Goal: Transaction & Acquisition: Purchase product/service

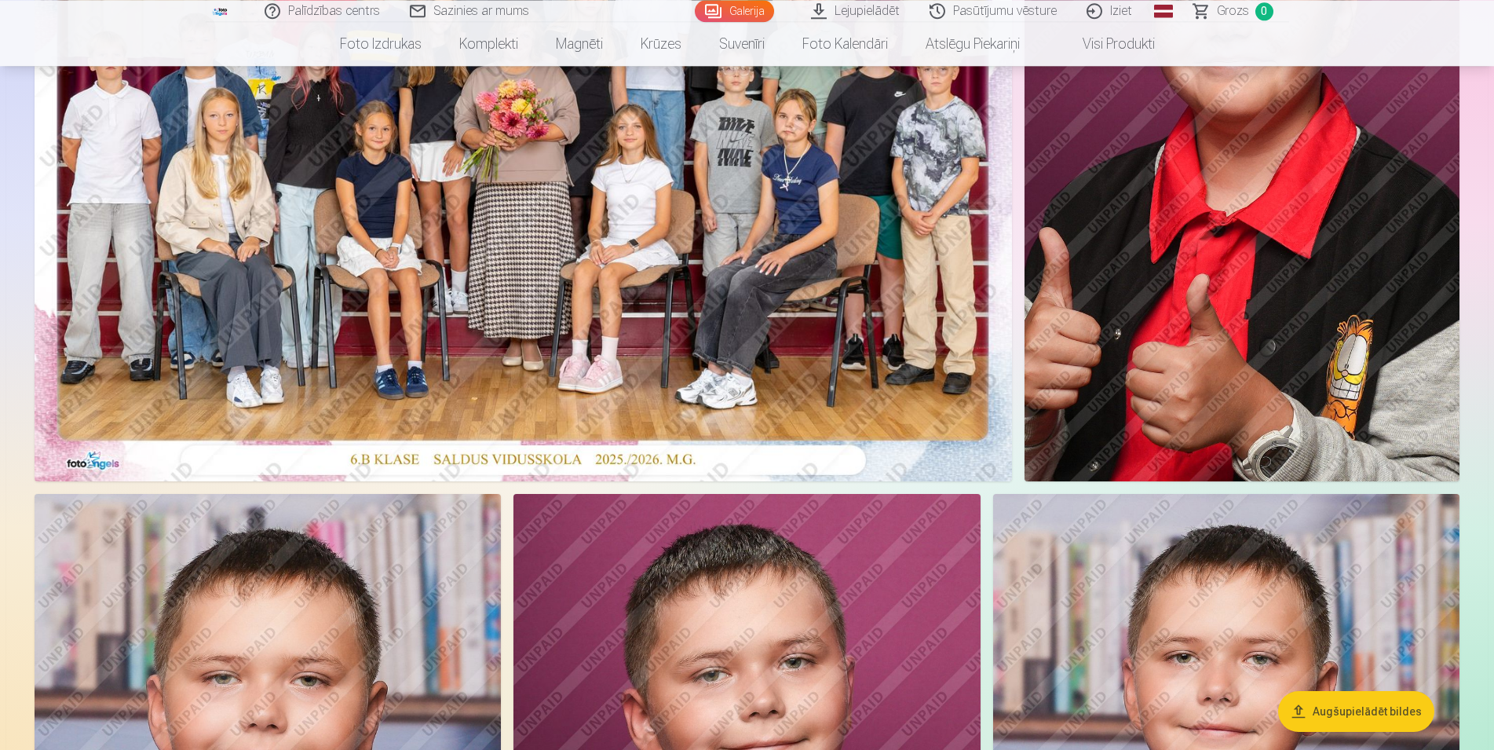
scroll to position [320, 0]
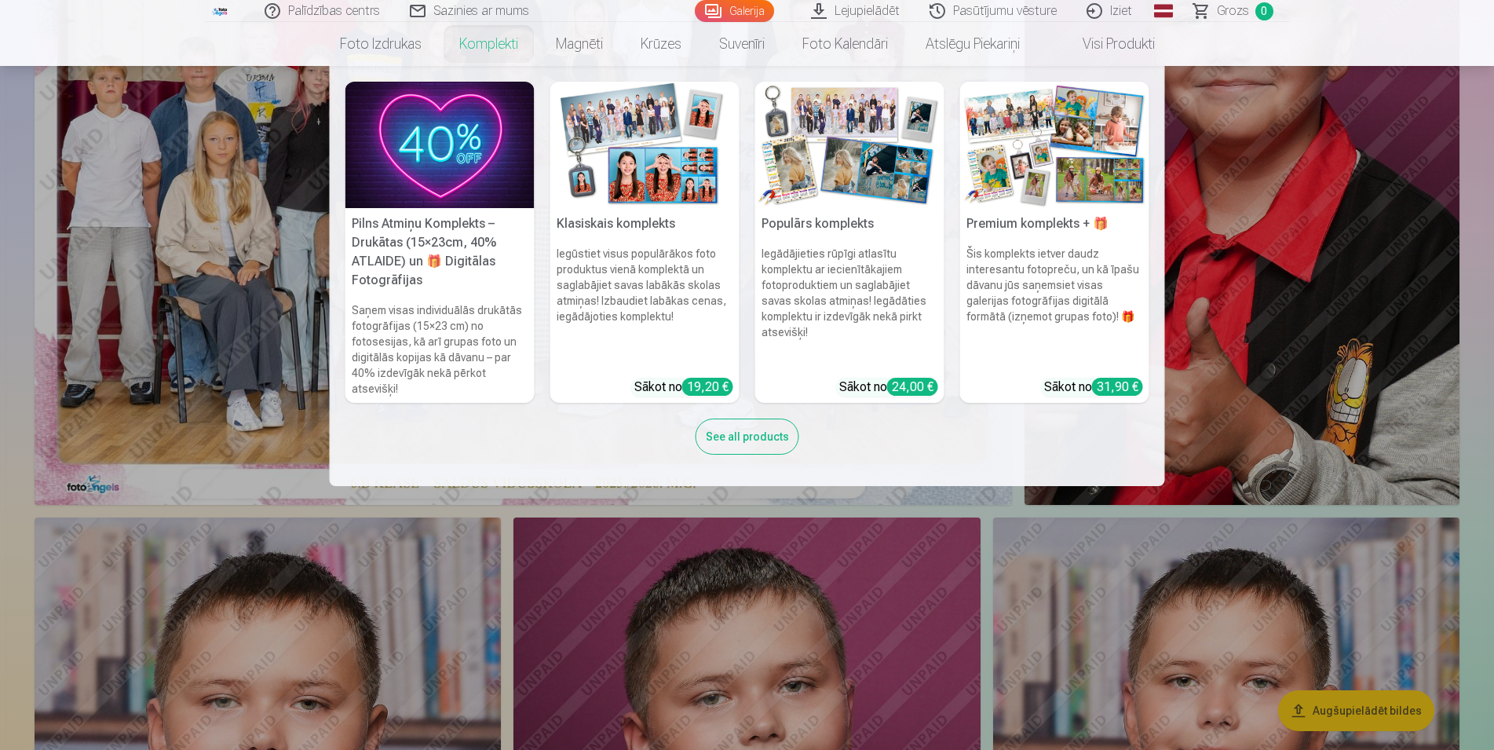
click at [473, 49] on link "Komplekti" at bounding box center [488, 44] width 97 height 44
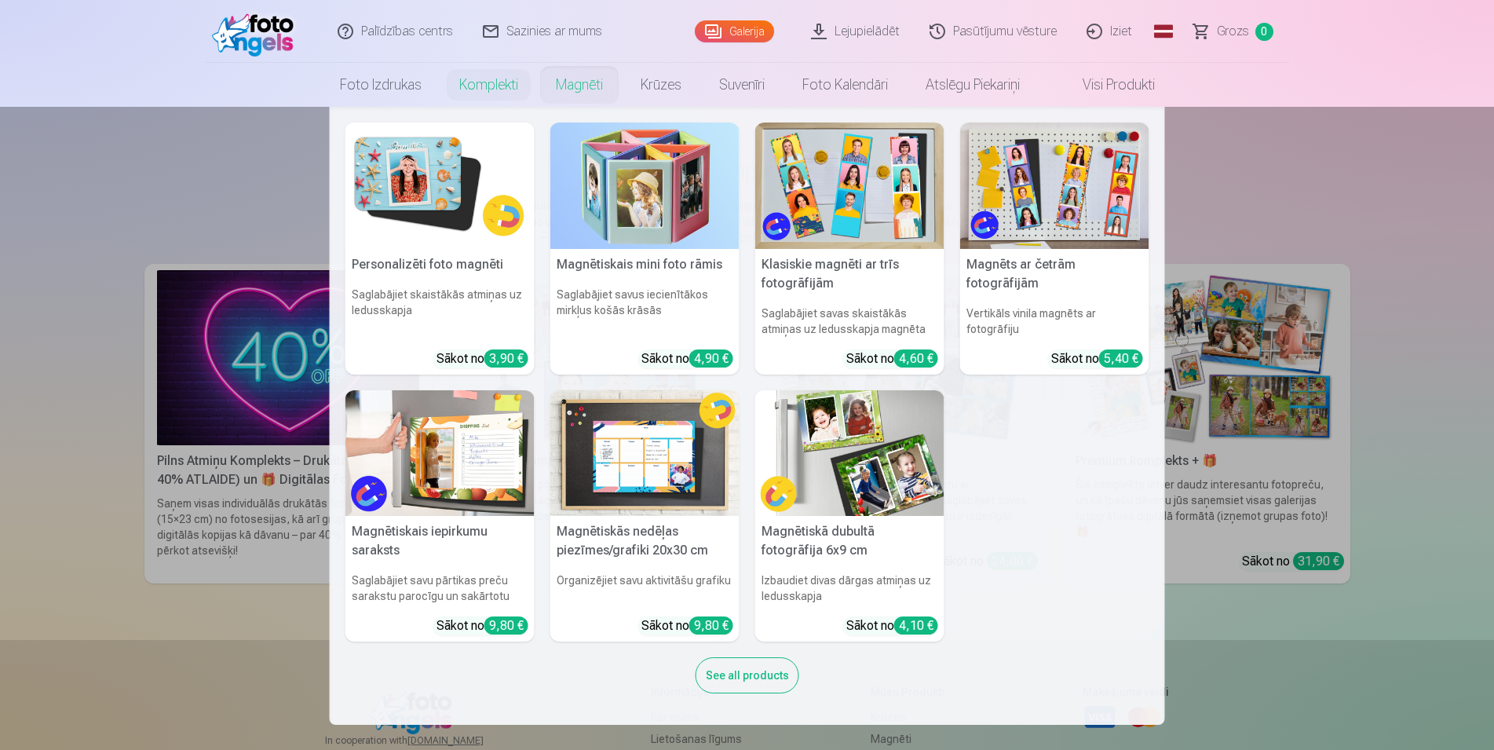
click at [586, 90] on link "Magnēti" at bounding box center [579, 85] width 85 height 44
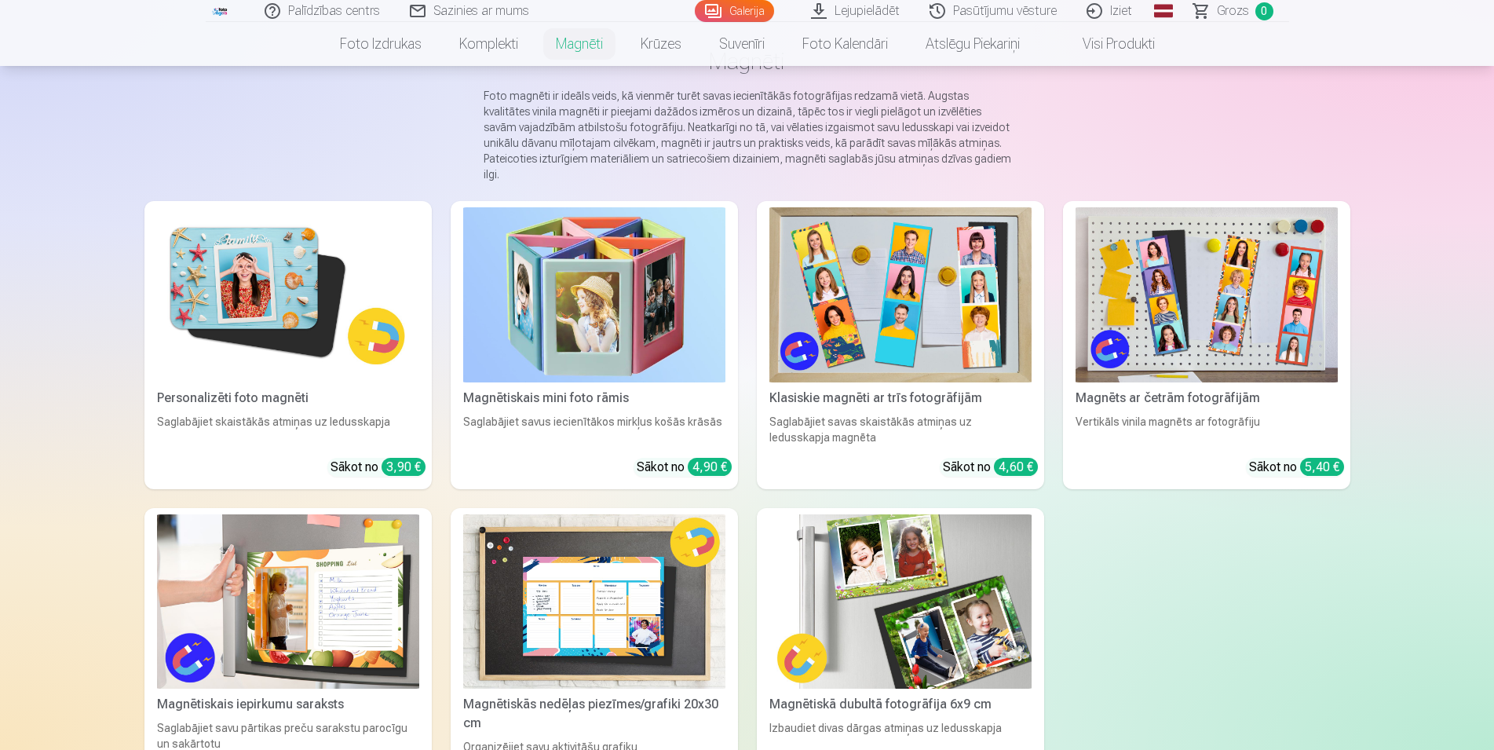
scroll to position [80, 0]
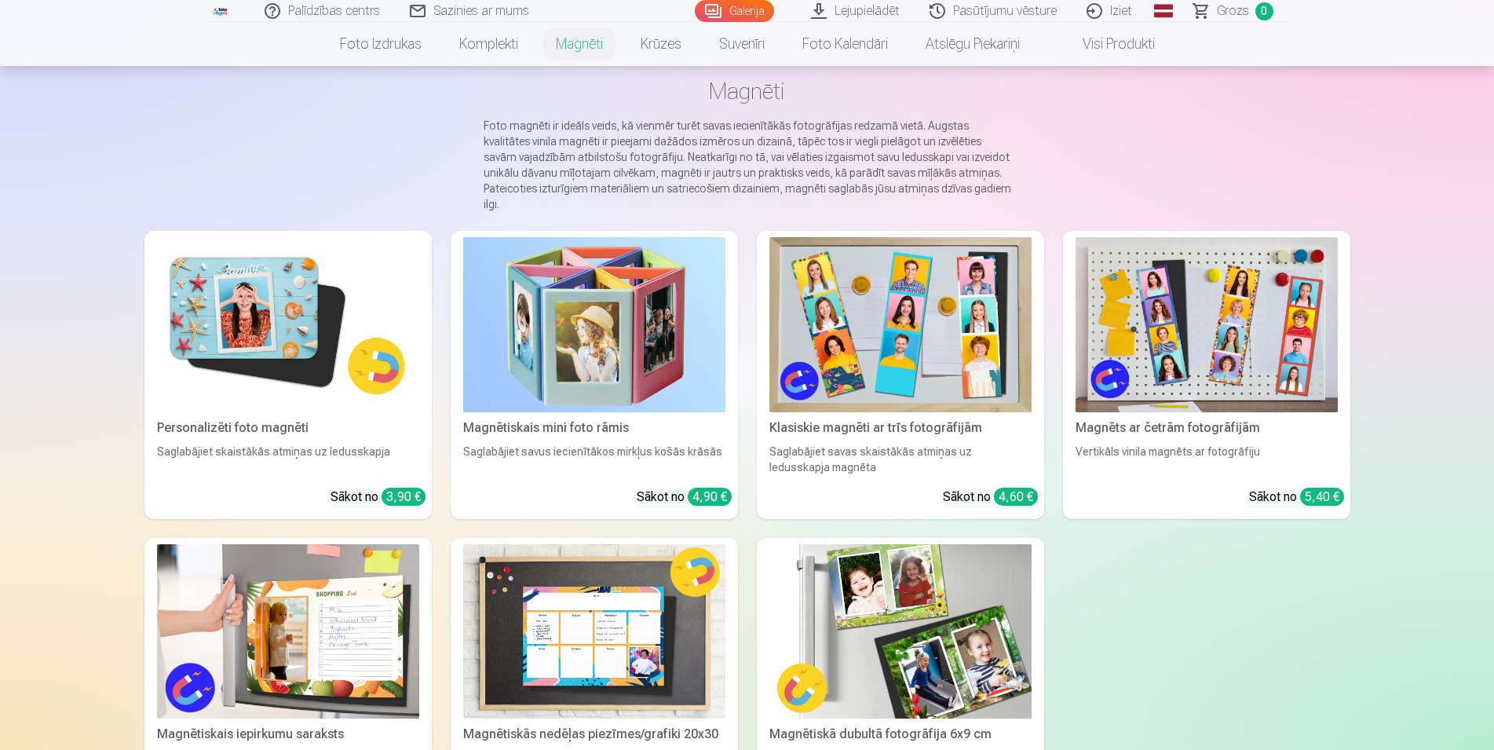
click at [265, 282] on img at bounding box center [288, 324] width 262 height 175
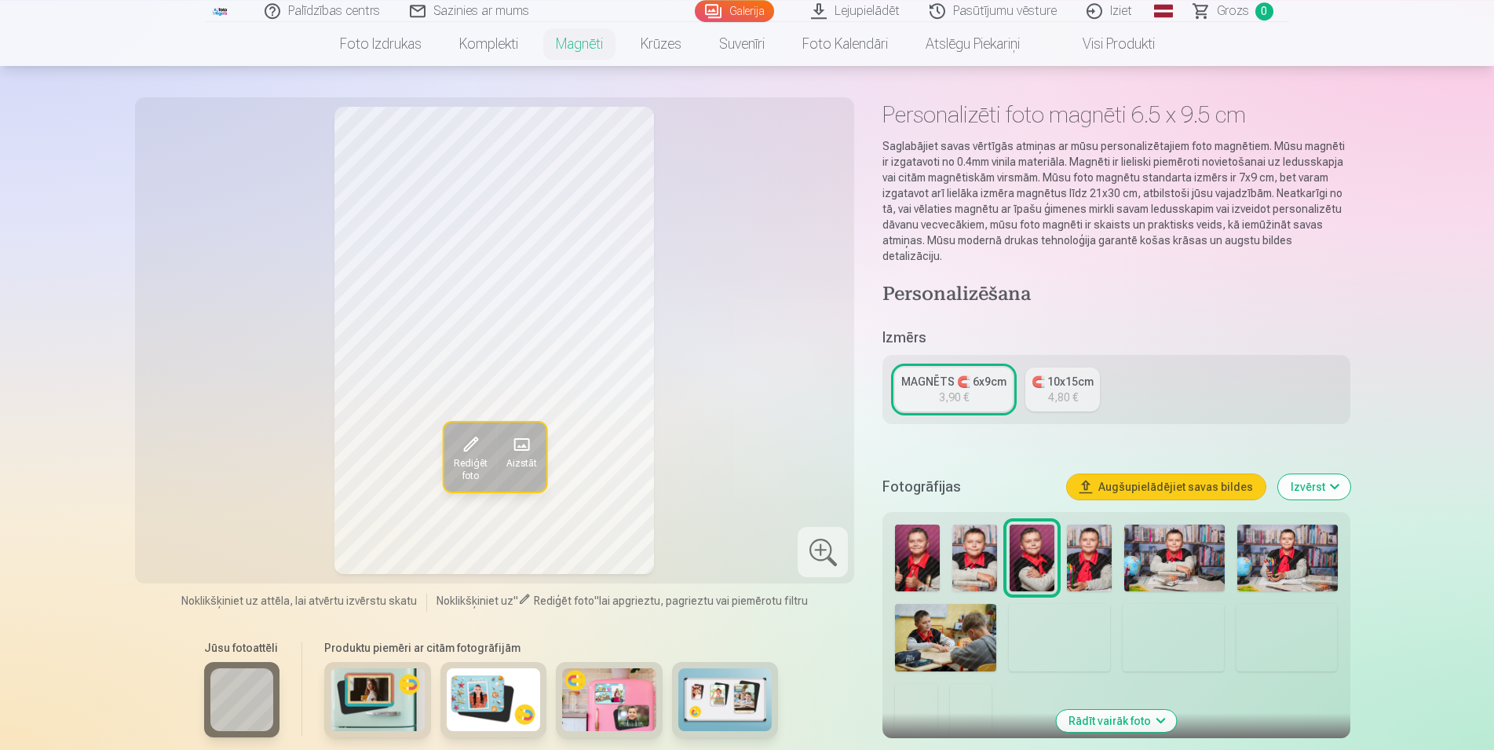
scroll to position [160, 0]
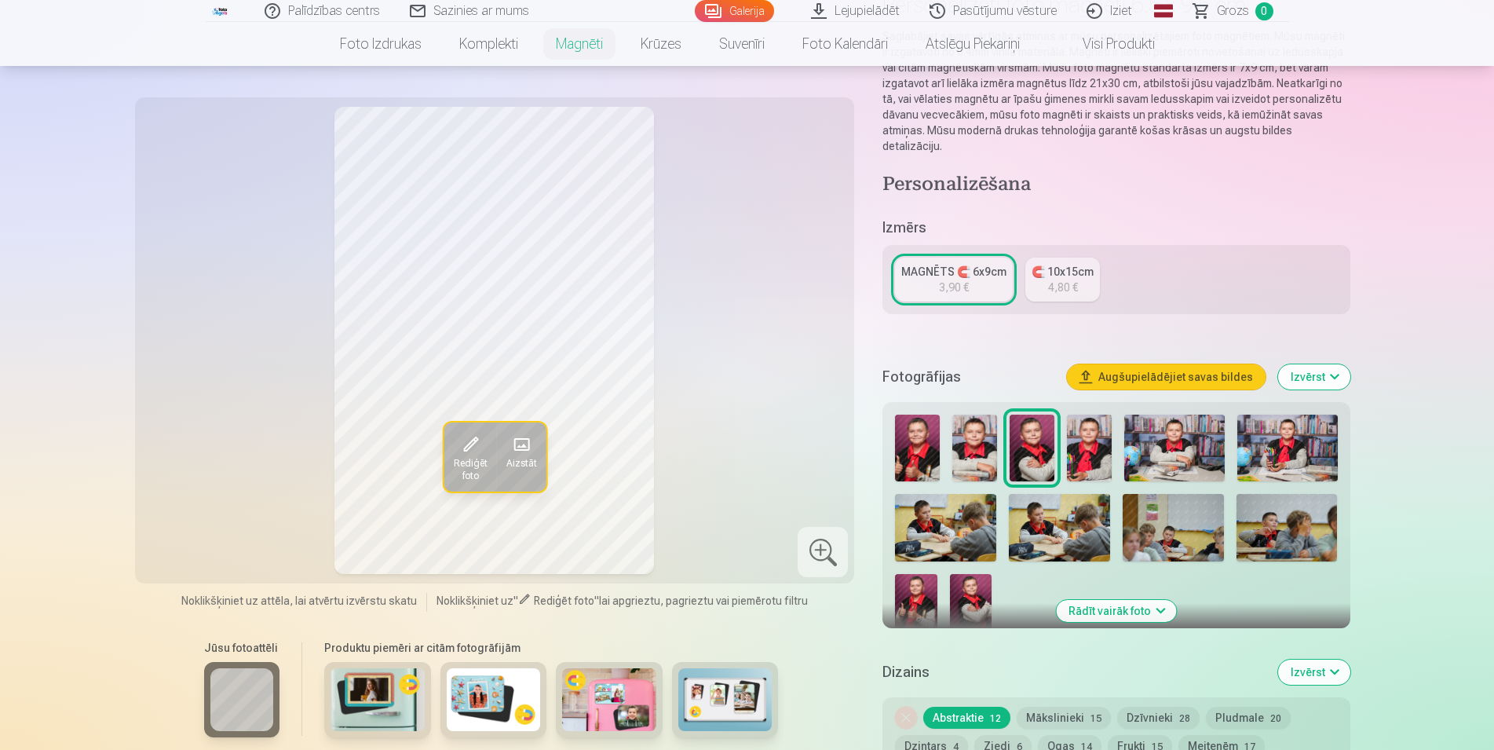
click at [1305, 448] on img at bounding box center [1287, 448] width 100 height 67
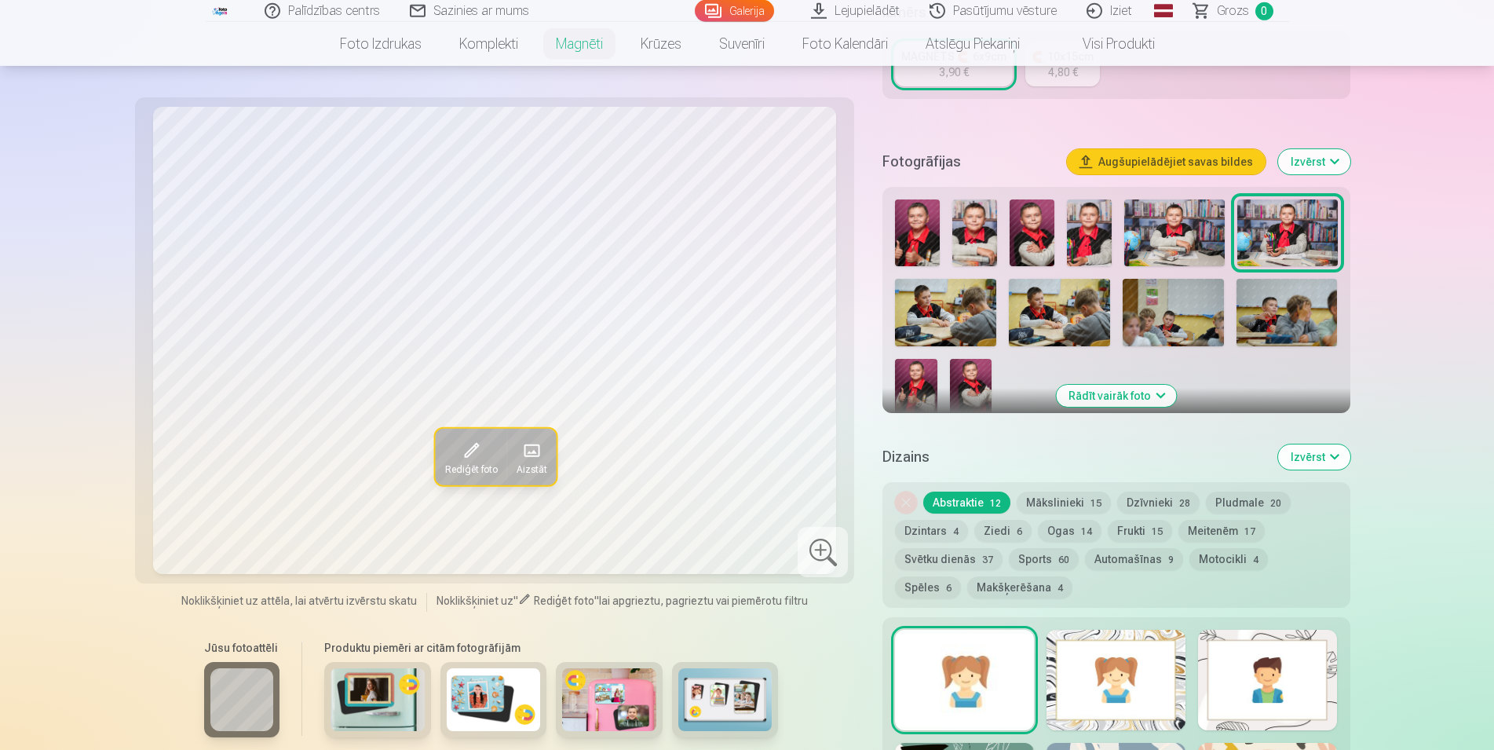
scroll to position [400, 0]
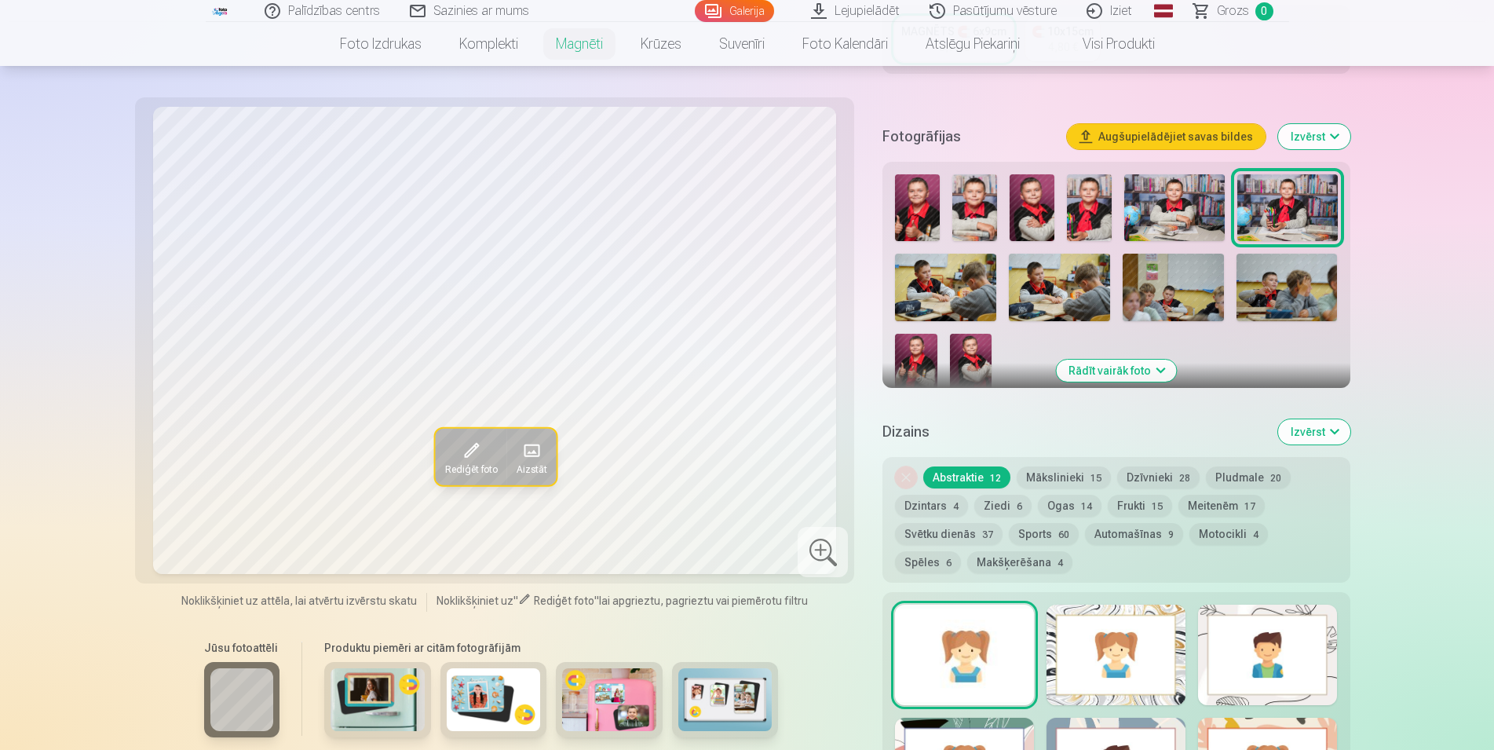
click at [382, 678] on img at bounding box center [378, 699] width 94 height 63
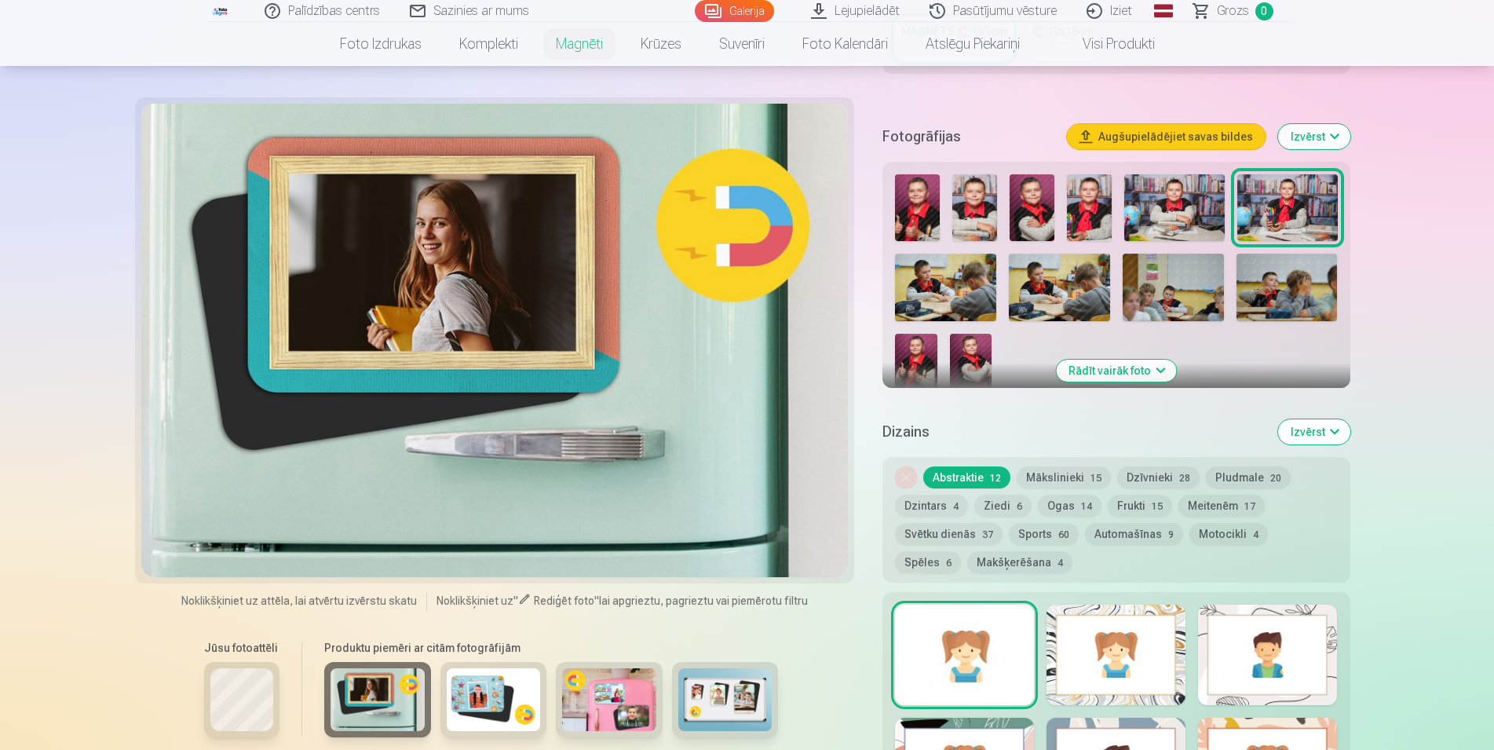
click at [487, 682] on img at bounding box center [494, 699] width 94 height 63
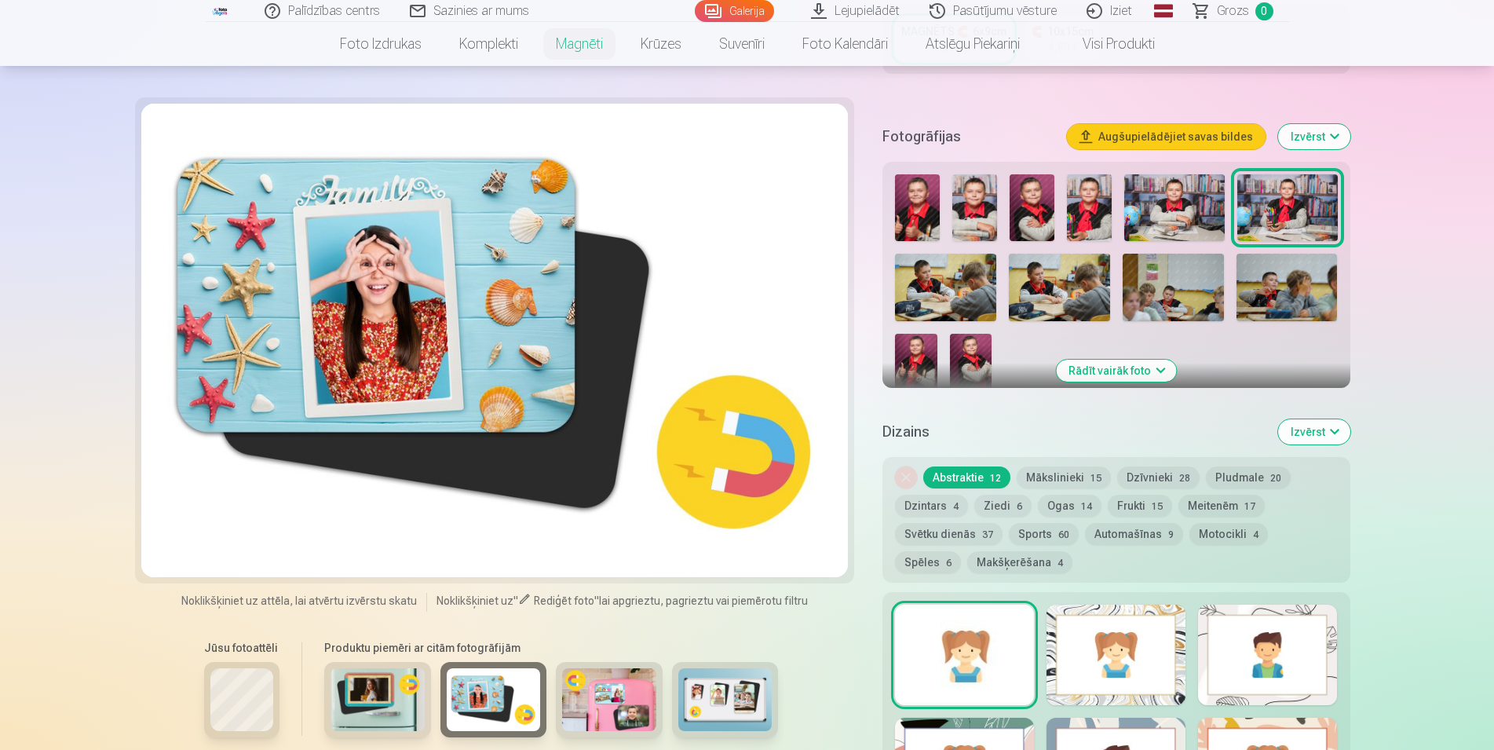
click at [619, 676] on img at bounding box center [609, 699] width 94 height 63
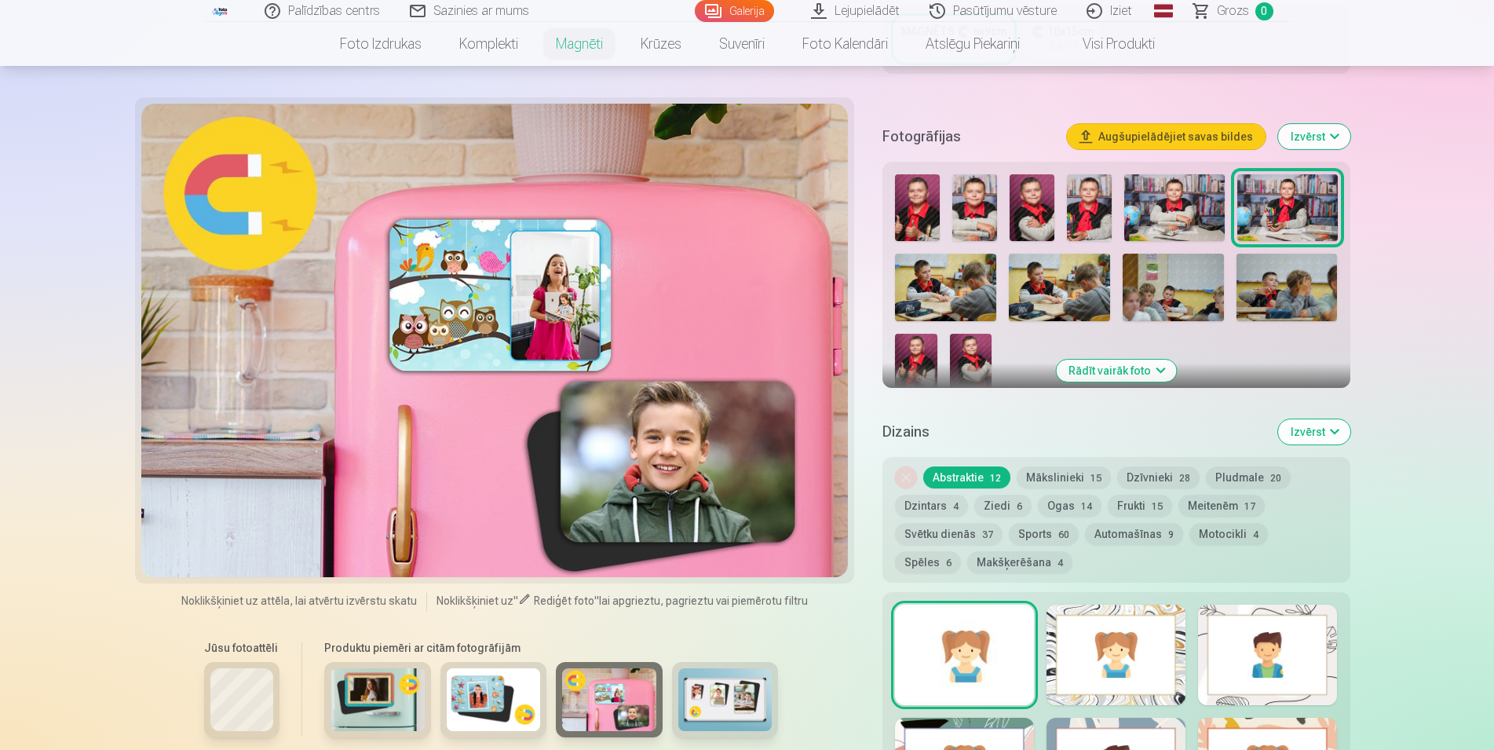
click at [754, 681] on img at bounding box center [725, 699] width 94 height 63
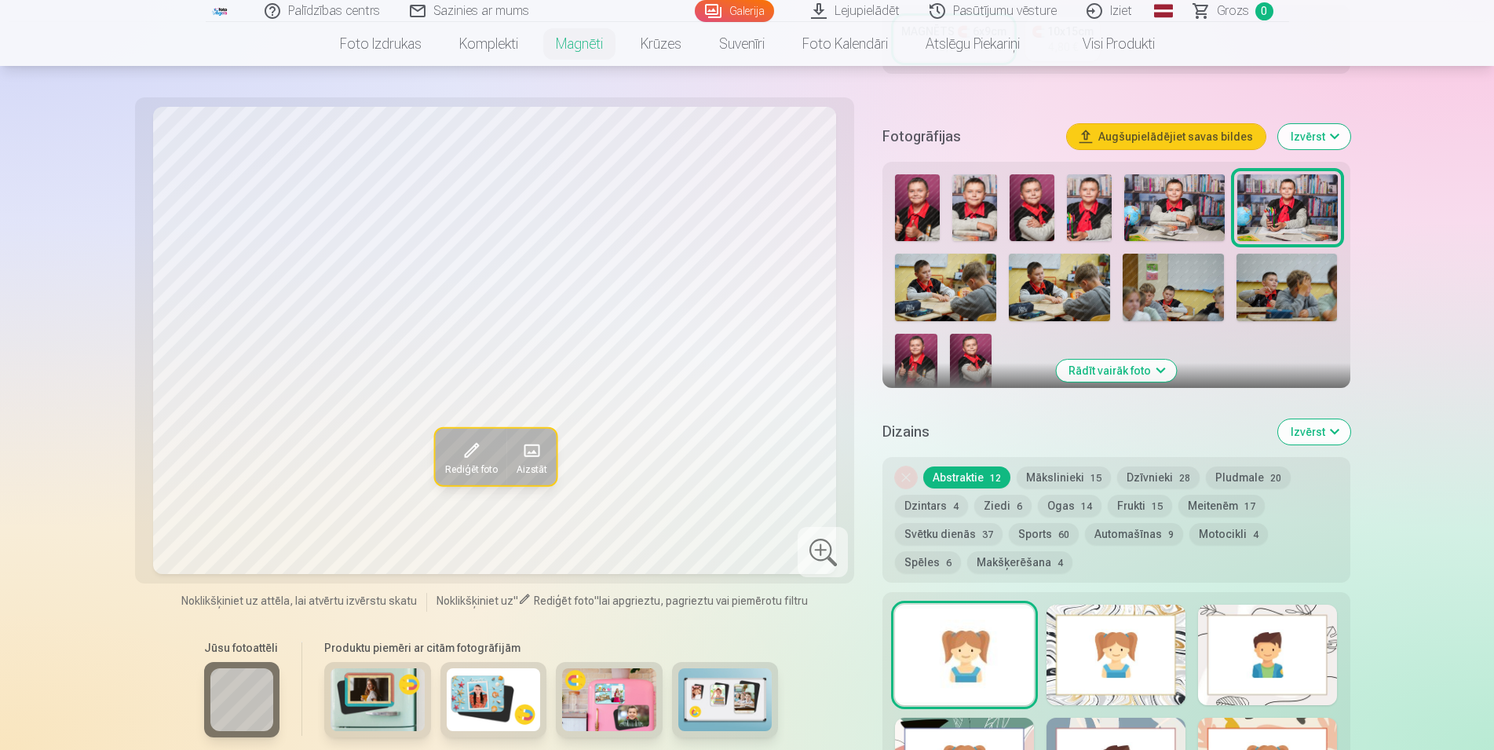
click at [353, 674] on img at bounding box center [378, 699] width 94 height 63
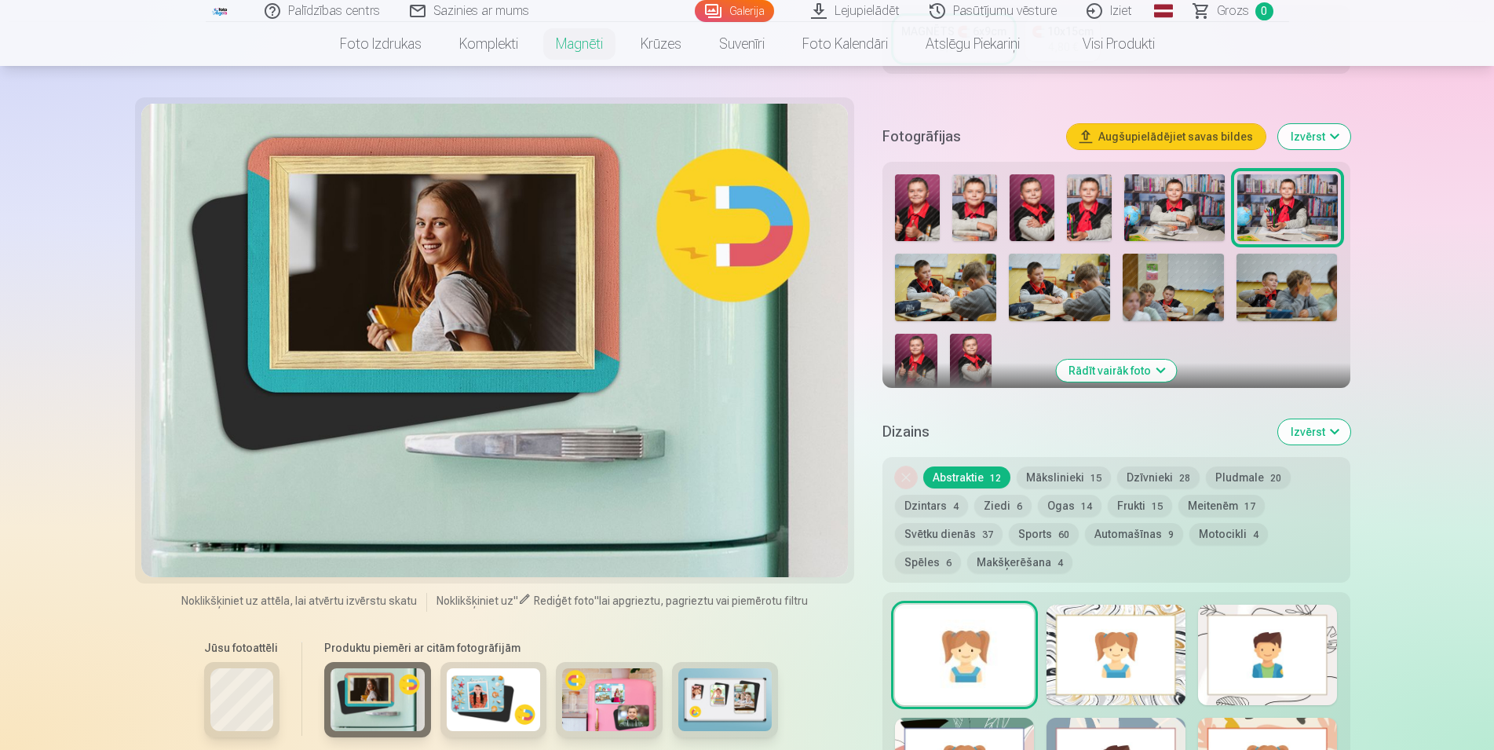
click at [476, 677] on img at bounding box center [494, 699] width 94 height 63
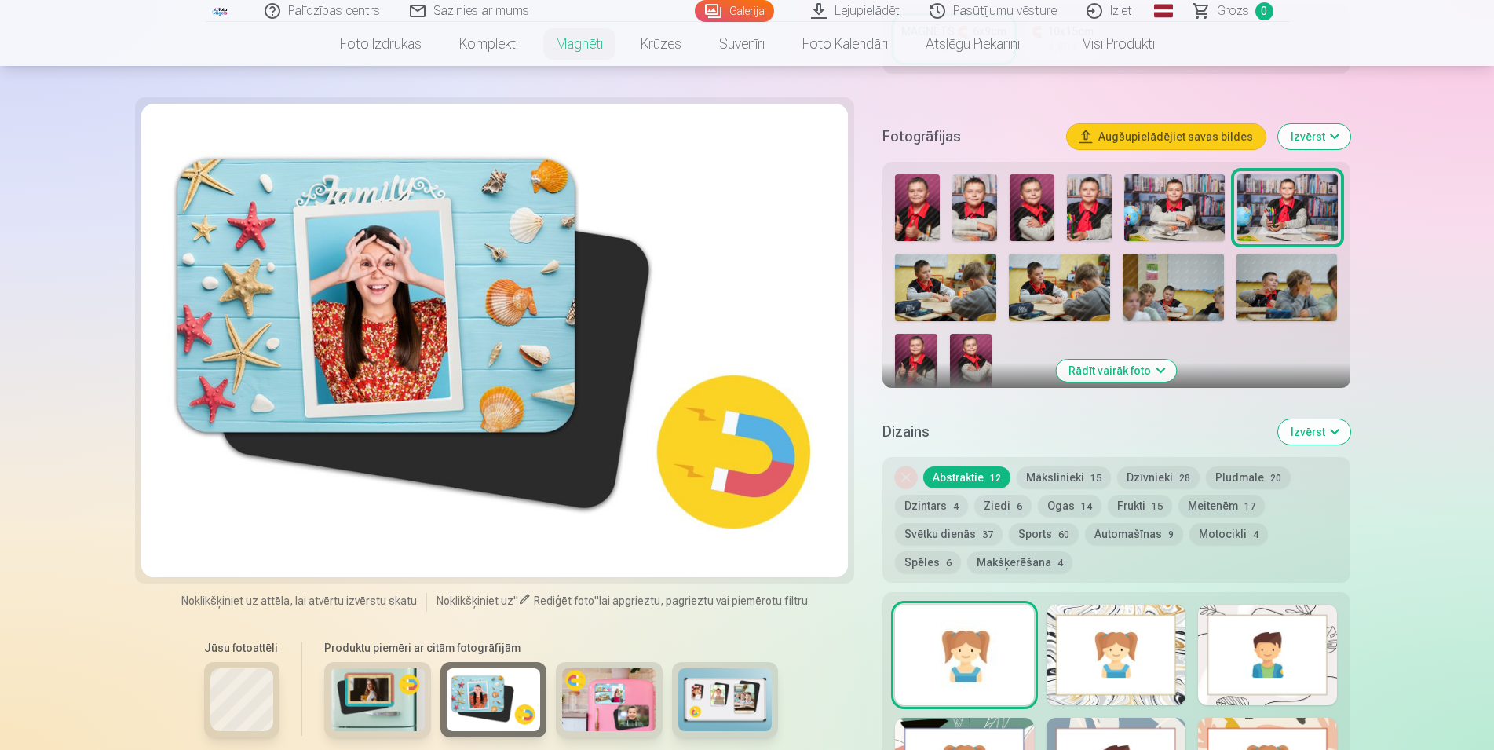
click at [598, 681] on img at bounding box center [609, 699] width 94 height 63
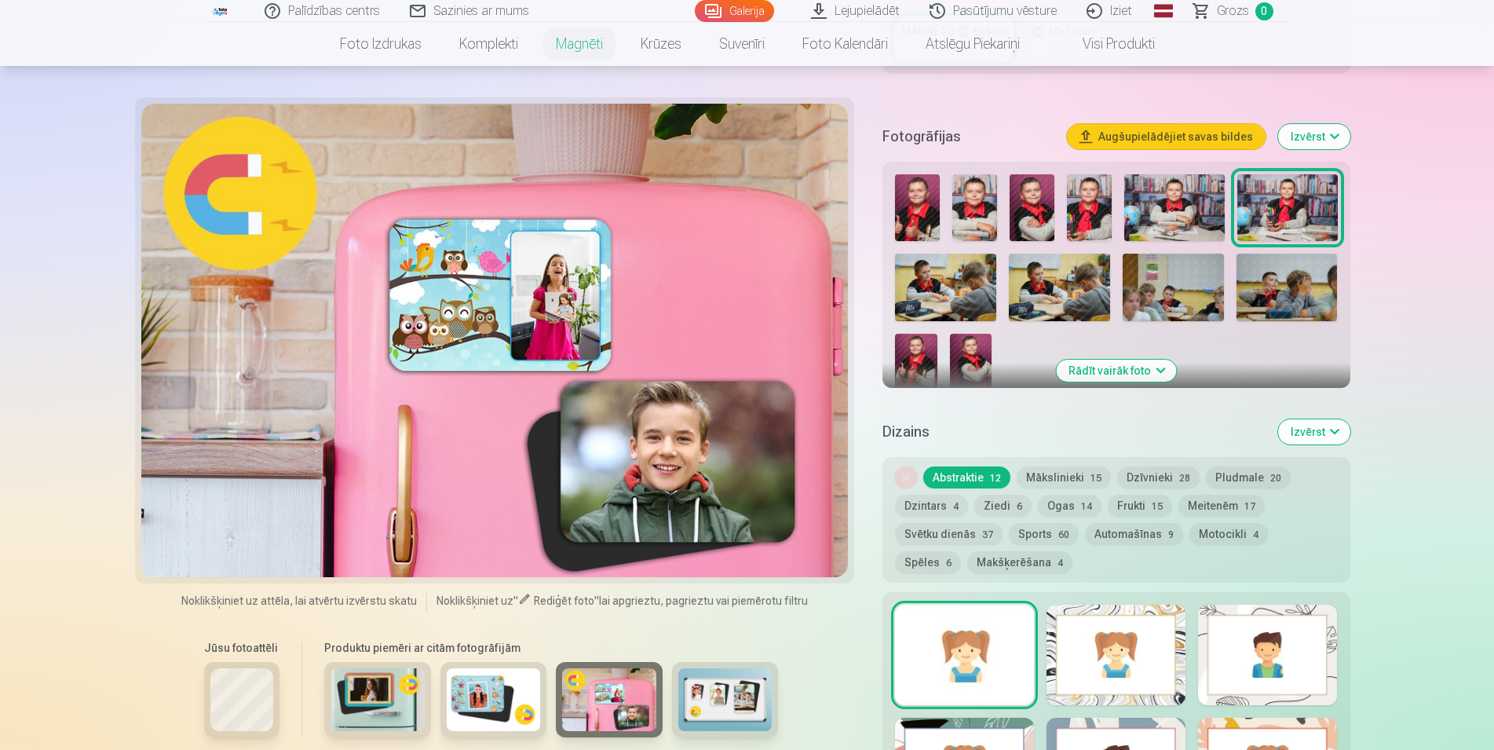
click at [724, 696] on img at bounding box center [725, 699] width 94 height 63
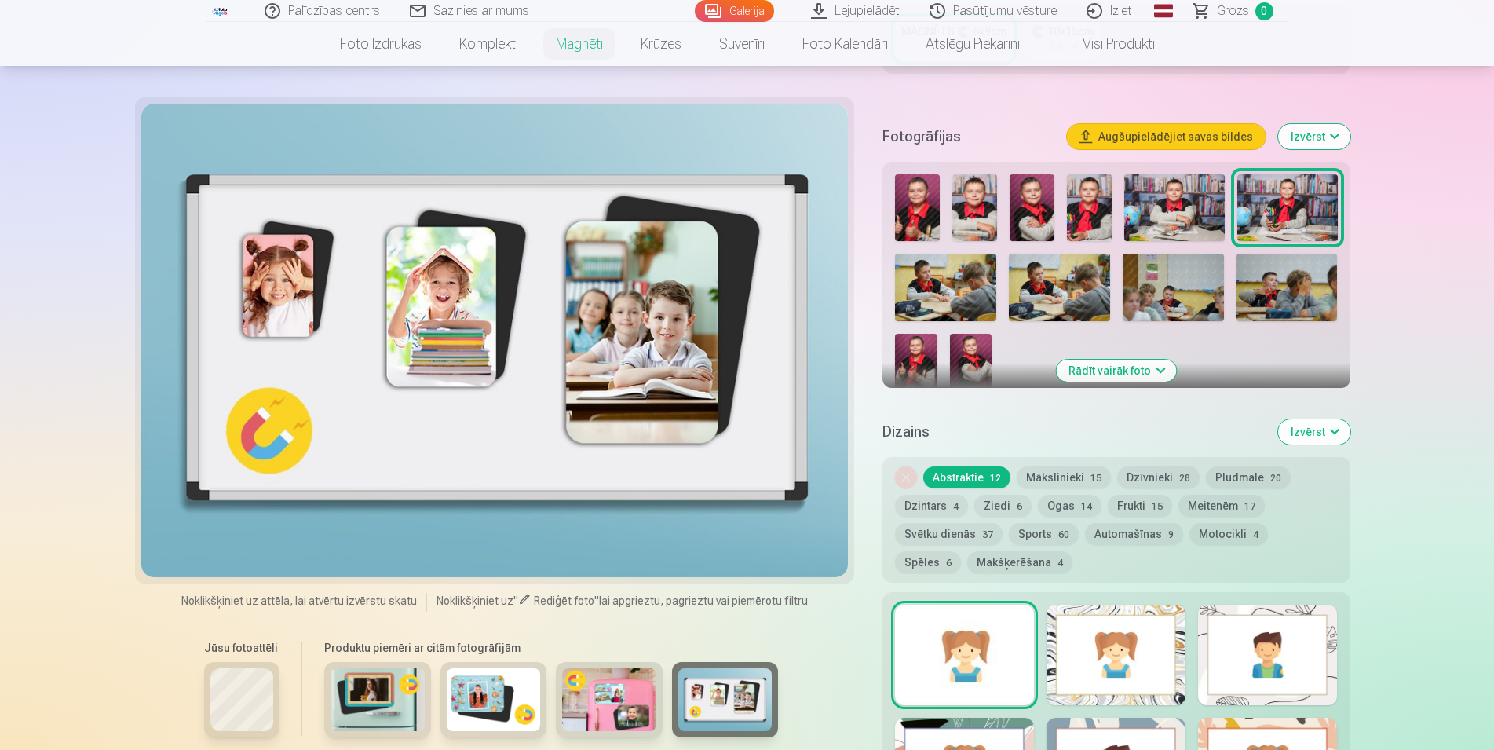
click at [612, 689] on img at bounding box center [609, 699] width 94 height 63
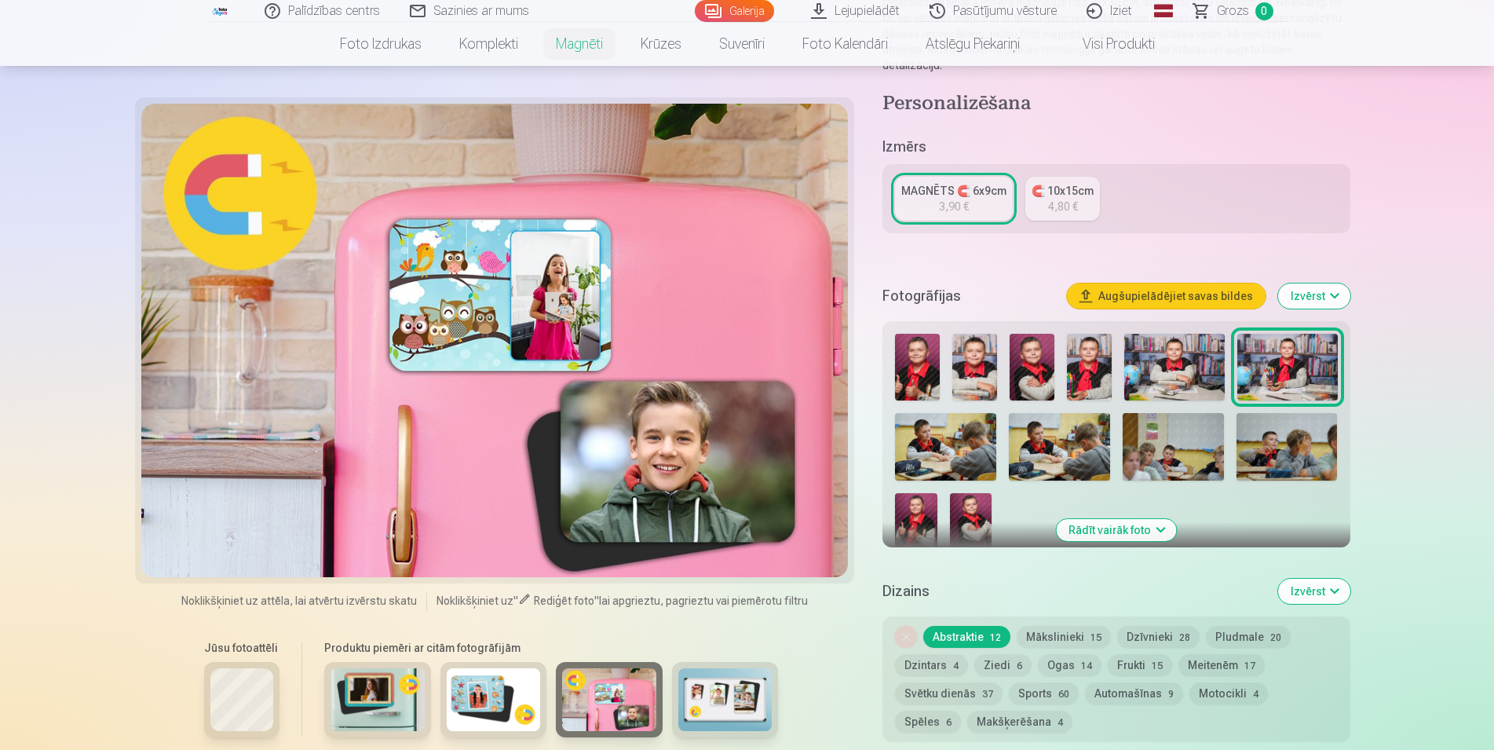
scroll to position [240, 0]
click at [1054, 627] on button "Mākslinieki 15" at bounding box center [1064, 638] width 94 height 22
click at [1134, 627] on button "Dzīvnieki 28" at bounding box center [1158, 638] width 82 height 22
click at [1237, 627] on button "Pludmale 20" at bounding box center [1248, 638] width 85 height 22
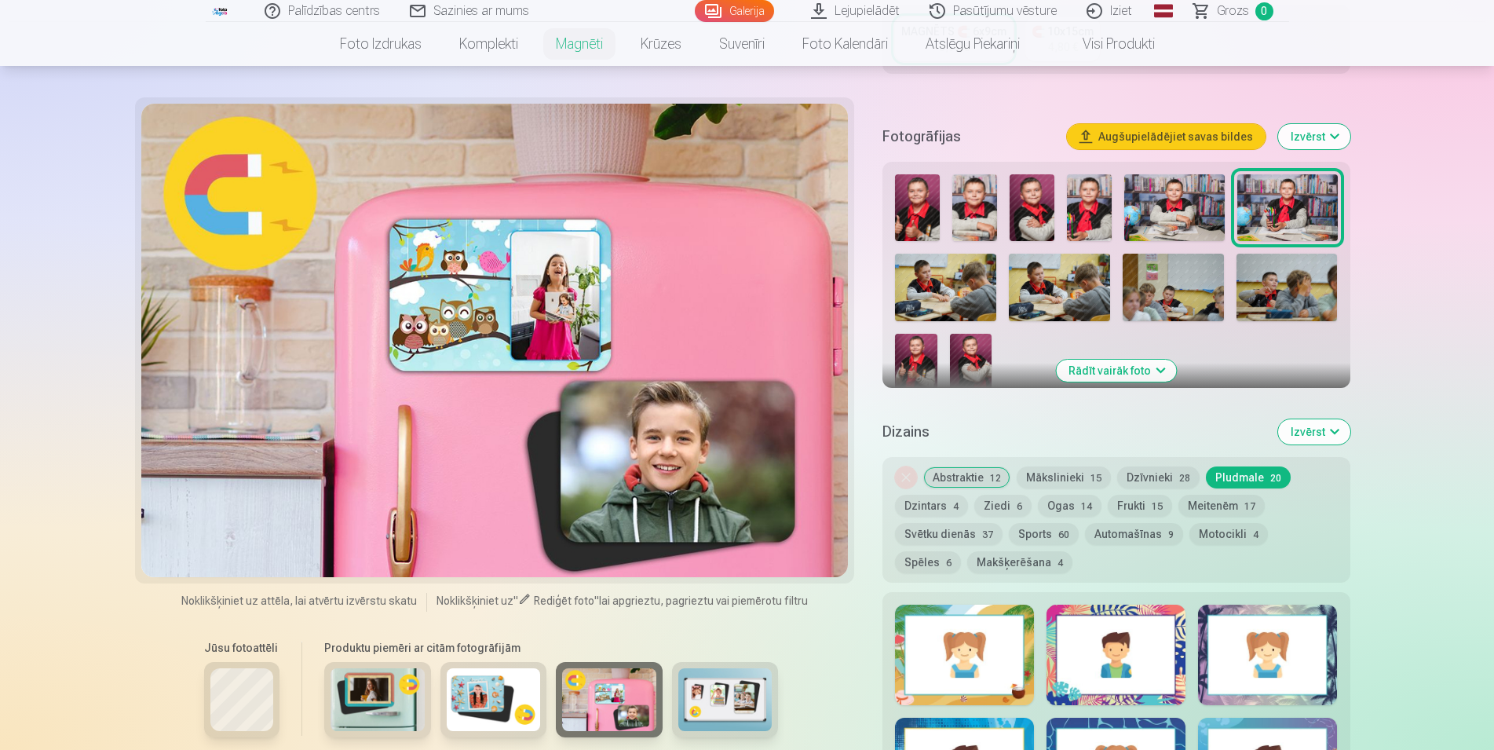
scroll to position [480, 0]
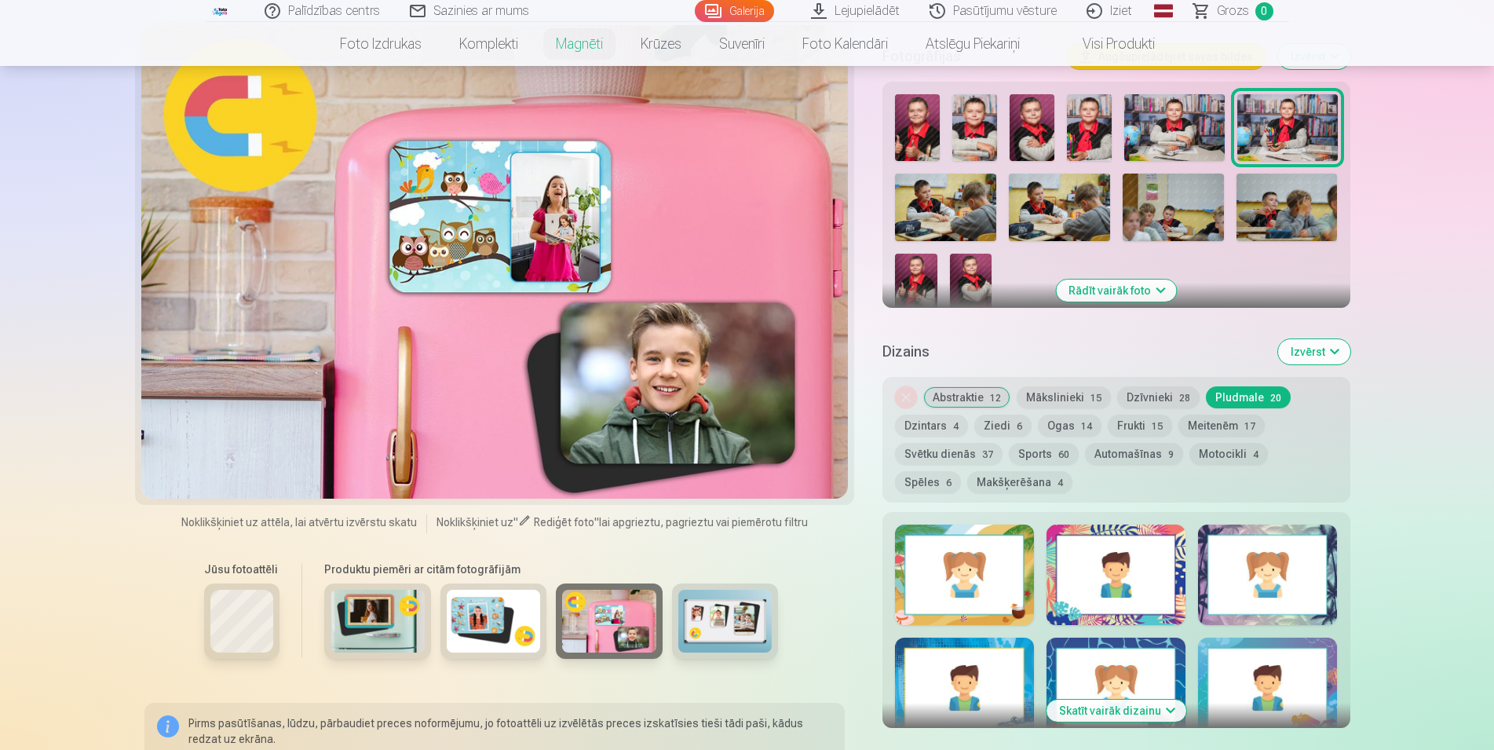
click at [1156, 386] on button "Dzīvnieki 28" at bounding box center [1158, 397] width 82 height 22
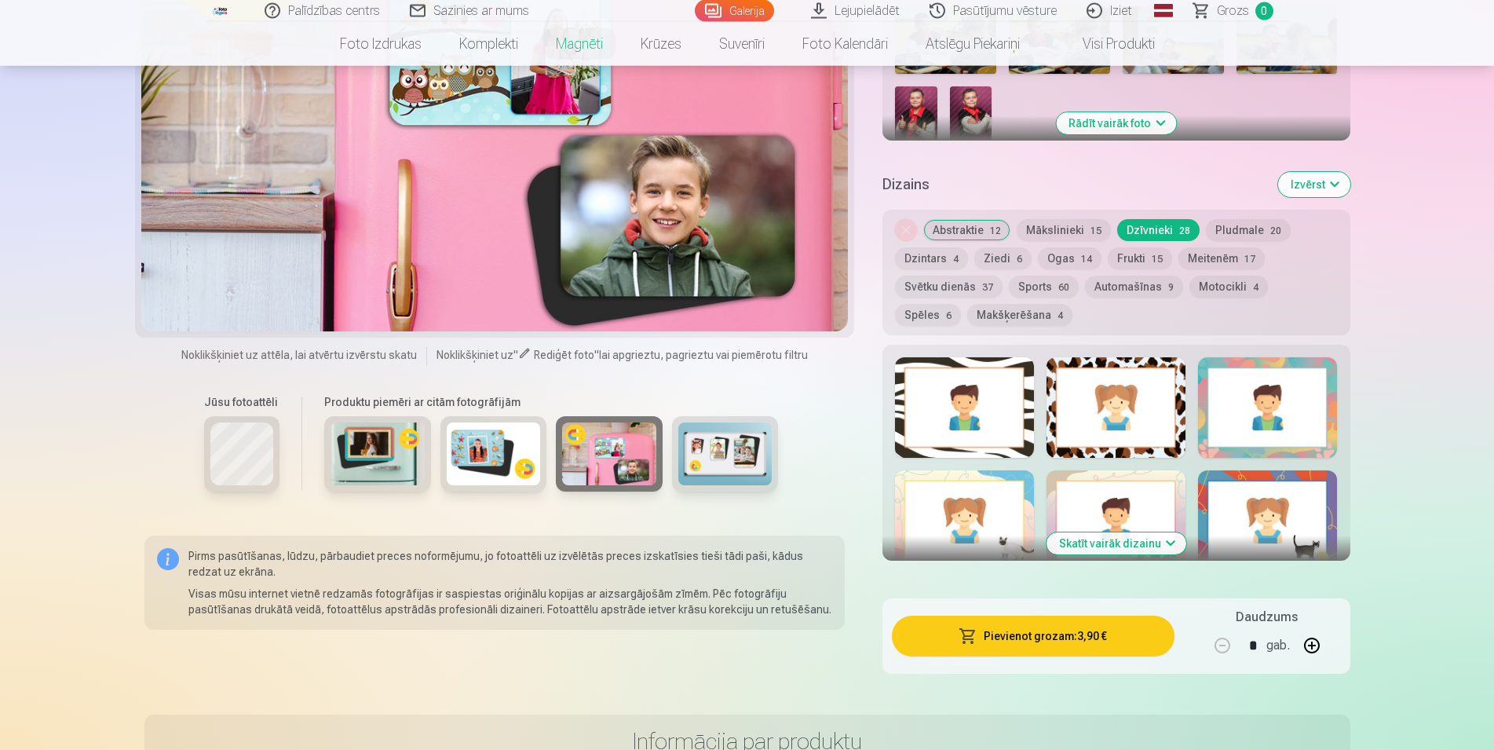
scroll to position [641, 0]
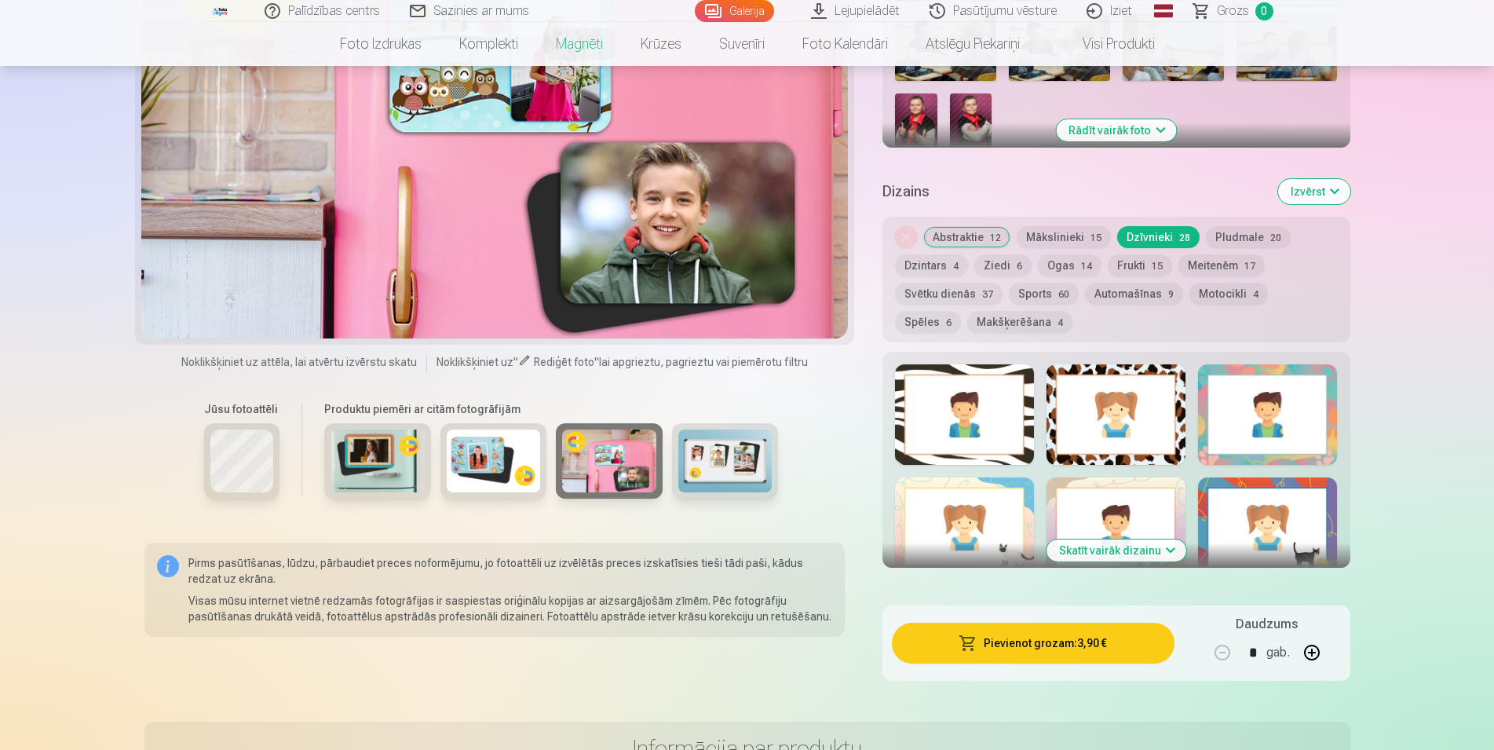
click at [933, 256] on button "Dzintars 4" at bounding box center [931, 265] width 73 height 22
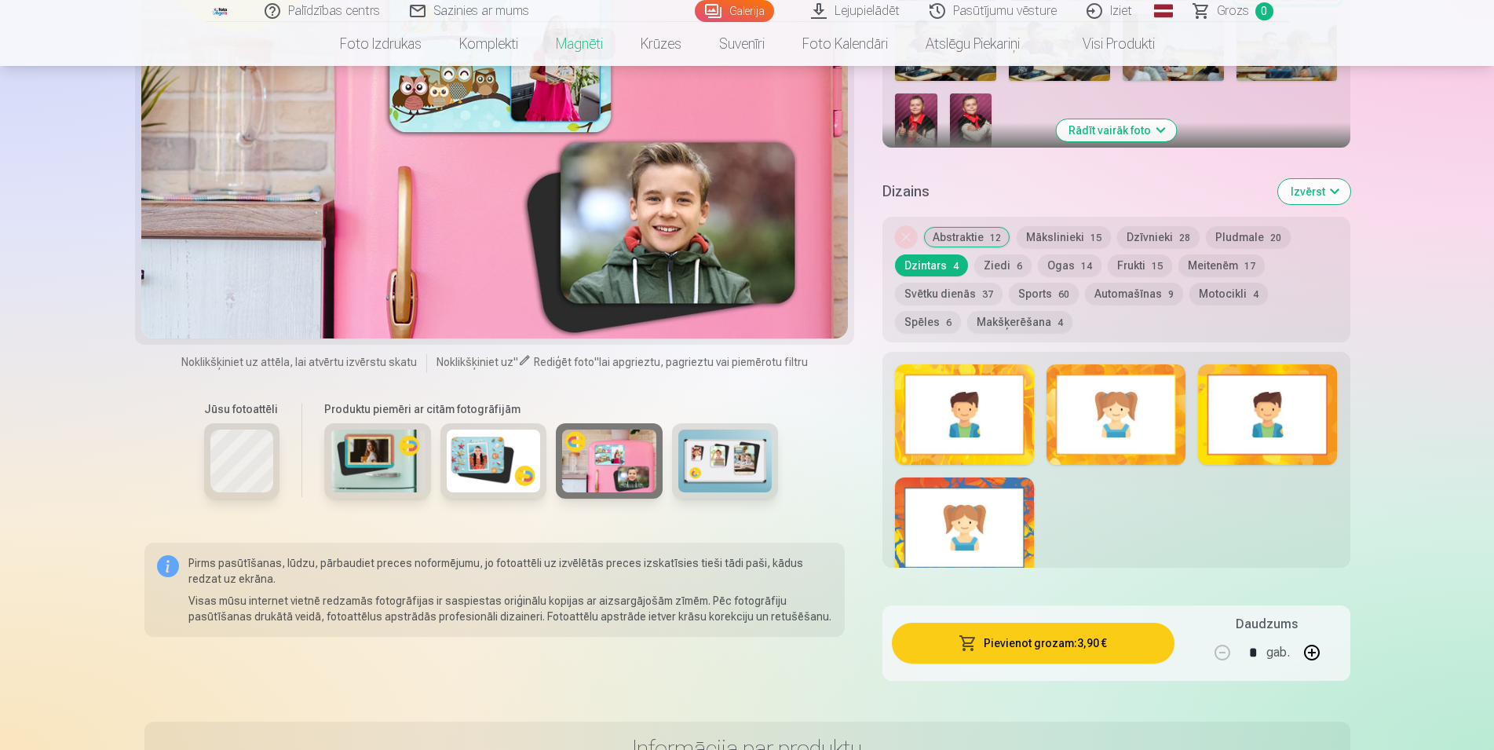
click at [967, 311] on button "Makšķerēšana 4" at bounding box center [1019, 322] width 105 height 22
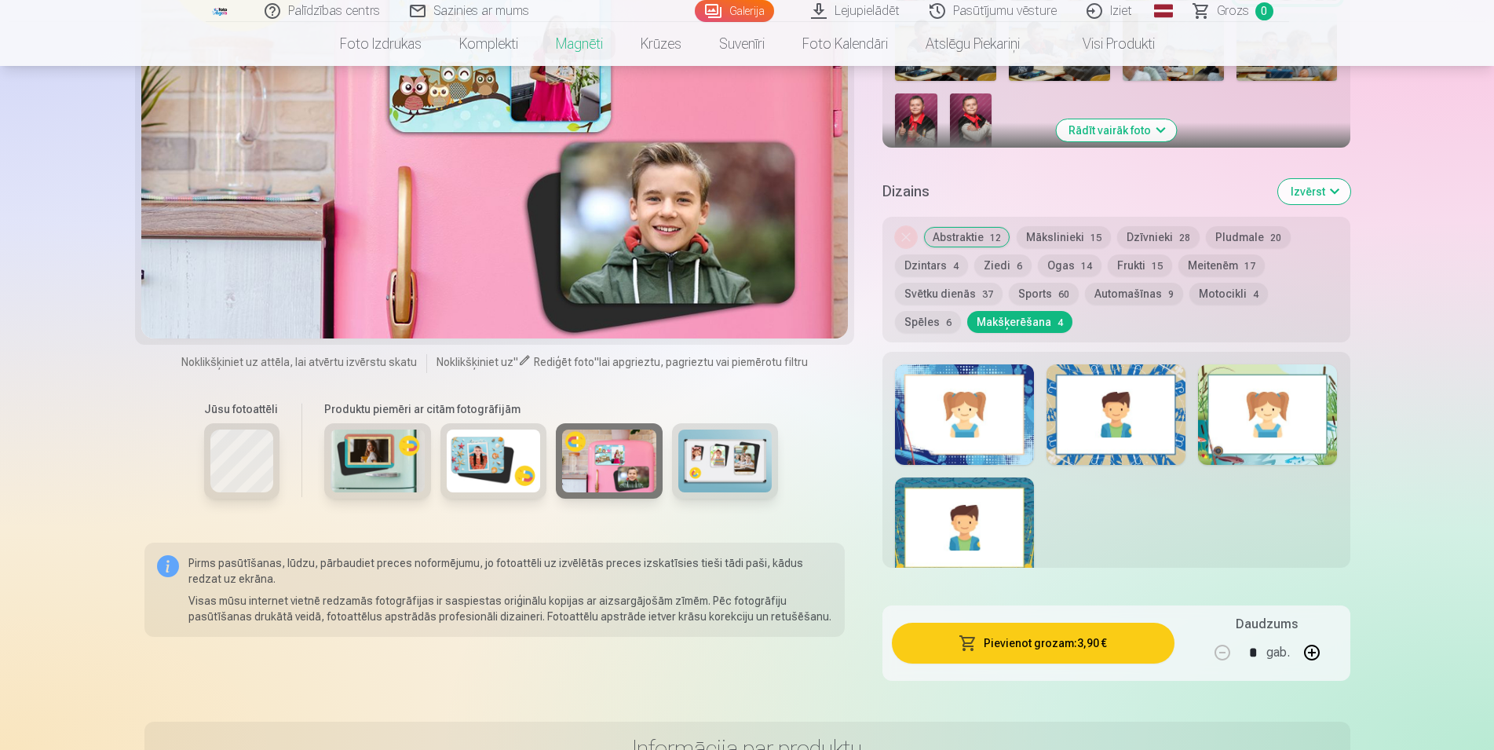
click at [1246, 401] on div at bounding box center [1267, 414] width 139 height 100
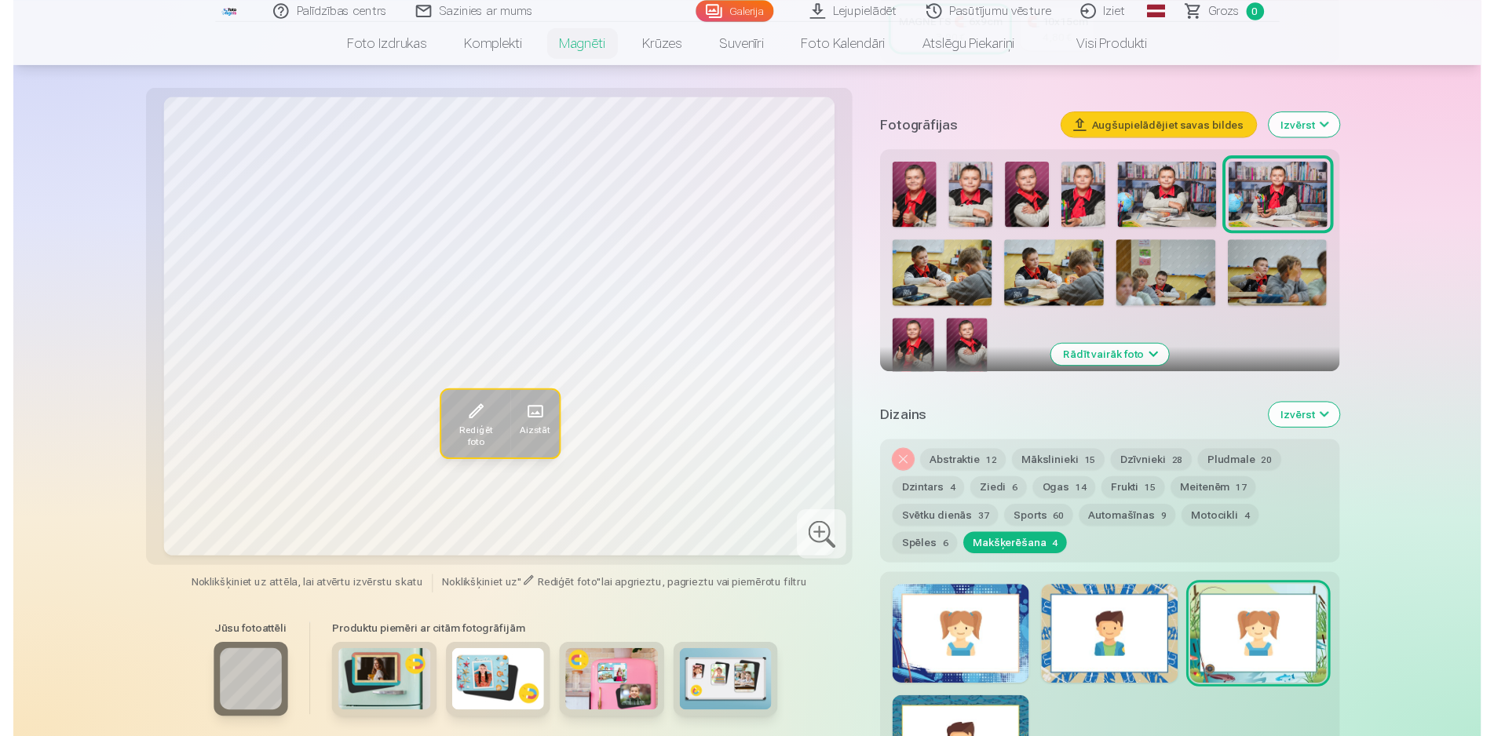
scroll to position [400, 0]
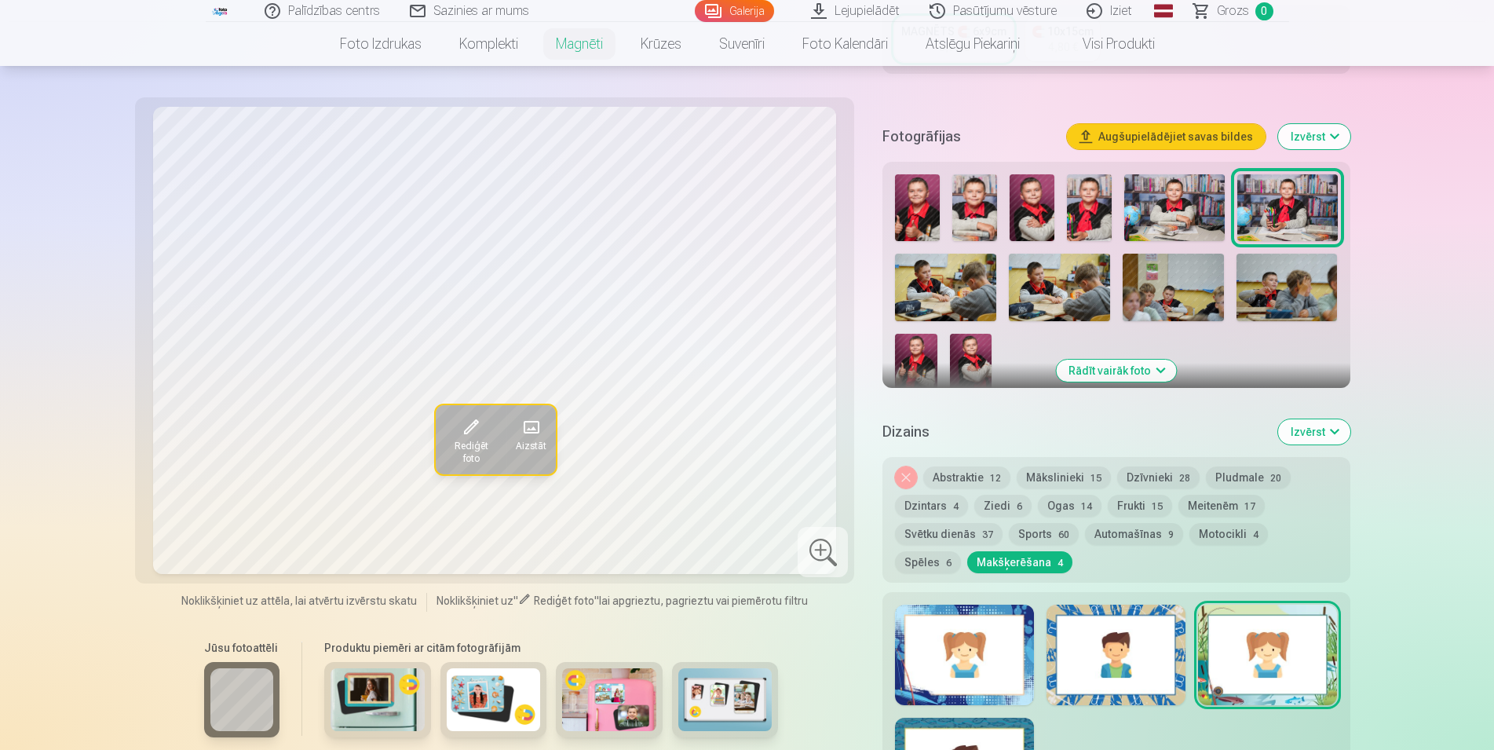
click at [1172, 286] on img at bounding box center [1173, 288] width 101 height 68
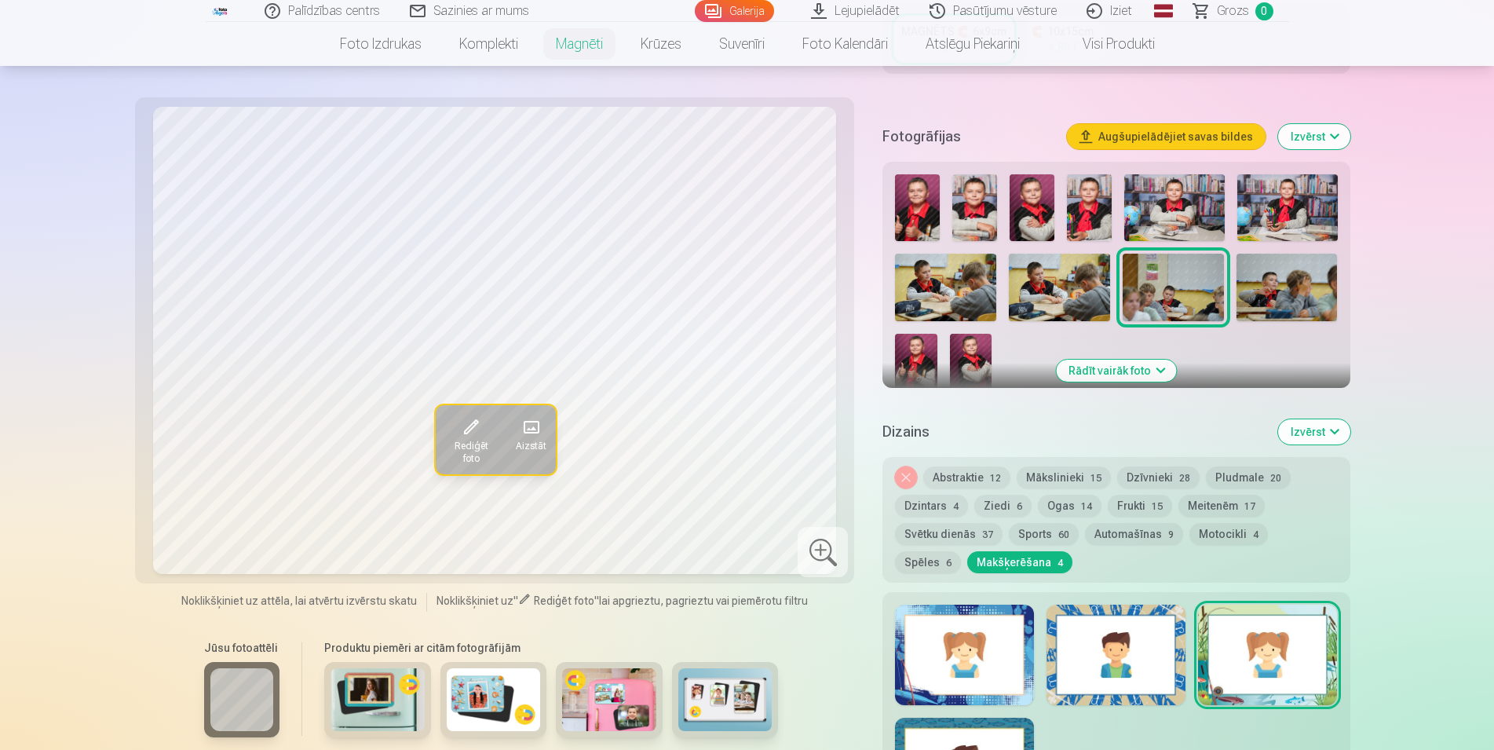
click at [1290, 296] on img at bounding box center [1287, 288] width 101 height 68
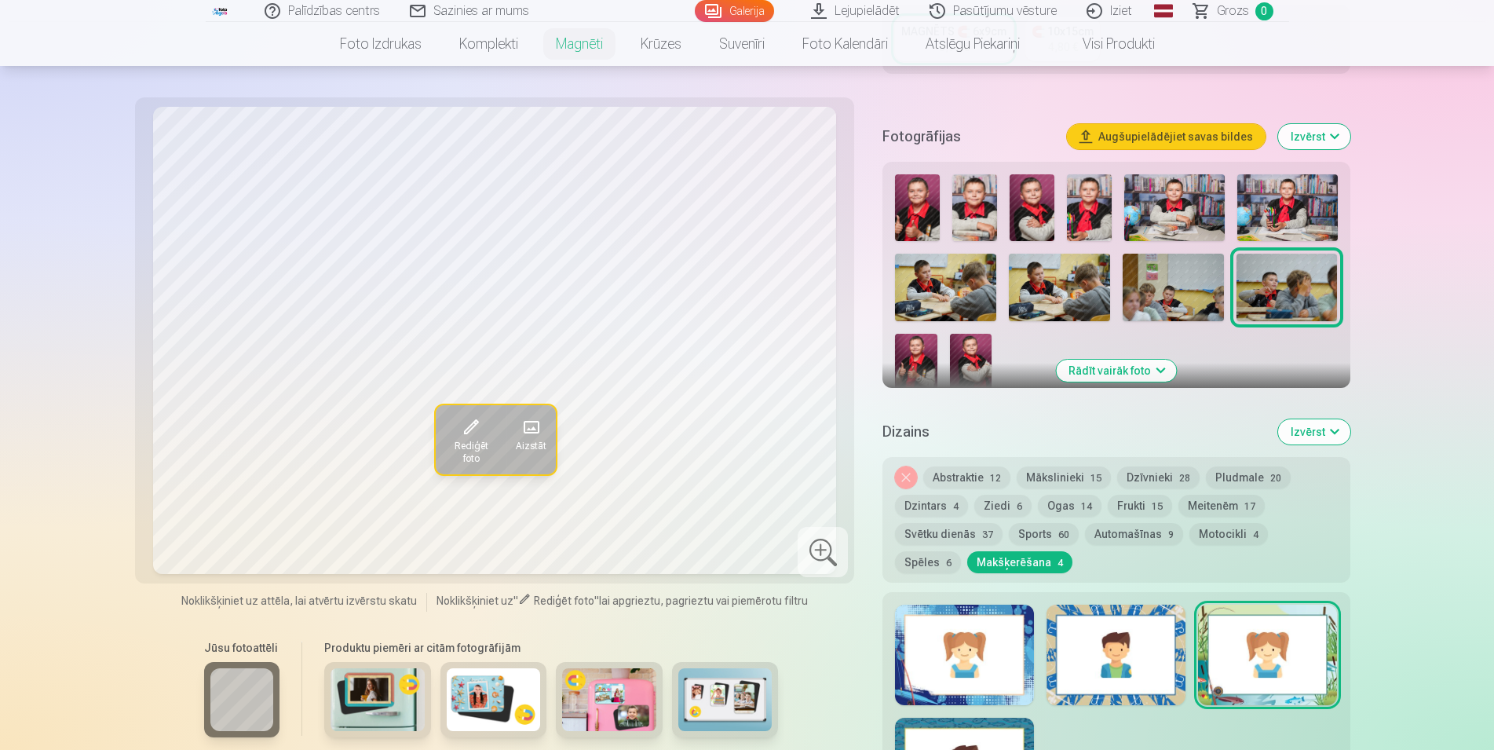
click at [911, 341] on img at bounding box center [916, 365] width 42 height 63
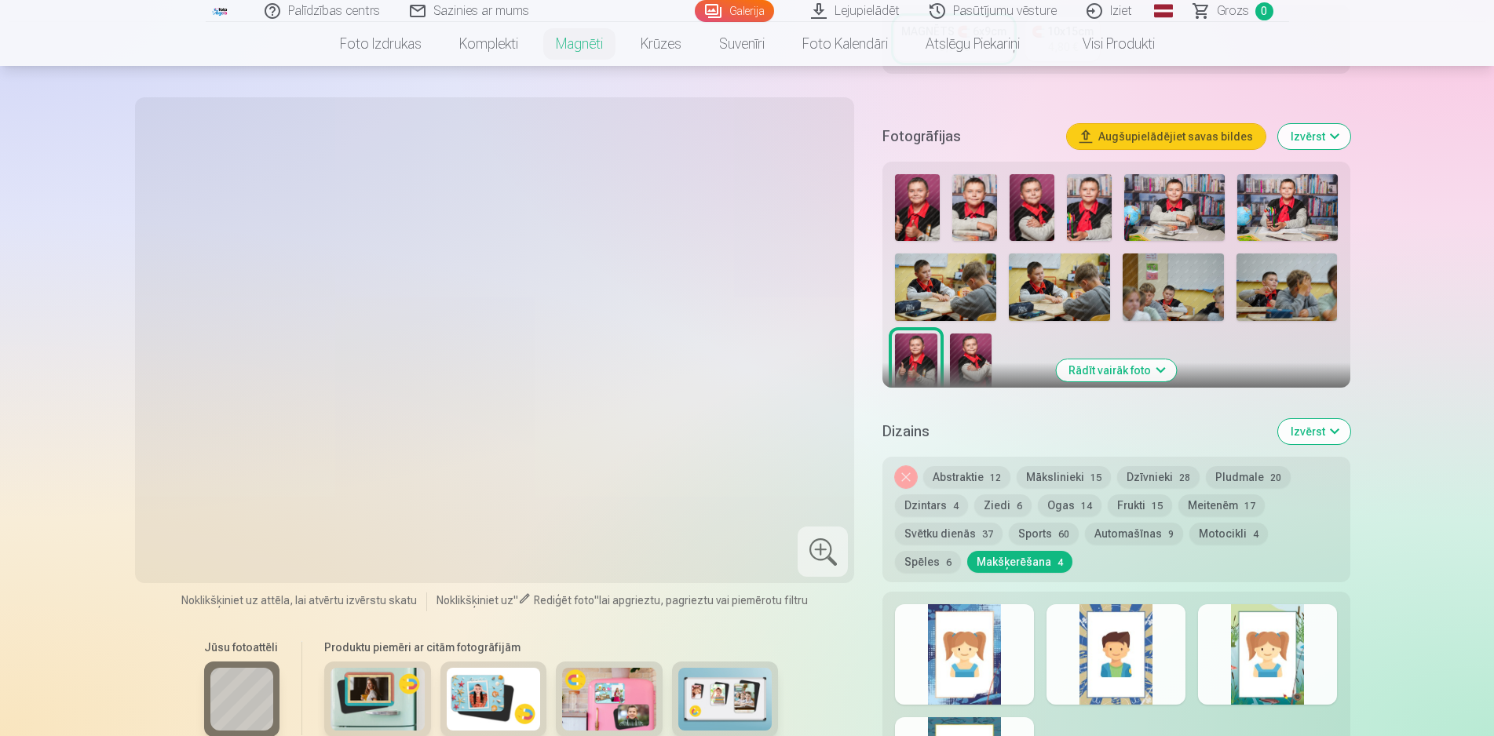
click at [966, 343] on img at bounding box center [971, 365] width 42 height 63
click at [915, 190] on img at bounding box center [917, 207] width 45 height 67
click at [977, 201] on img at bounding box center [974, 207] width 45 height 67
click at [1035, 198] on img at bounding box center [1032, 207] width 45 height 67
click at [1116, 360] on button "Rādīt vairāk foto" at bounding box center [1116, 371] width 120 height 22
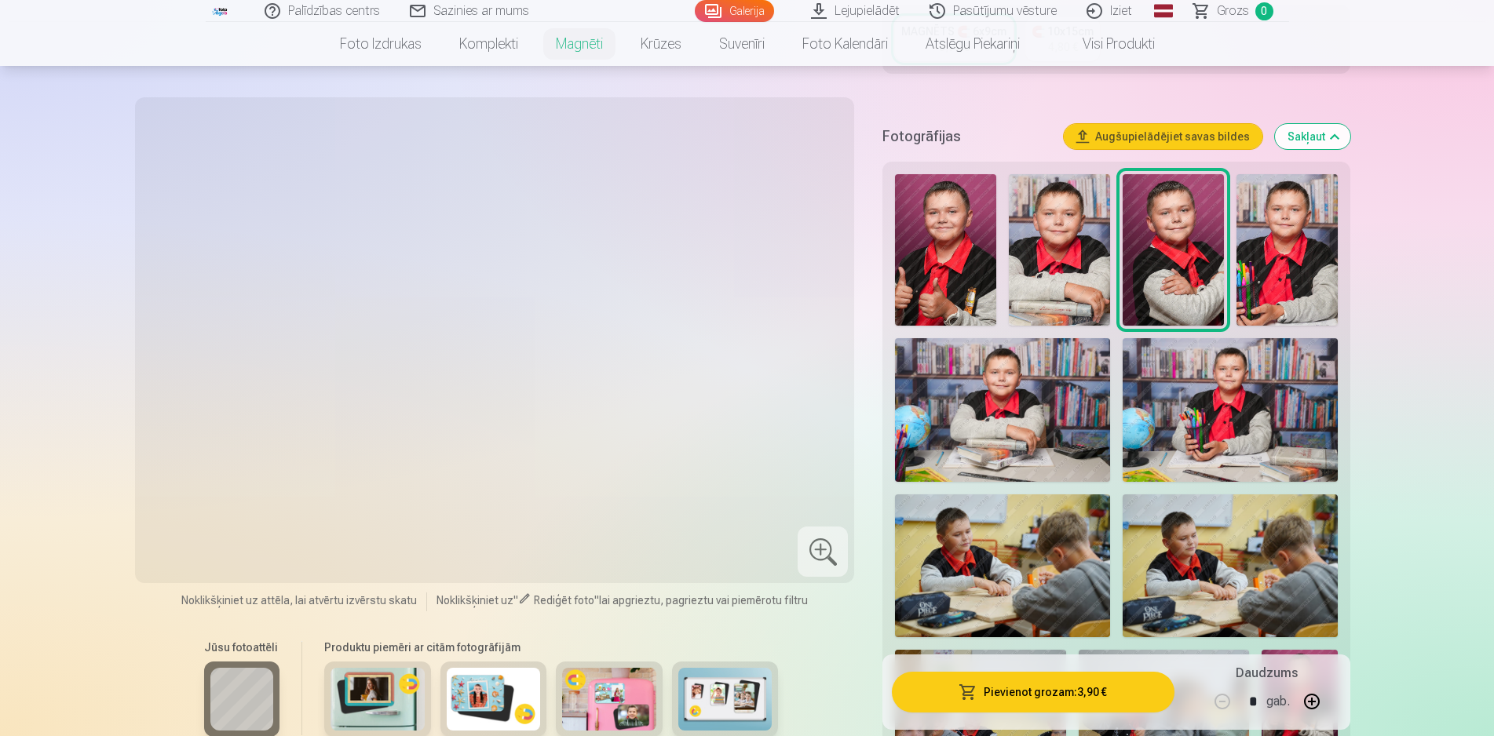
click at [943, 252] on img at bounding box center [945, 250] width 101 height 152
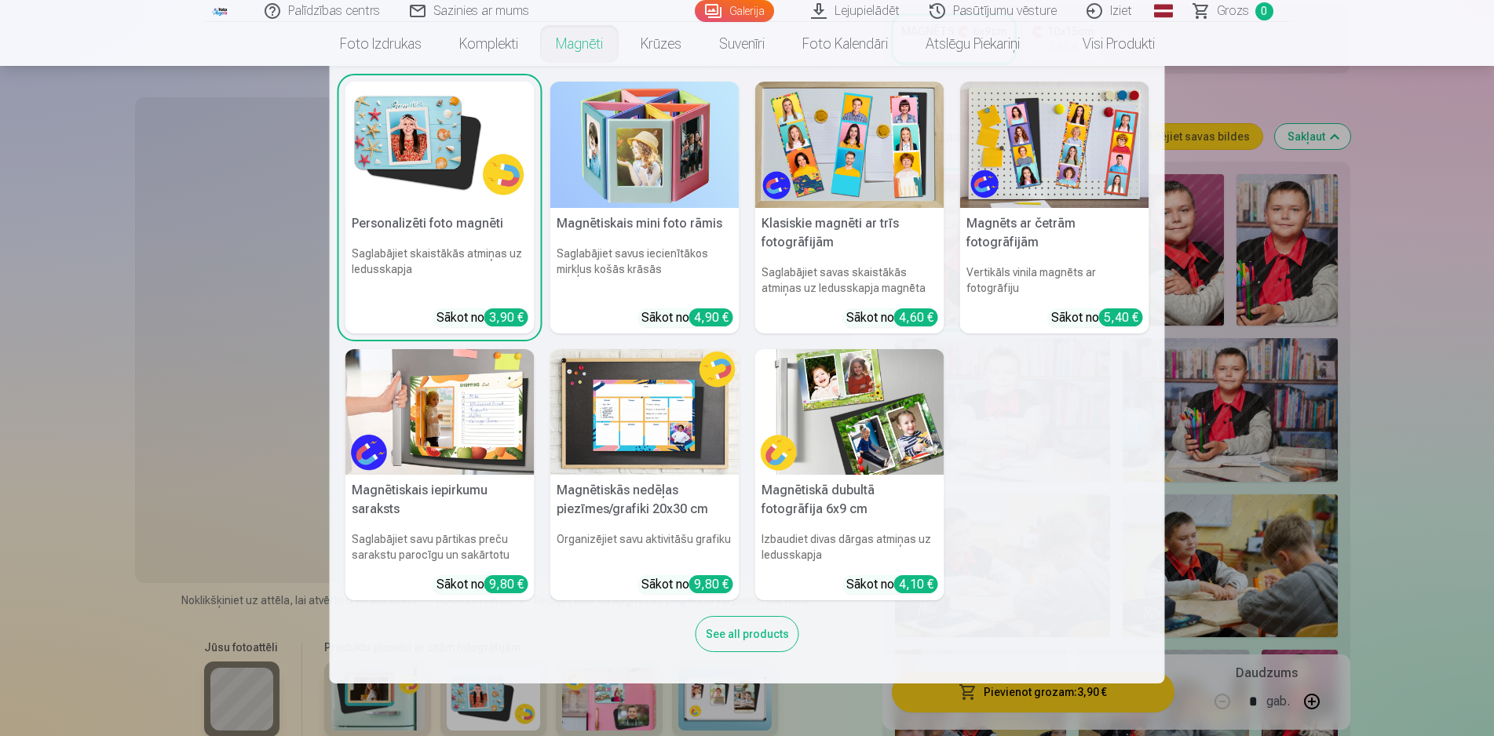
click at [572, 35] on link "Magnēti" at bounding box center [579, 44] width 85 height 44
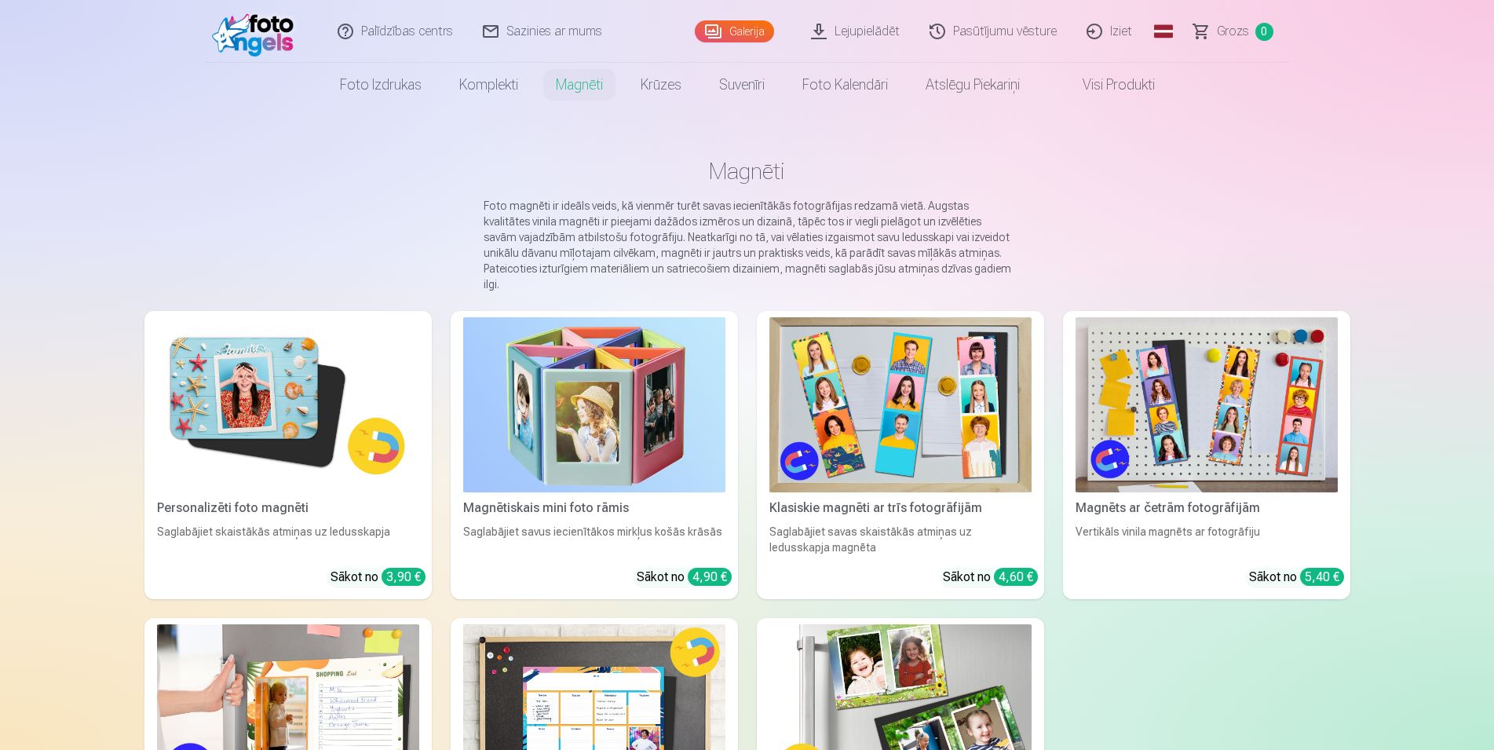
click at [273, 363] on img at bounding box center [288, 404] width 262 height 175
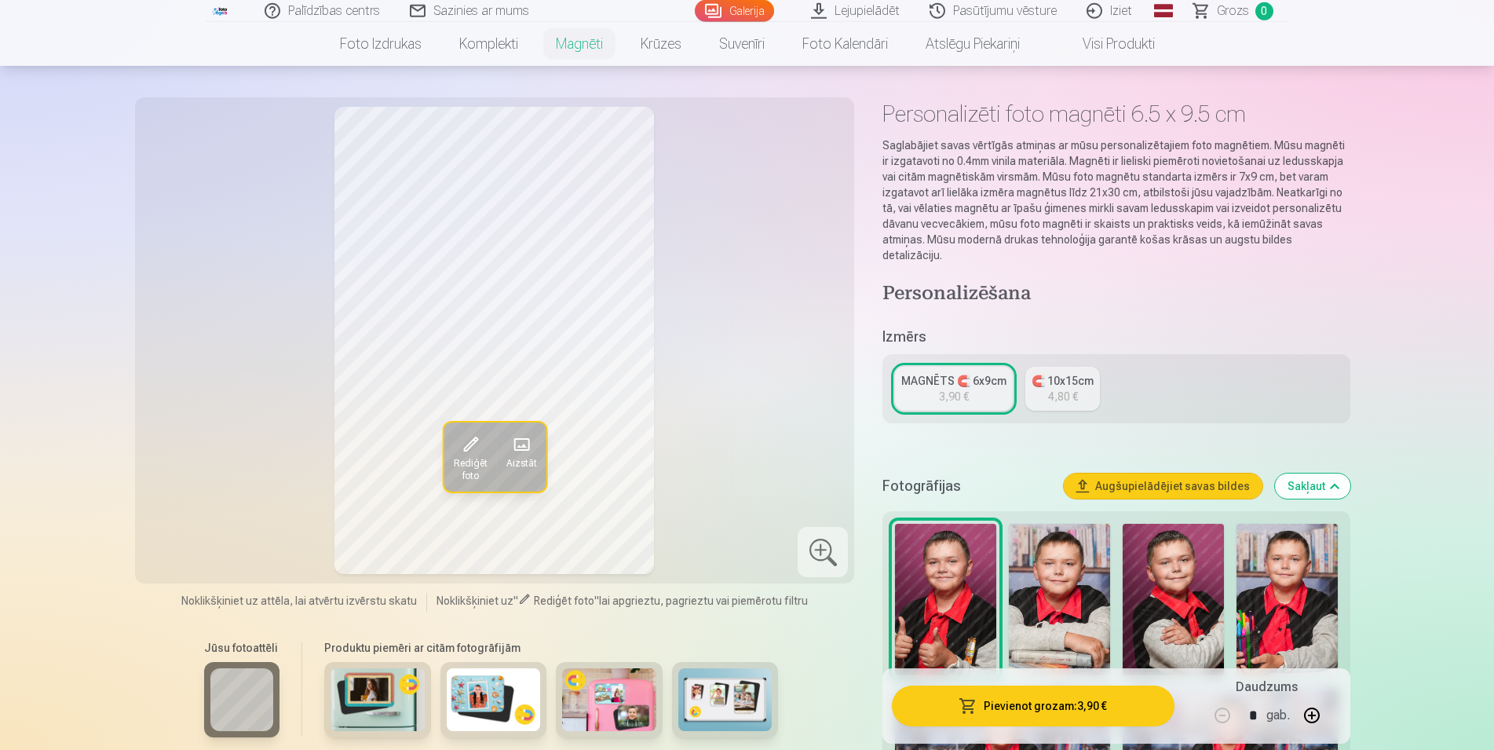
scroll to position [80, 0]
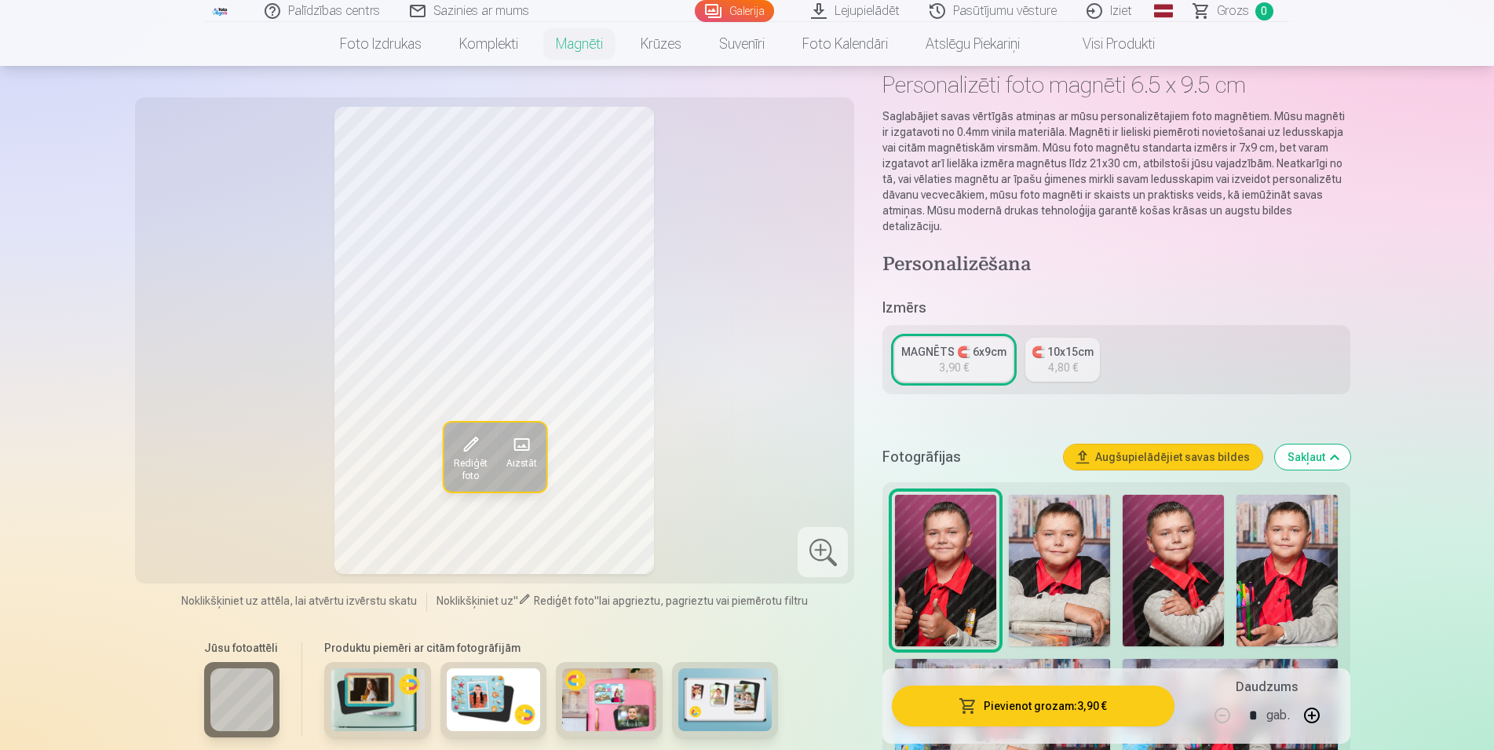
click at [1295, 565] on img at bounding box center [1287, 571] width 101 height 152
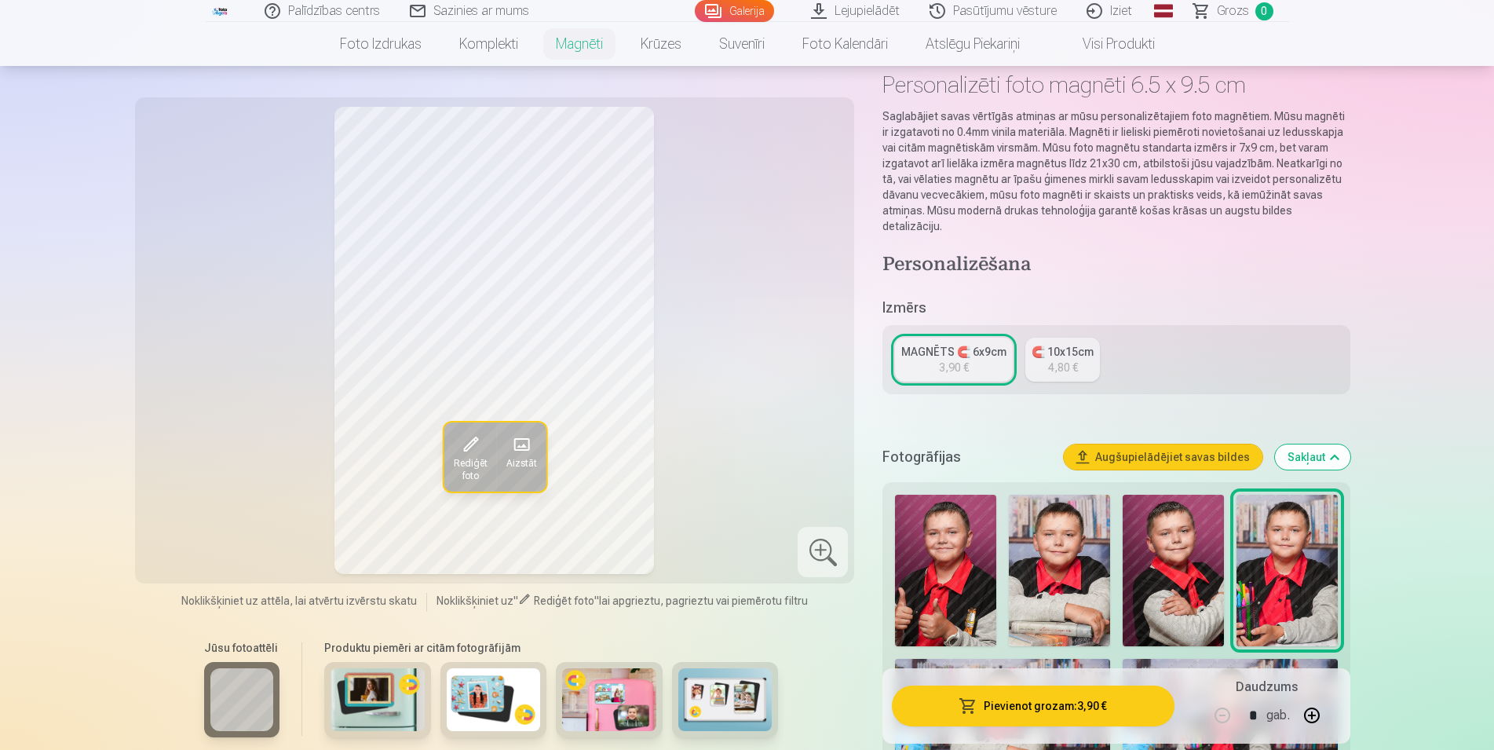
click at [1072, 599] on img at bounding box center [1059, 571] width 101 height 152
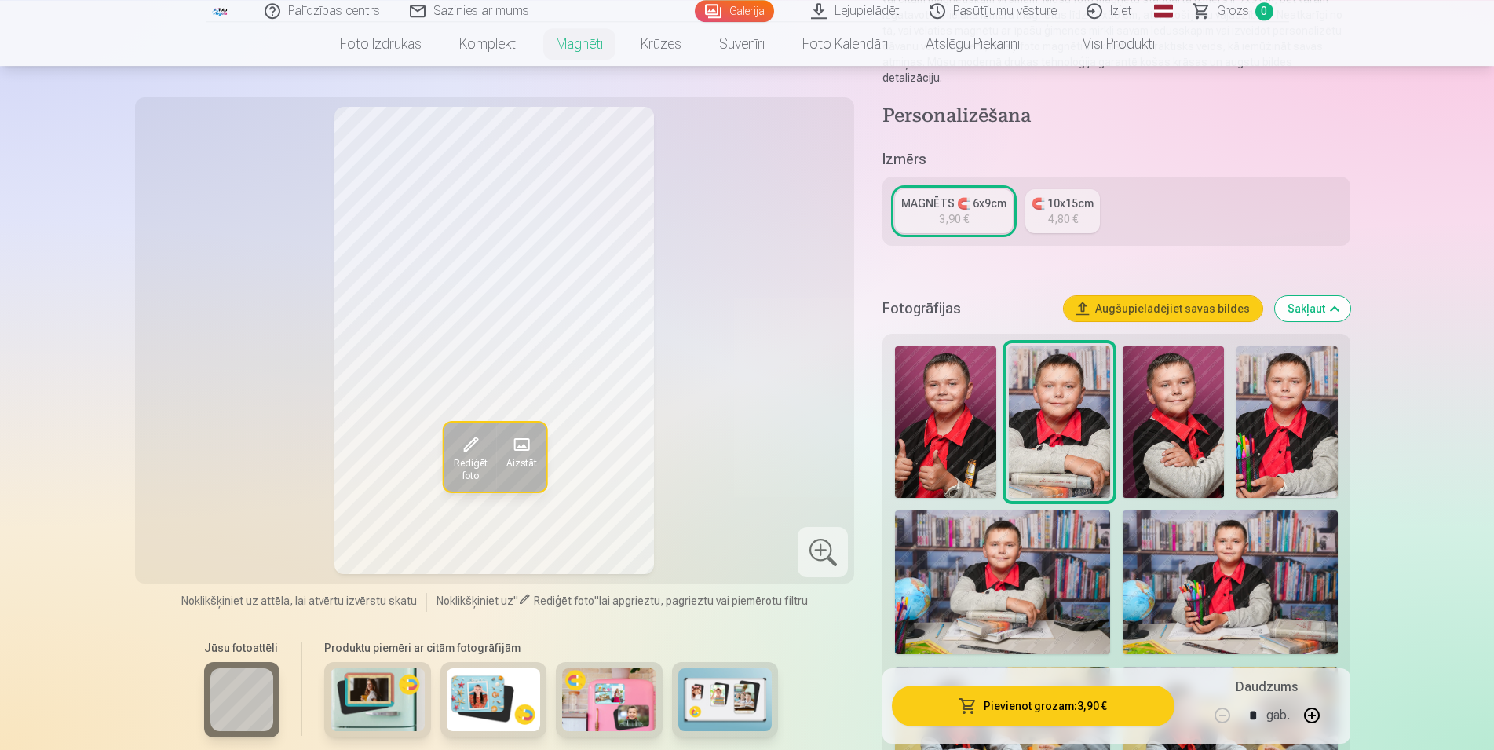
scroll to position [240, 0]
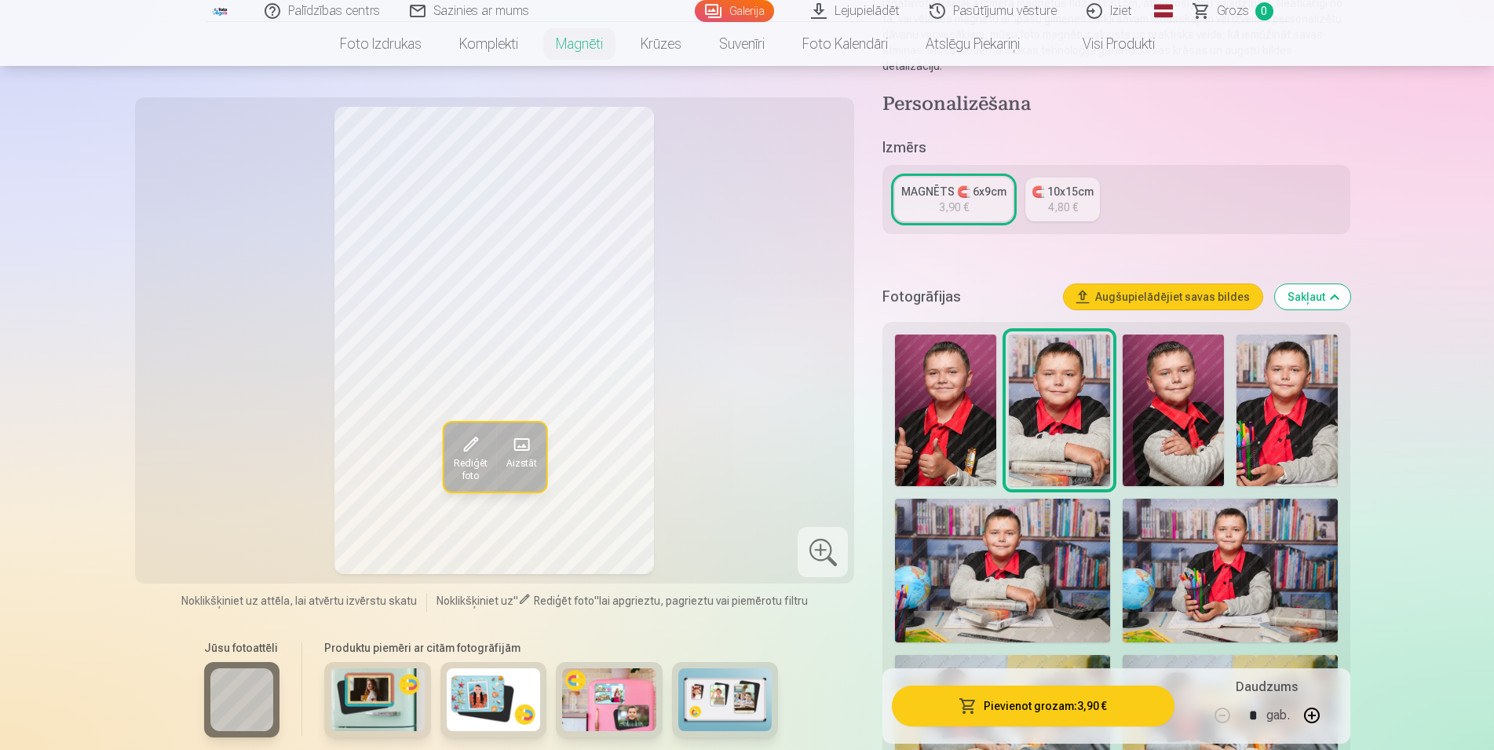
click at [1197, 561] on img at bounding box center [1230, 570] width 215 height 143
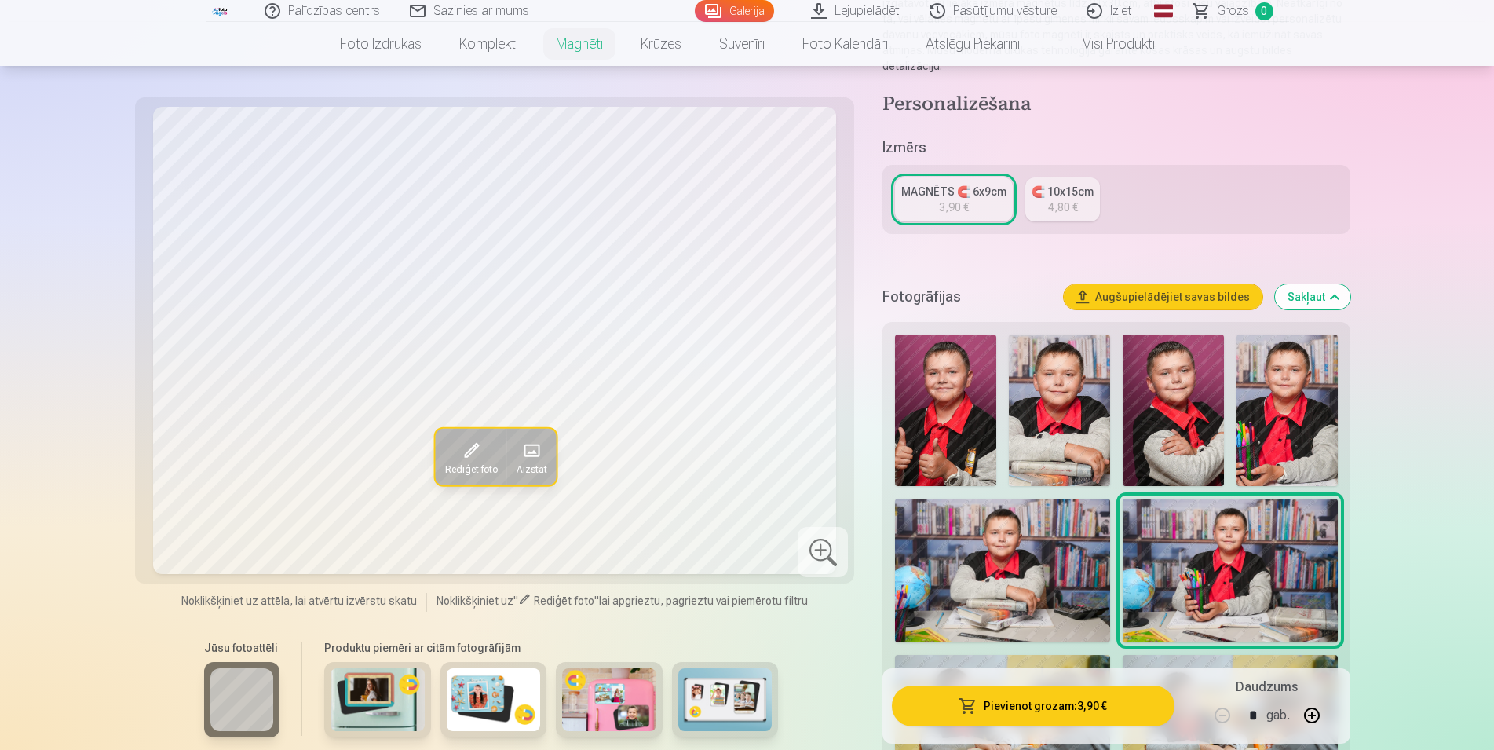
click at [1041, 576] on img at bounding box center [1002, 570] width 215 height 143
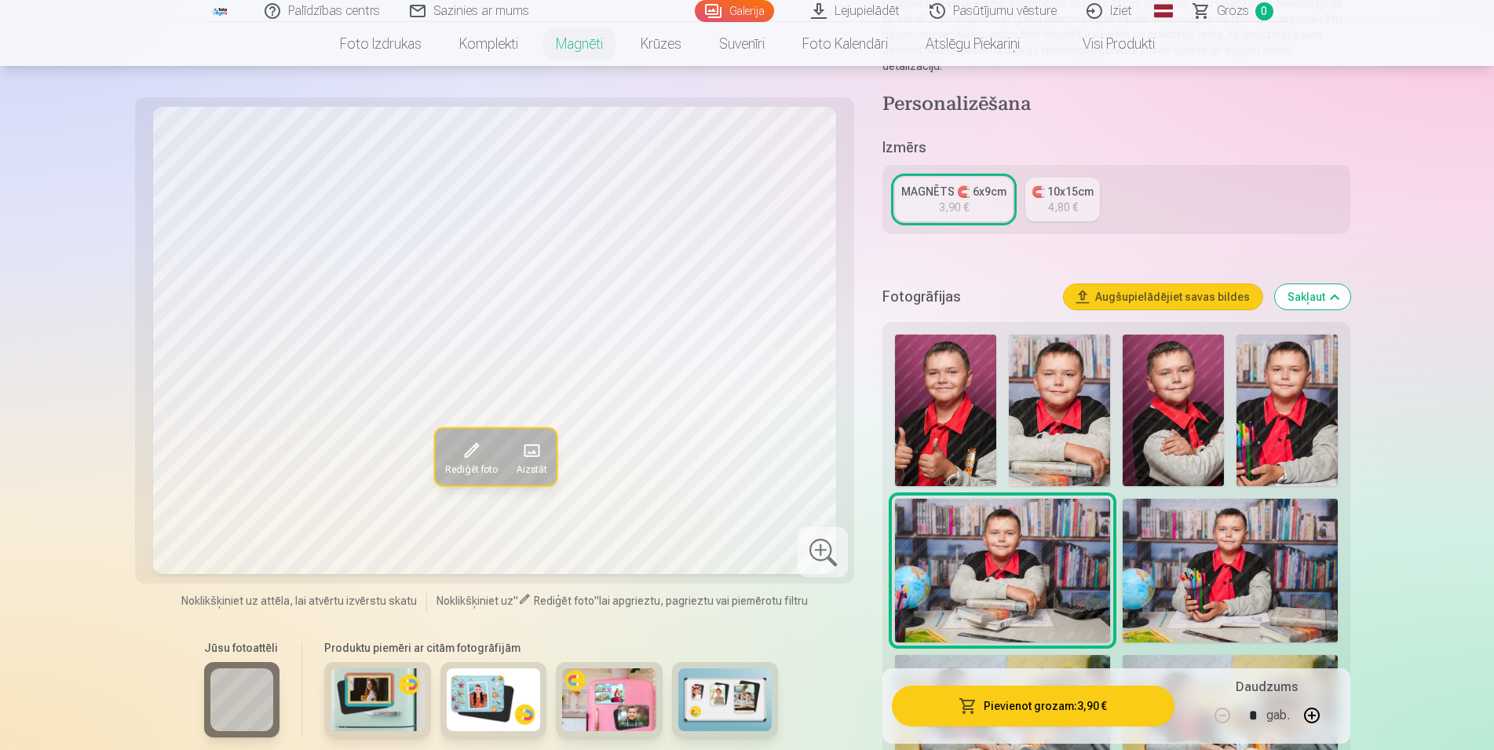
click at [1184, 559] on img at bounding box center [1230, 570] width 215 height 143
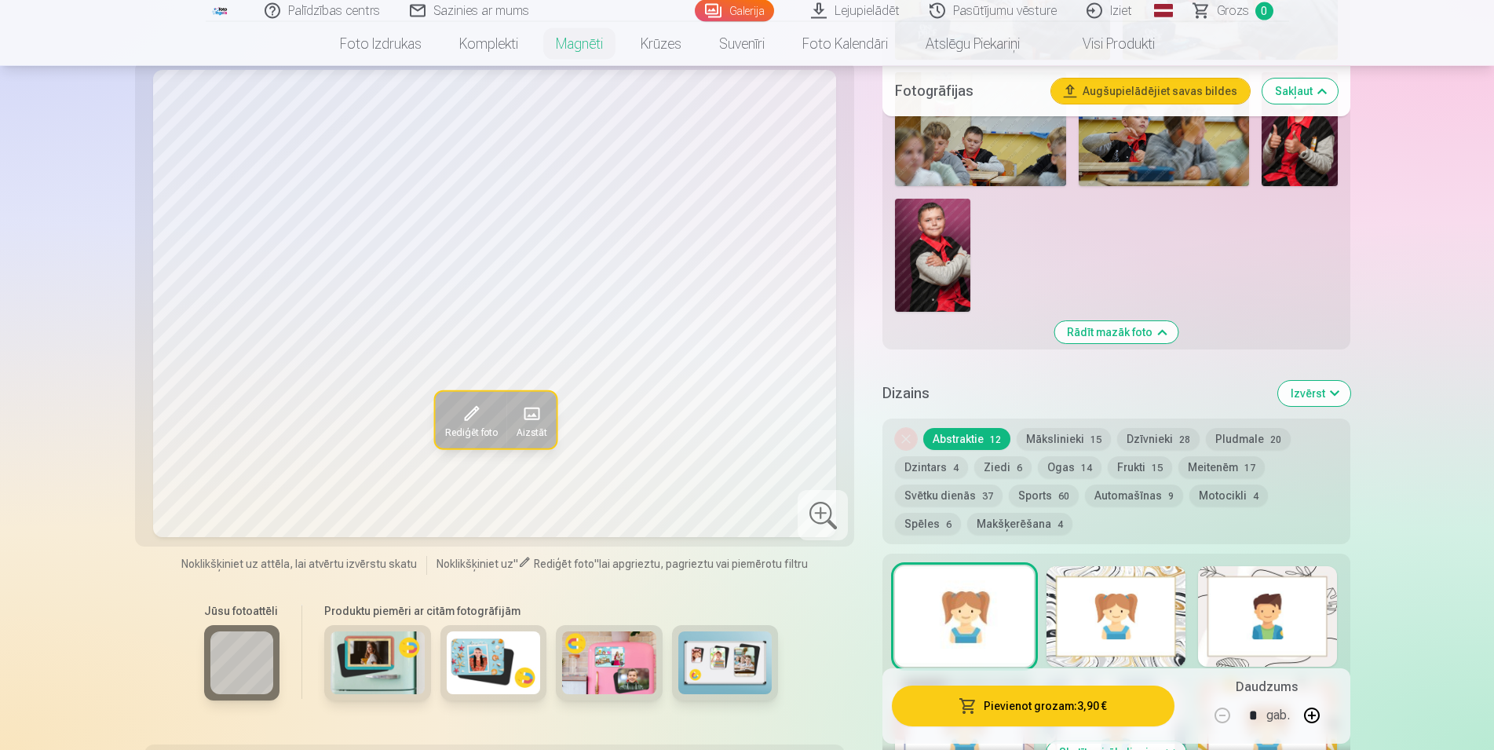
scroll to position [1041, 0]
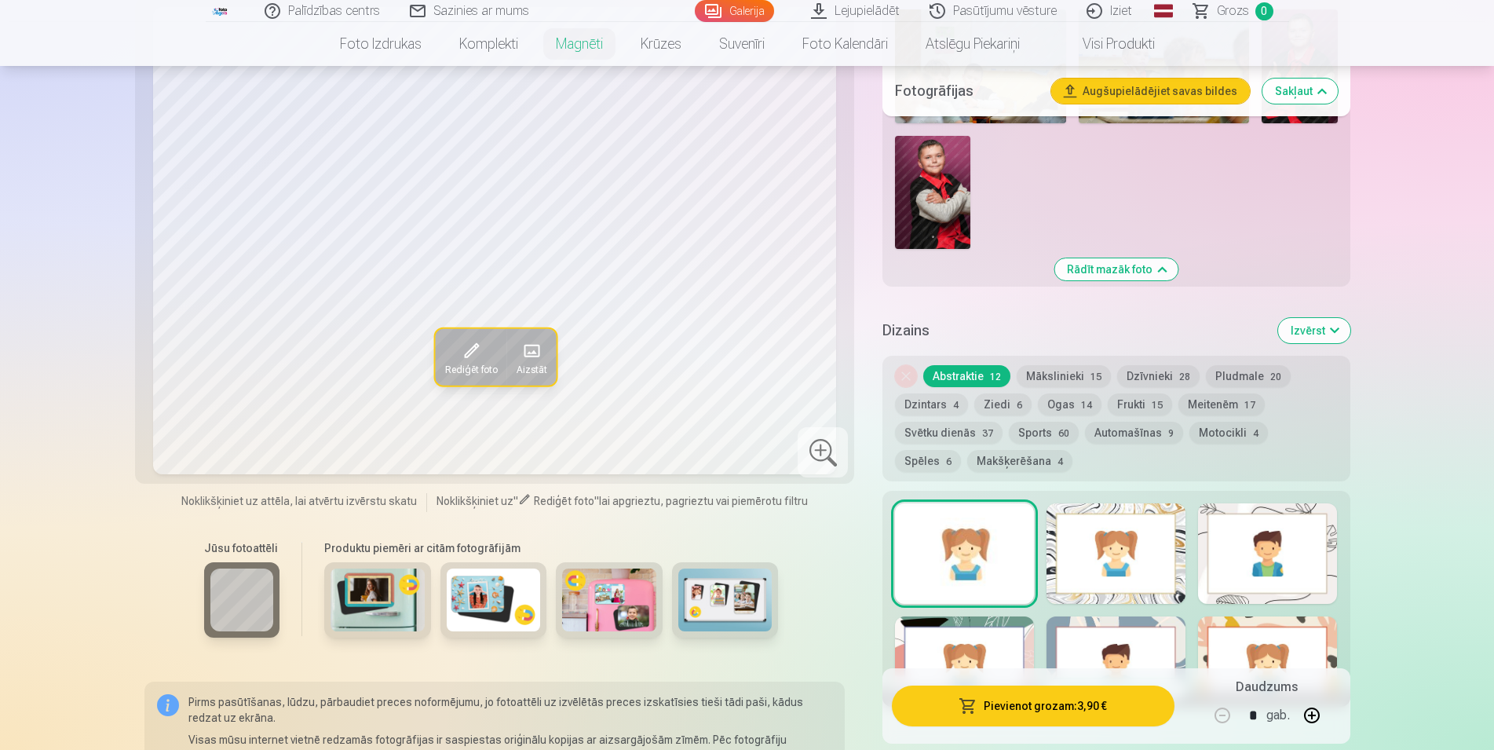
click at [967, 450] on button "Makšķerēšana 4" at bounding box center [1019, 461] width 105 height 22
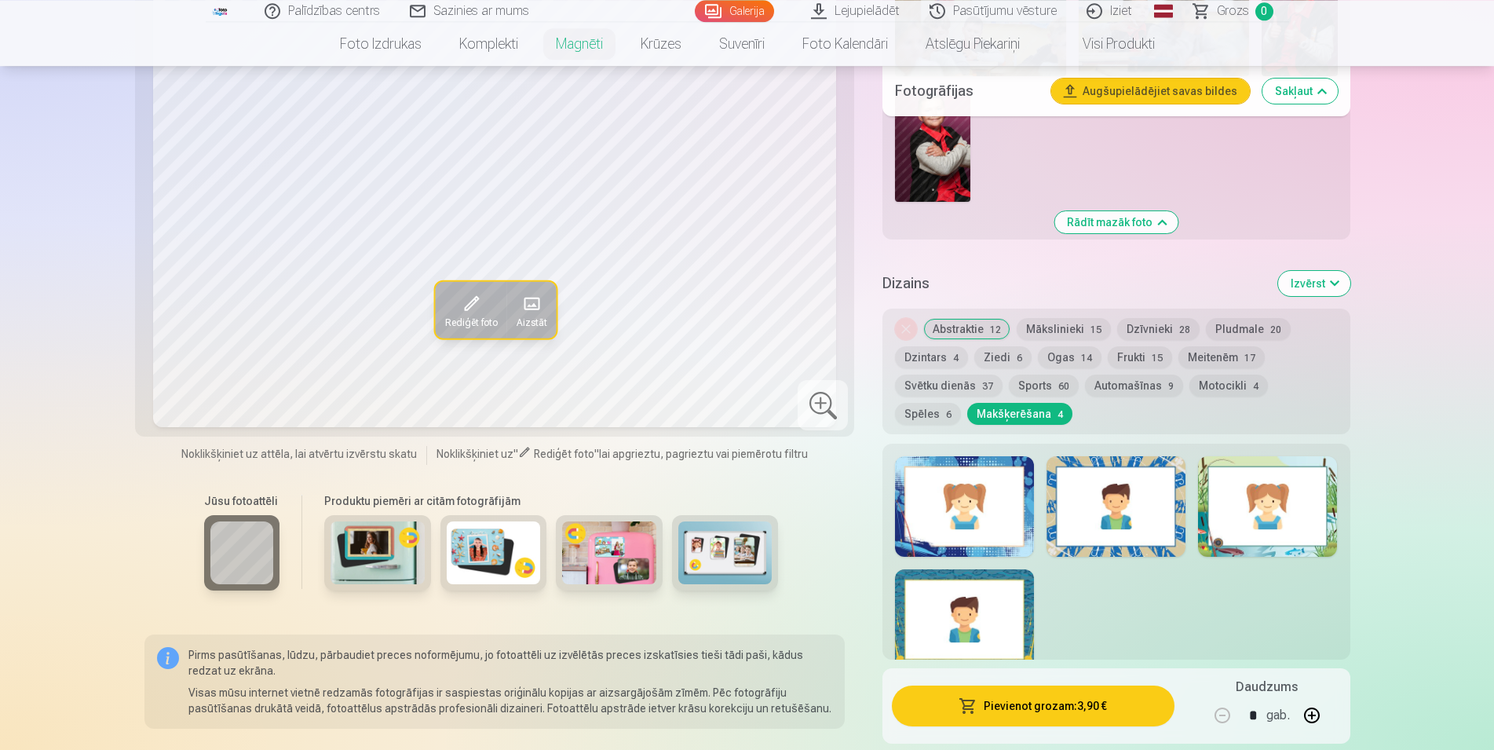
scroll to position [1121, 0]
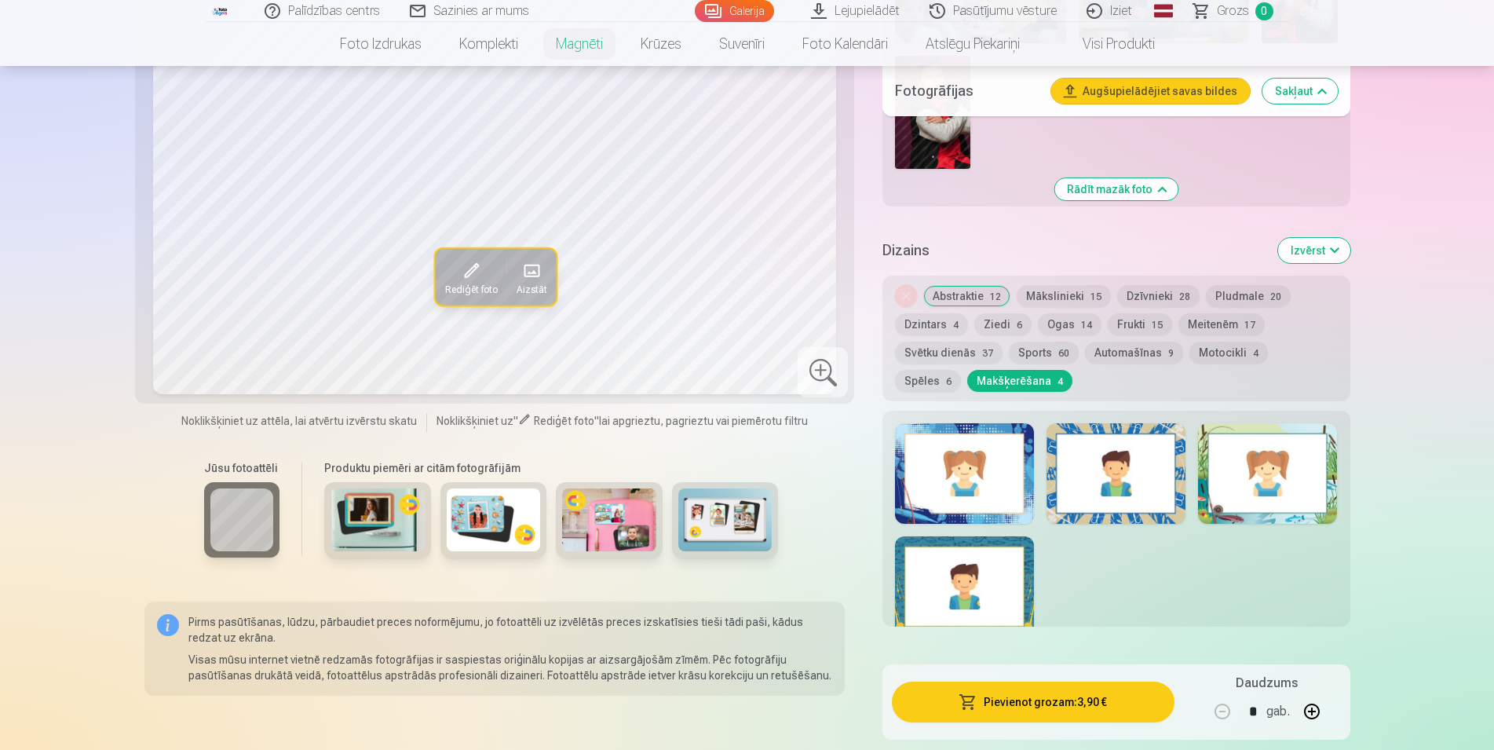
click at [1236, 471] on div at bounding box center [1267, 473] width 139 height 100
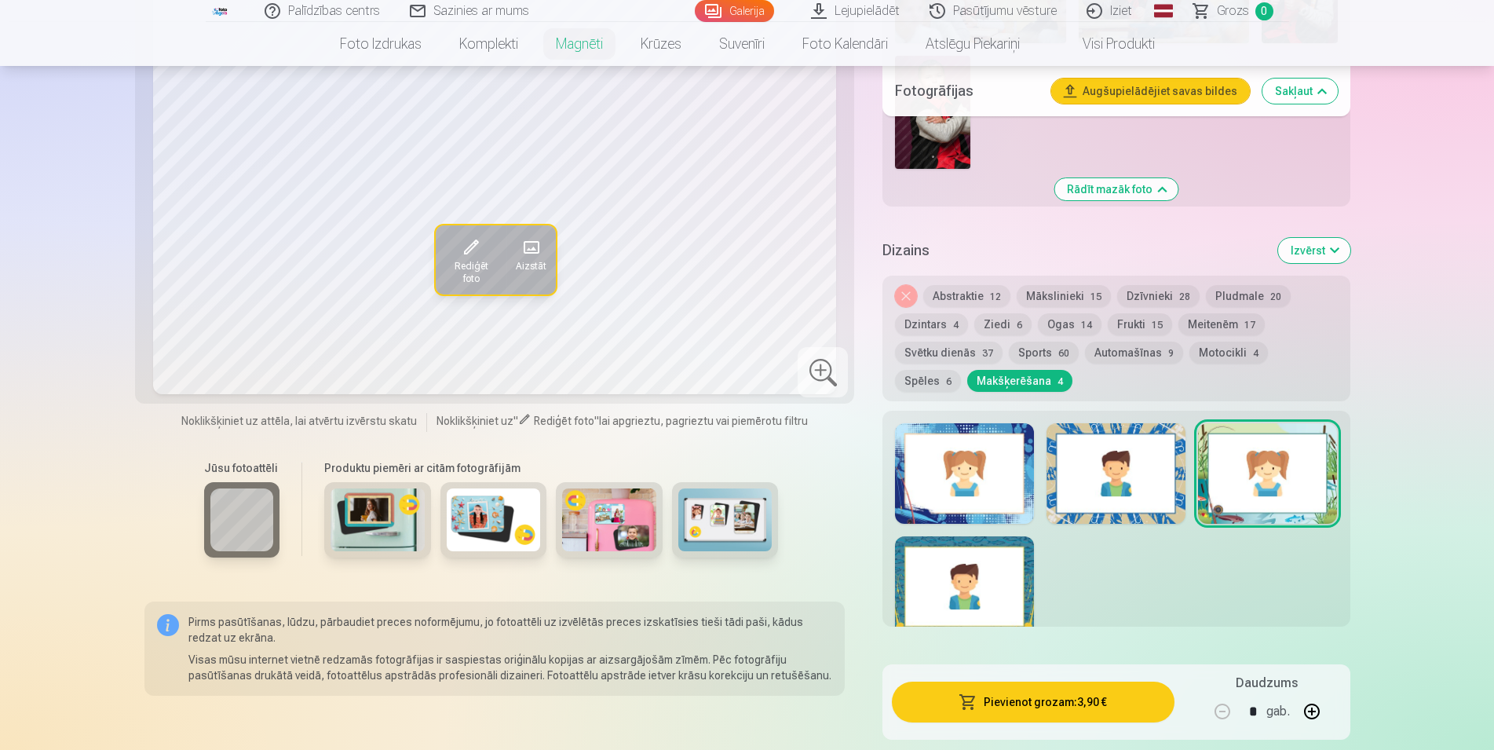
click at [995, 570] on div at bounding box center [964, 586] width 139 height 100
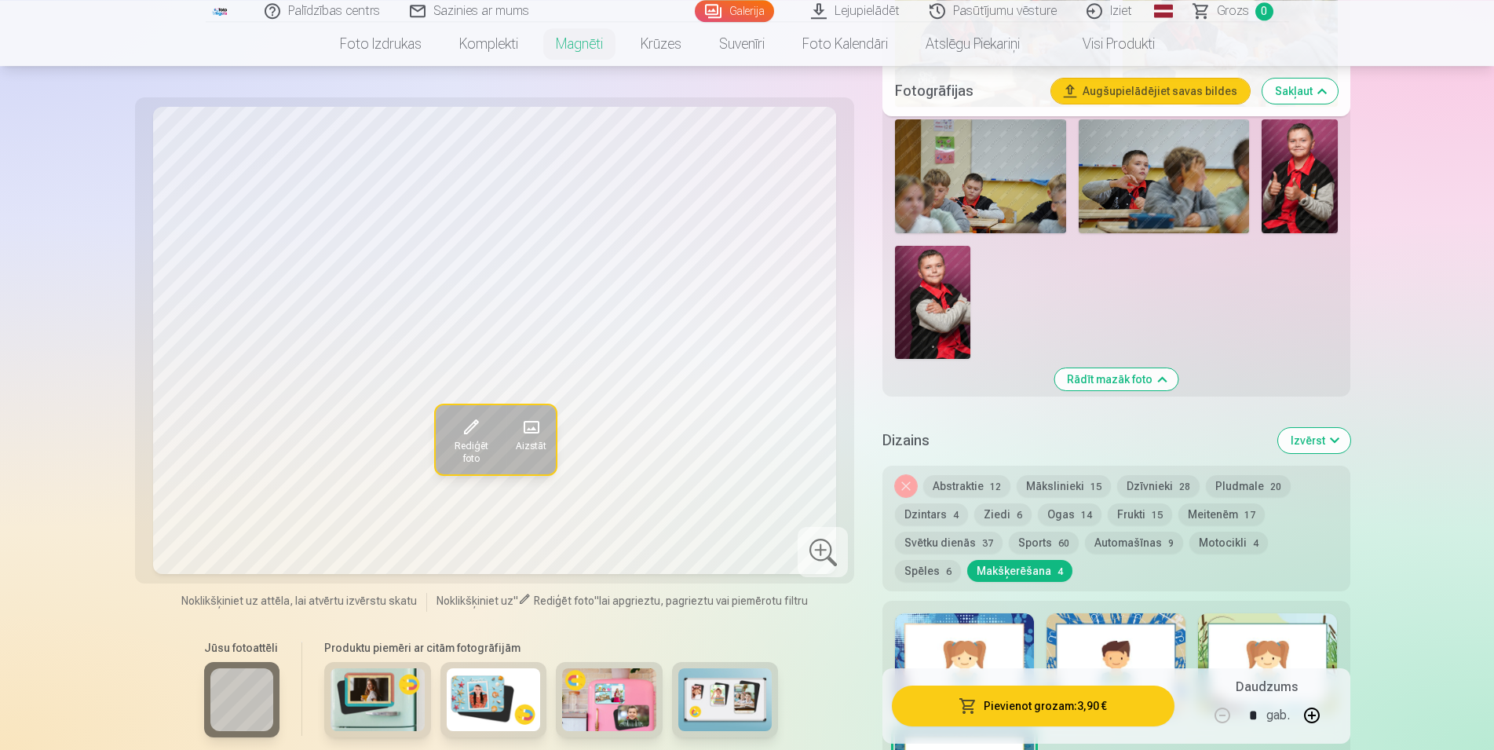
scroll to position [961, 0]
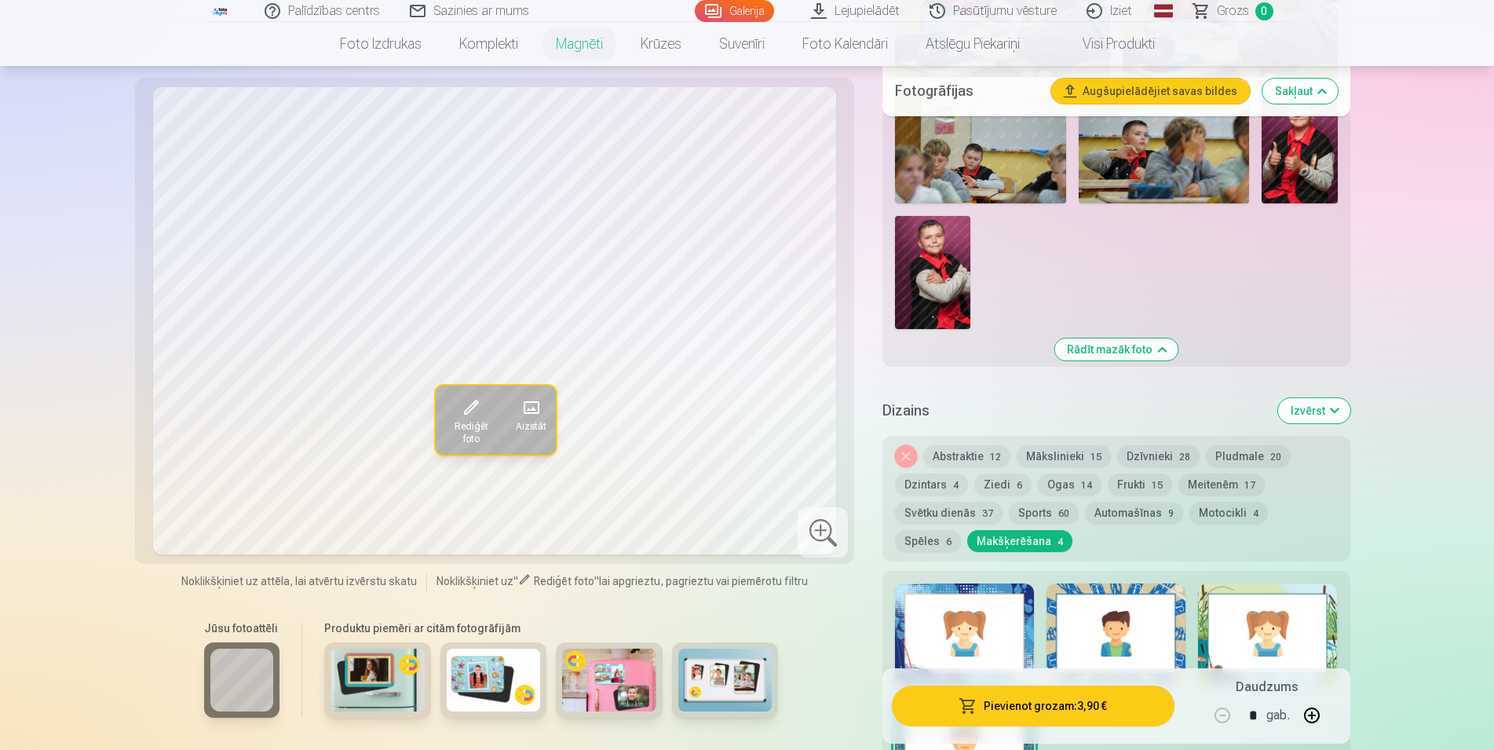
click at [1010, 617] on div at bounding box center [964, 633] width 139 height 100
click at [1131, 612] on div at bounding box center [1116, 633] width 139 height 100
click at [1240, 608] on div at bounding box center [1267, 633] width 139 height 100
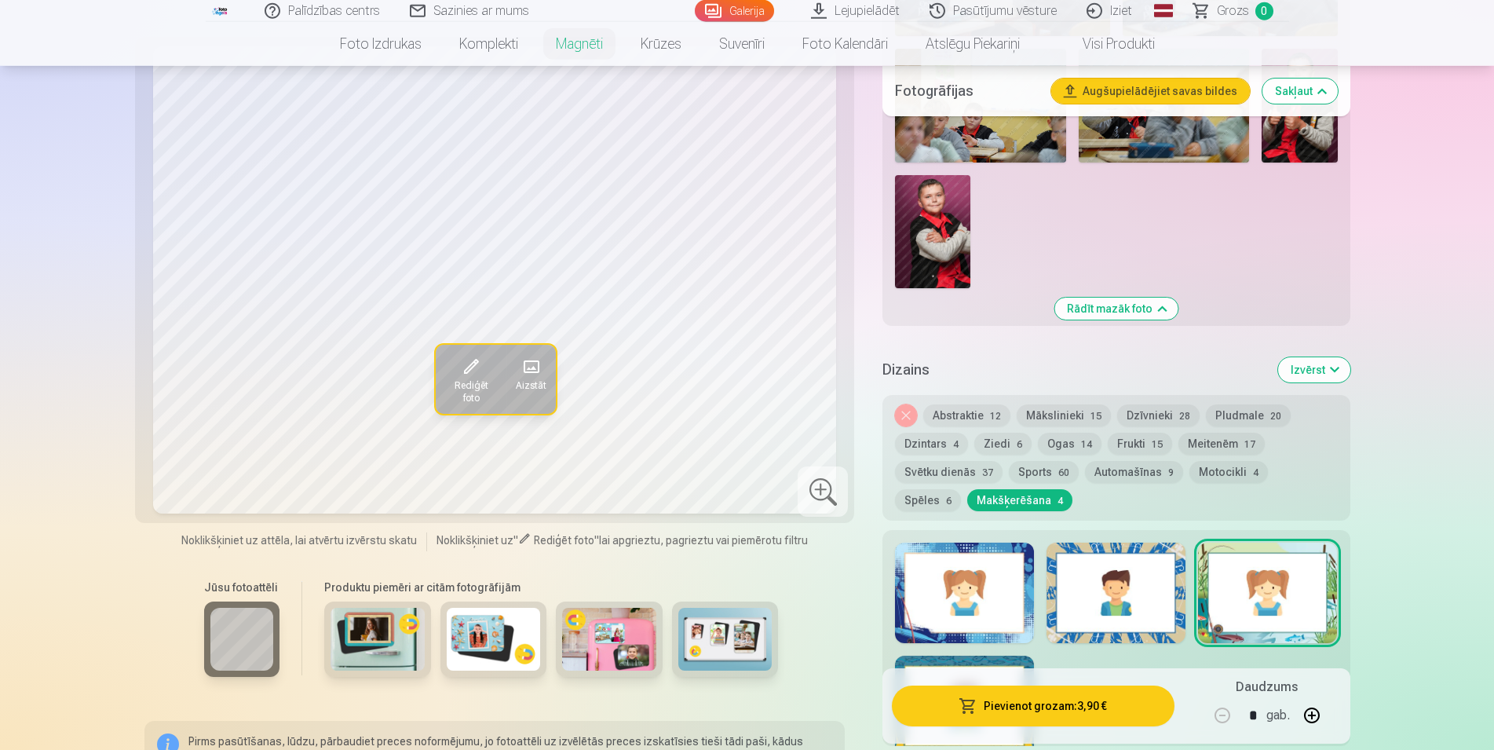
scroll to position [1041, 0]
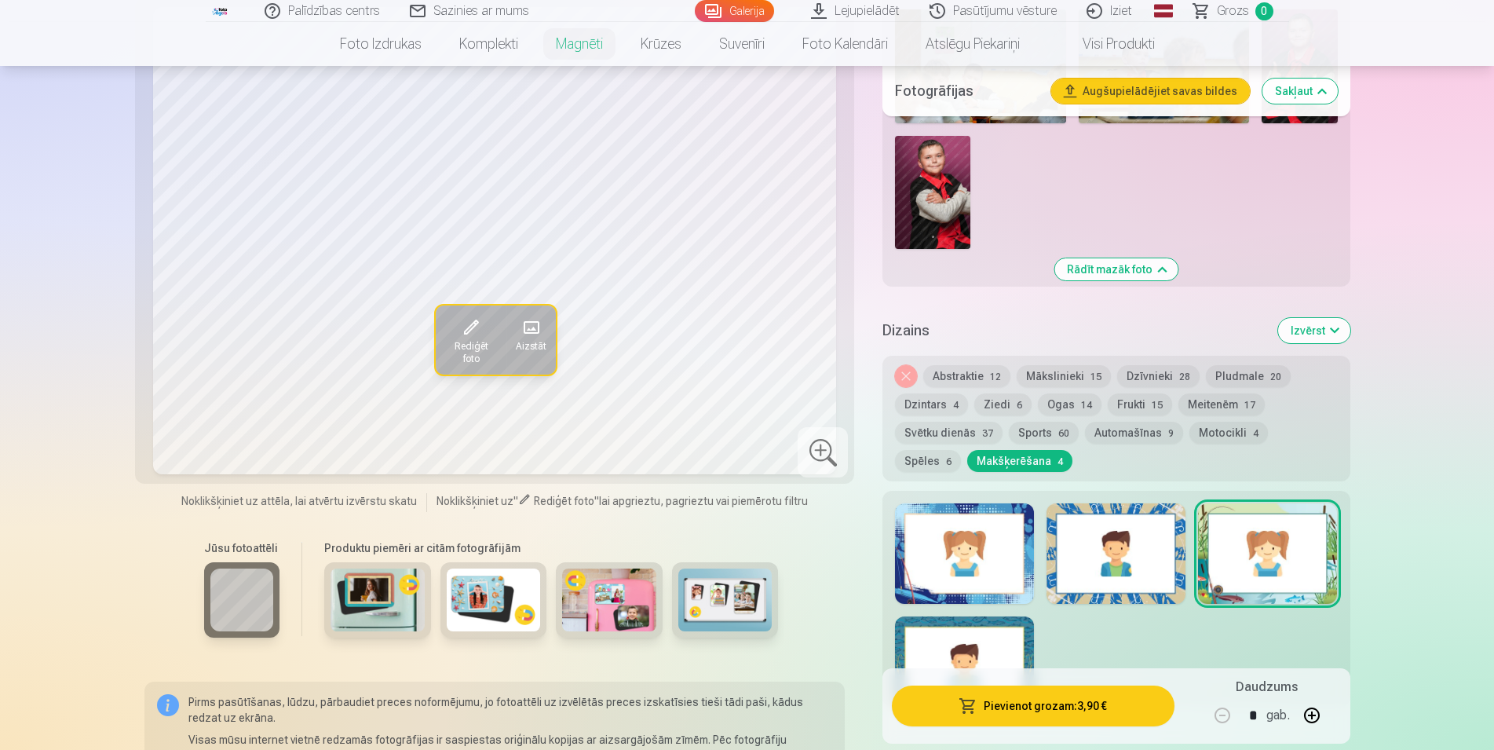
click at [957, 562] on div at bounding box center [964, 553] width 139 height 100
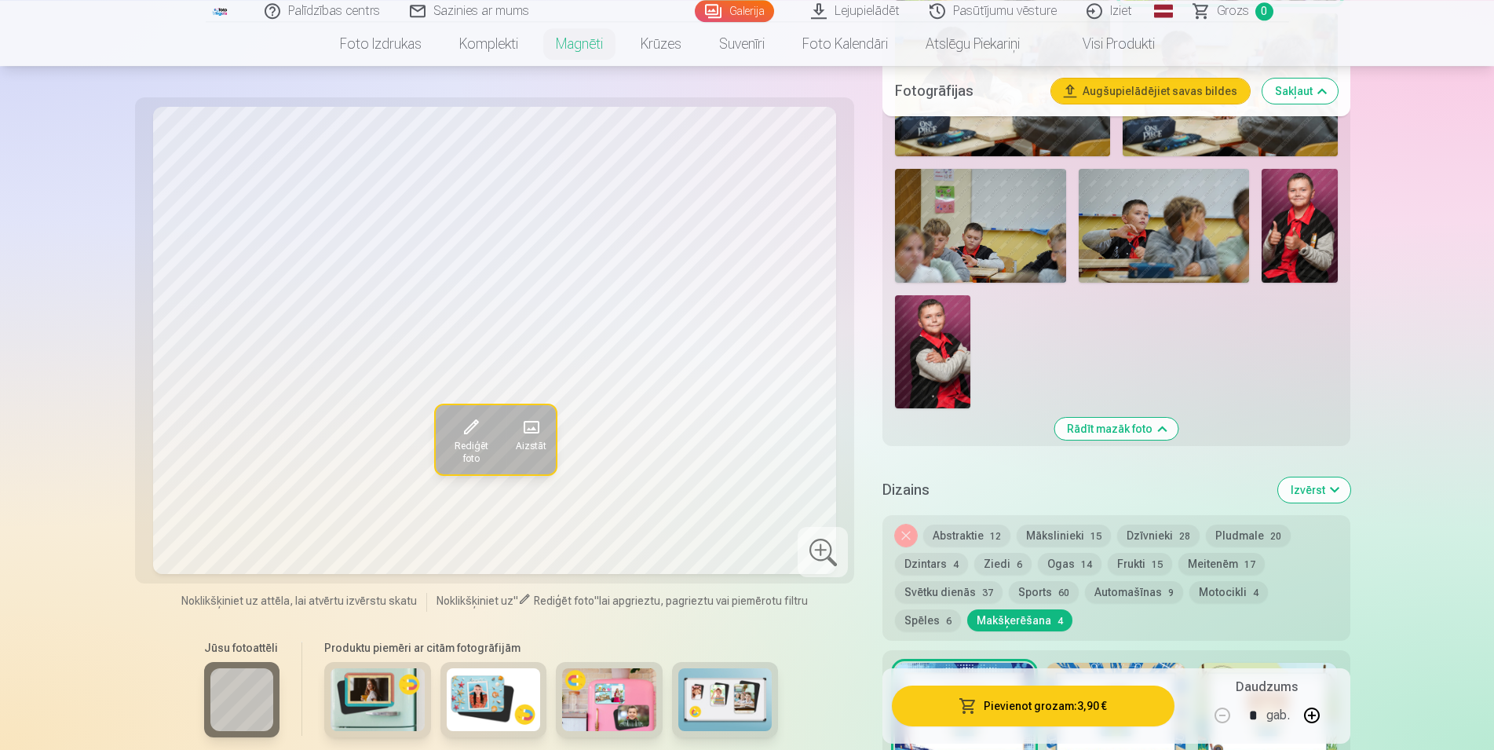
scroll to position [881, 0]
click at [1223, 582] on button "Motocikli 4" at bounding box center [1228, 593] width 79 height 22
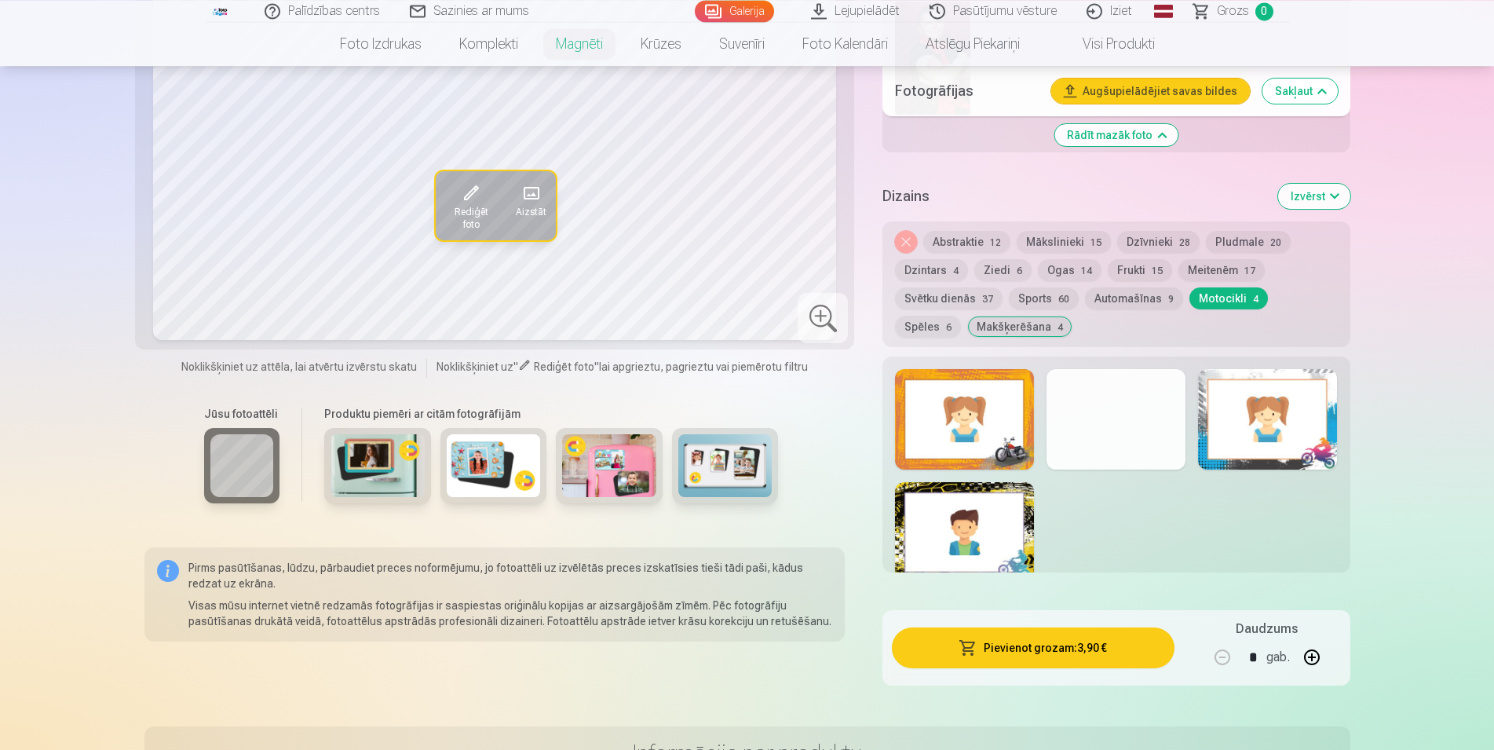
scroll to position [1201, 0]
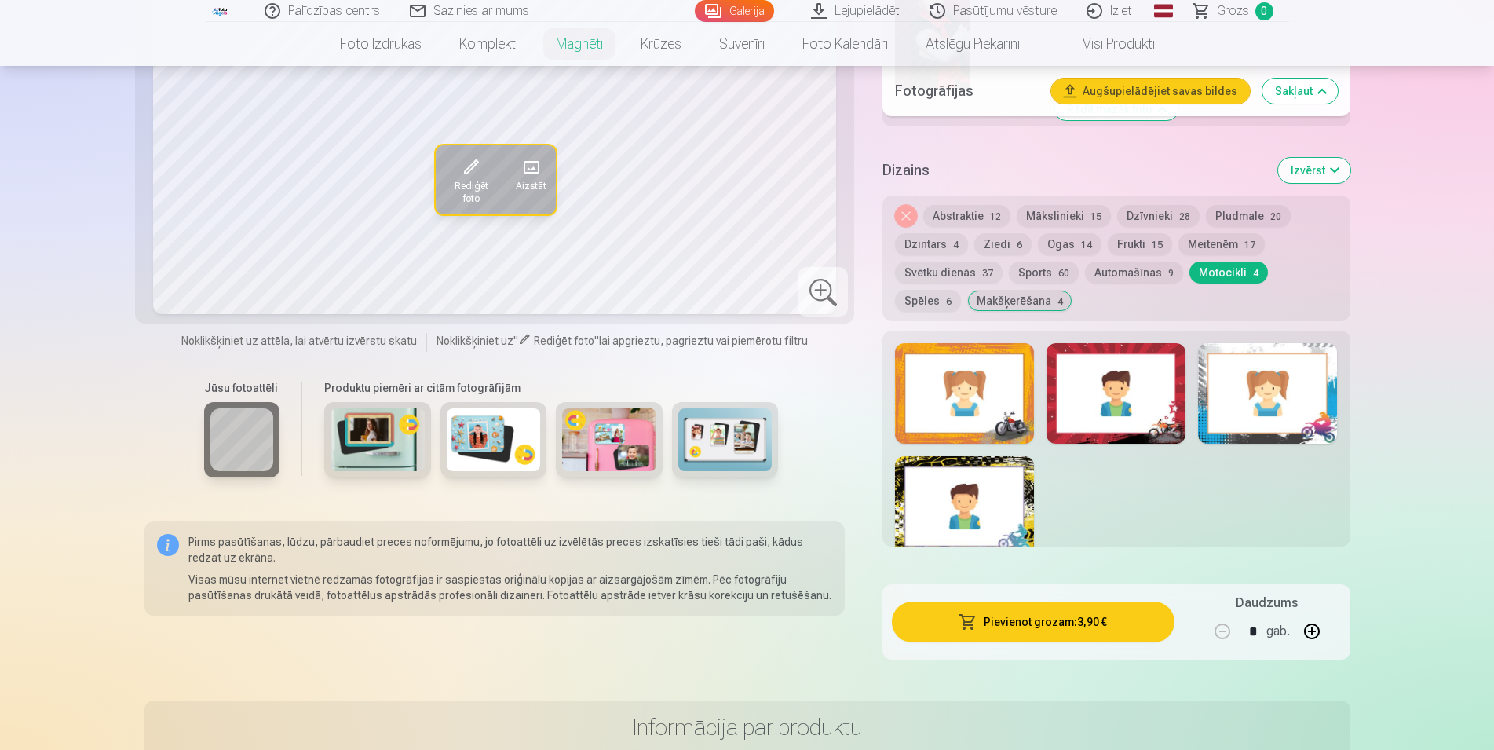
click at [944, 413] on div at bounding box center [964, 393] width 139 height 100
click at [934, 491] on div at bounding box center [964, 506] width 139 height 100
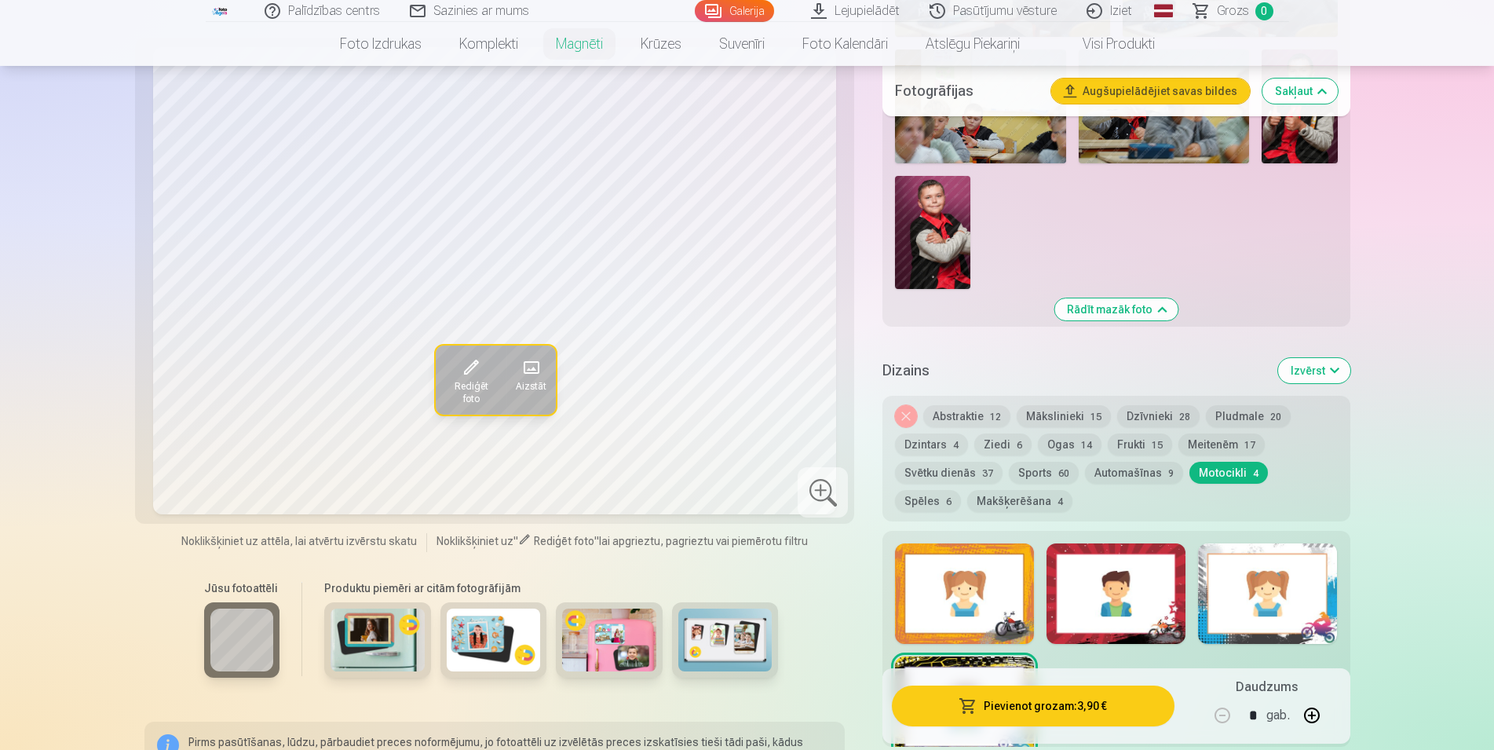
scroll to position [961, 0]
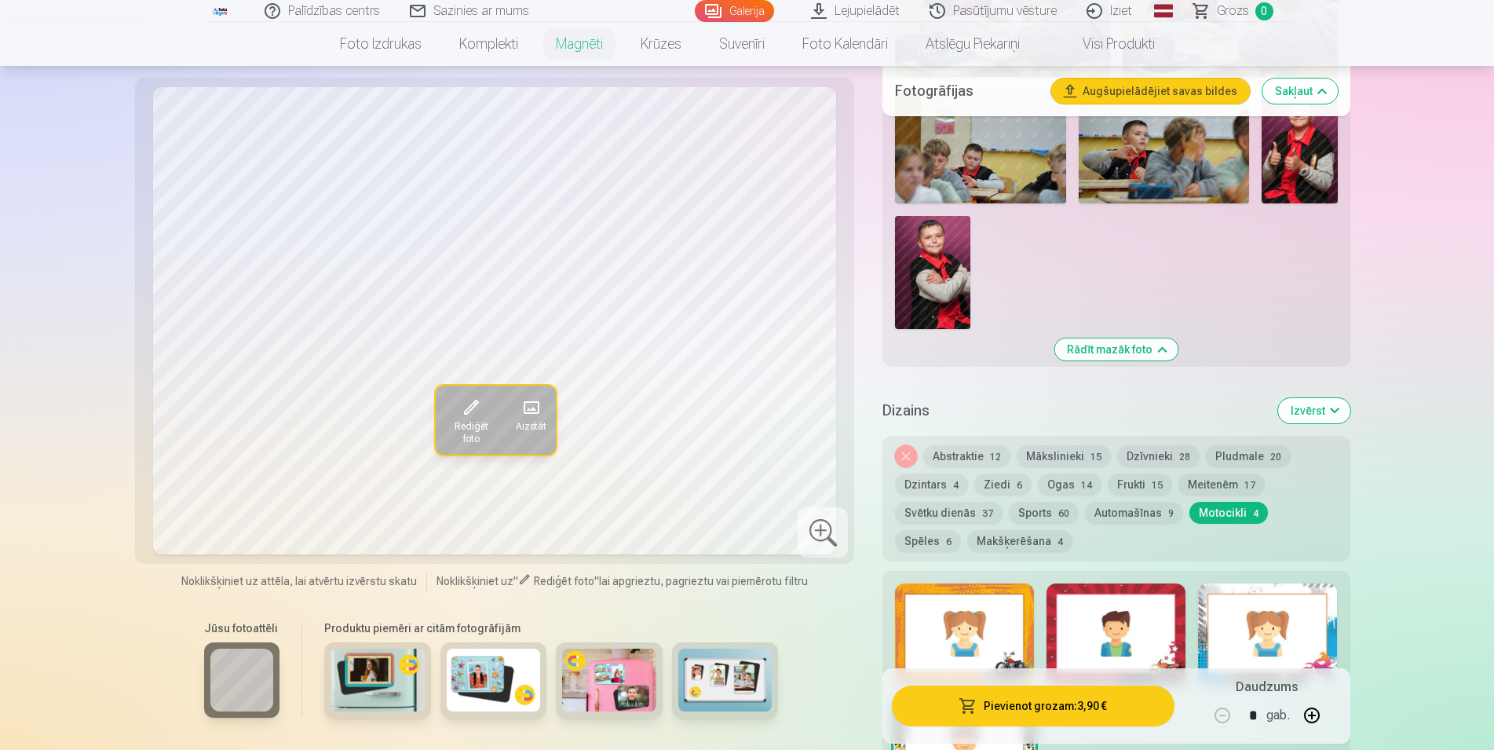
click at [1153, 629] on div at bounding box center [1116, 633] width 139 height 100
click at [1240, 623] on div at bounding box center [1267, 633] width 139 height 100
click at [967, 530] on button "Makšķerēšana 4" at bounding box center [1019, 541] width 105 height 22
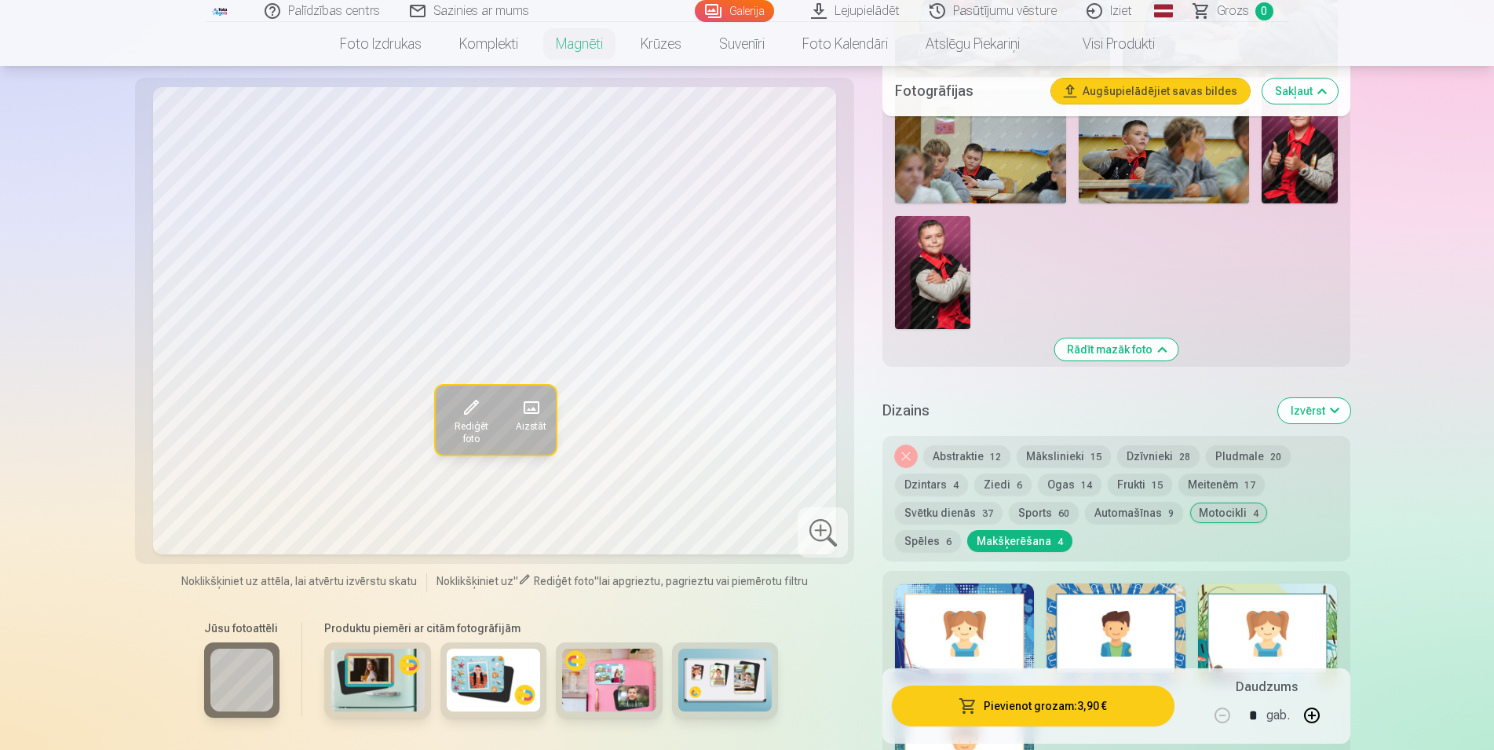
click at [963, 611] on div at bounding box center [964, 633] width 139 height 100
click at [1131, 502] on button "Automašīnas 9" at bounding box center [1134, 513] width 98 height 22
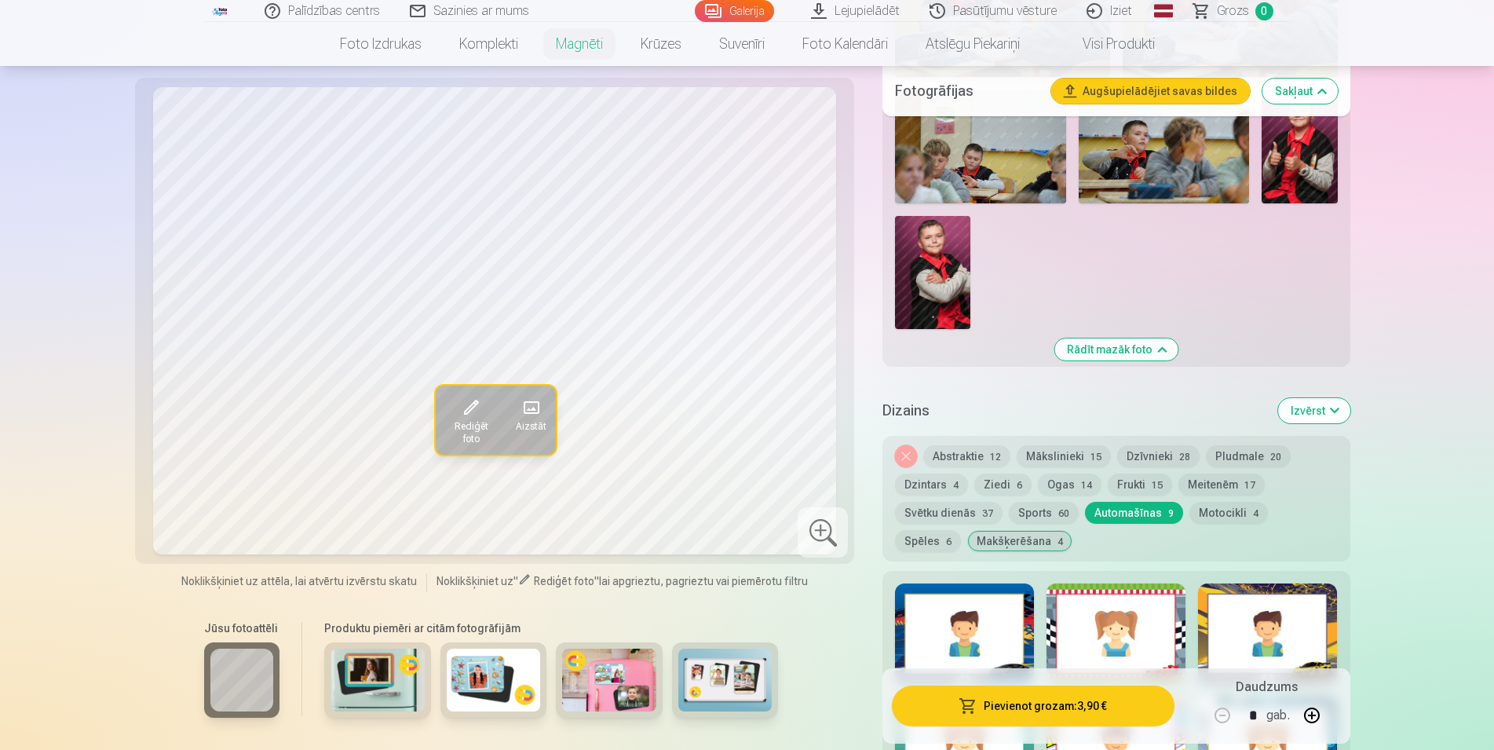
click at [967, 530] on button "Makšķerēšana 4" at bounding box center [1019, 541] width 105 height 22
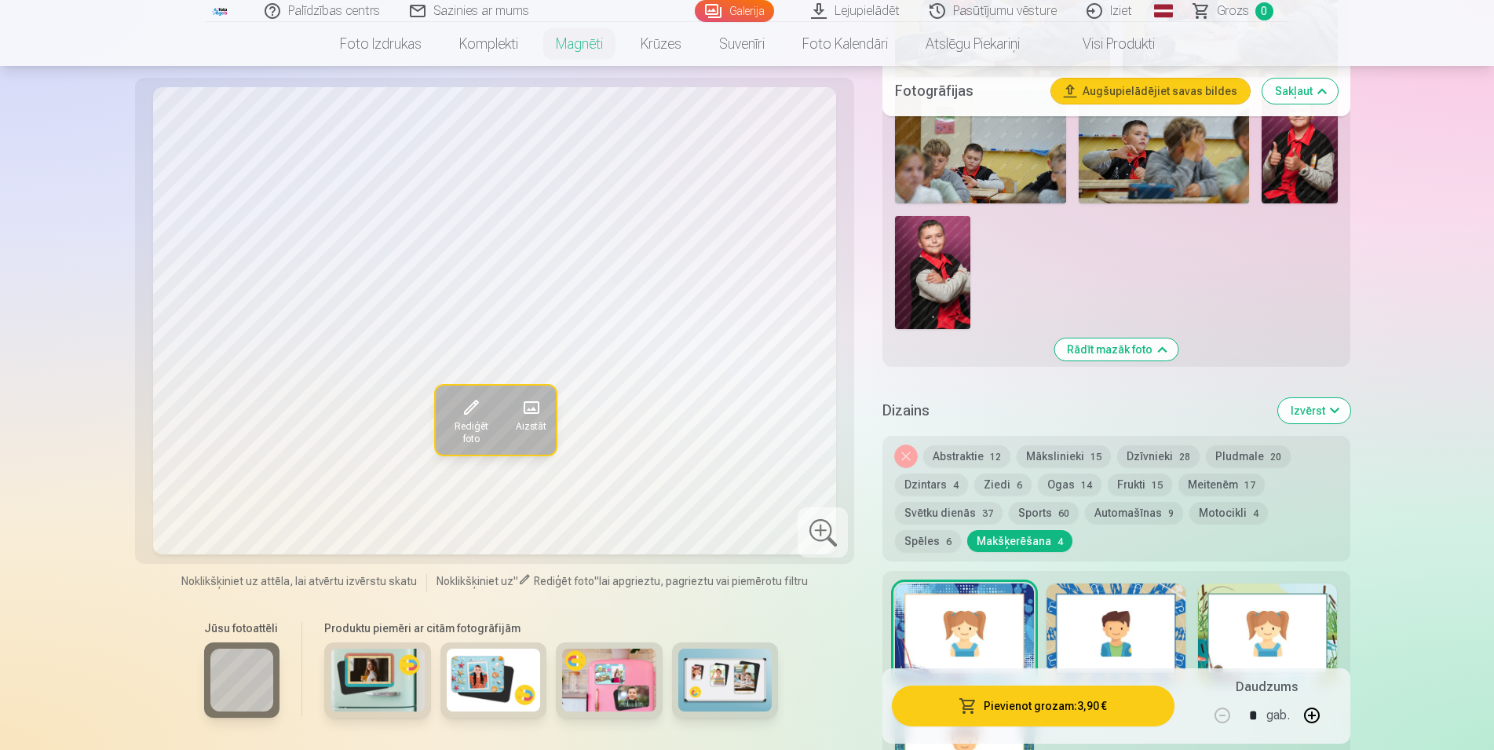
click at [473, 419] on span "Rediģēt foto" at bounding box center [470, 431] width 52 height 25
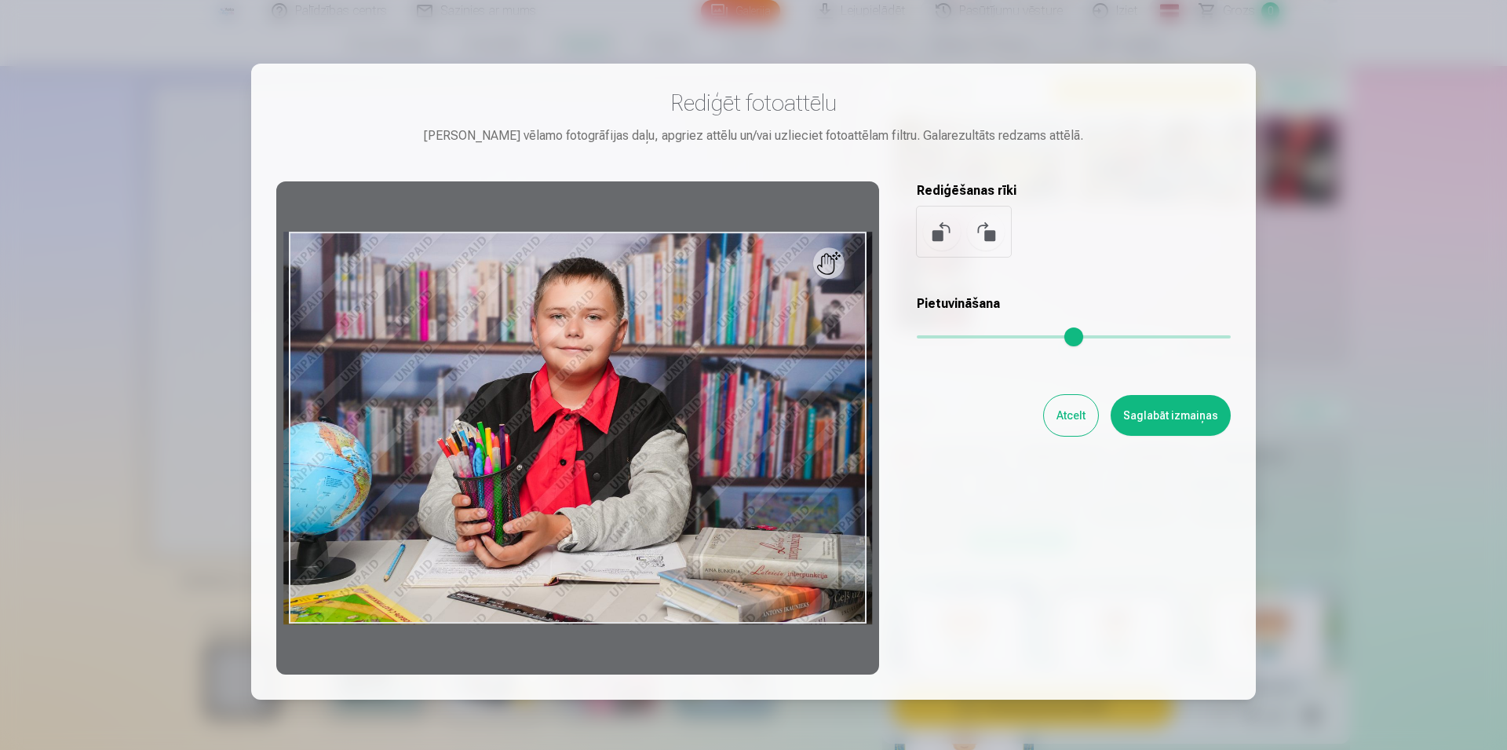
click at [1182, 422] on button "Saglabāt izmaiņas" at bounding box center [1171, 415] width 120 height 41
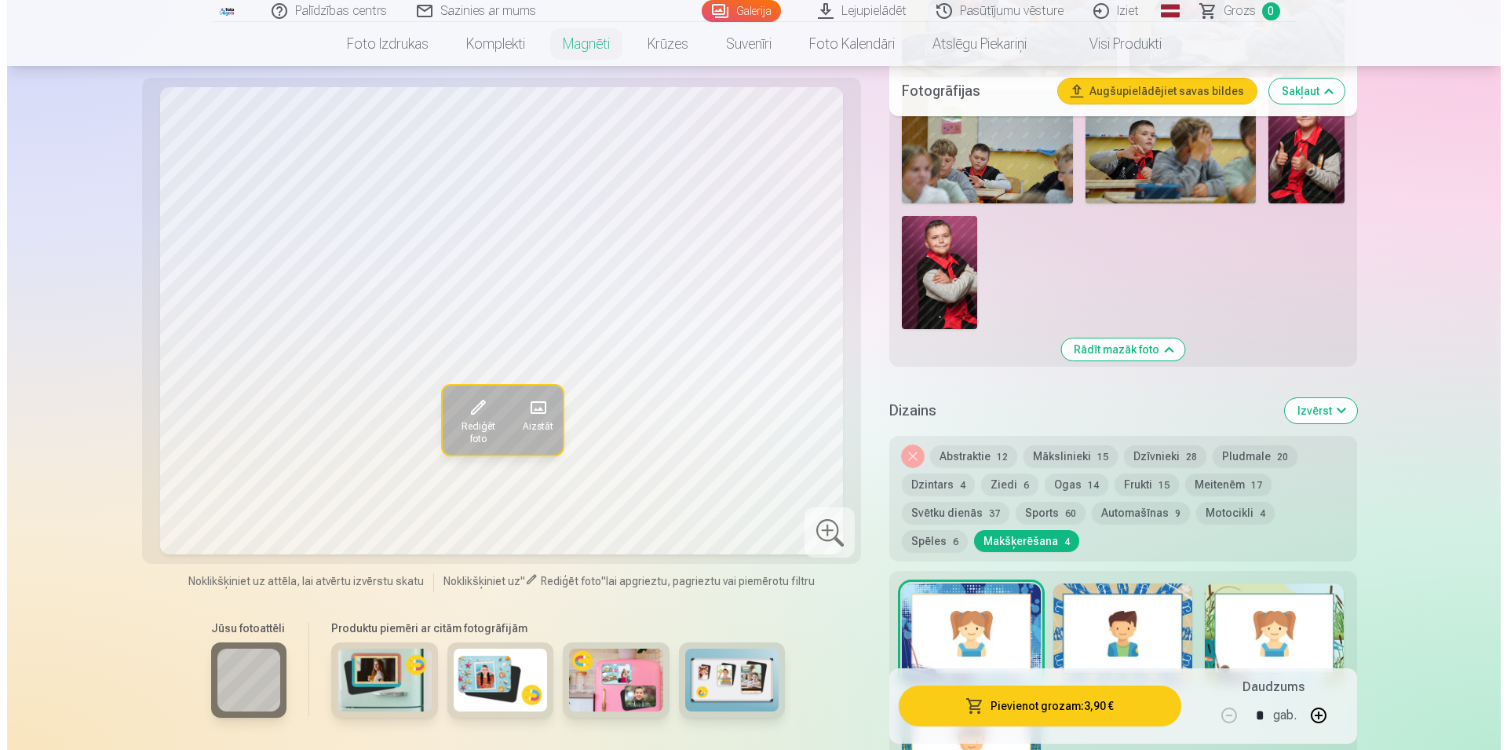
scroll to position [881, 0]
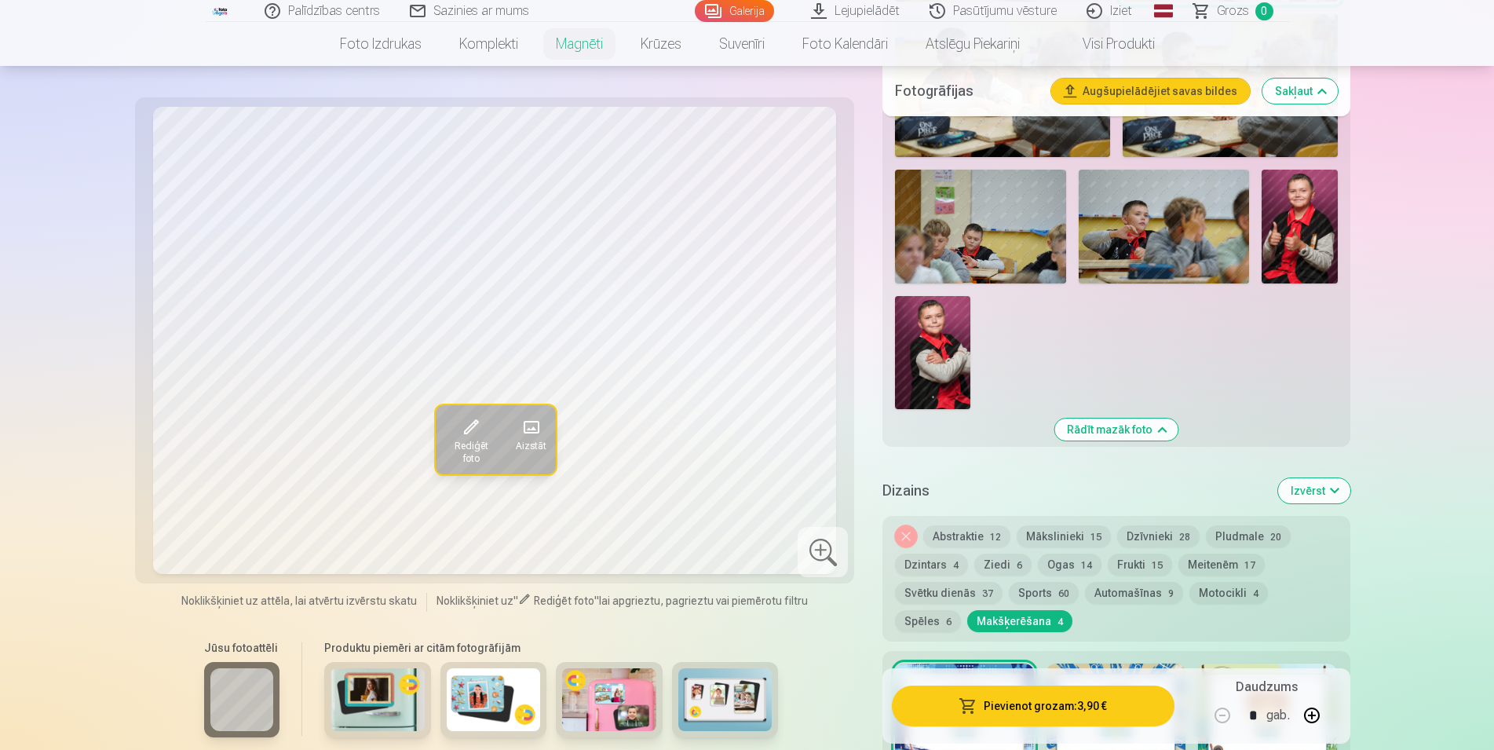
click at [1040, 711] on button "Pievienot grozam : 3,90 €" at bounding box center [1033, 705] width 282 height 41
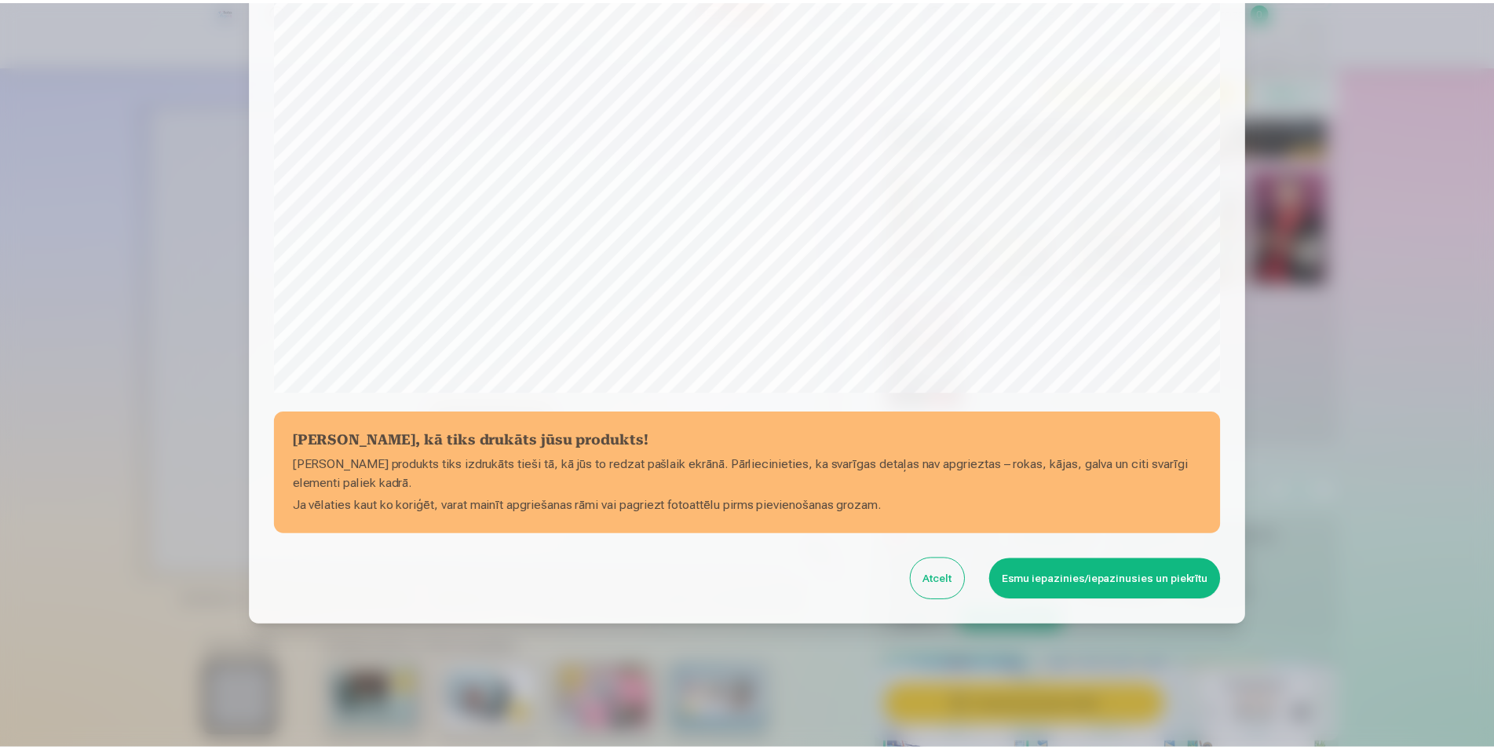
scroll to position [381, 0]
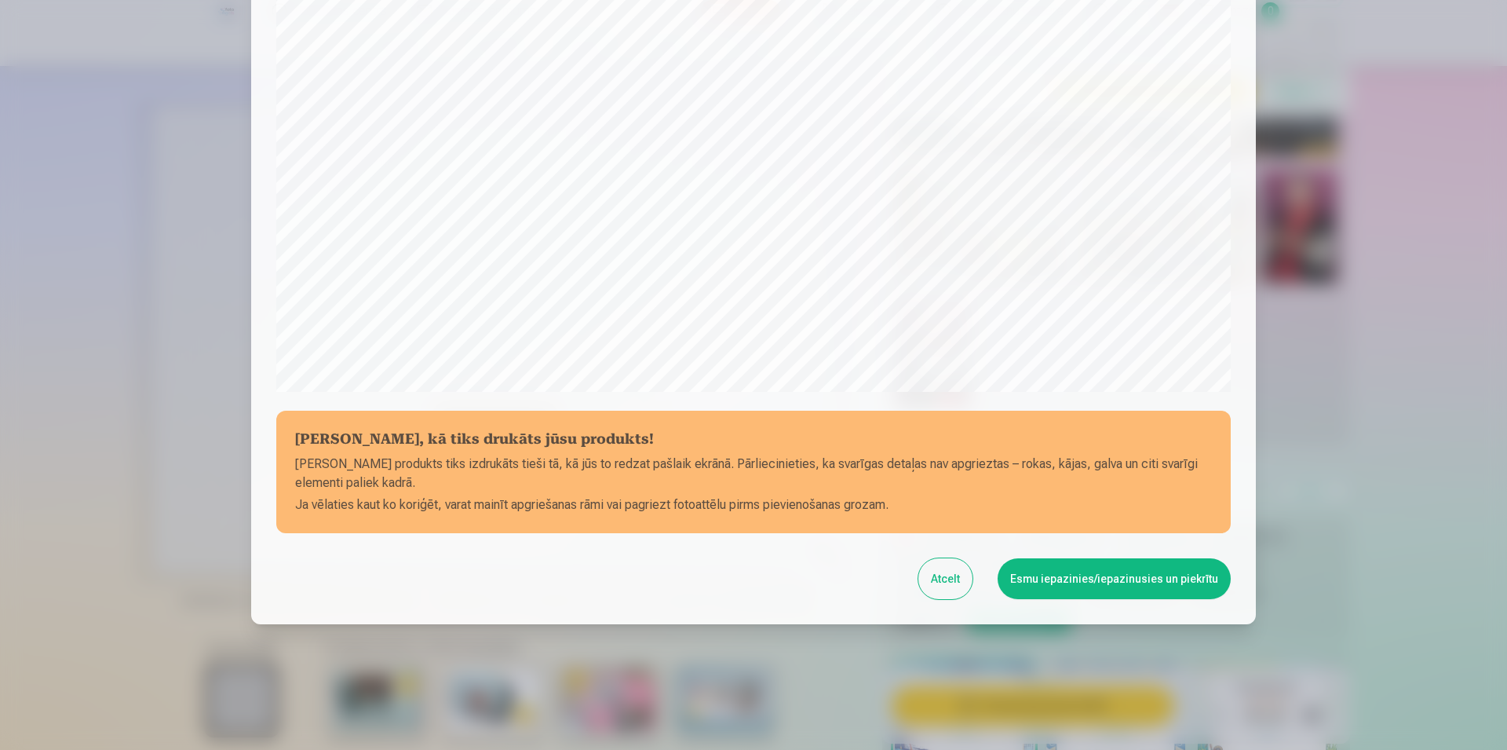
click at [1080, 579] on button "Esmu iepazinies/iepazinusies un piekrītu" at bounding box center [1114, 578] width 233 height 41
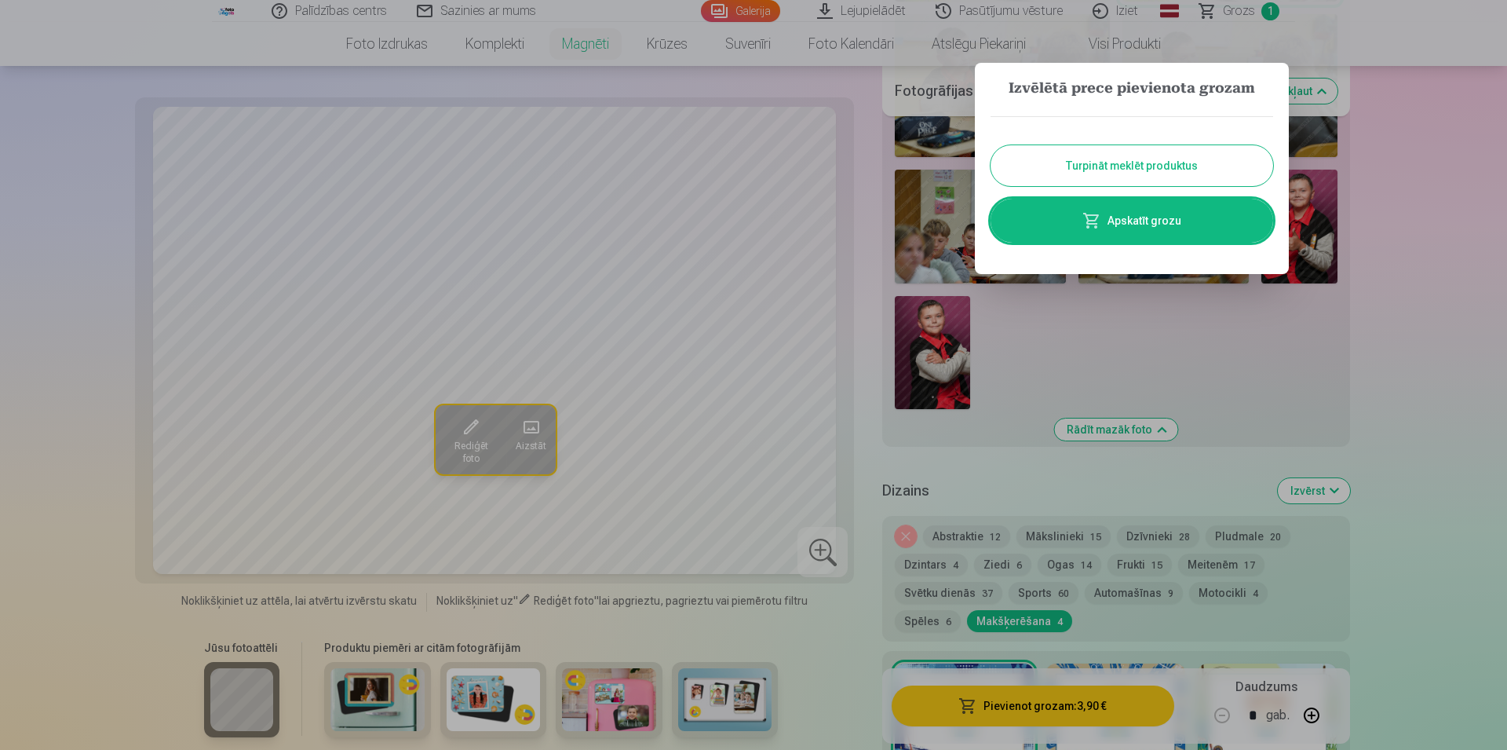
click at [1125, 169] on button "Turpināt meklēt produktus" at bounding box center [1132, 165] width 283 height 41
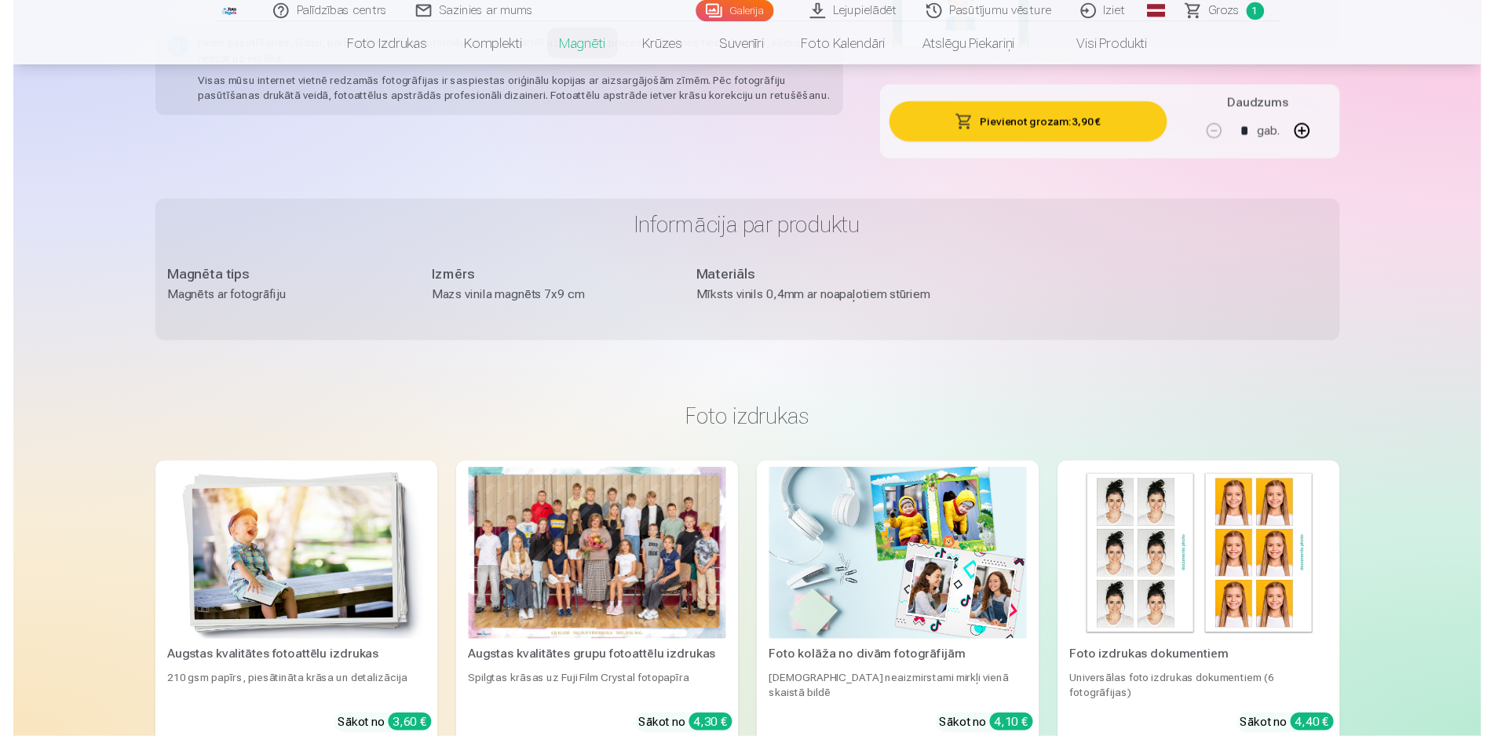
scroll to position [1842, 0]
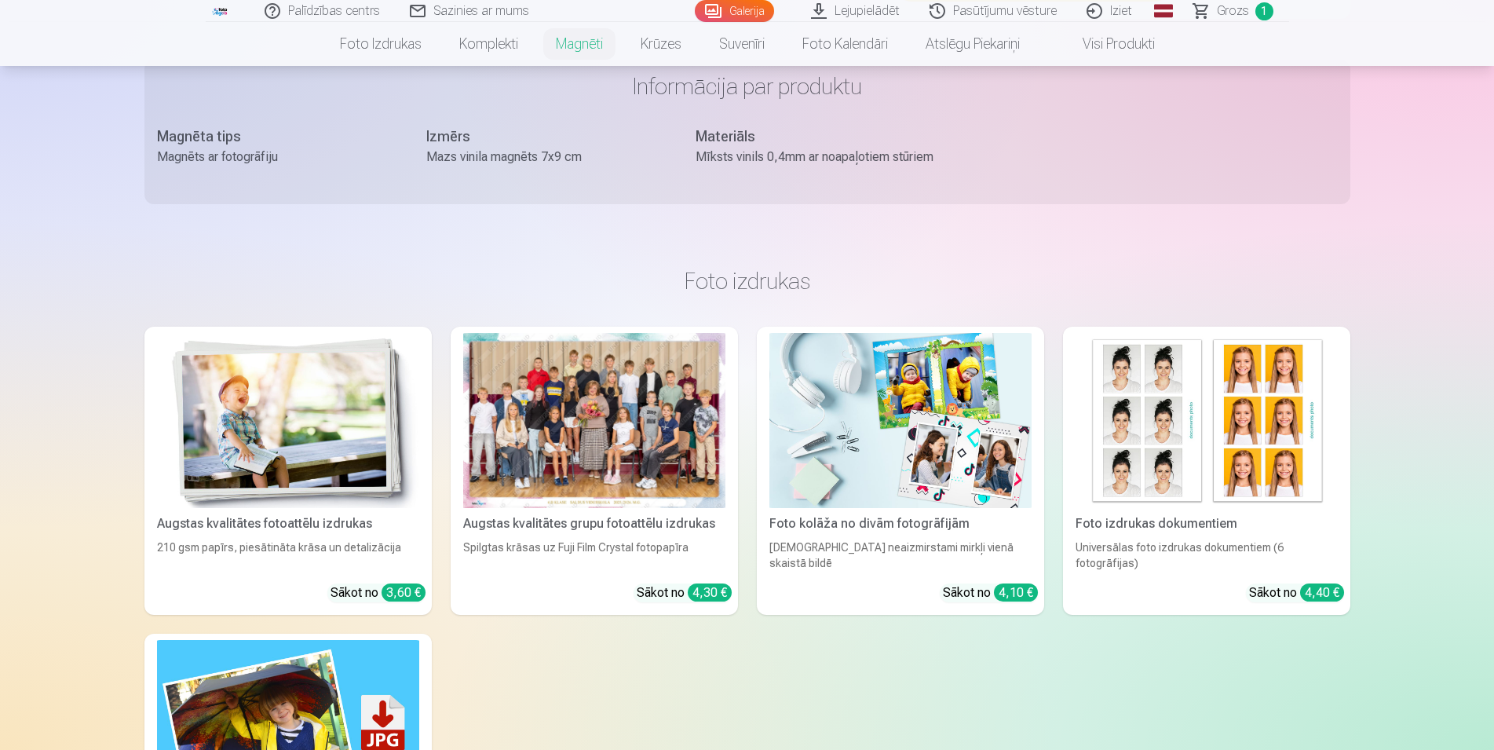
click at [551, 466] on div at bounding box center [594, 420] width 262 height 175
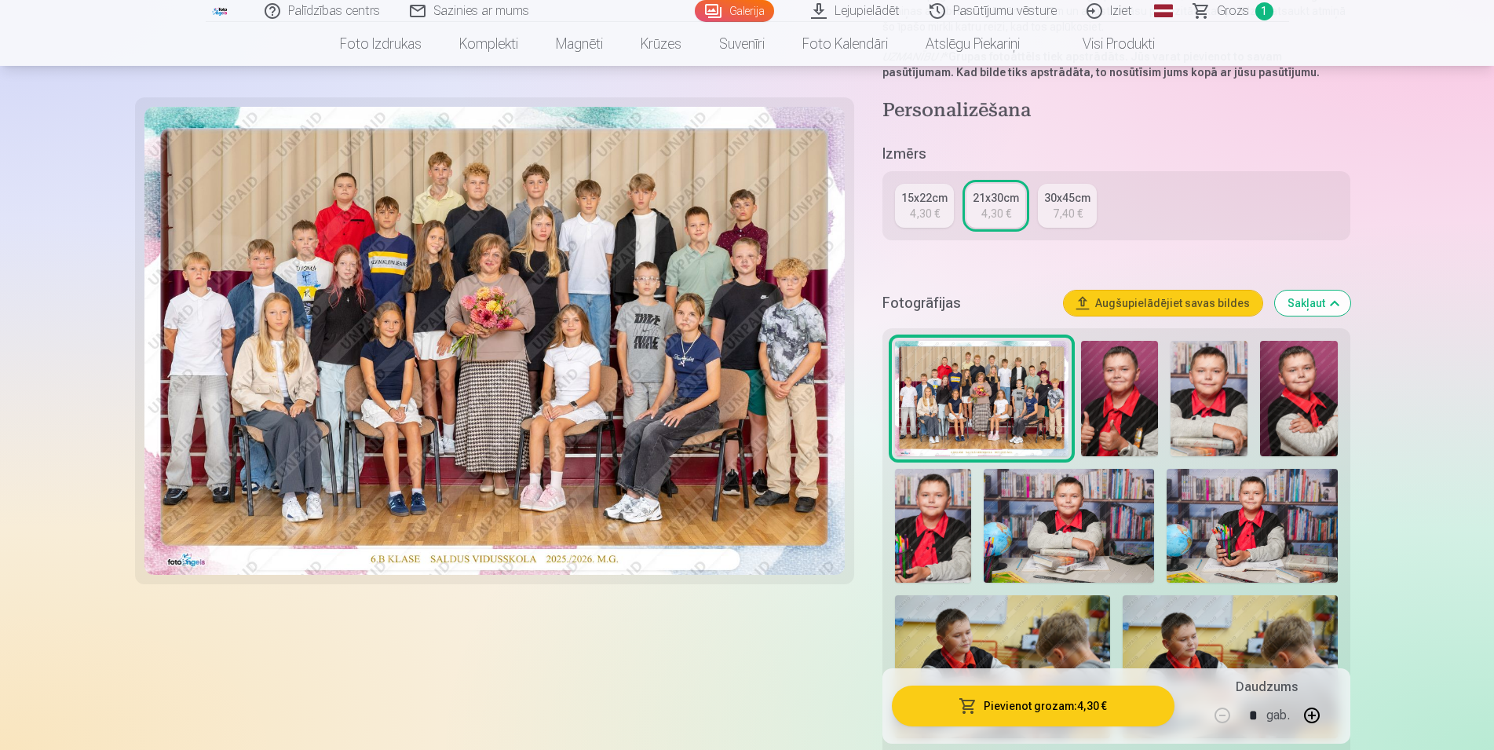
scroll to position [240, 0]
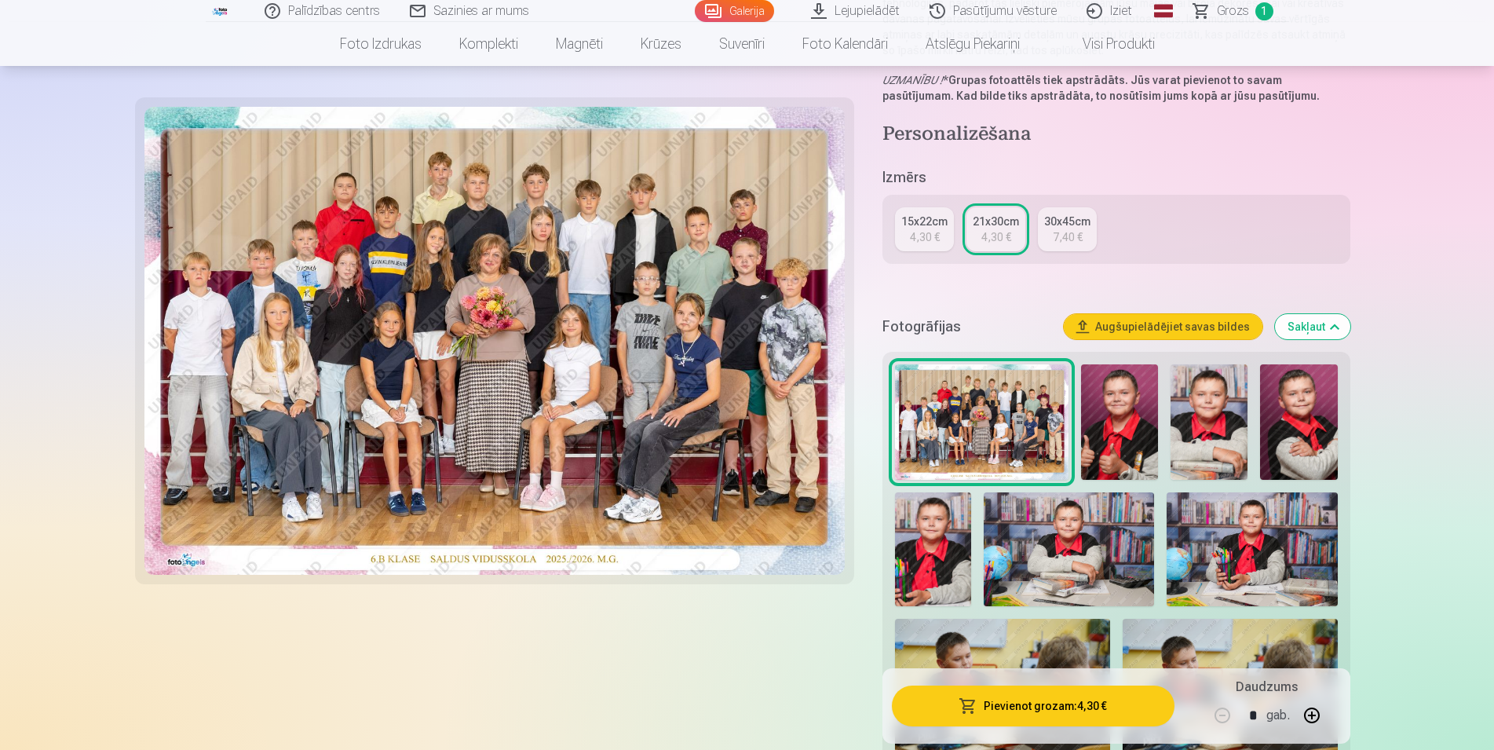
click at [1011, 698] on button "Pievienot grozam : 4,30 €" at bounding box center [1033, 705] width 282 height 41
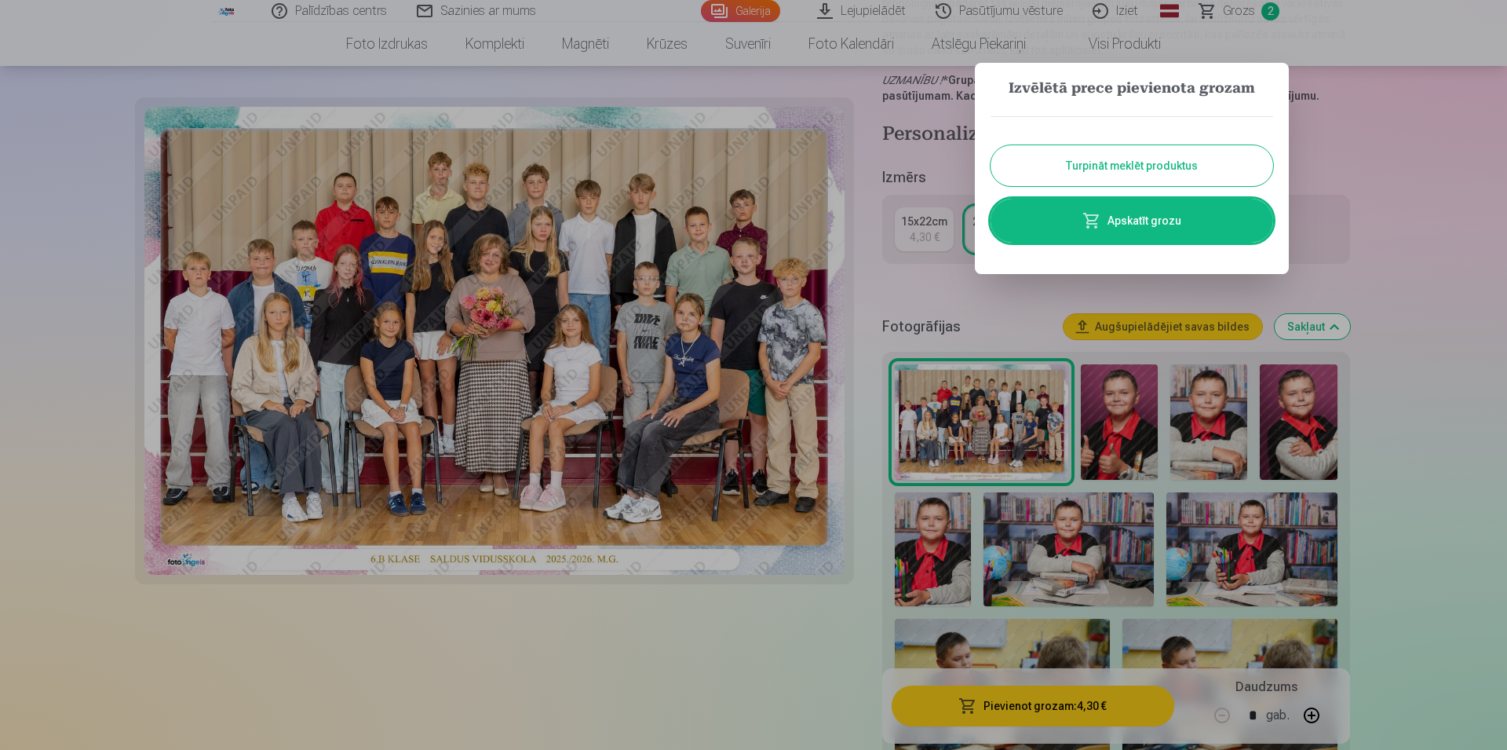
click at [1142, 176] on button "Turpināt meklēt produktus" at bounding box center [1132, 165] width 283 height 41
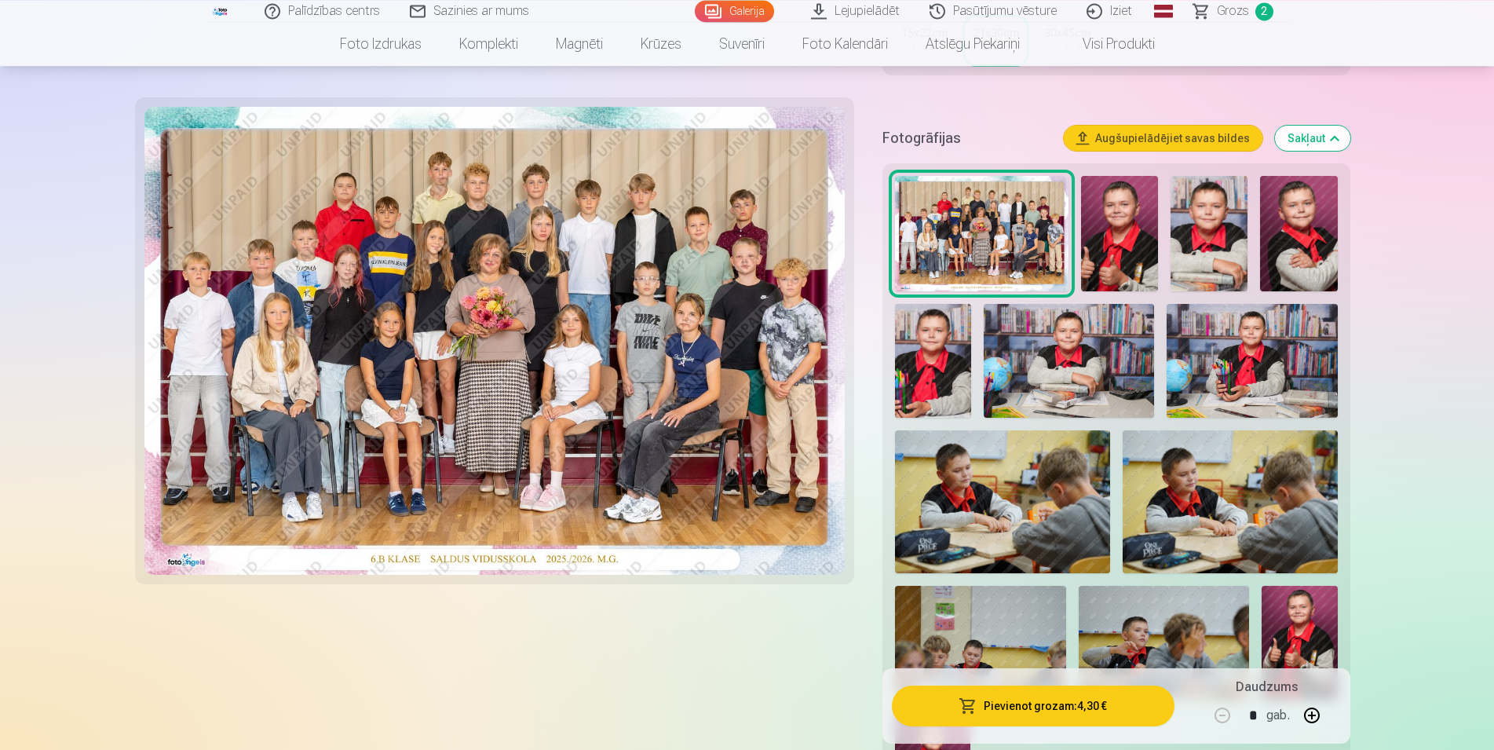
scroll to position [400, 0]
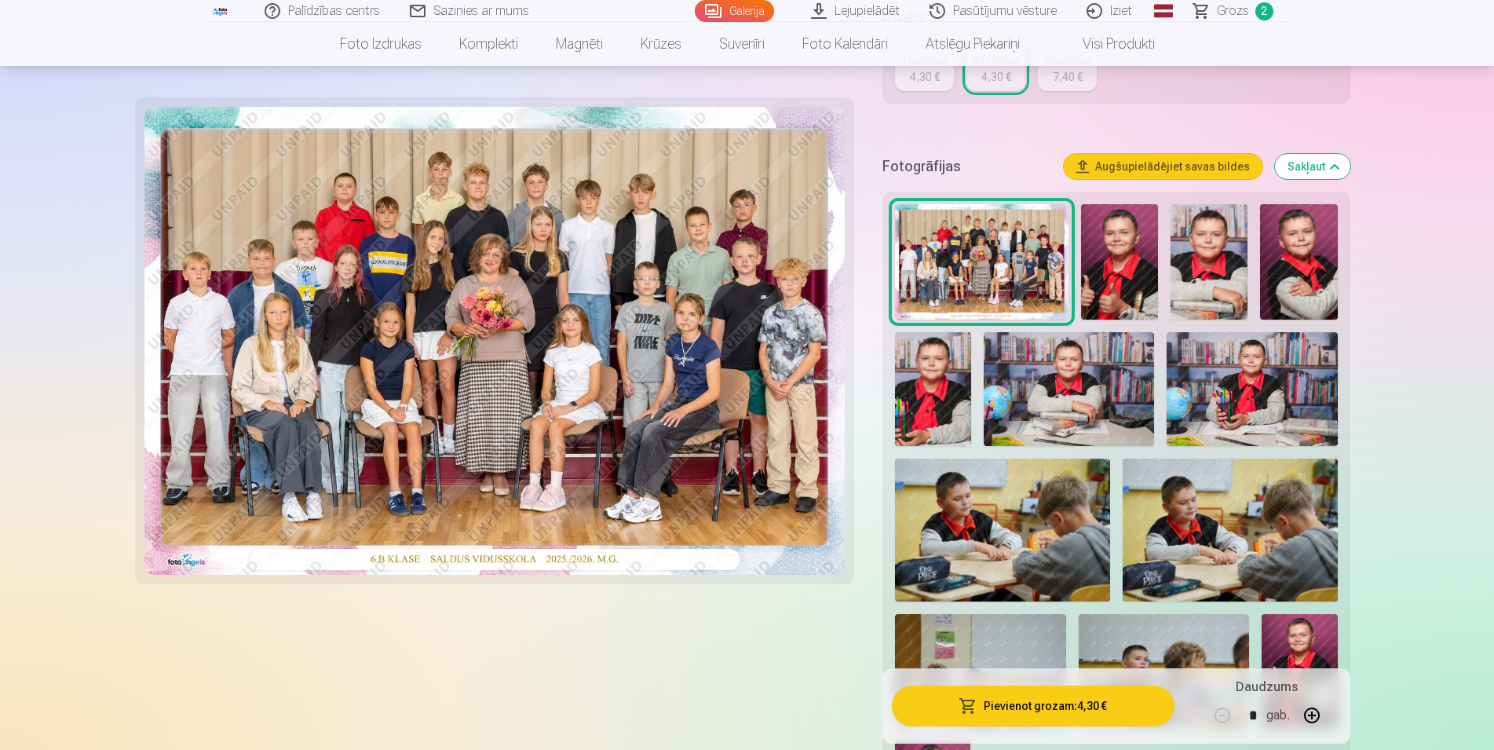
click at [1117, 272] on img at bounding box center [1119, 261] width 77 height 115
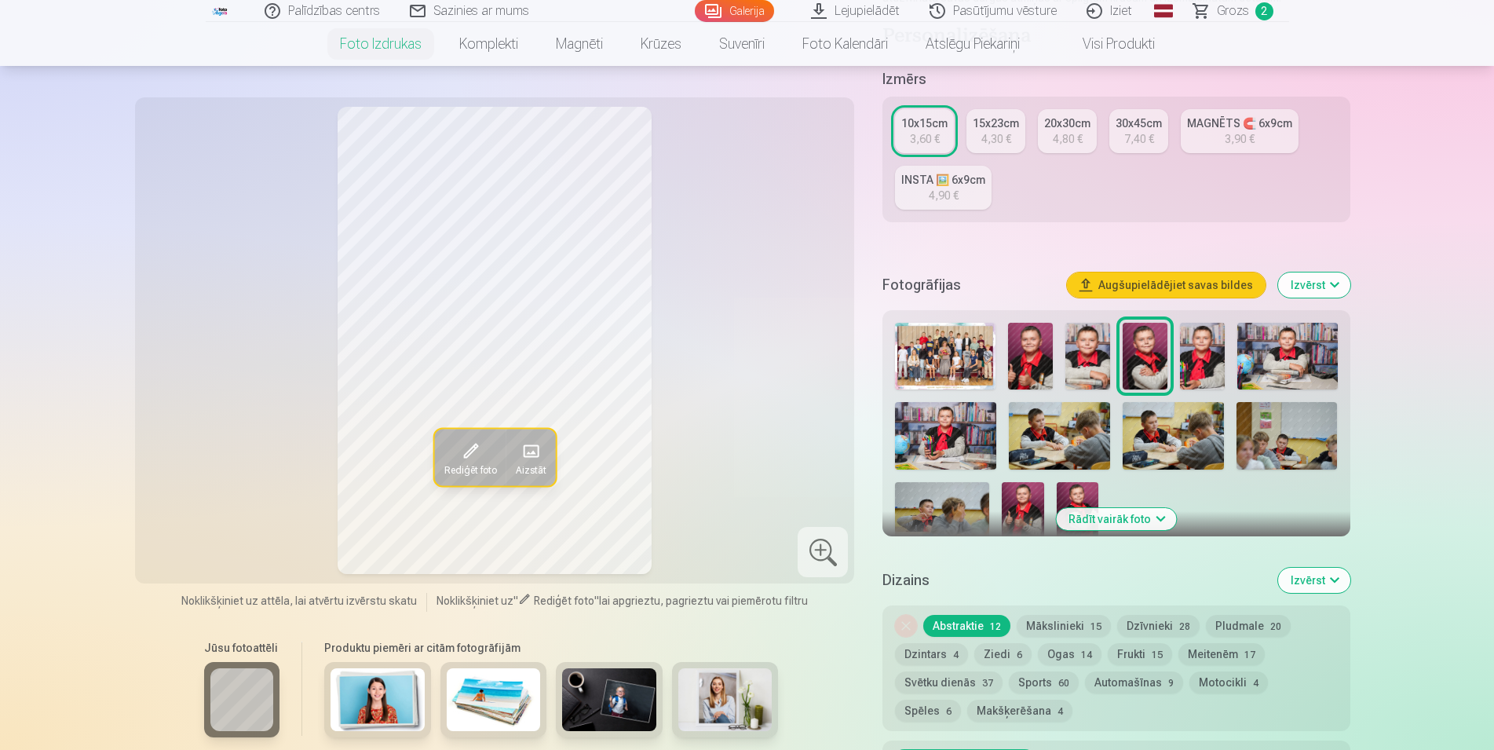
scroll to position [320, 0]
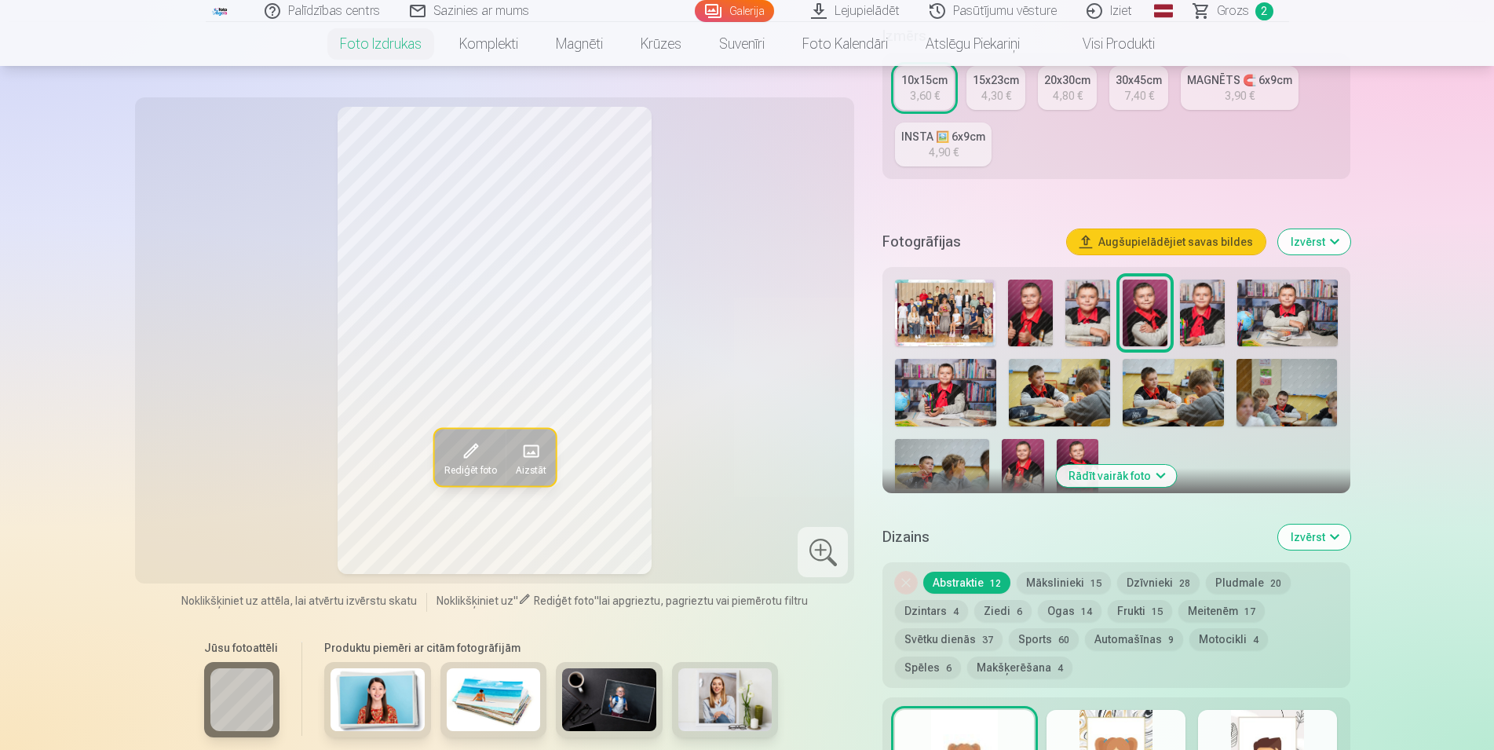
click at [1235, 605] on button "Meitenēm 17" at bounding box center [1221, 611] width 86 height 22
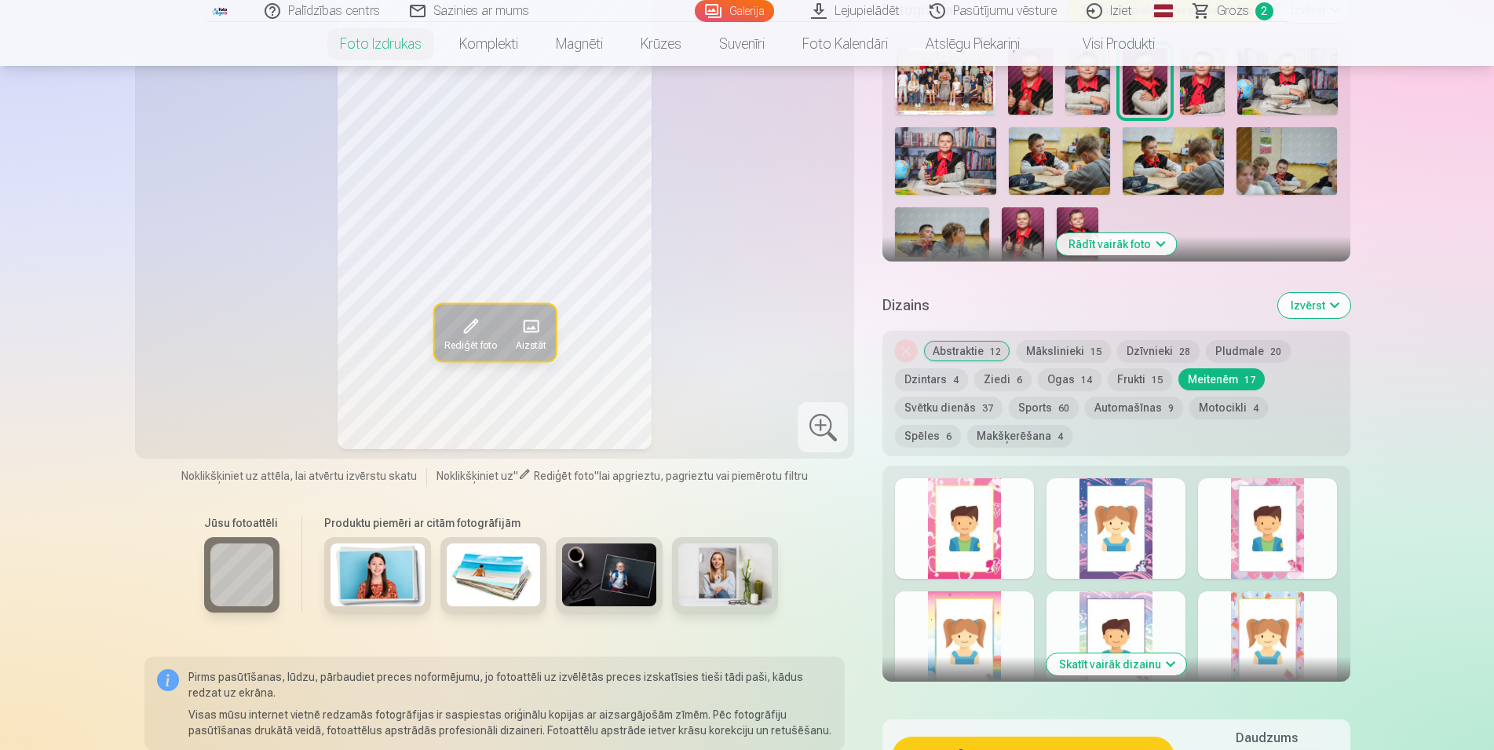
scroll to position [561, 0]
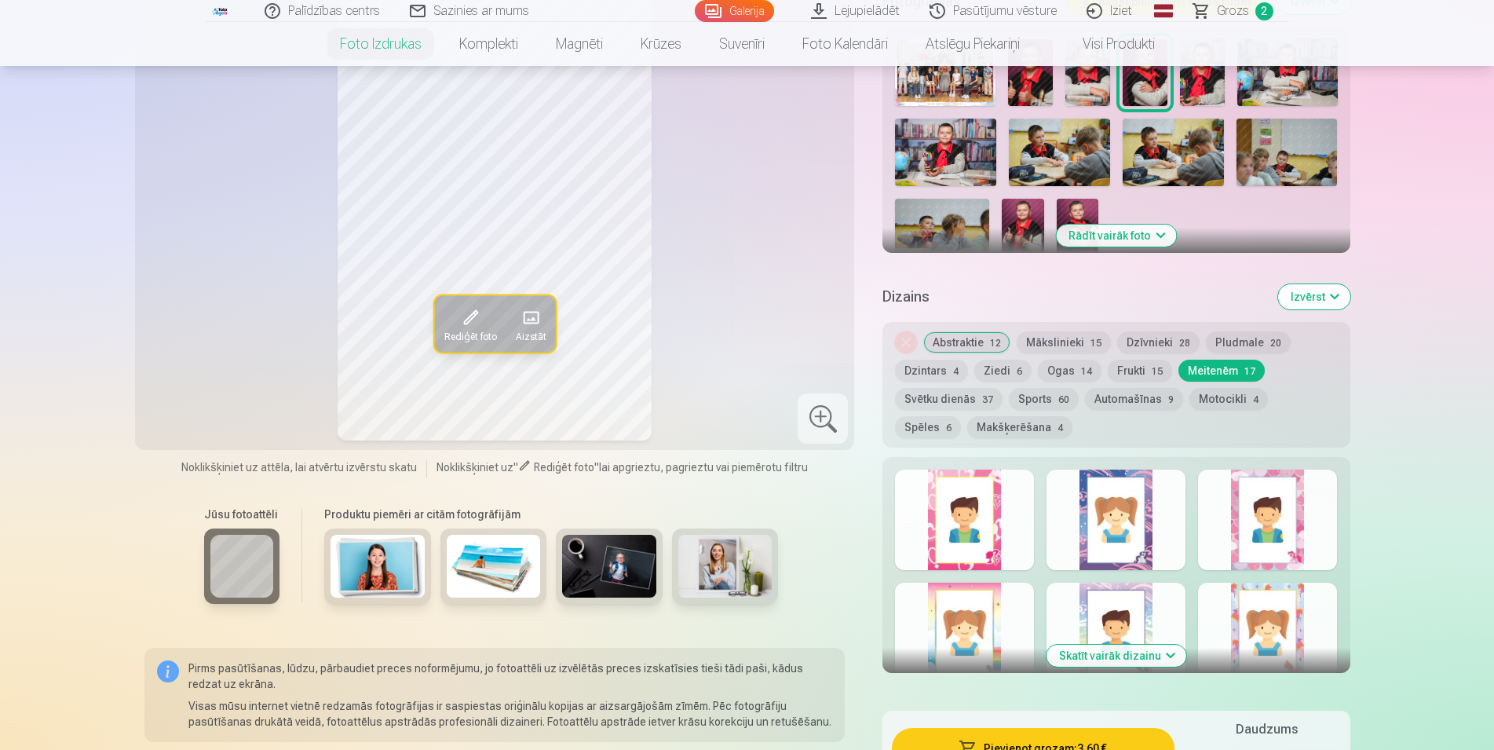
click at [957, 552] on div at bounding box center [964, 519] width 139 height 100
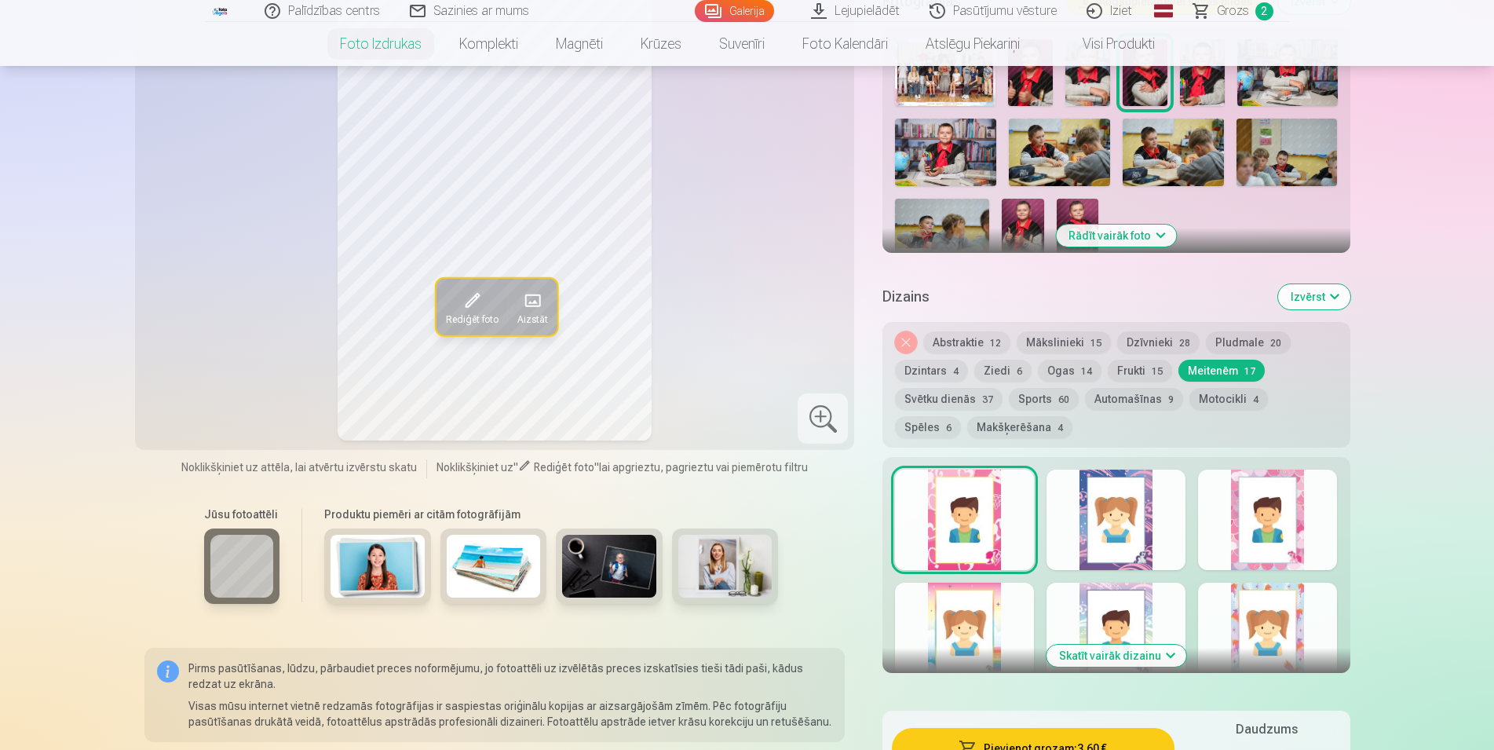
click at [1109, 542] on div at bounding box center [1116, 519] width 139 height 100
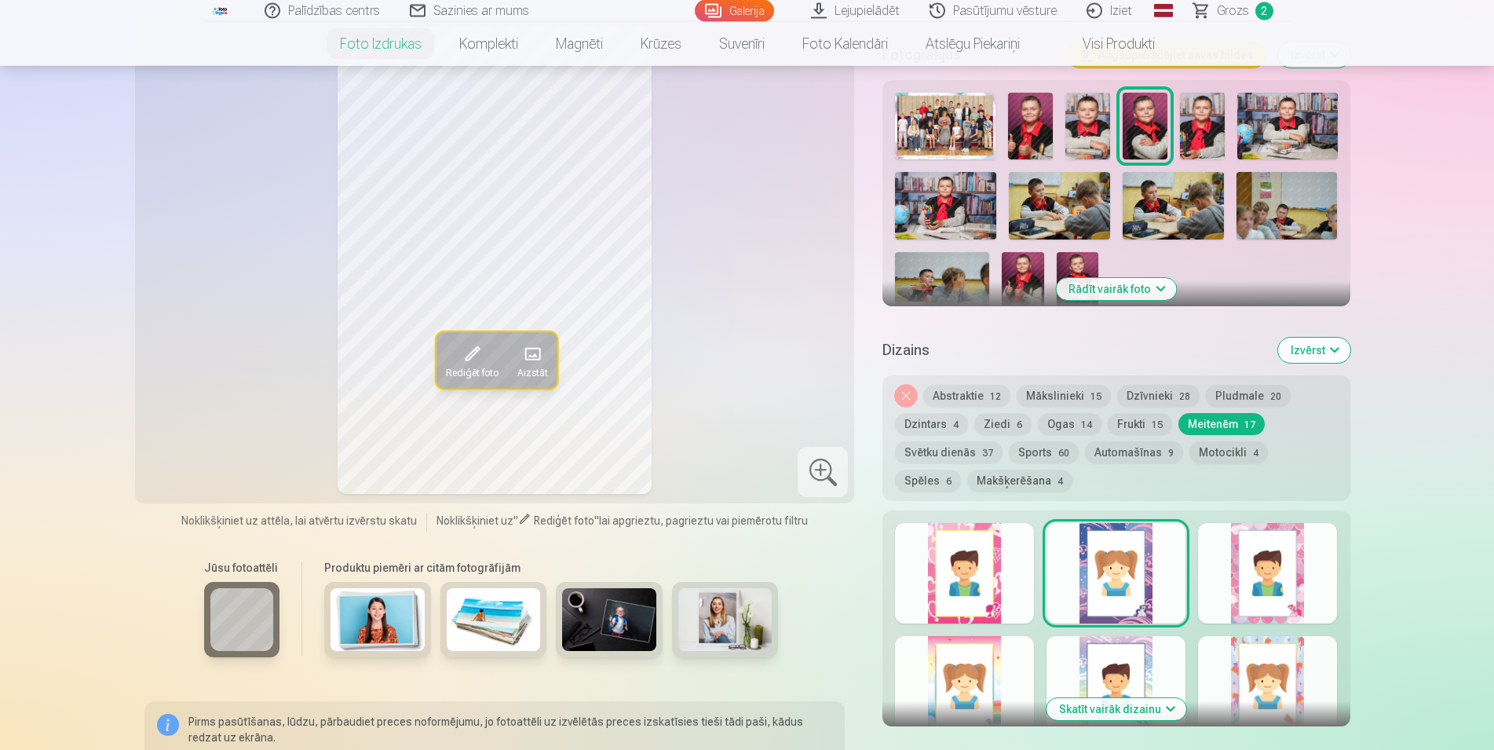
scroll to position [480, 0]
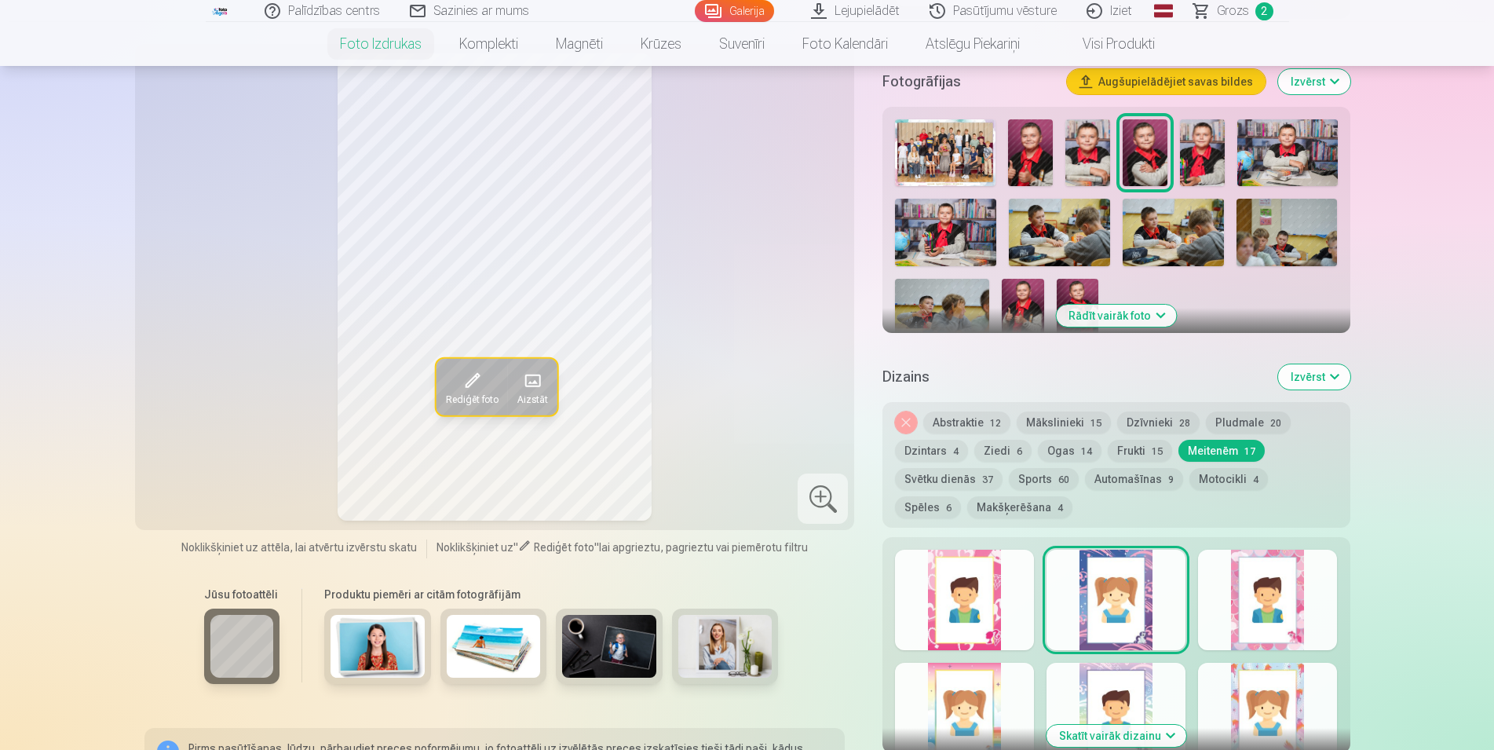
click at [1283, 582] on div at bounding box center [1267, 600] width 139 height 100
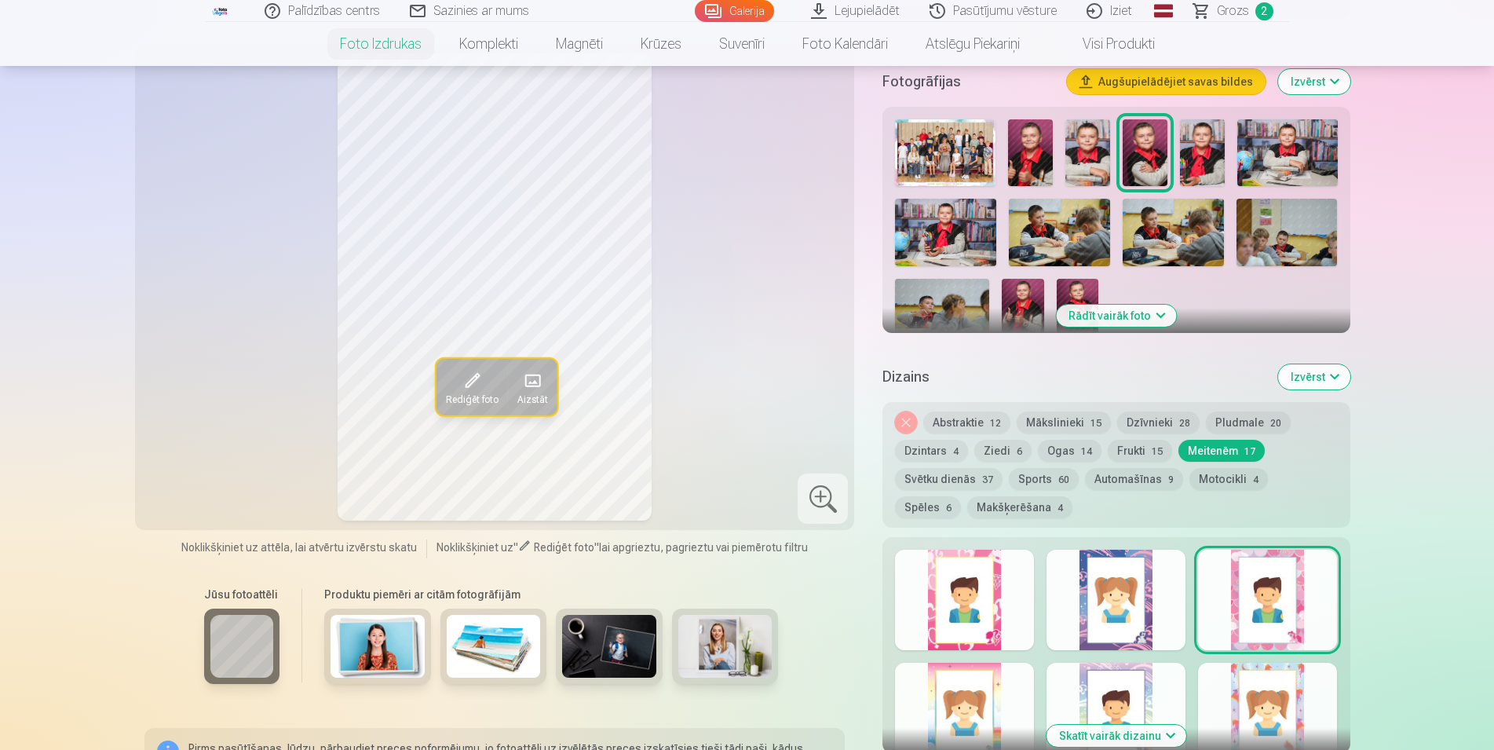
click at [1204, 477] on button "Motocikli 4" at bounding box center [1228, 479] width 79 height 22
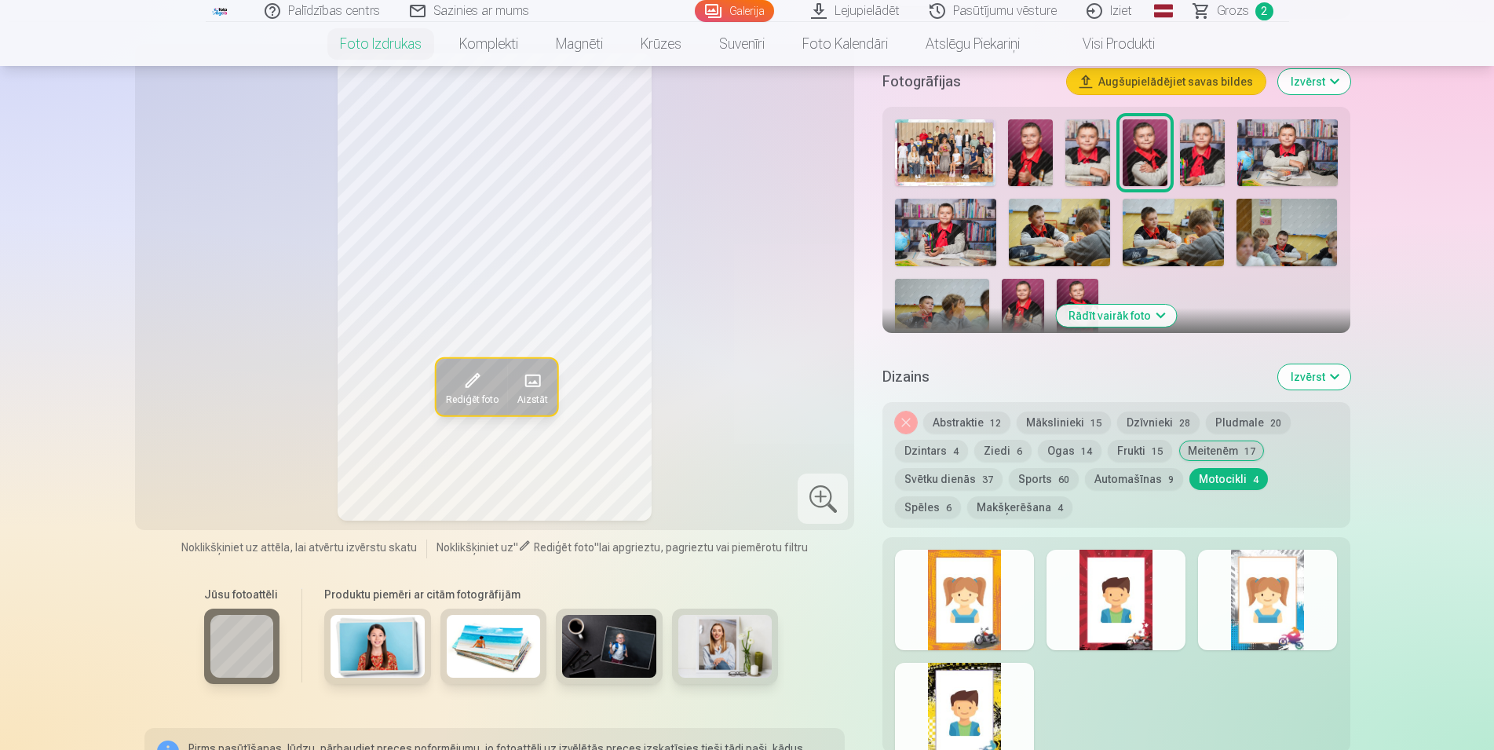
click at [991, 625] on div at bounding box center [964, 600] width 139 height 100
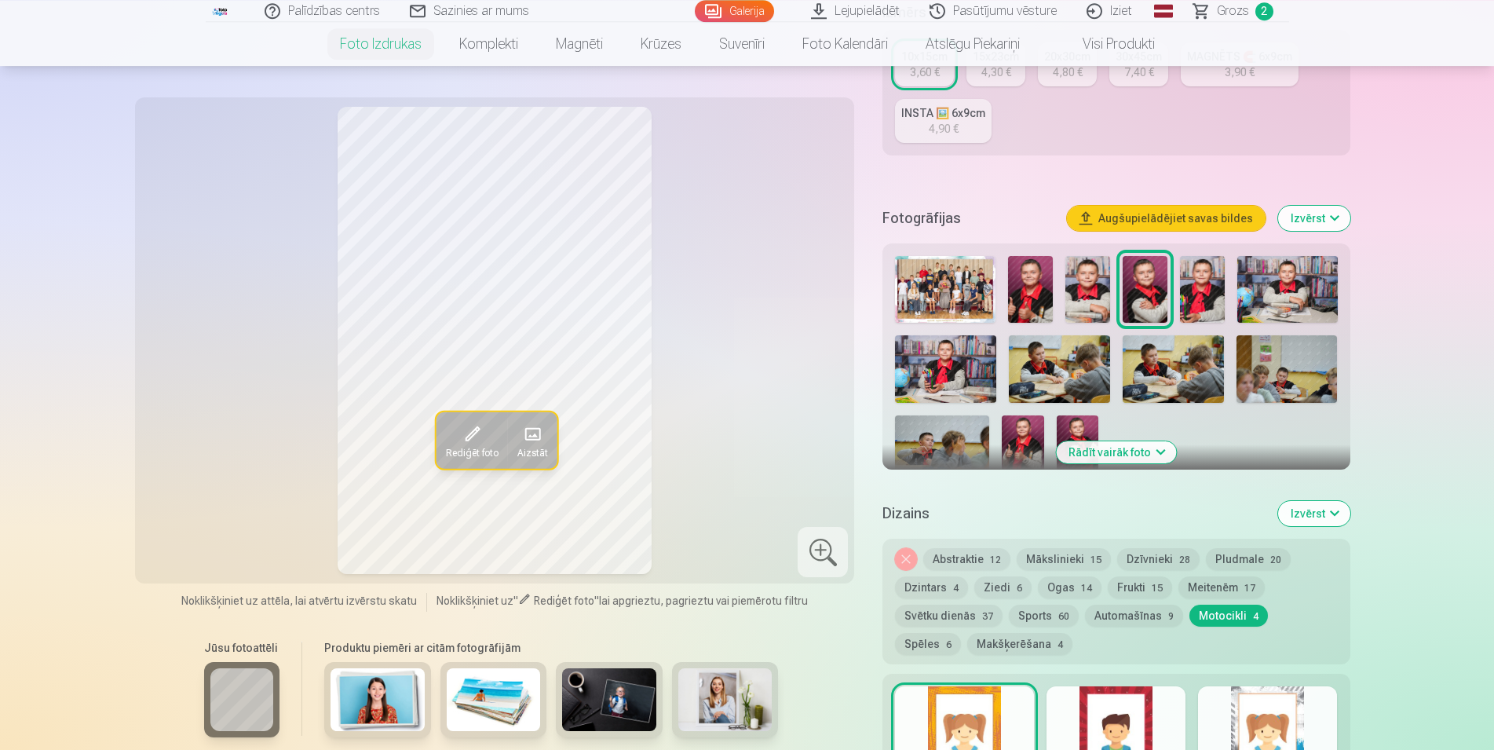
scroll to position [320, 0]
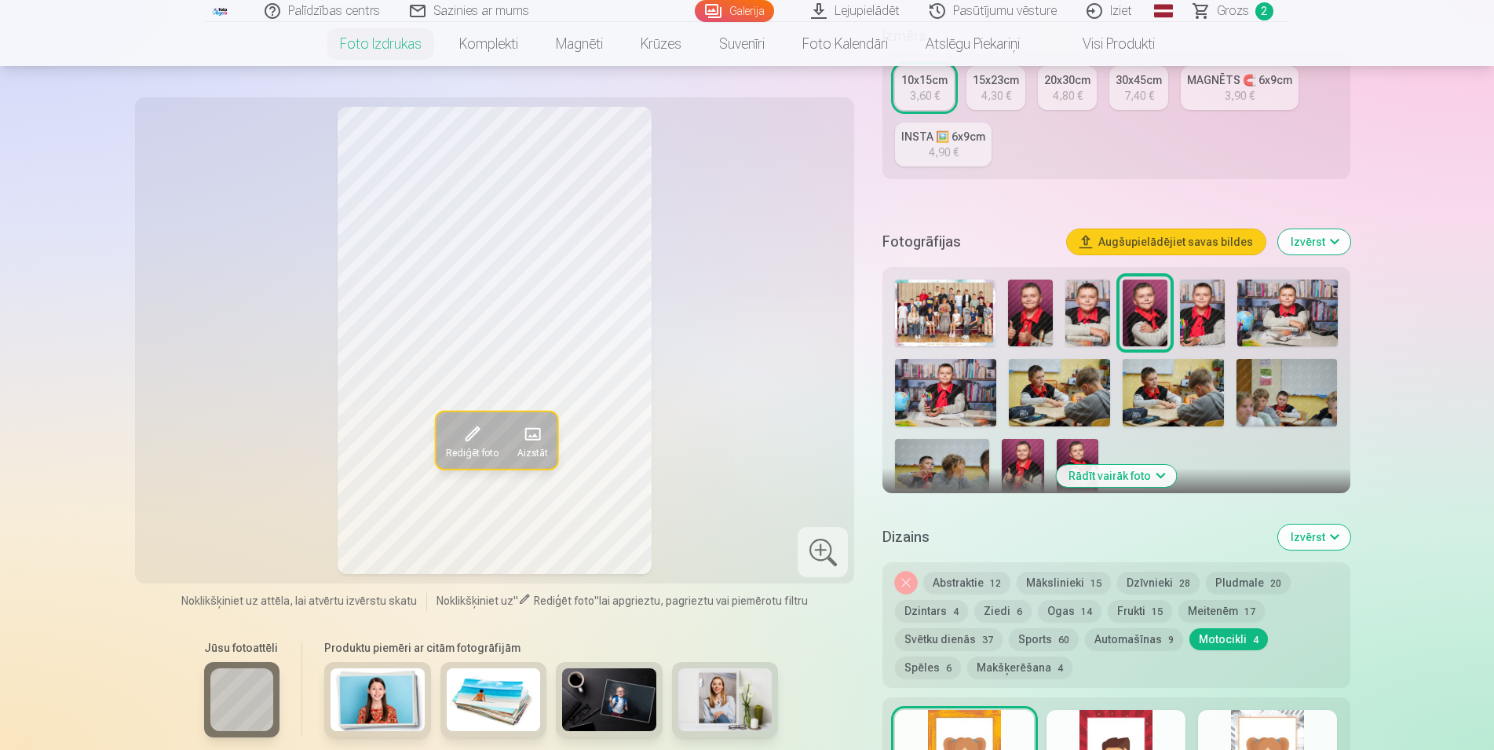
click at [1149, 601] on button "Frukti 15" at bounding box center [1140, 611] width 64 height 22
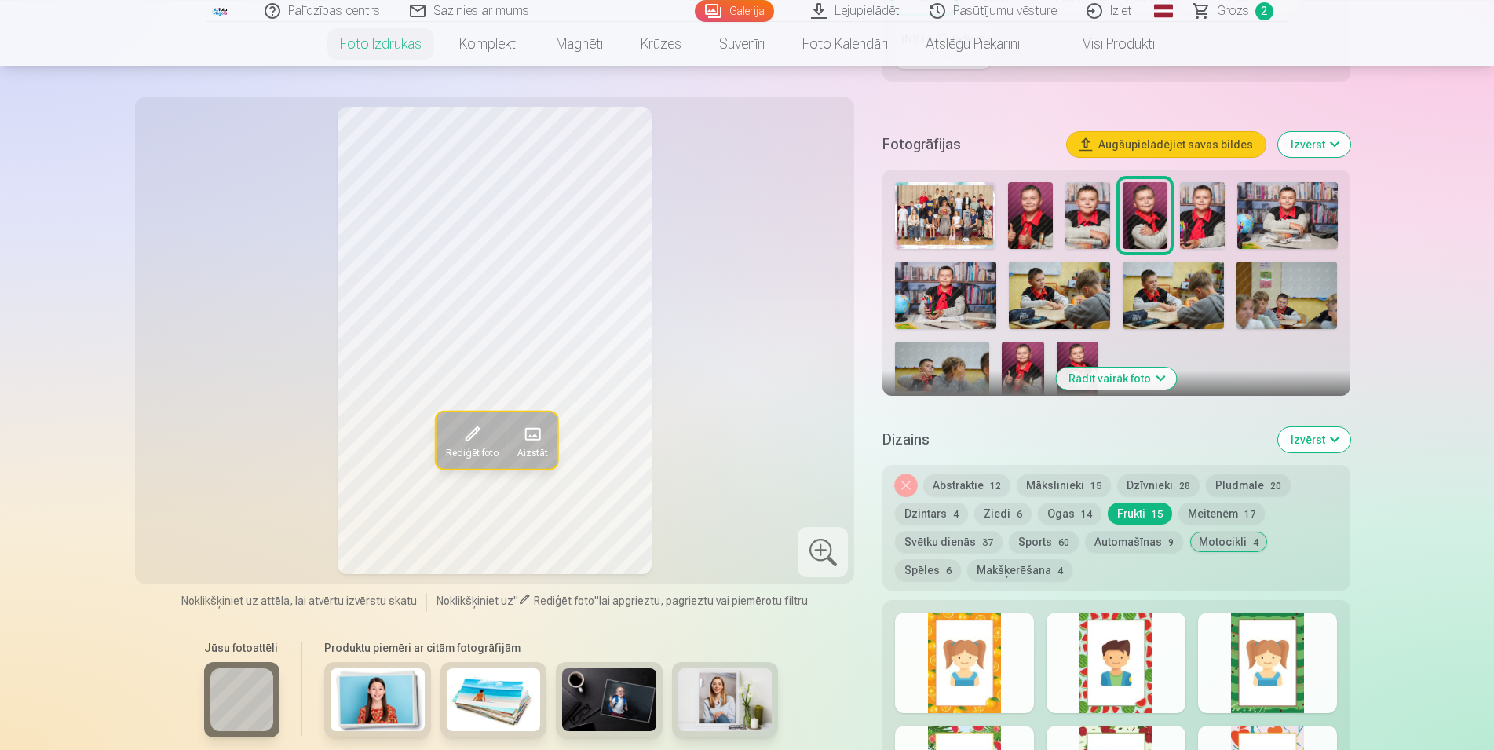
scroll to position [561, 0]
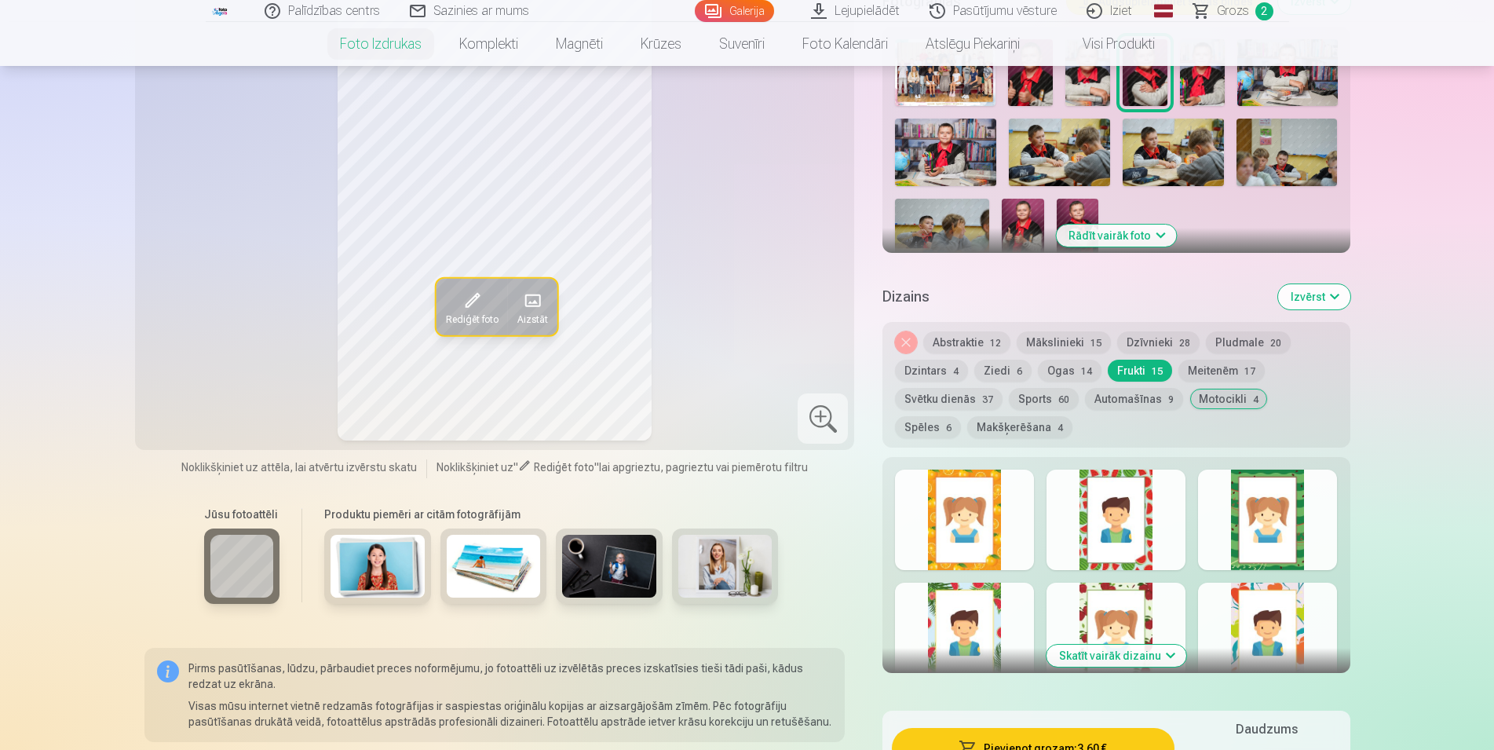
click at [1118, 556] on div at bounding box center [1116, 519] width 139 height 100
click at [1095, 612] on div at bounding box center [1116, 633] width 139 height 100
click at [1233, 614] on div at bounding box center [1267, 633] width 139 height 100
click at [1209, 404] on button "Motocikli 4" at bounding box center [1228, 399] width 79 height 22
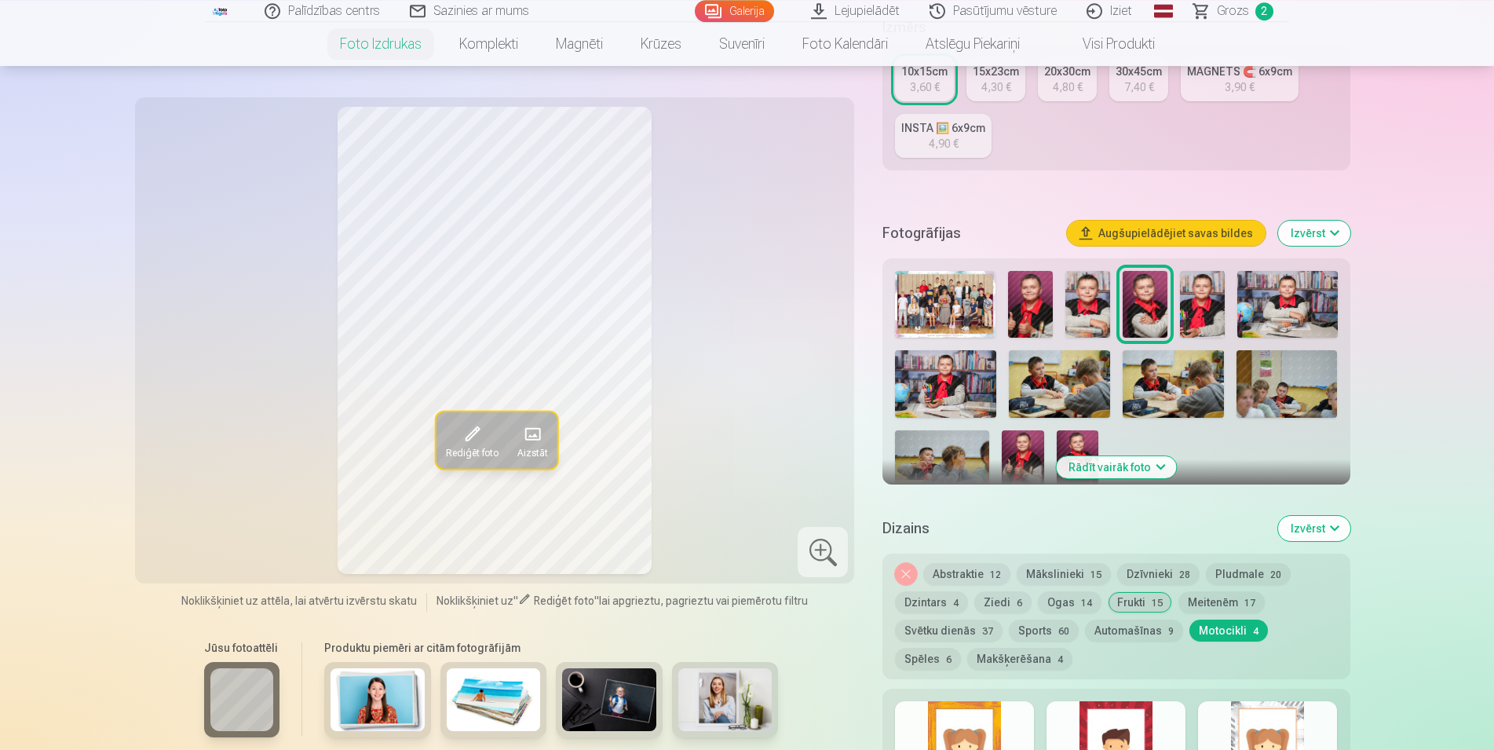
scroll to position [320, 0]
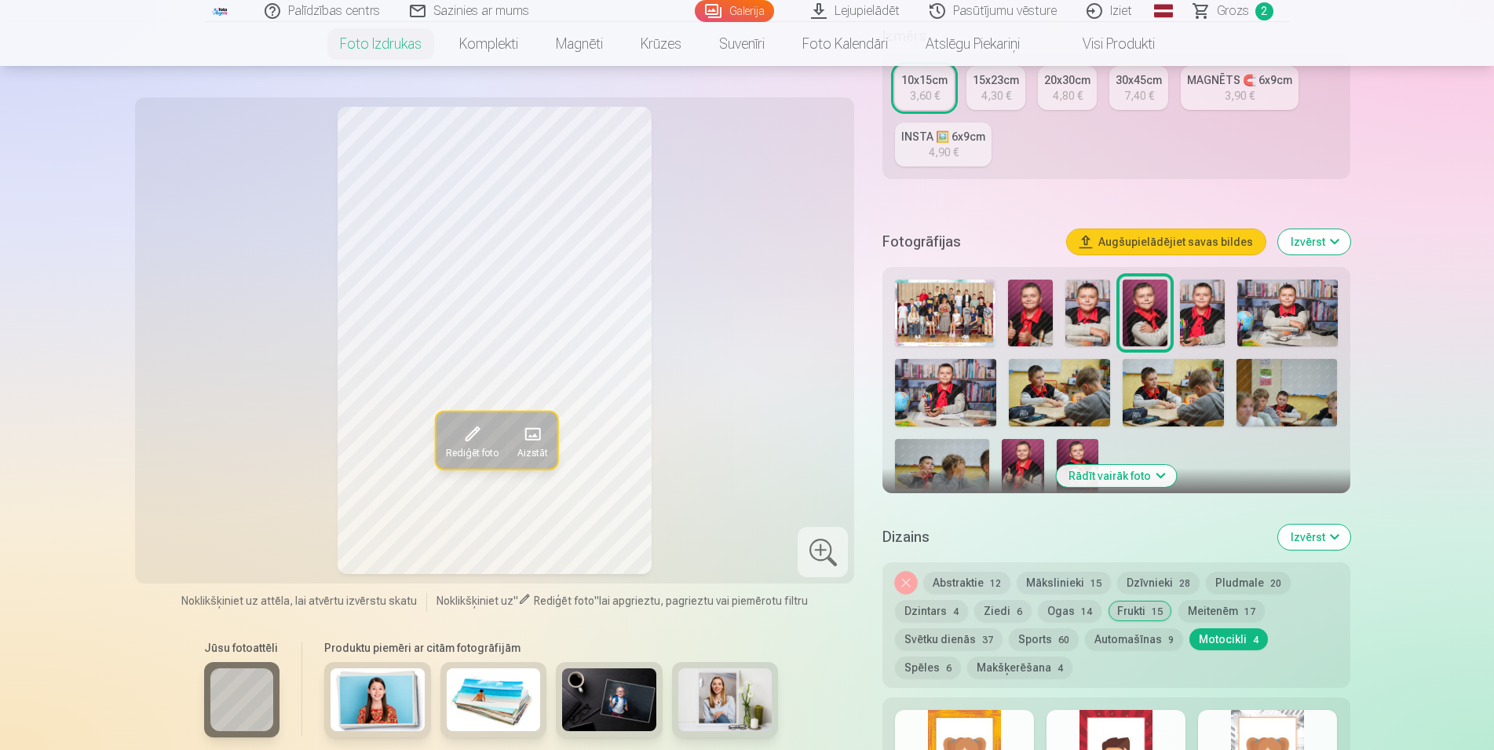
click at [961, 656] on button "Spēles 6" at bounding box center [928, 667] width 66 height 22
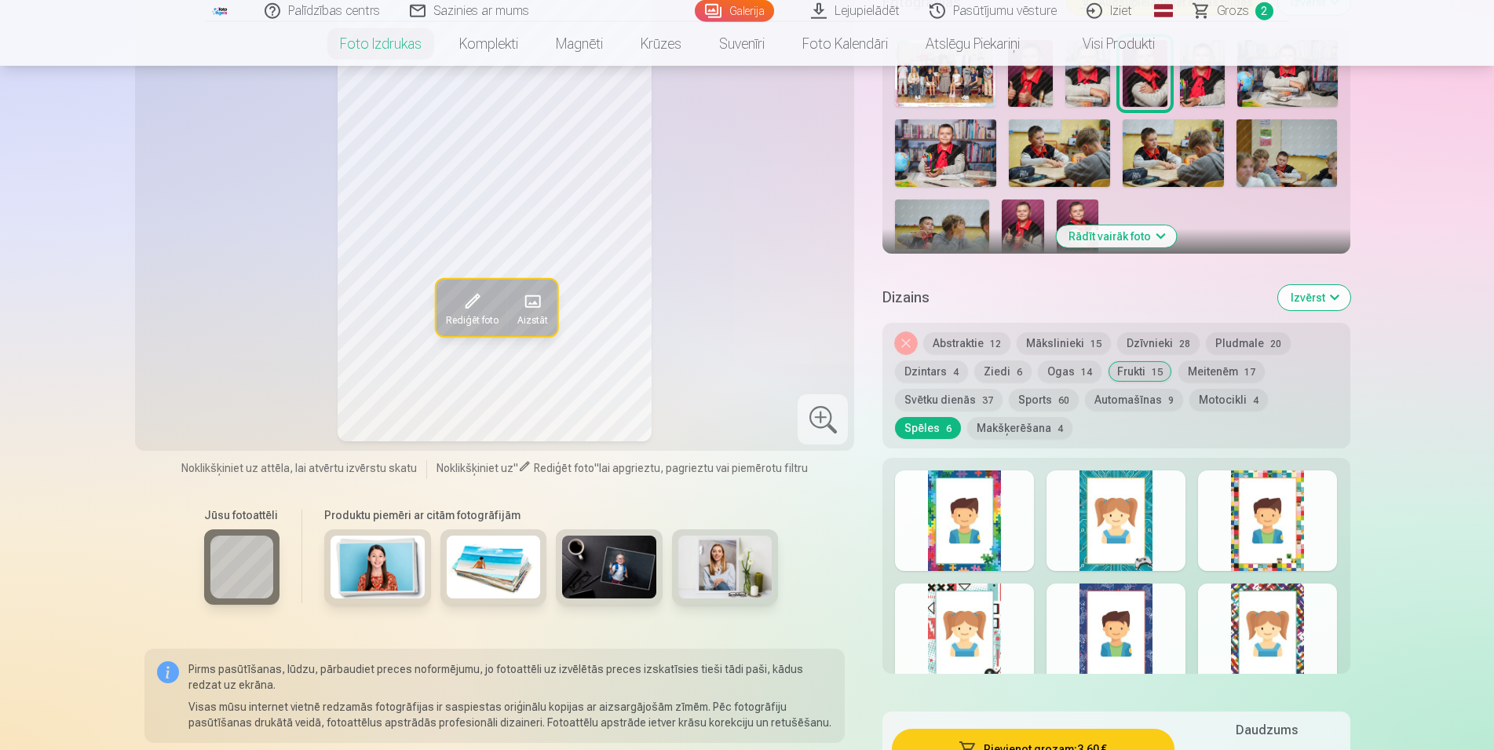
scroll to position [561, 0]
click at [1218, 404] on button "Motocikli 4" at bounding box center [1228, 399] width 79 height 22
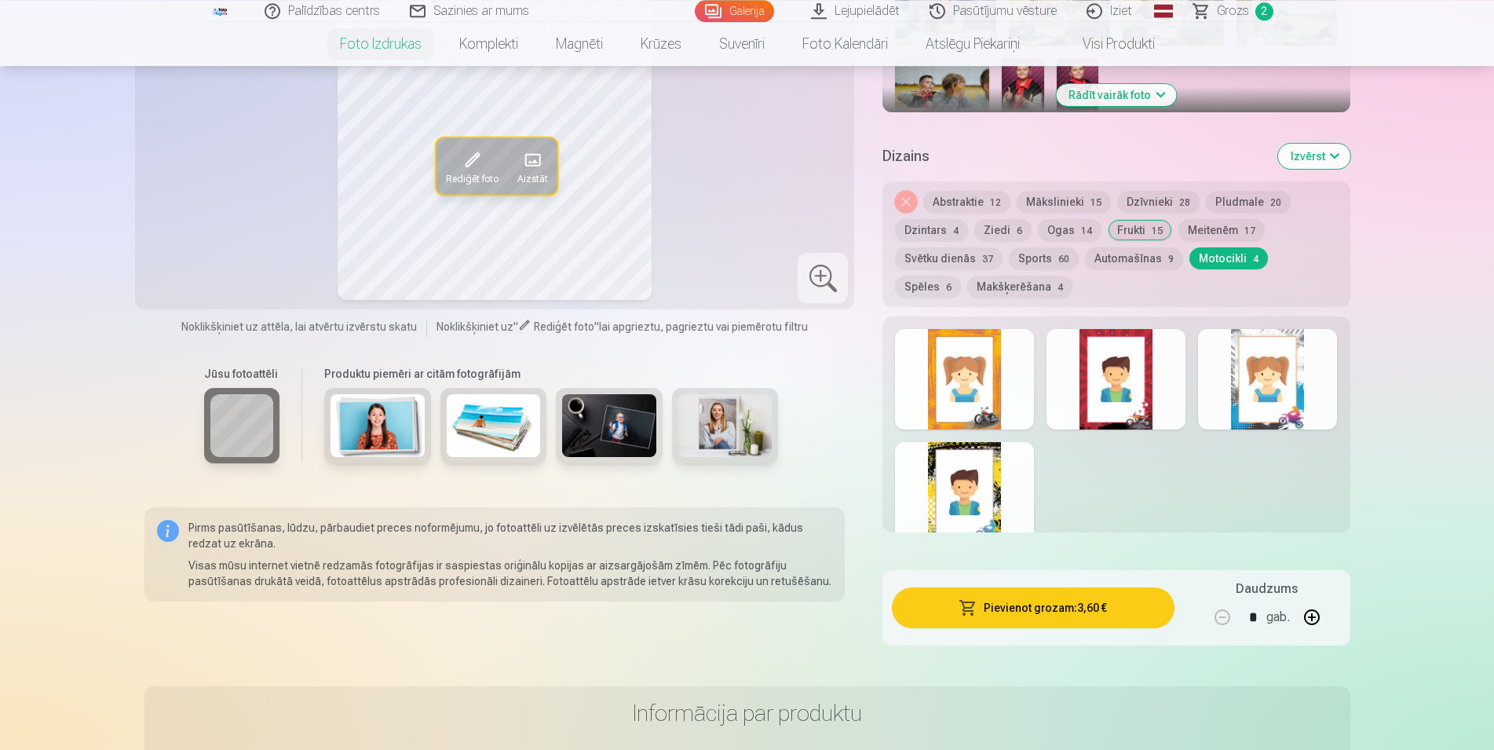
scroll to position [480, 0]
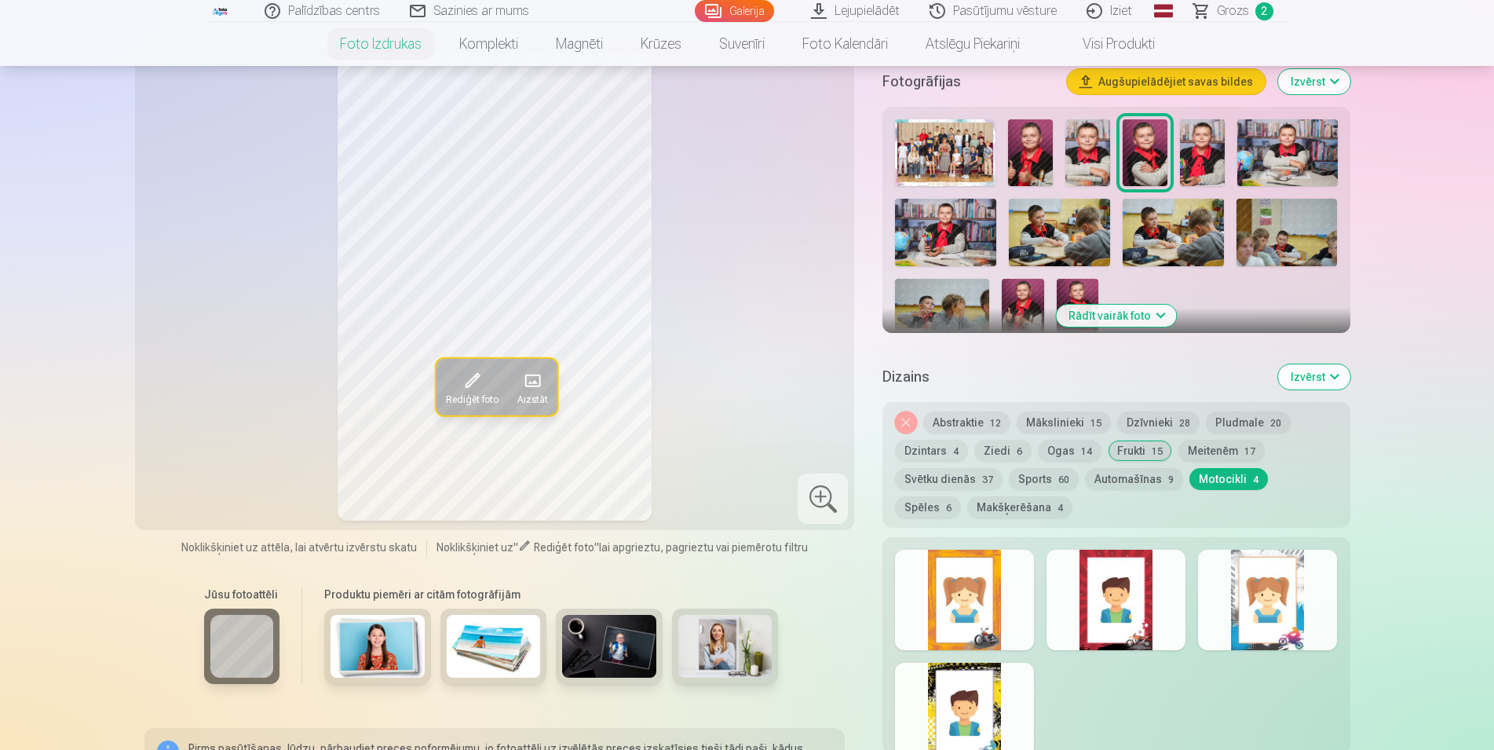
click at [983, 634] on div at bounding box center [964, 600] width 139 height 100
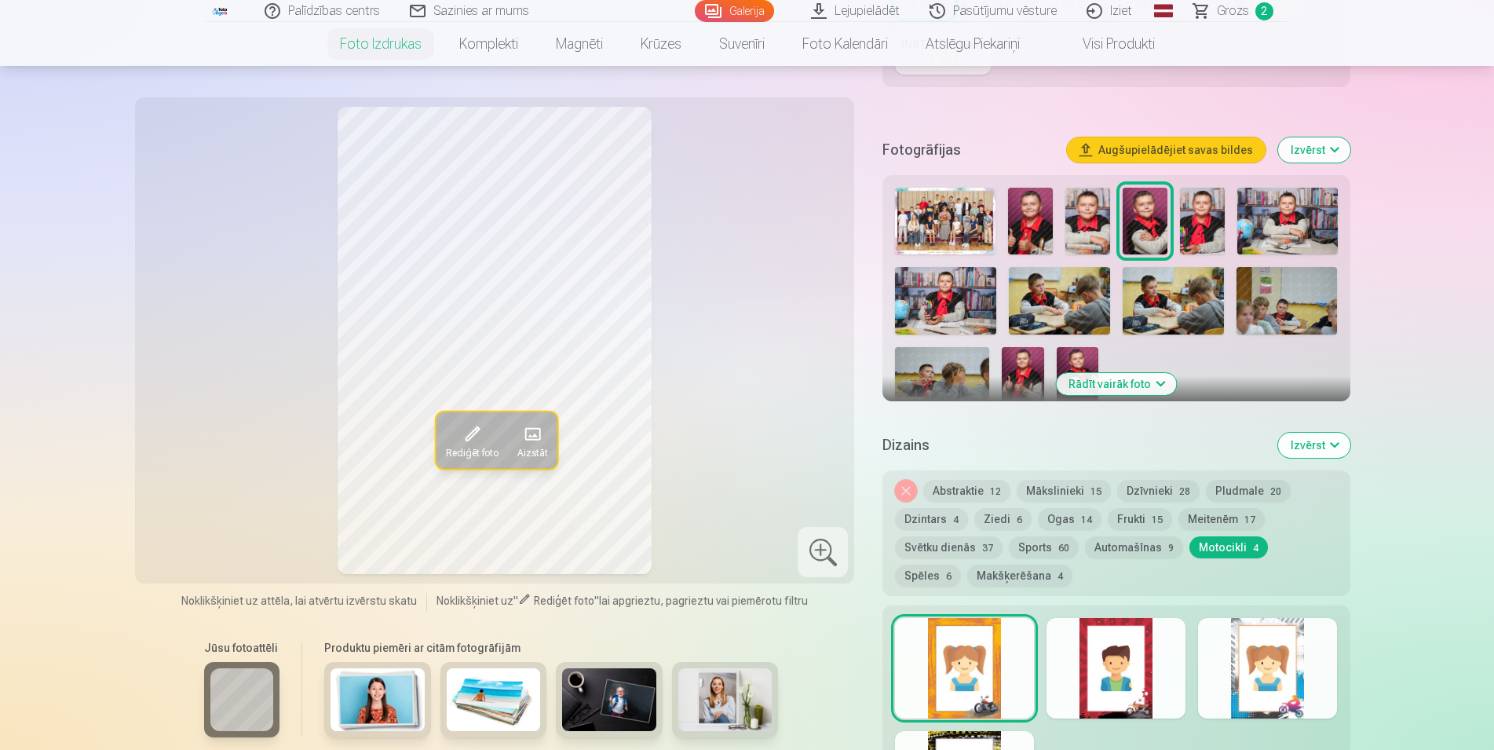
scroll to position [400, 0]
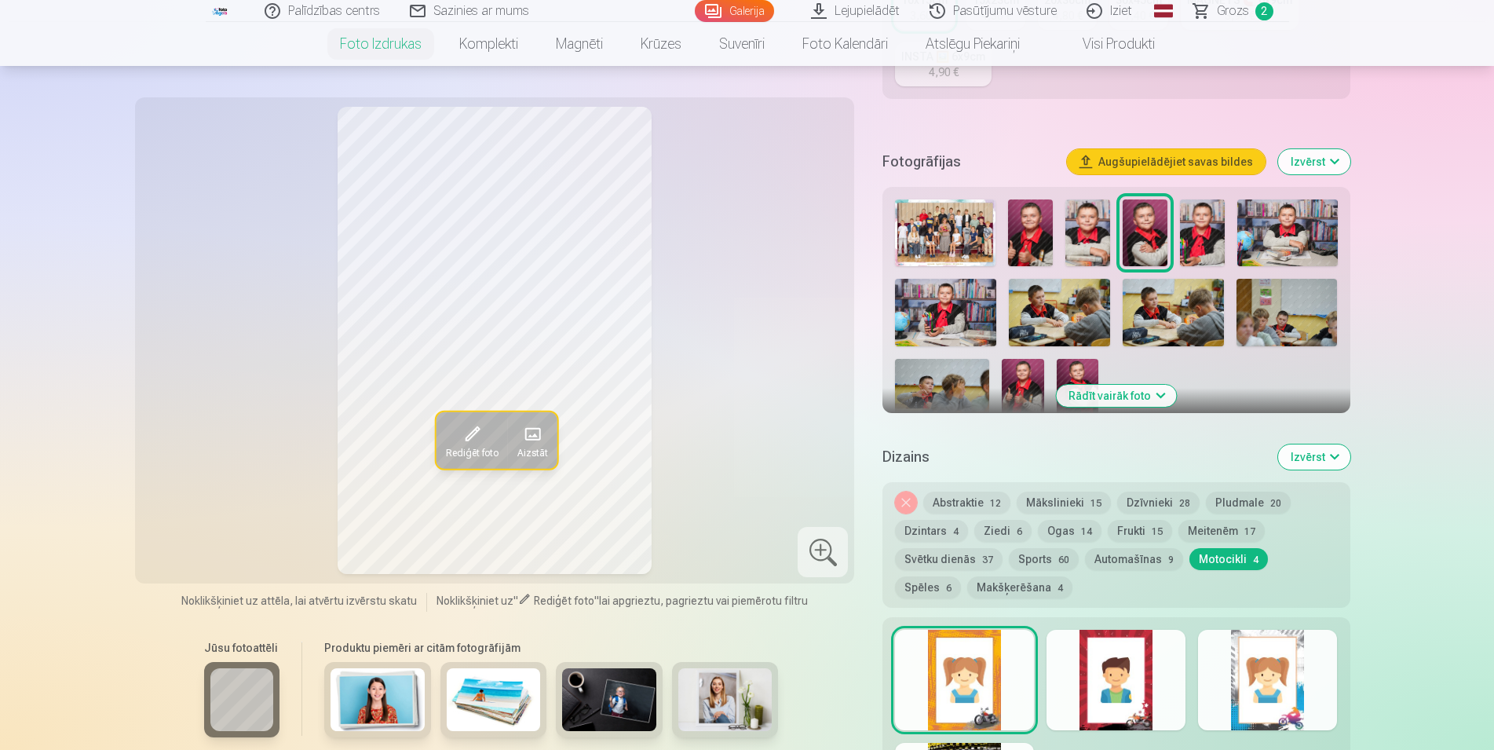
click at [1122, 393] on button "Rādīt vairāk foto" at bounding box center [1116, 396] width 120 height 22
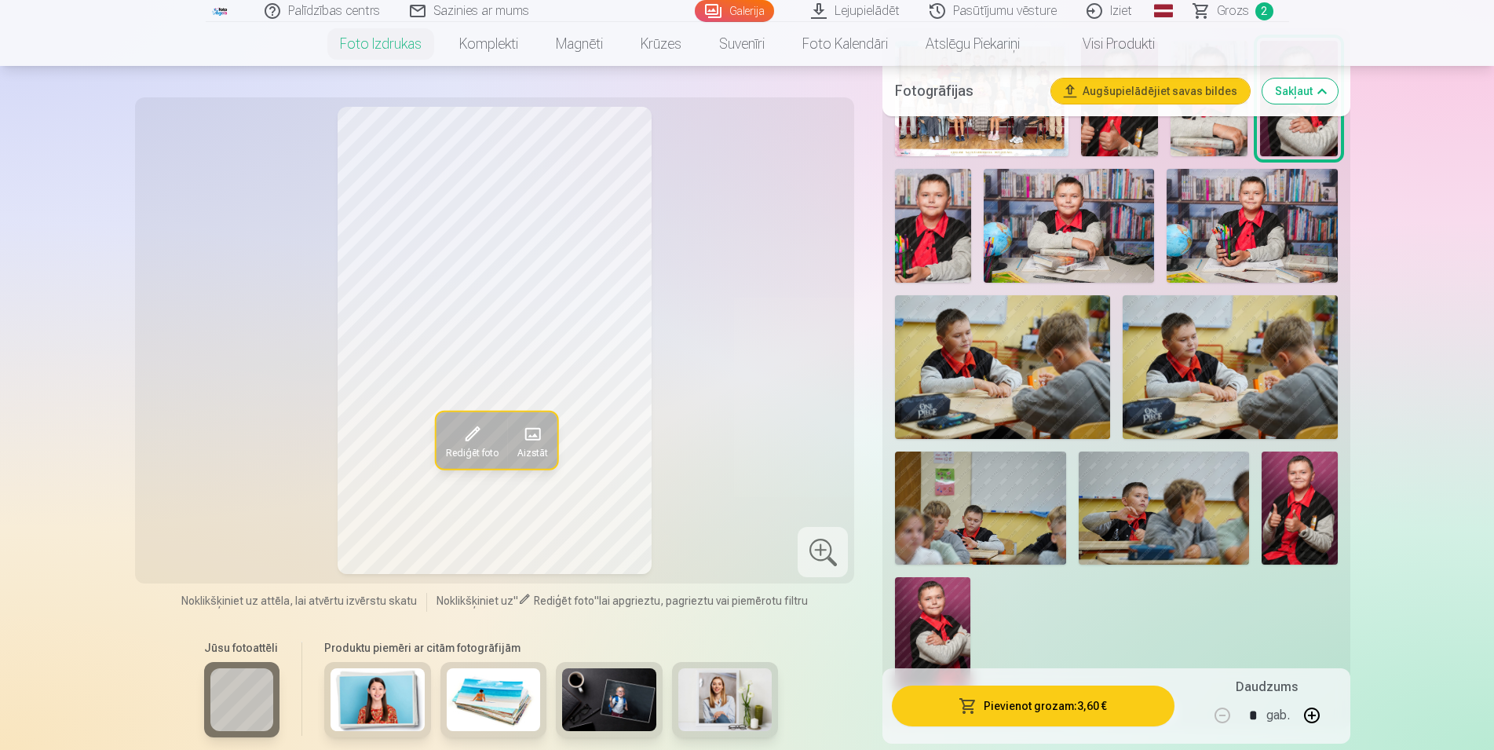
scroll to position [561, 0]
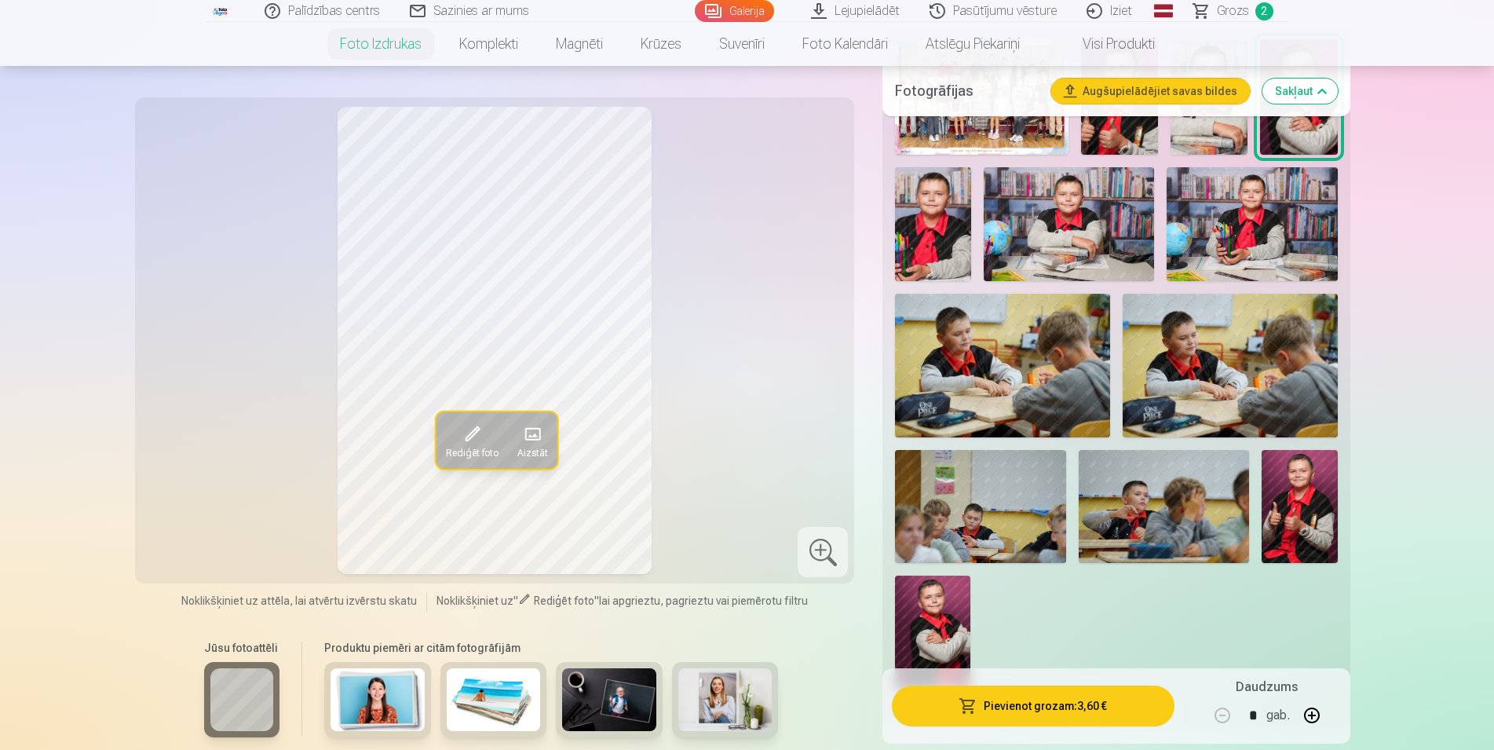
click at [935, 532] on img at bounding box center [980, 507] width 170 height 114
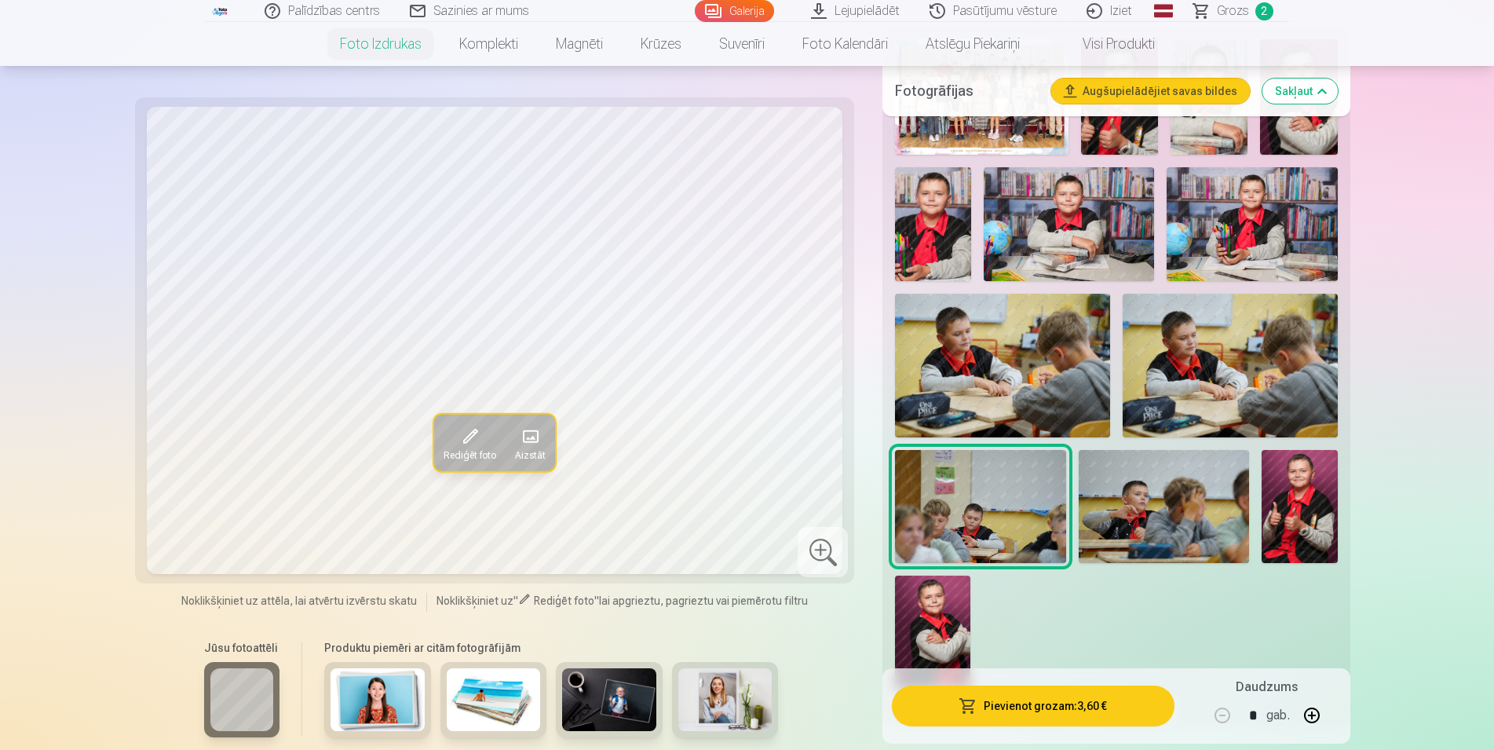
click at [1235, 11] on span "Grozs" at bounding box center [1233, 11] width 32 height 19
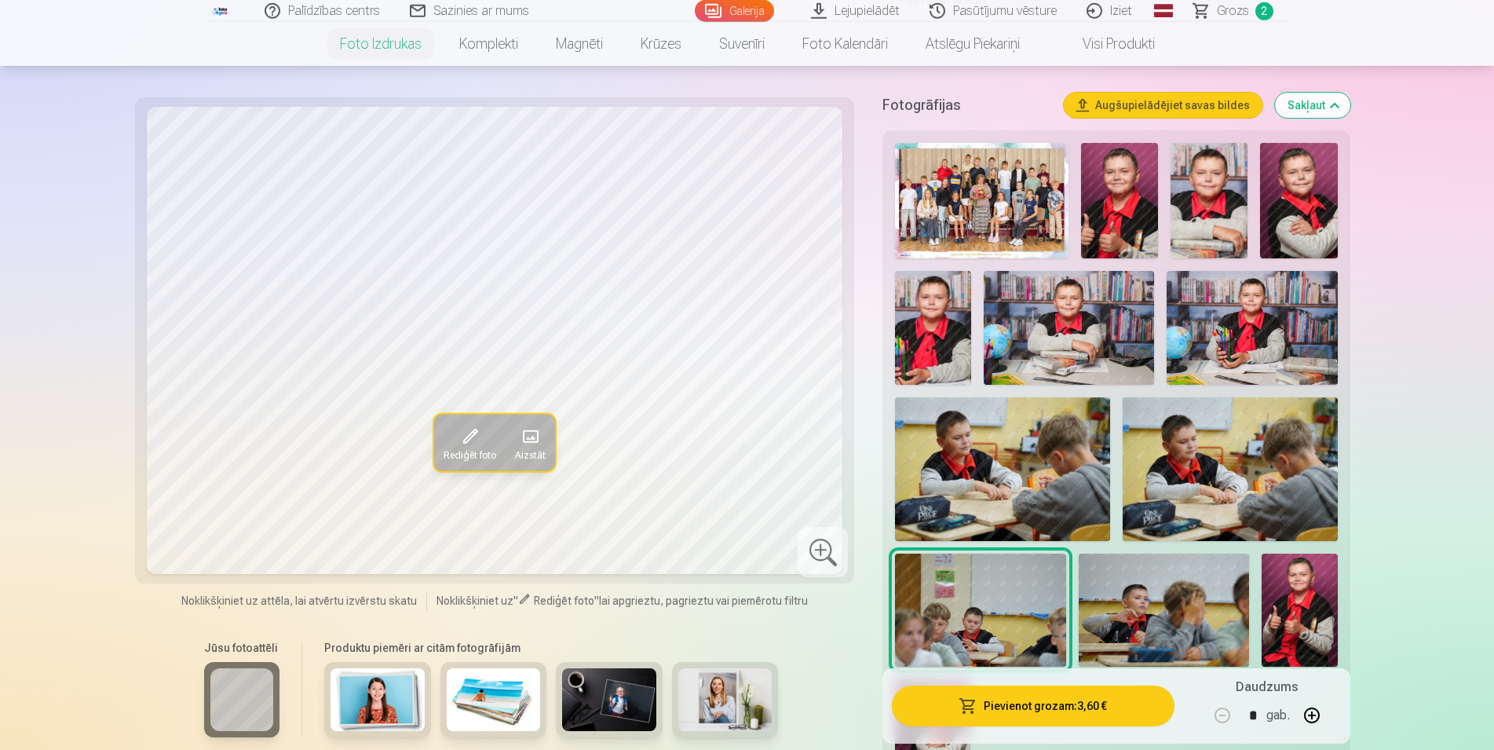
scroll to position [480, 0]
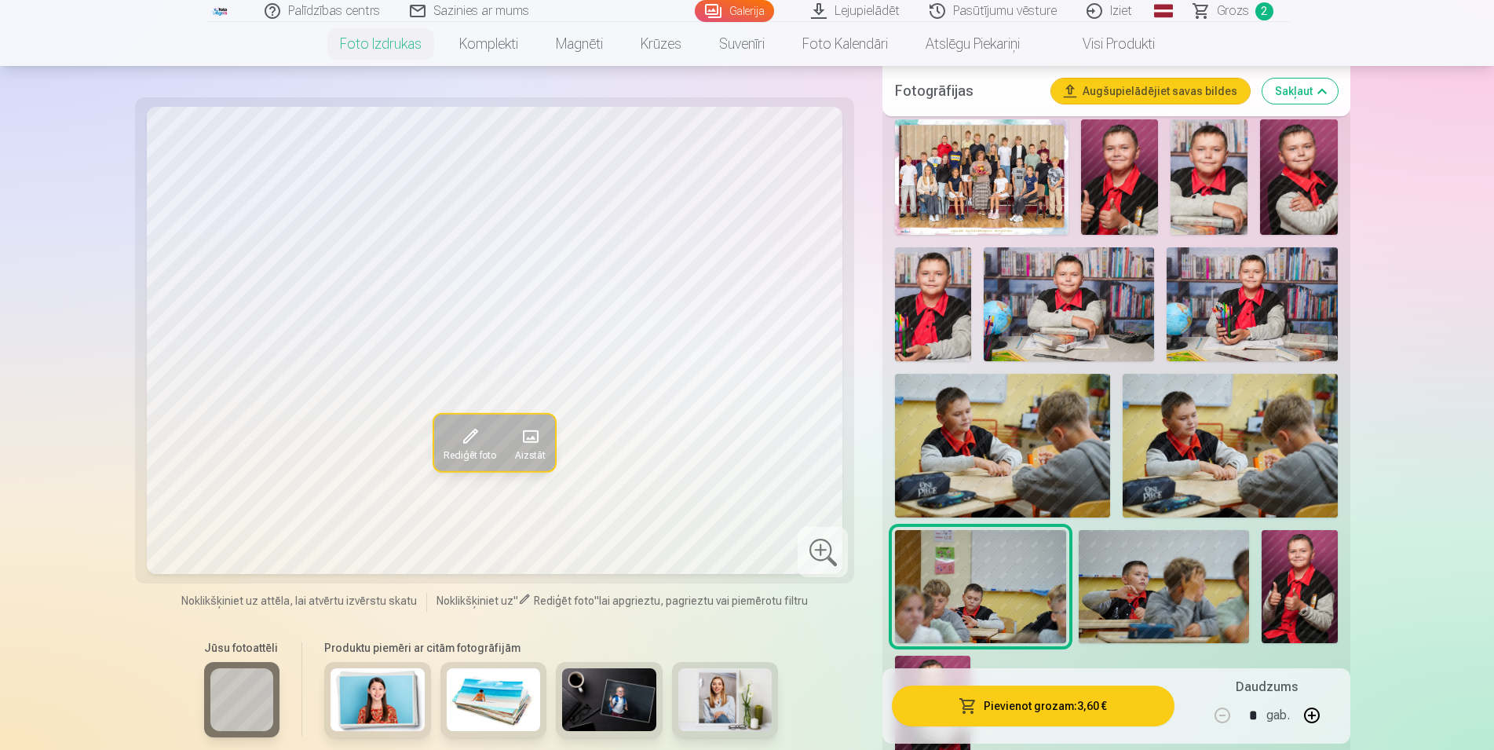
click at [955, 467] on img at bounding box center [1002, 445] width 215 height 143
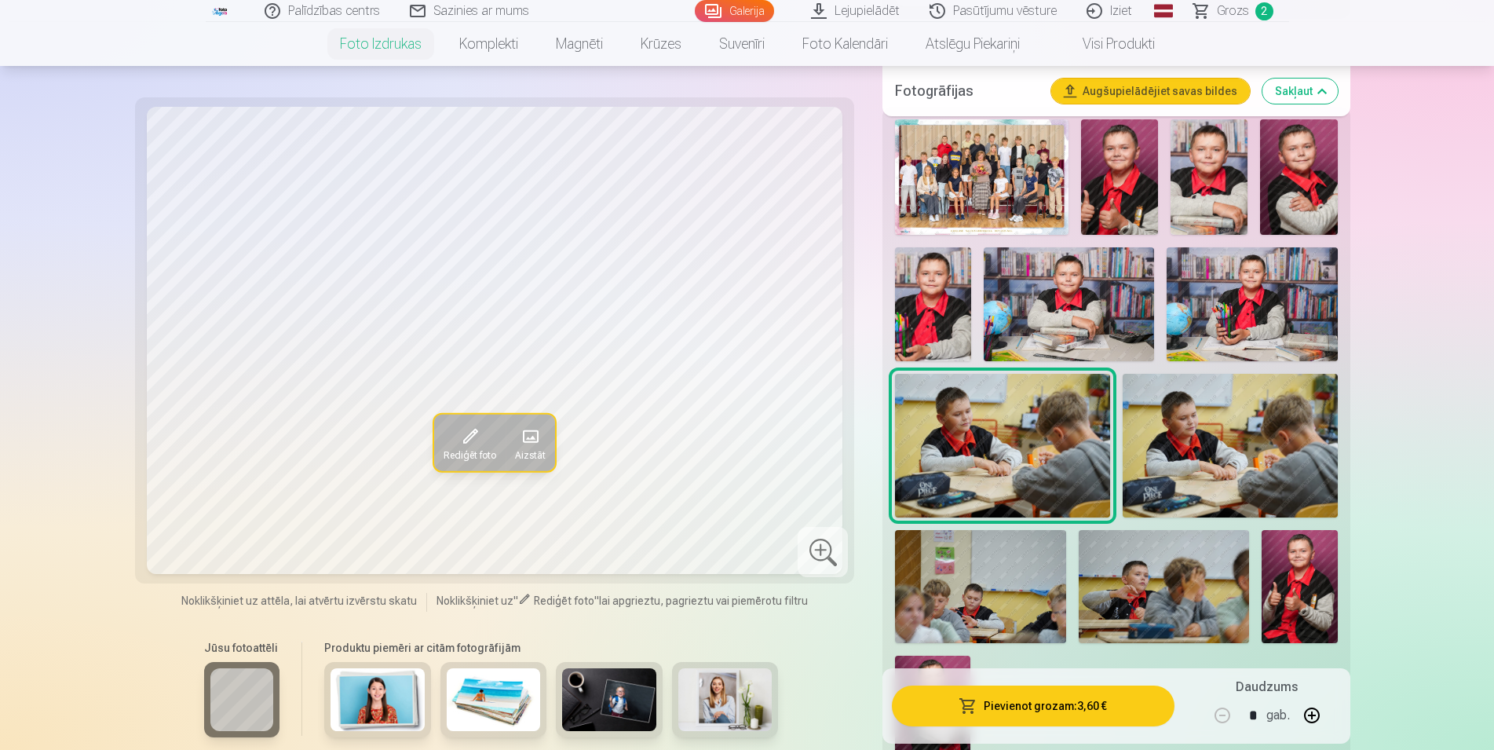
click at [1163, 570] on img at bounding box center [1164, 587] width 170 height 114
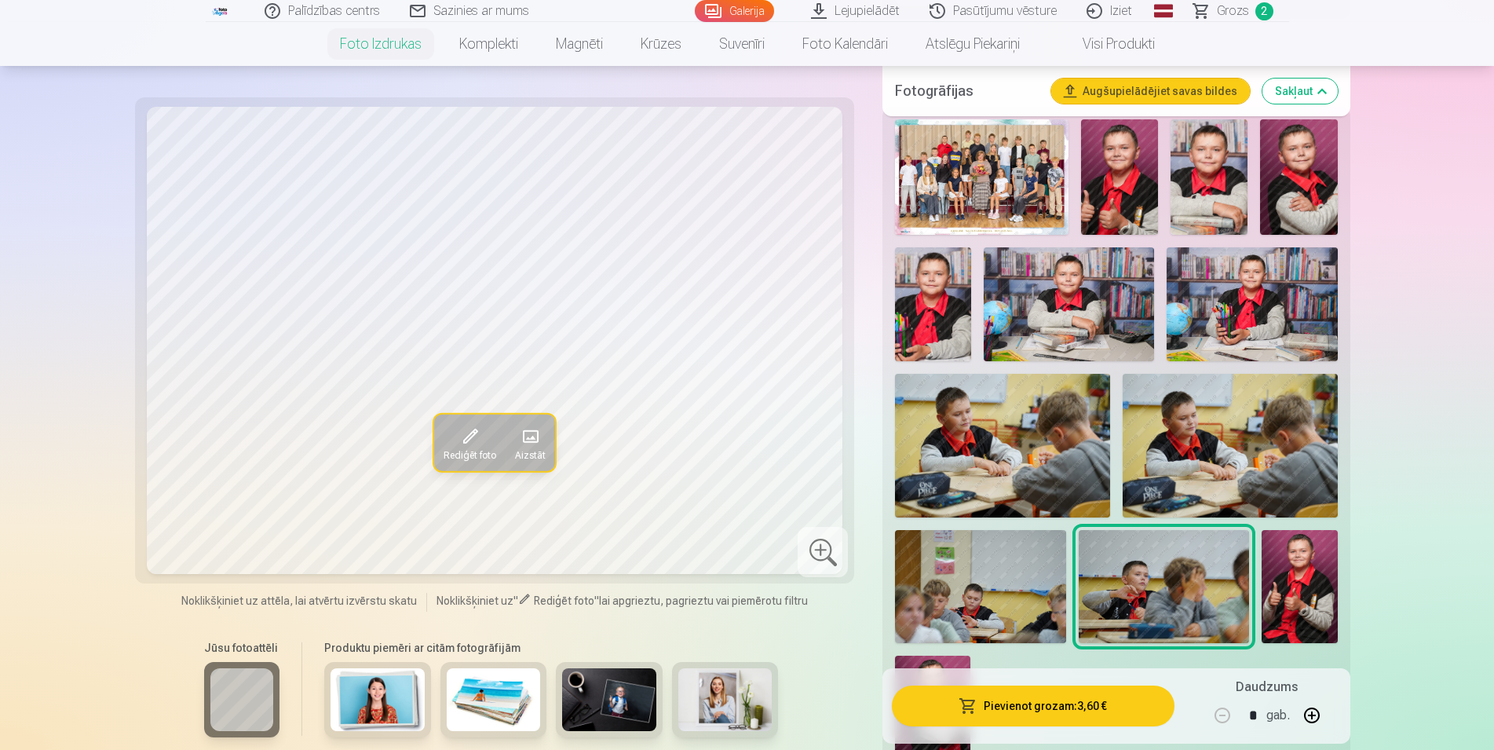
click at [1198, 481] on img at bounding box center [1230, 445] width 215 height 143
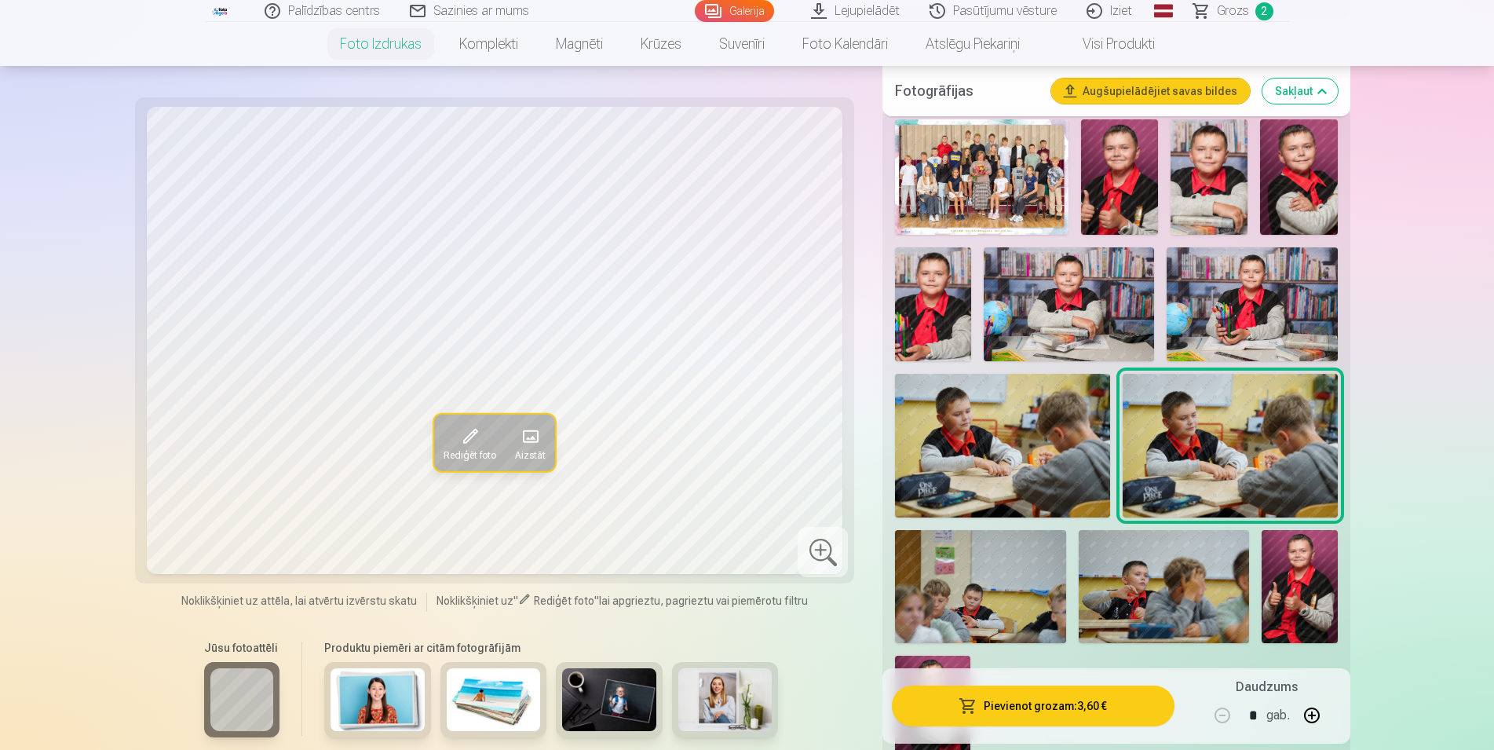
click at [991, 604] on img at bounding box center [980, 587] width 170 height 114
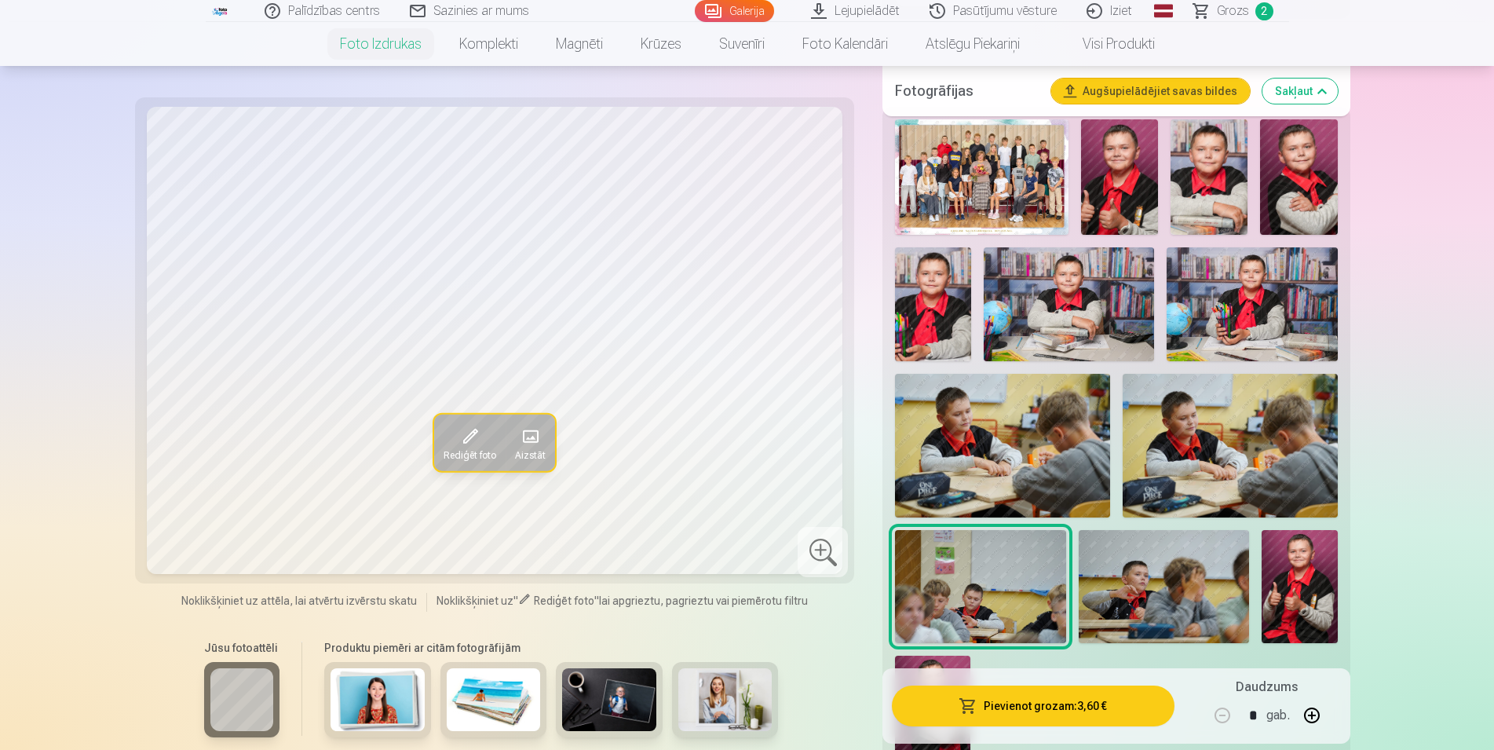
click at [1110, 200] on img at bounding box center [1119, 176] width 77 height 115
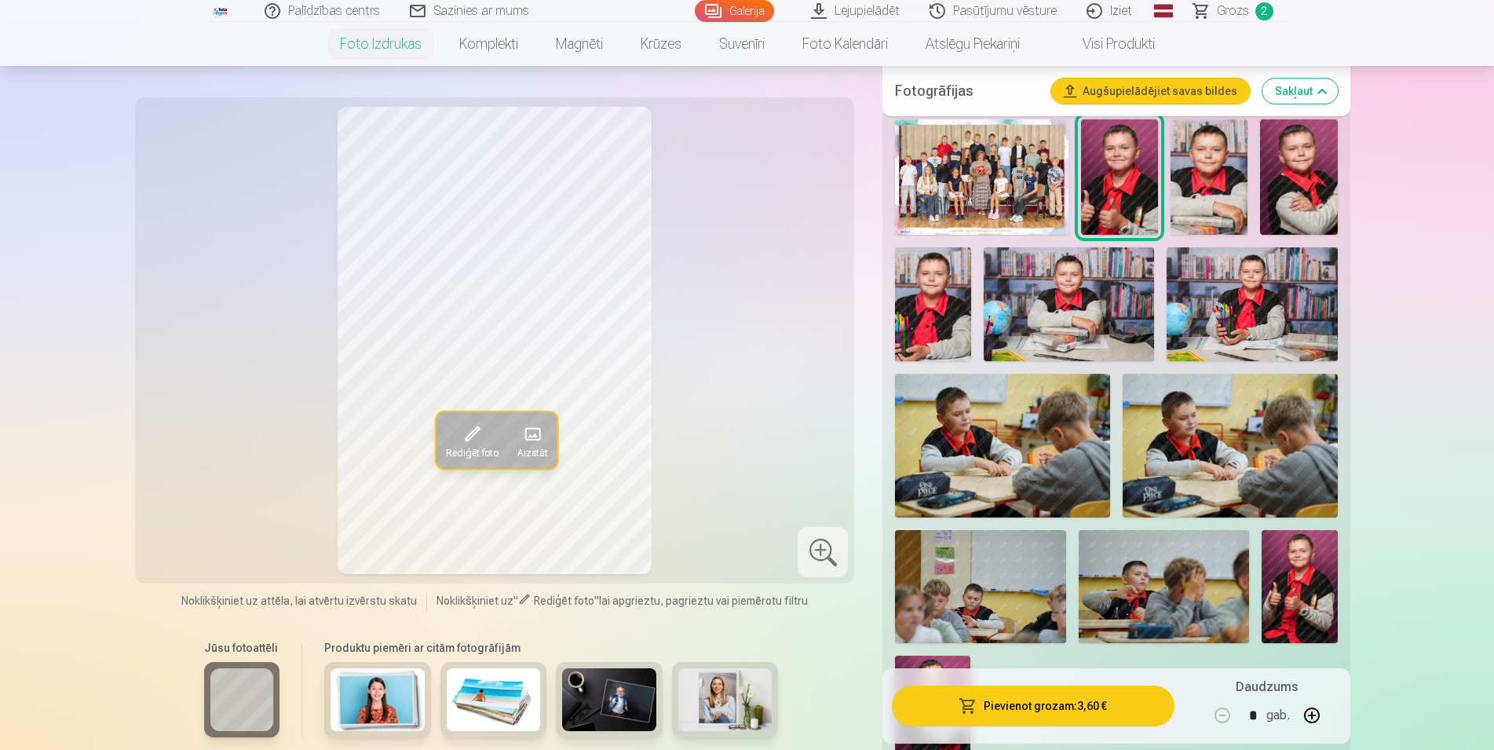
click at [997, 203] on img at bounding box center [982, 176] width 174 height 115
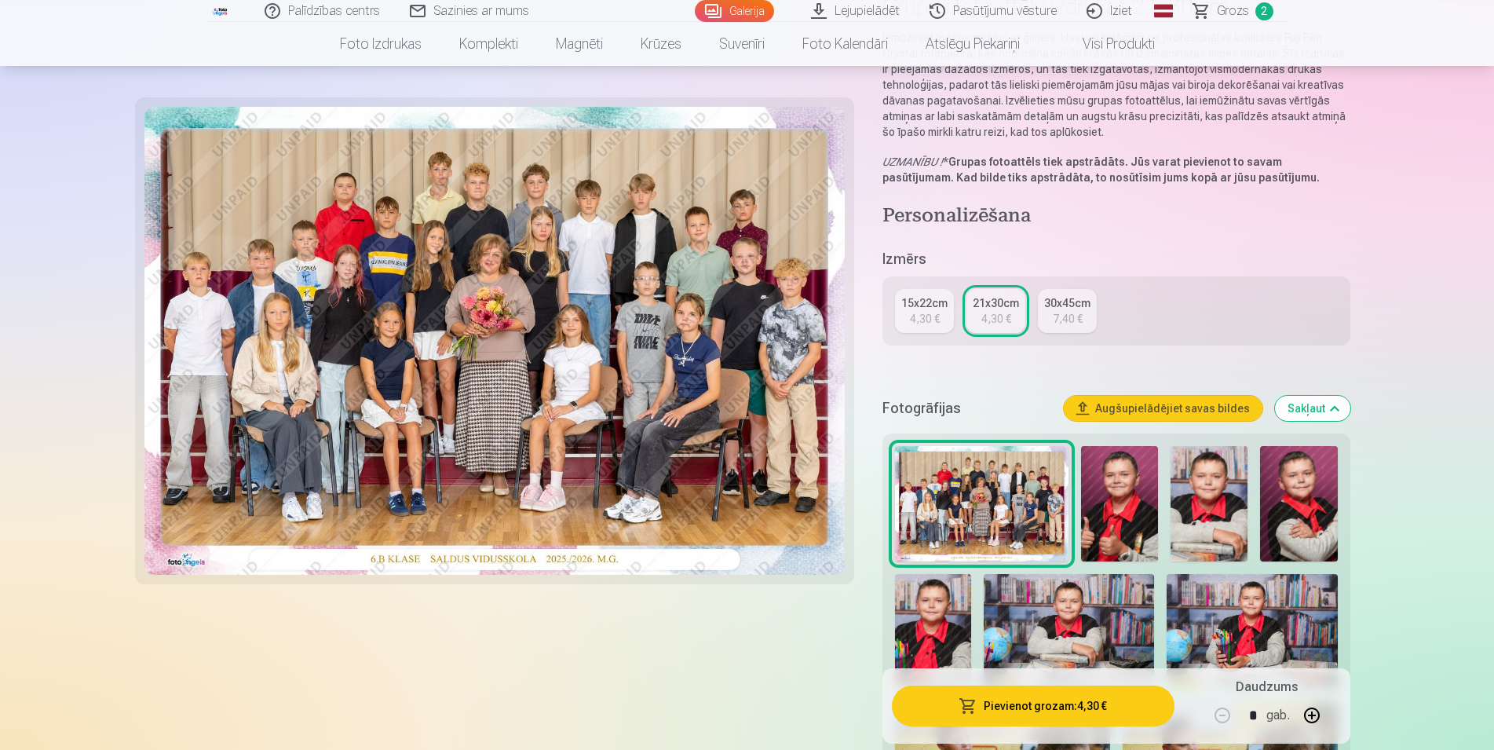
scroll to position [160, 0]
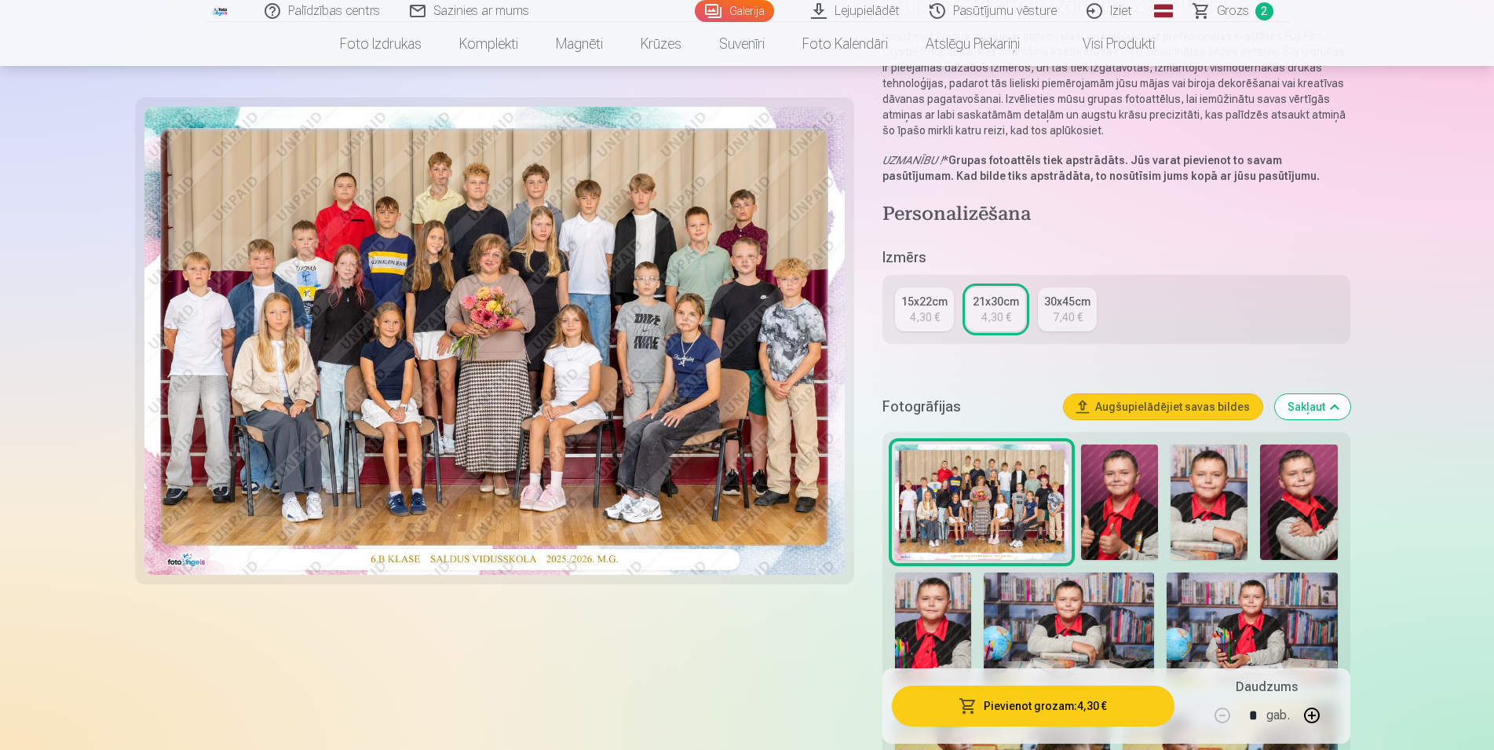
click at [1131, 510] on img at bounding box center [1119, 501] width 77 height 115
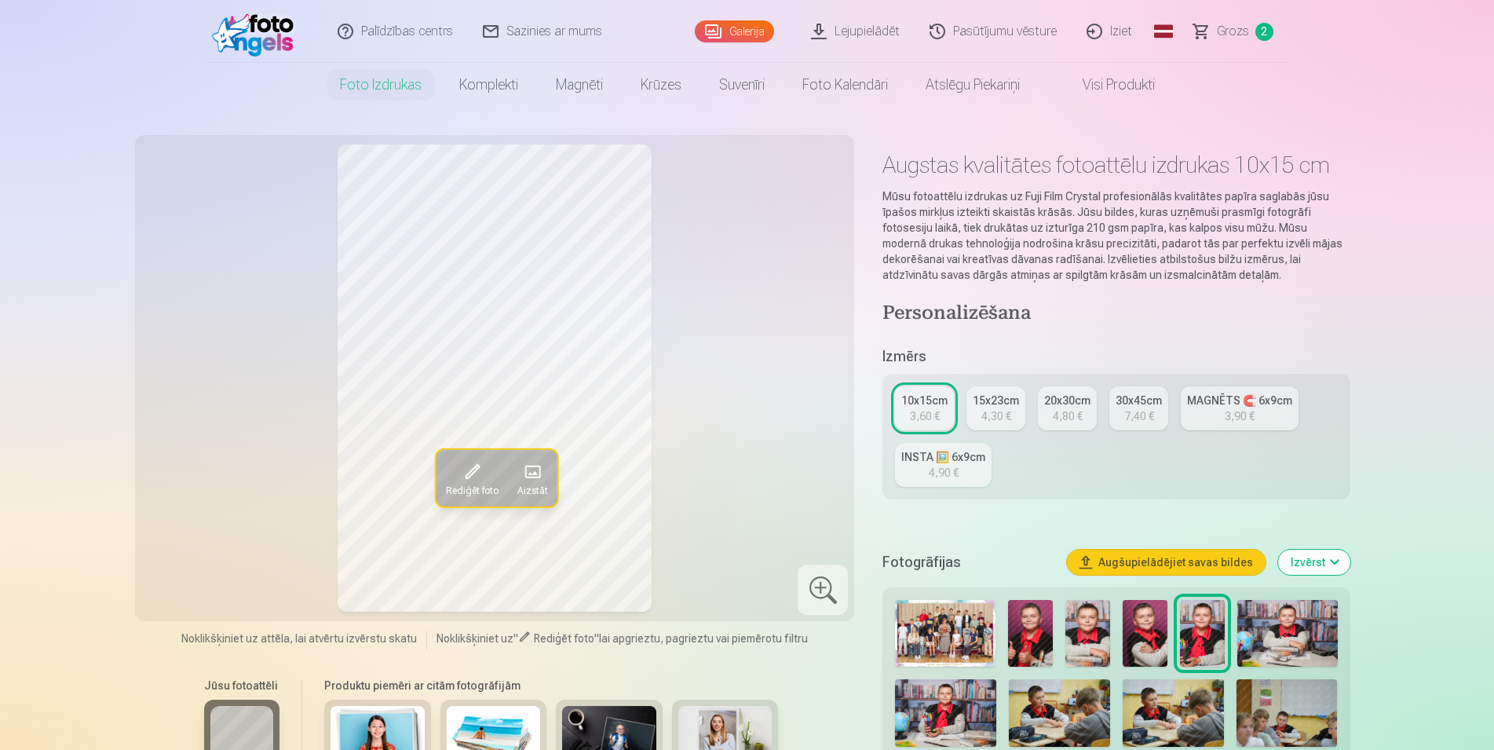
click at [1043, 628] on img at bounding box center [1030, 633] width 45 height 67
click at [1090, 628] on img at bounding box center [1087, 633] width 45 height 67
click at [1149, 631] on img at bounding box center [1145, 633] width 45 height 67
click at [1208, 634] on img at bounding box center [1202, 633] width 45 height 67
click at [1295, 639] on img at bounding box center [1287, 633] width 100 height 67
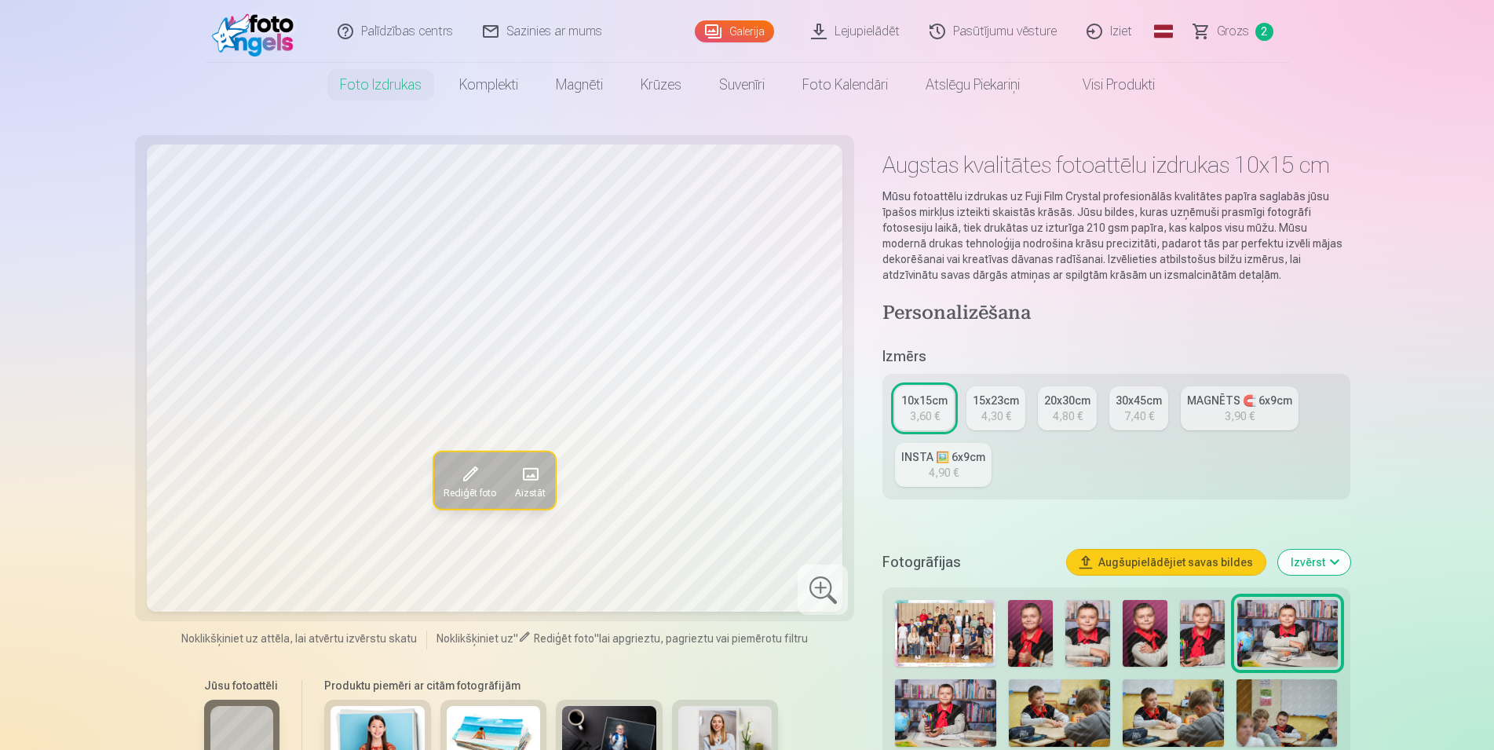
click at [974, 718] on img at bounding box center [945, 713] width 101 height 68
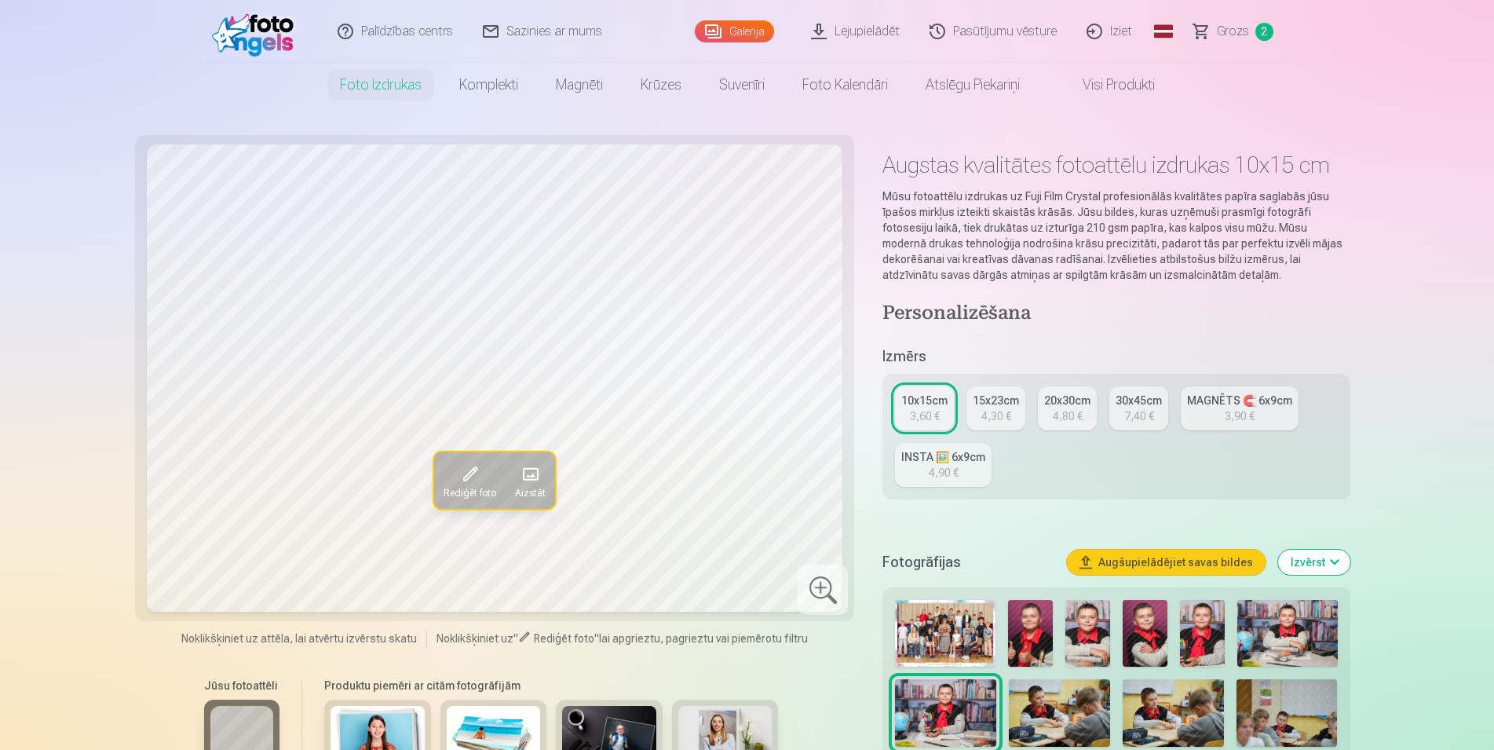
click at [1054, 708] on img at bounding box center [1059, 713] width 101 height 68
click at [1153, 705] on img at bounding box center [1173, 713] width 101 height 68
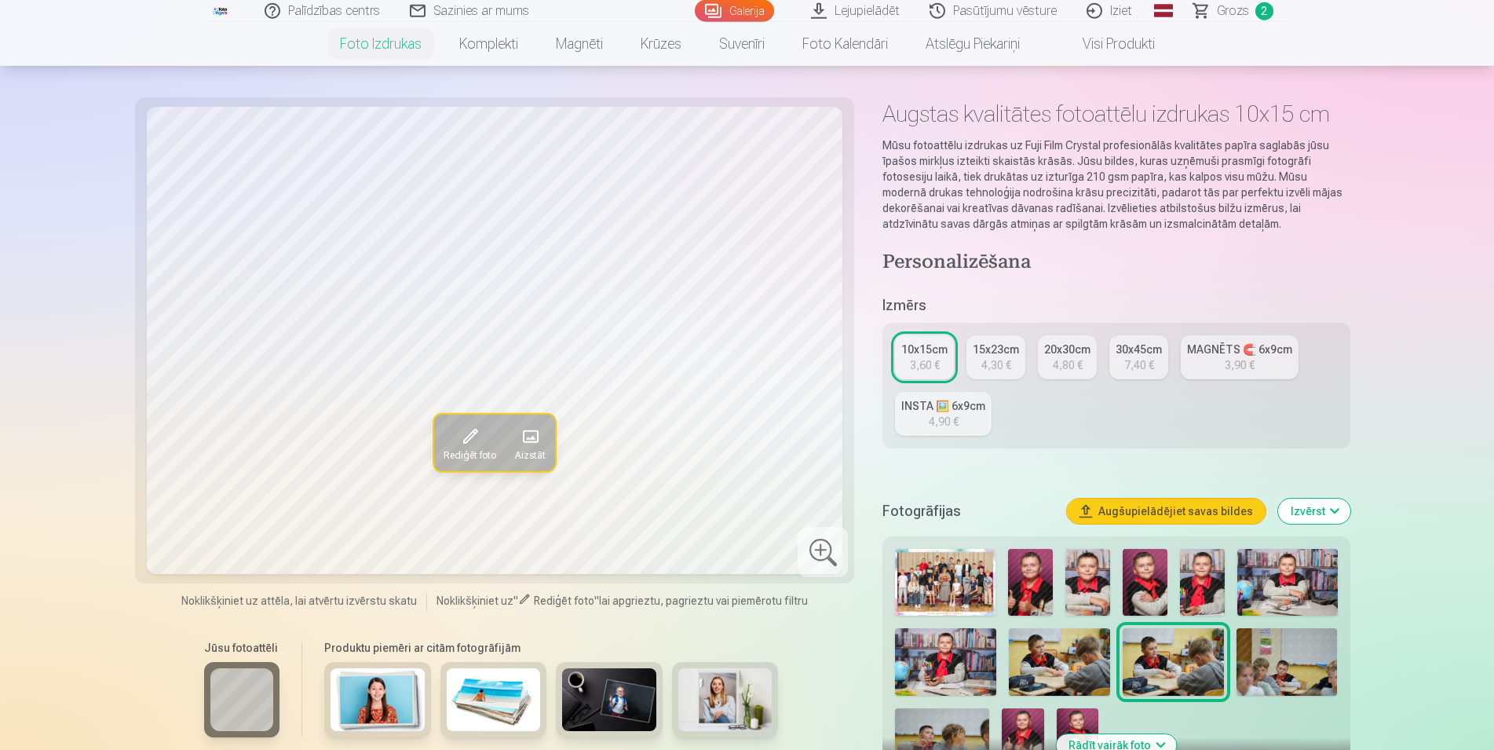
scroll to position [80, 0]
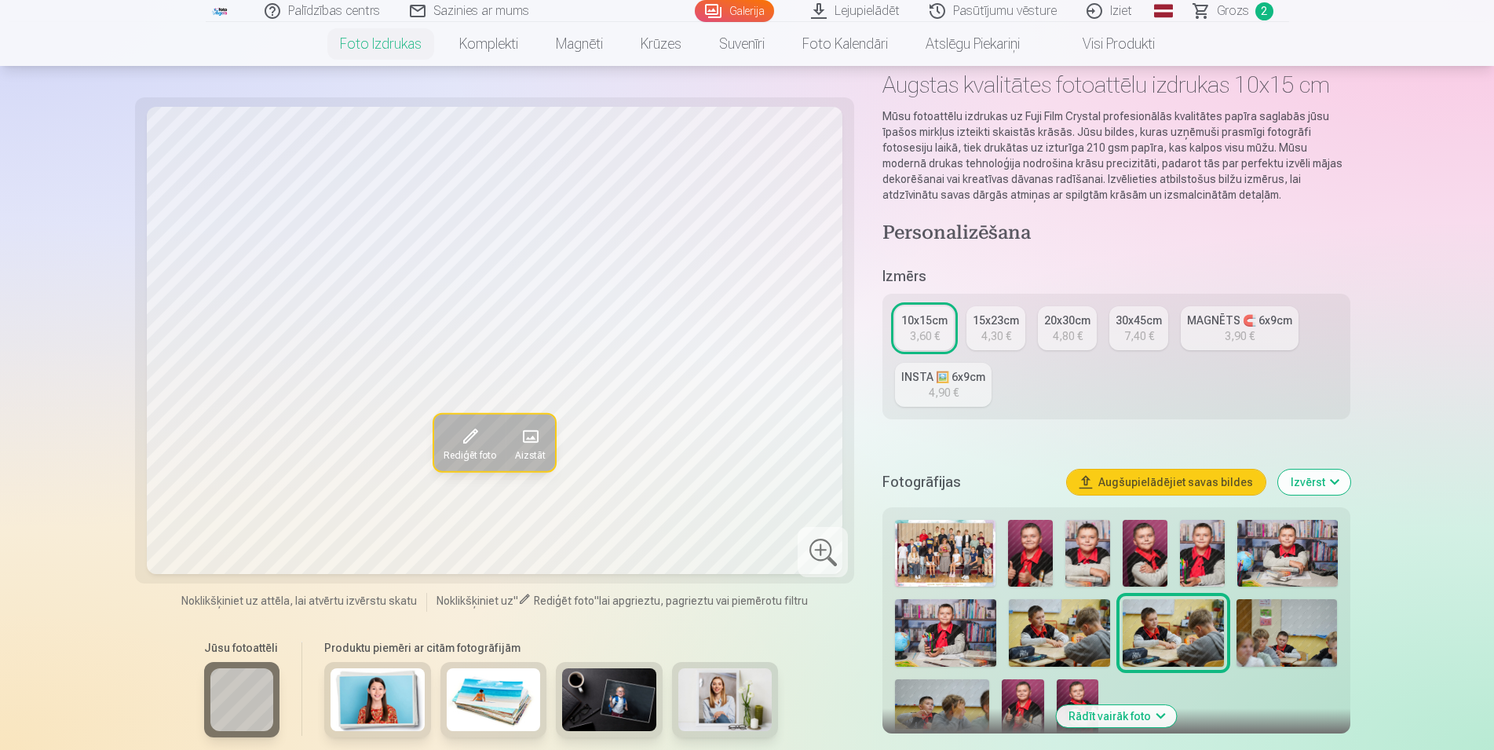
click at [1262, 643] on img at bounding box center [1287, 633] width 101 height 68
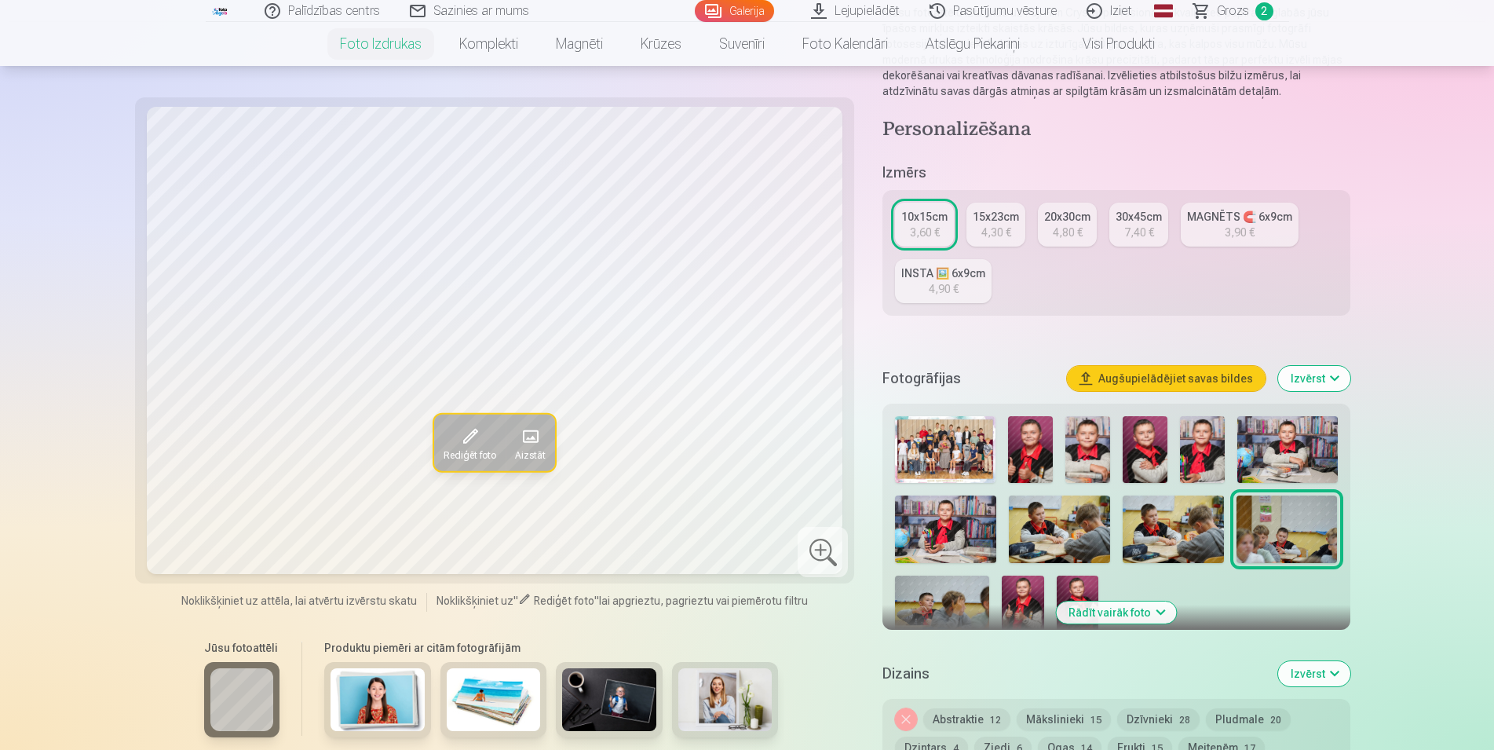
scroll to position [240, 0]
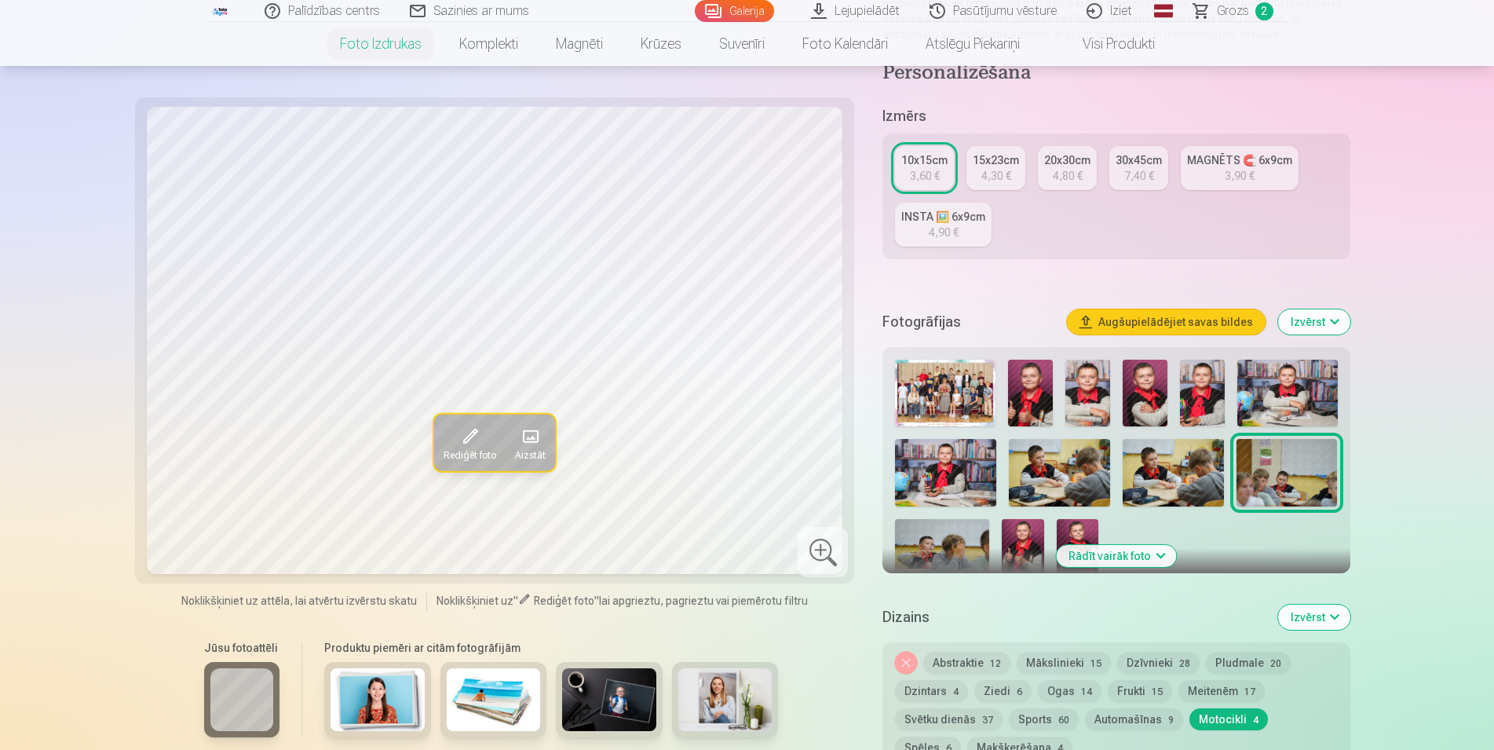
click at [947, 555] on img at bounding box center [942, 550] width 94 height 63
click at [1019, 533] on img at bounding box center [1023, 550] width 42 height 63
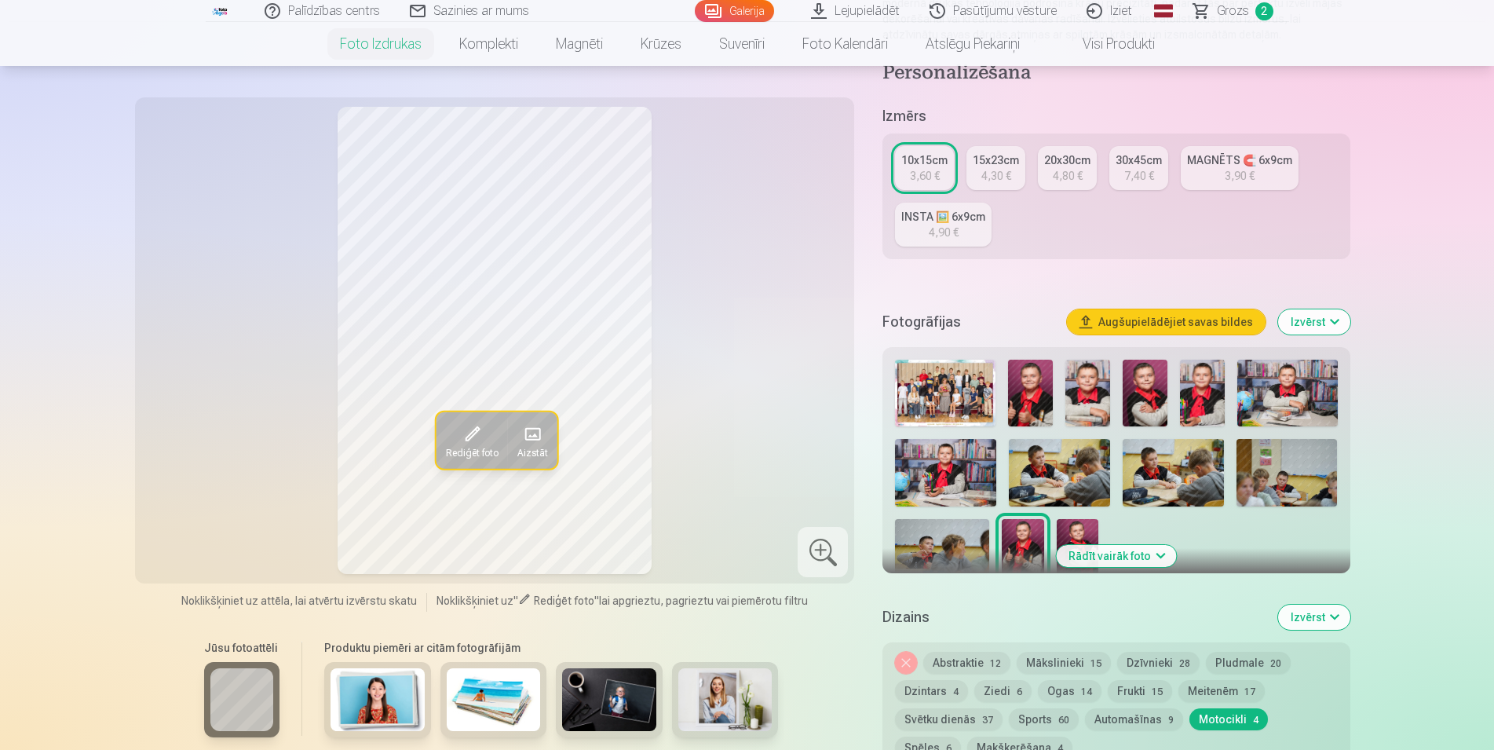
click at [1071, 525] on img at bounding box center [1078, 550] width 42 height 63
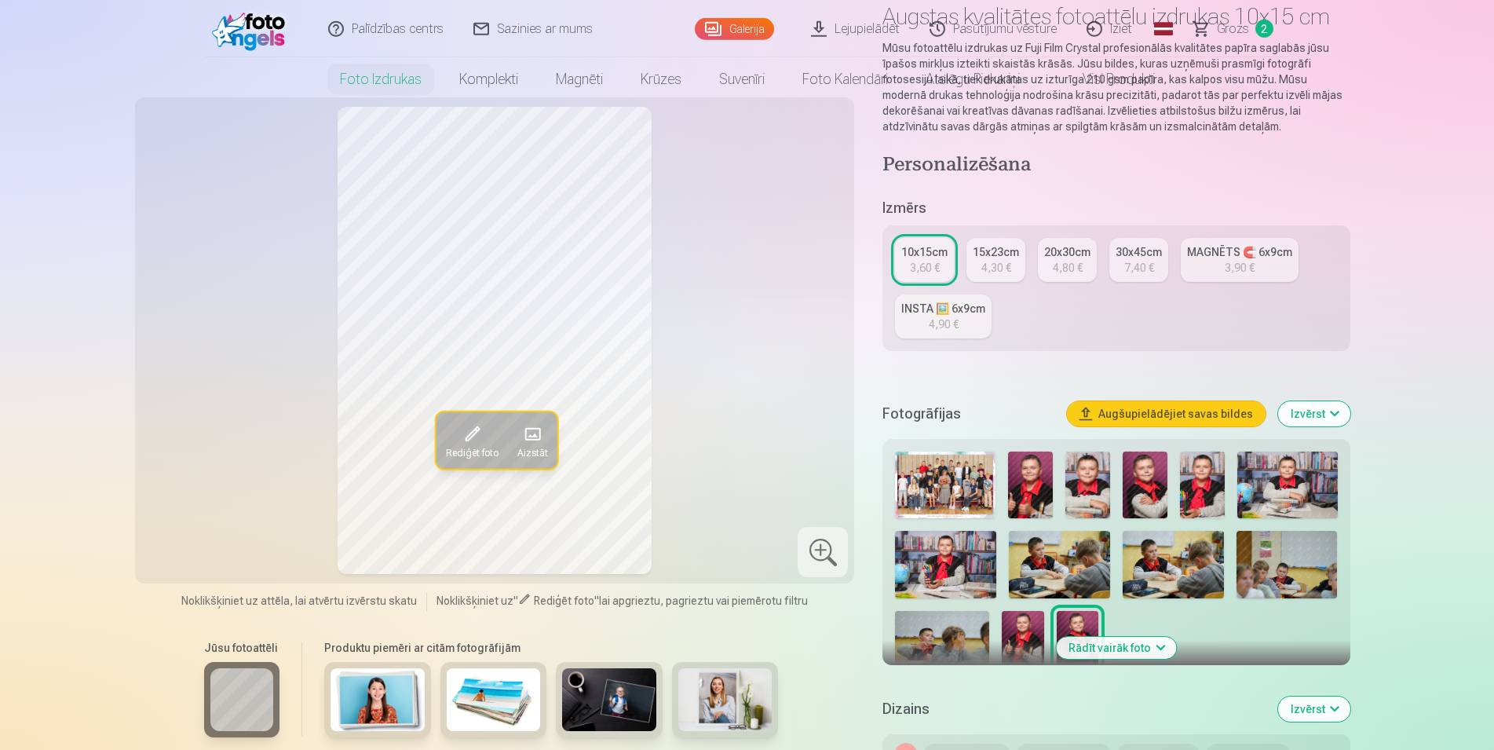
scroll to position [0, 0]
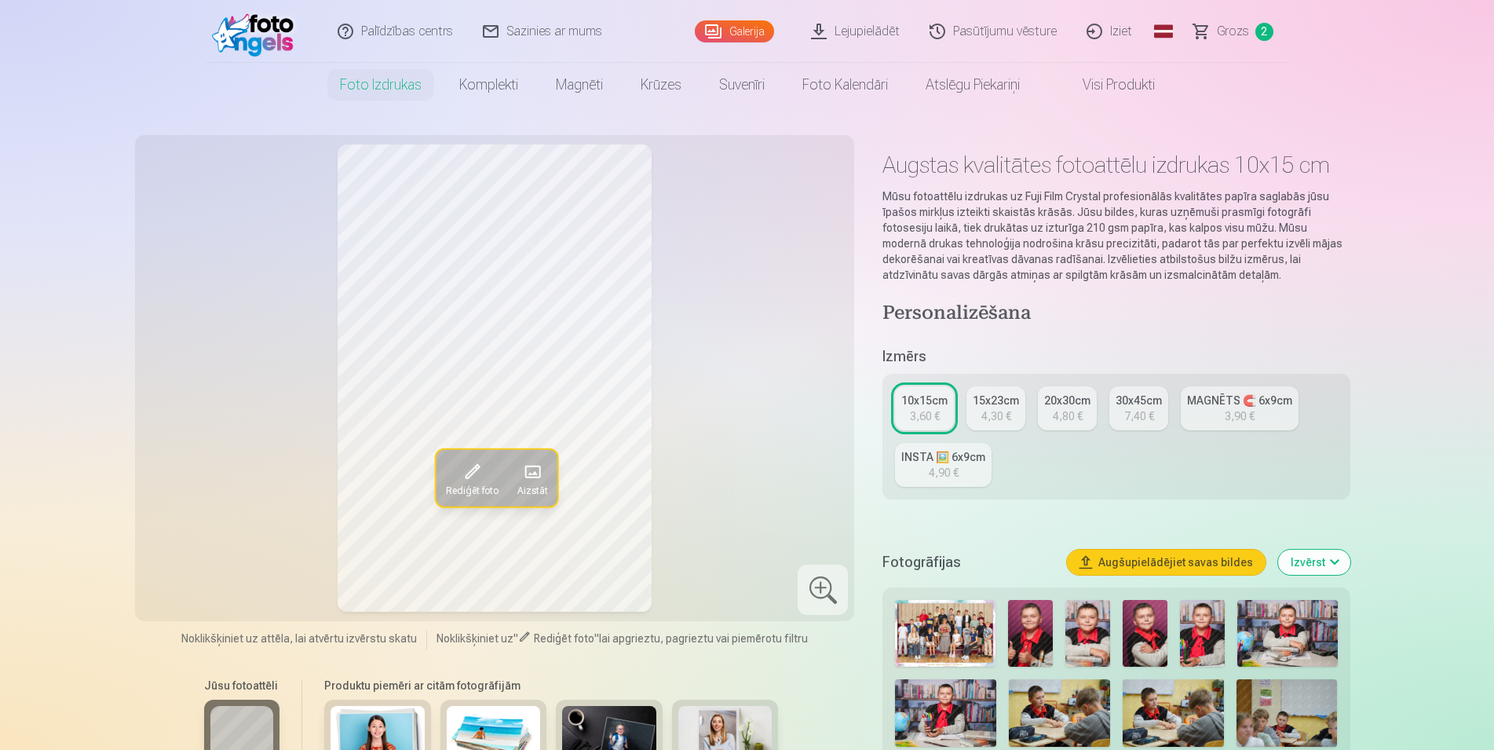
click at [1244, 26] on span "Grozs" at bounding box center [1233, 31] width 32 height 19
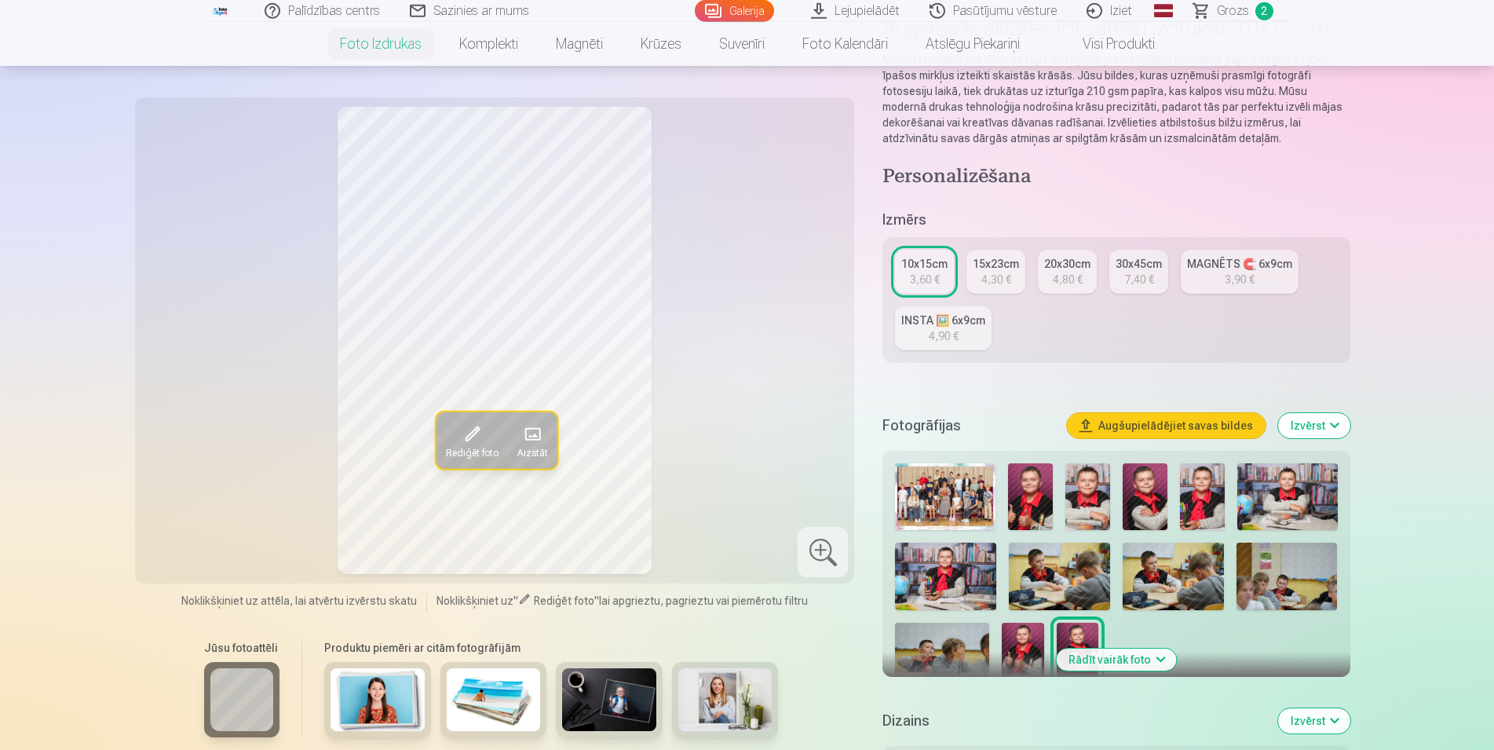
scroll to position [160, 0]
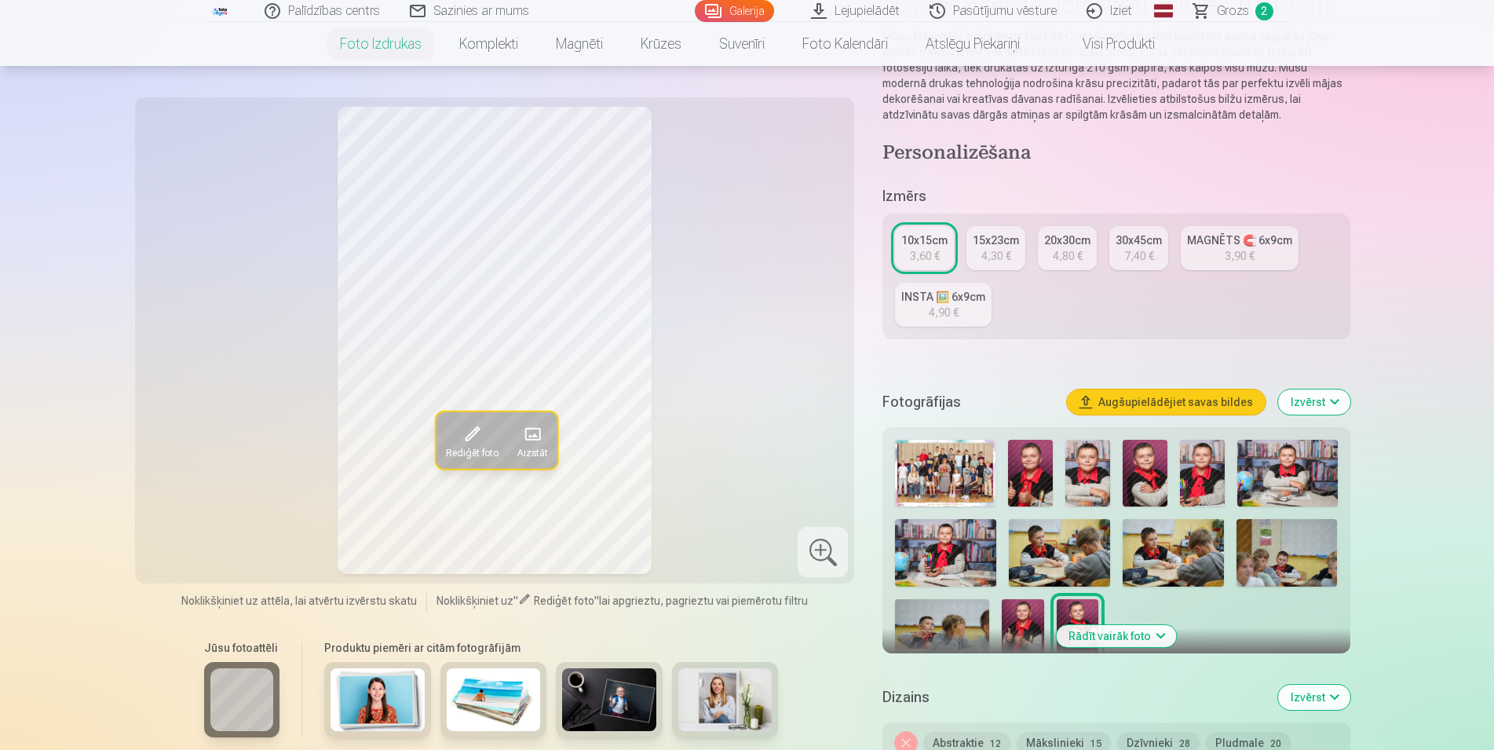
click at [1043, 473] on img at bounding box center [1030, 473] width 45 height 67
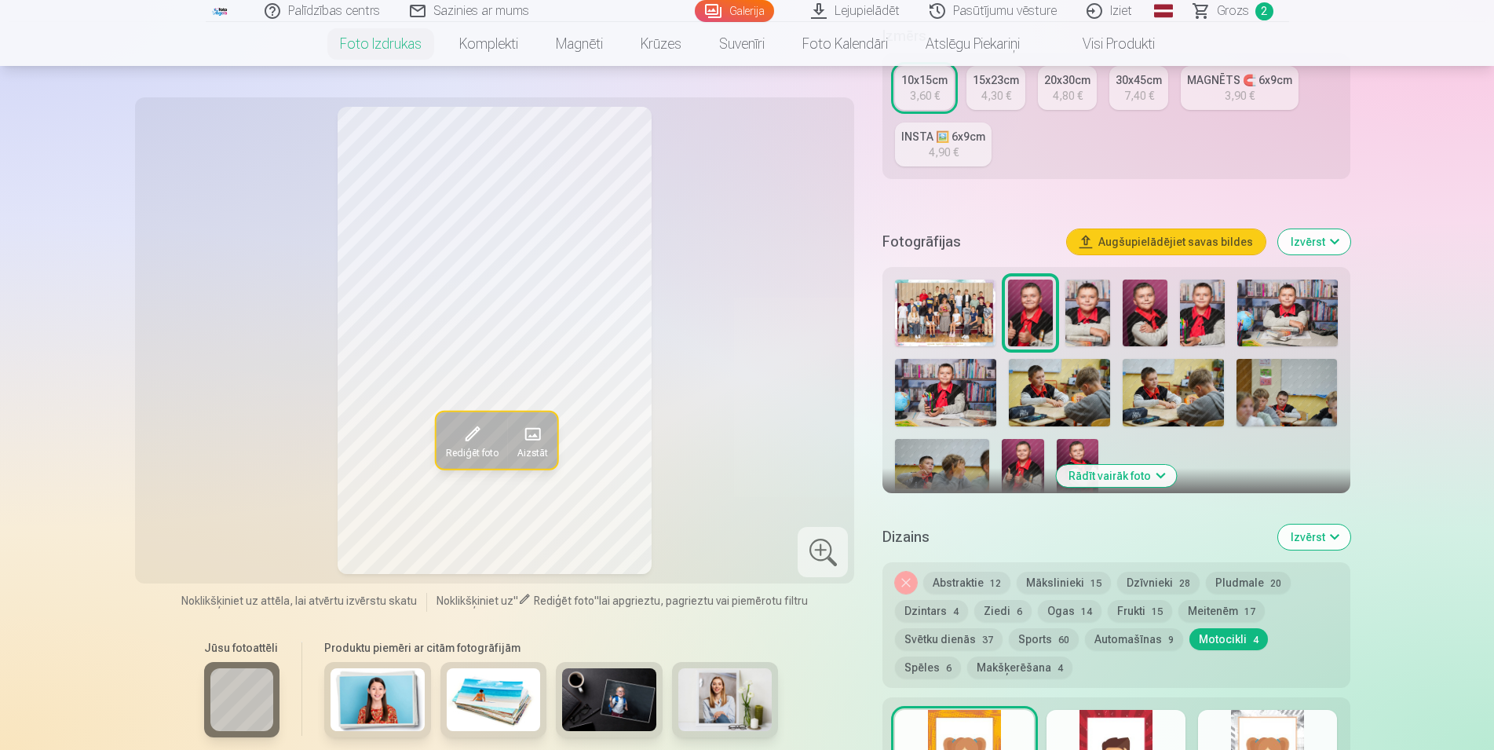
scroll to position [480, 0]
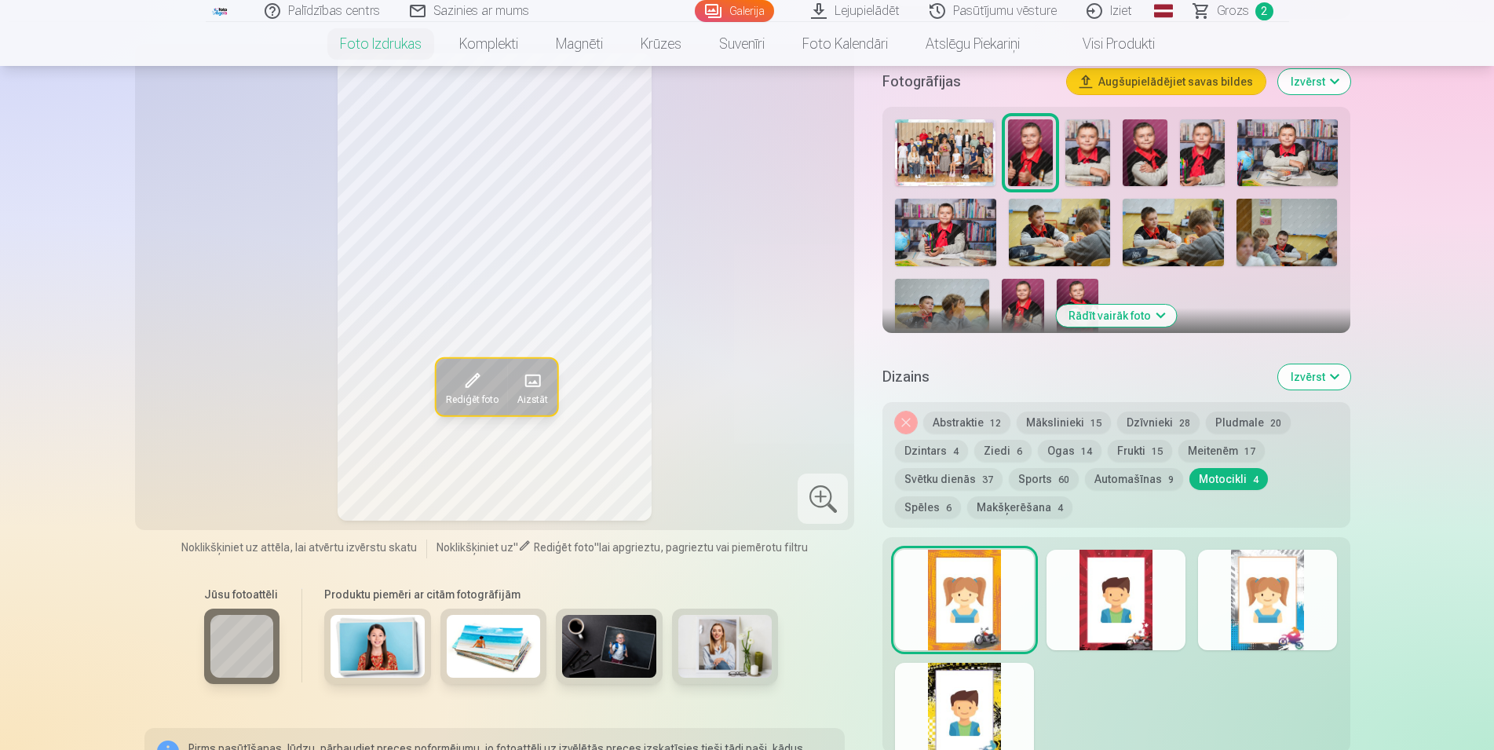
click at [1284, 629] on div at bounding box center [1267, 600] width 139 height 100
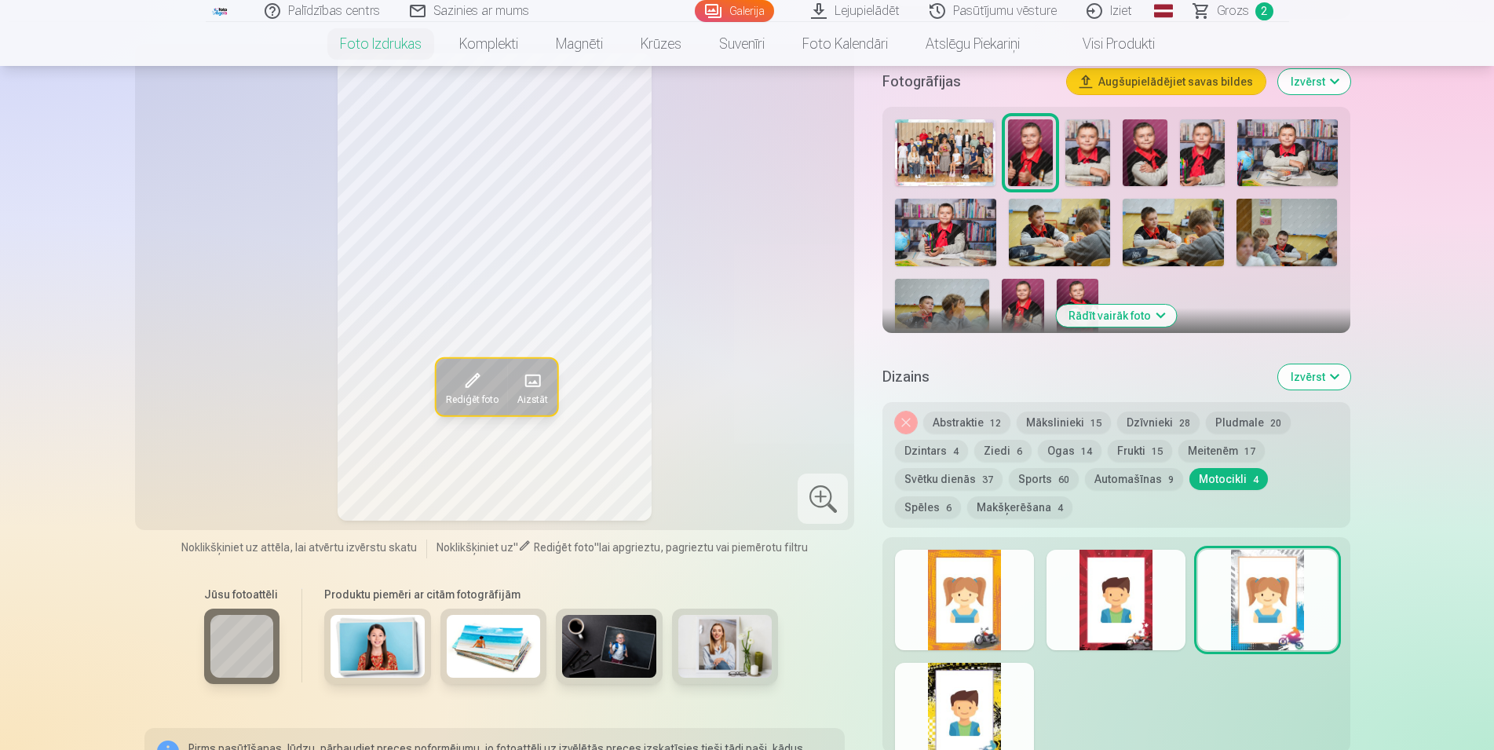
click at [1139, 645] on div at bounding box center [1116, 600] width 139 height 100
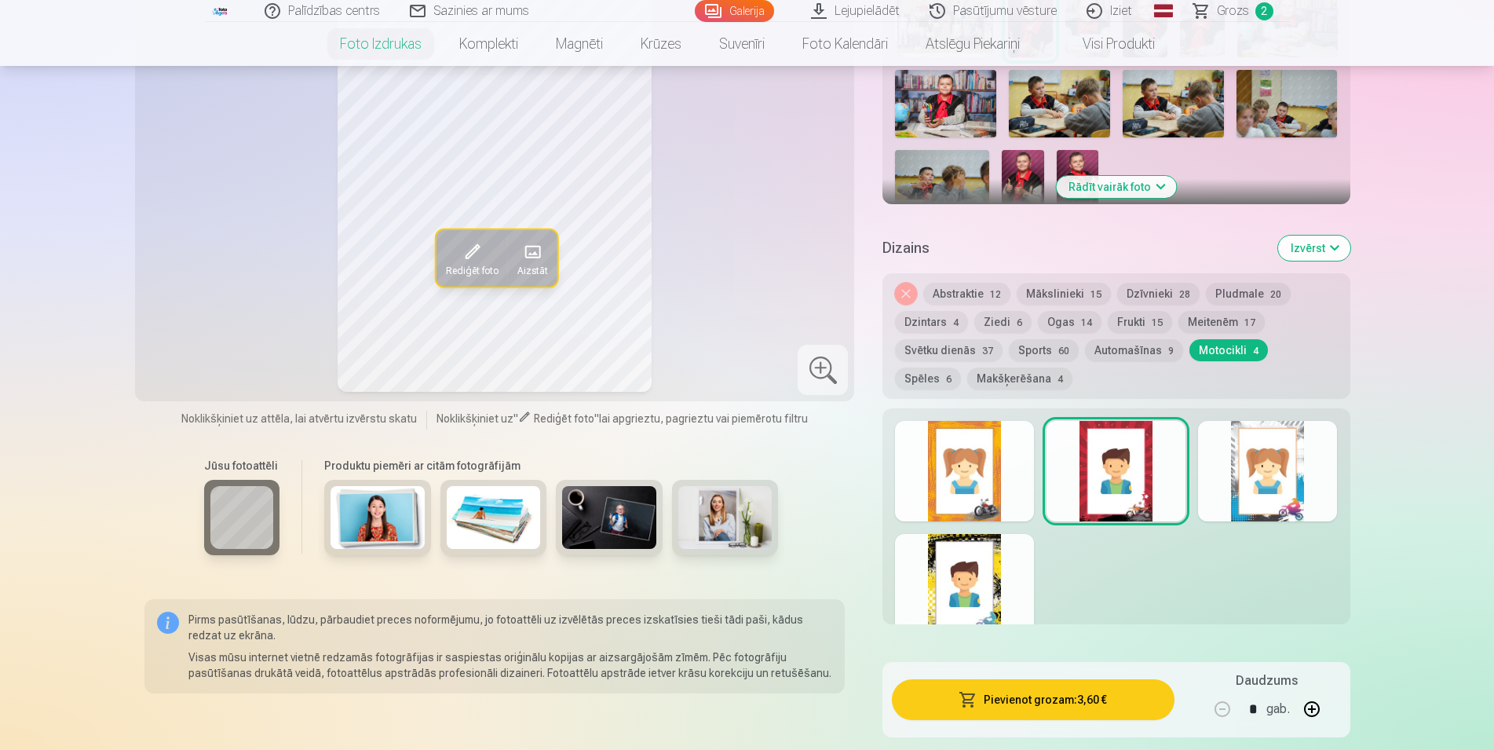
scroll to position [641, 0]
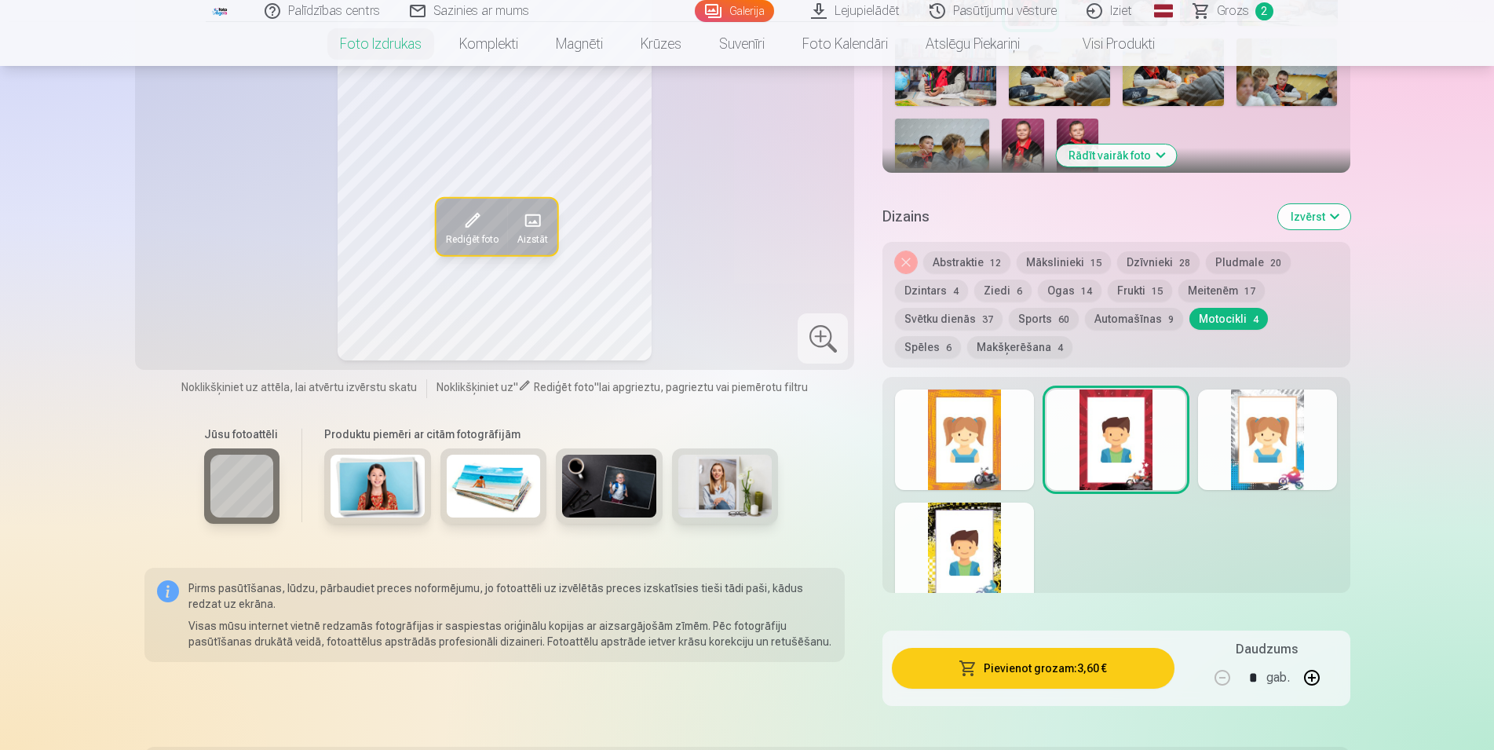
click at [973, 568] on div at bounding box center [964, 552] width 139 height 100
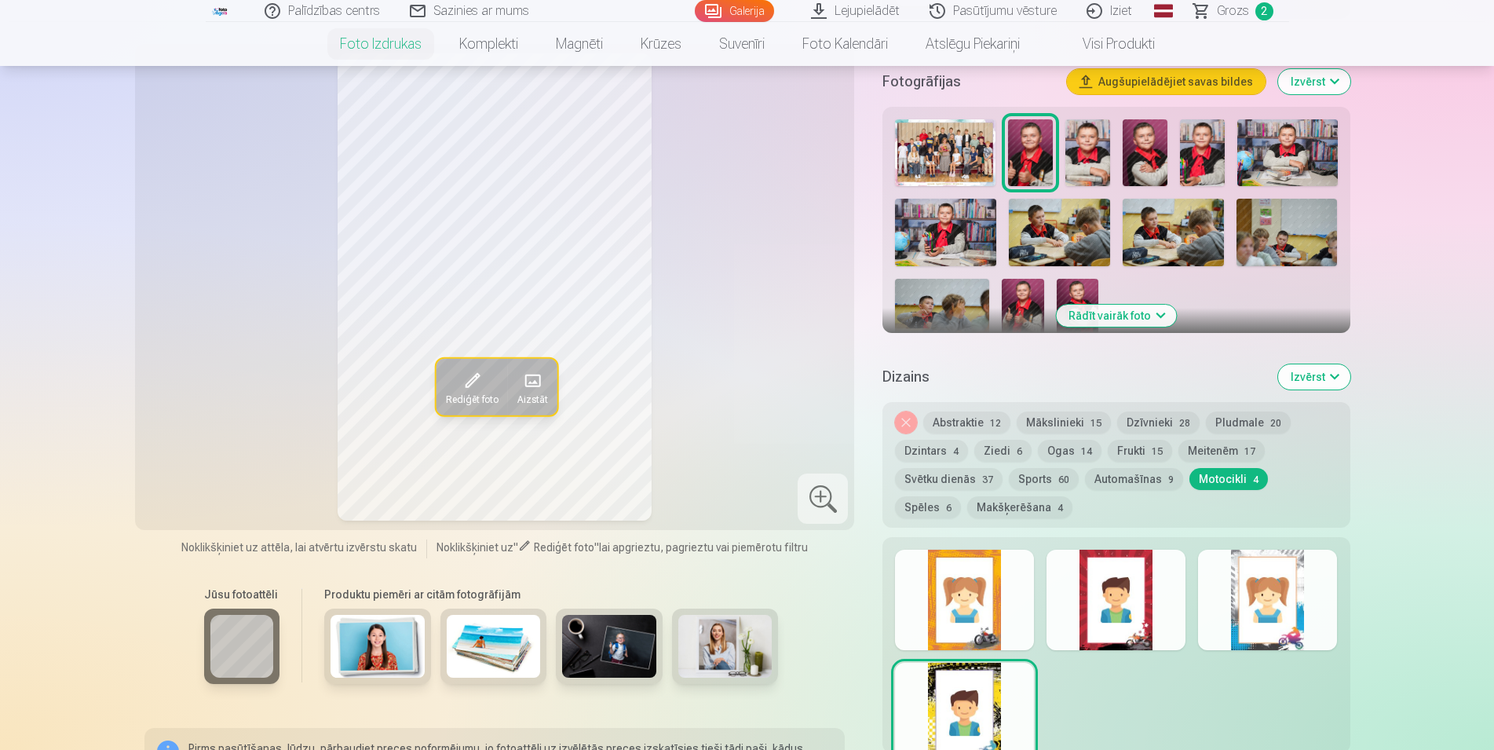
click at [1007, 605] on div at bounding box center [964, 600] width 139 height 100
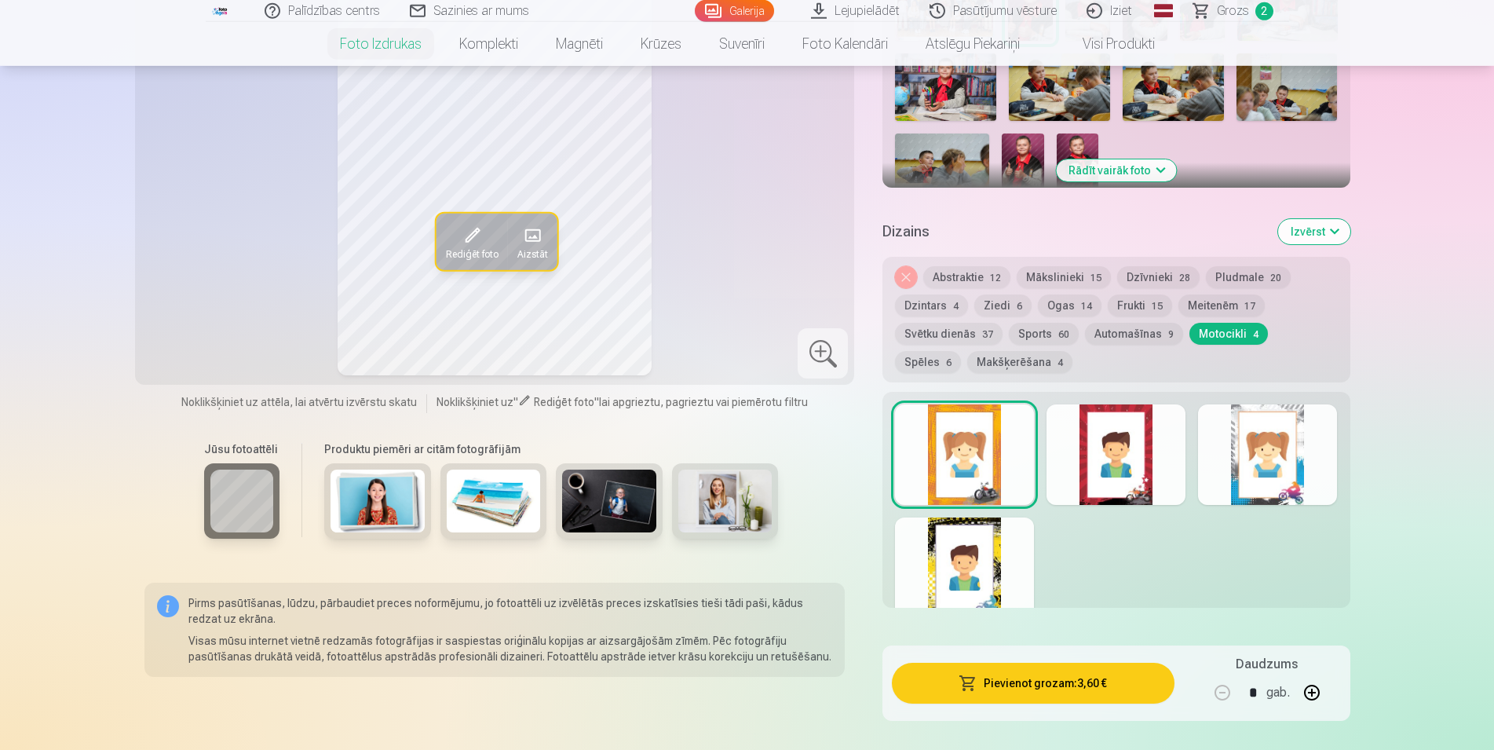
scroll to position [561, 0]
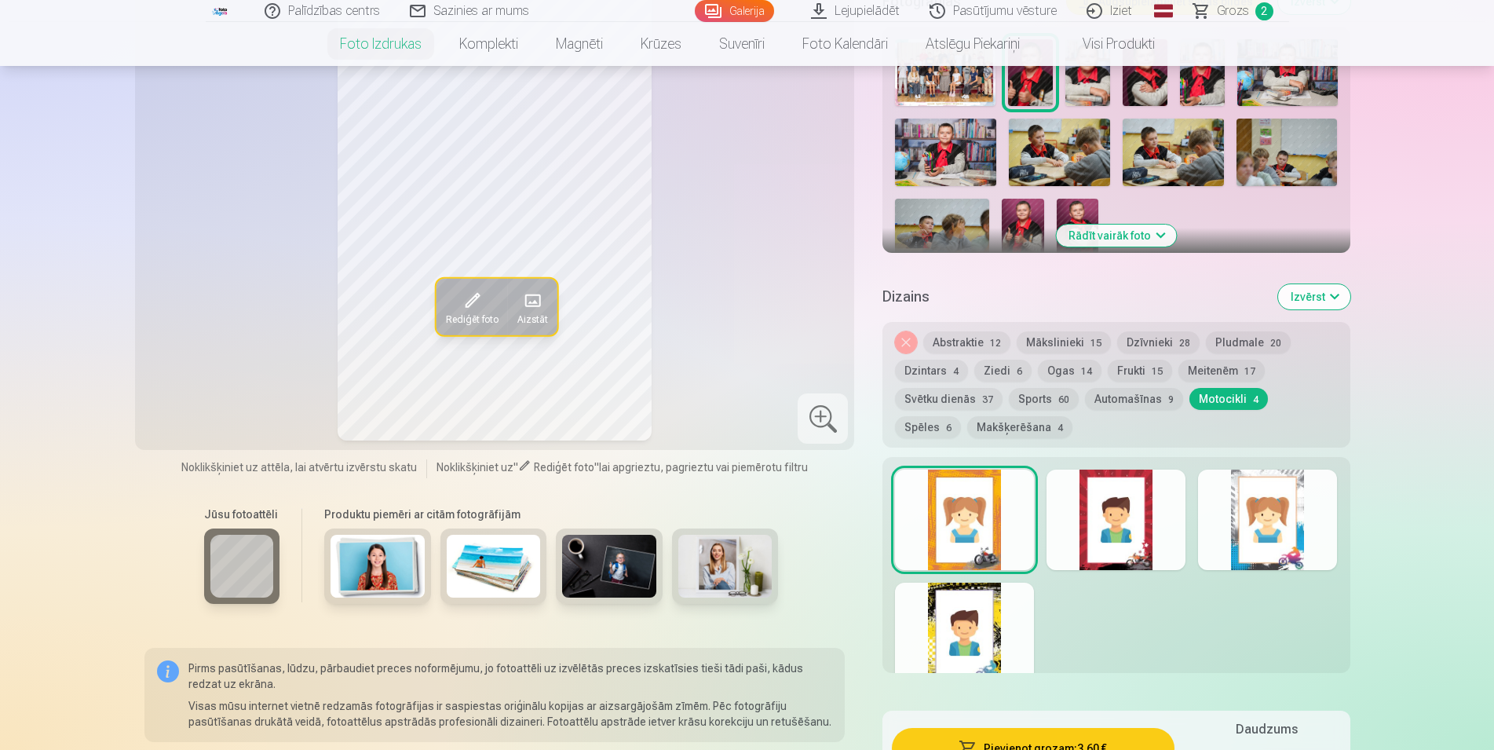
click at [1227, 368] on button "Meitenēm 17" at bounding box center [1221, 371] width 86 height 22
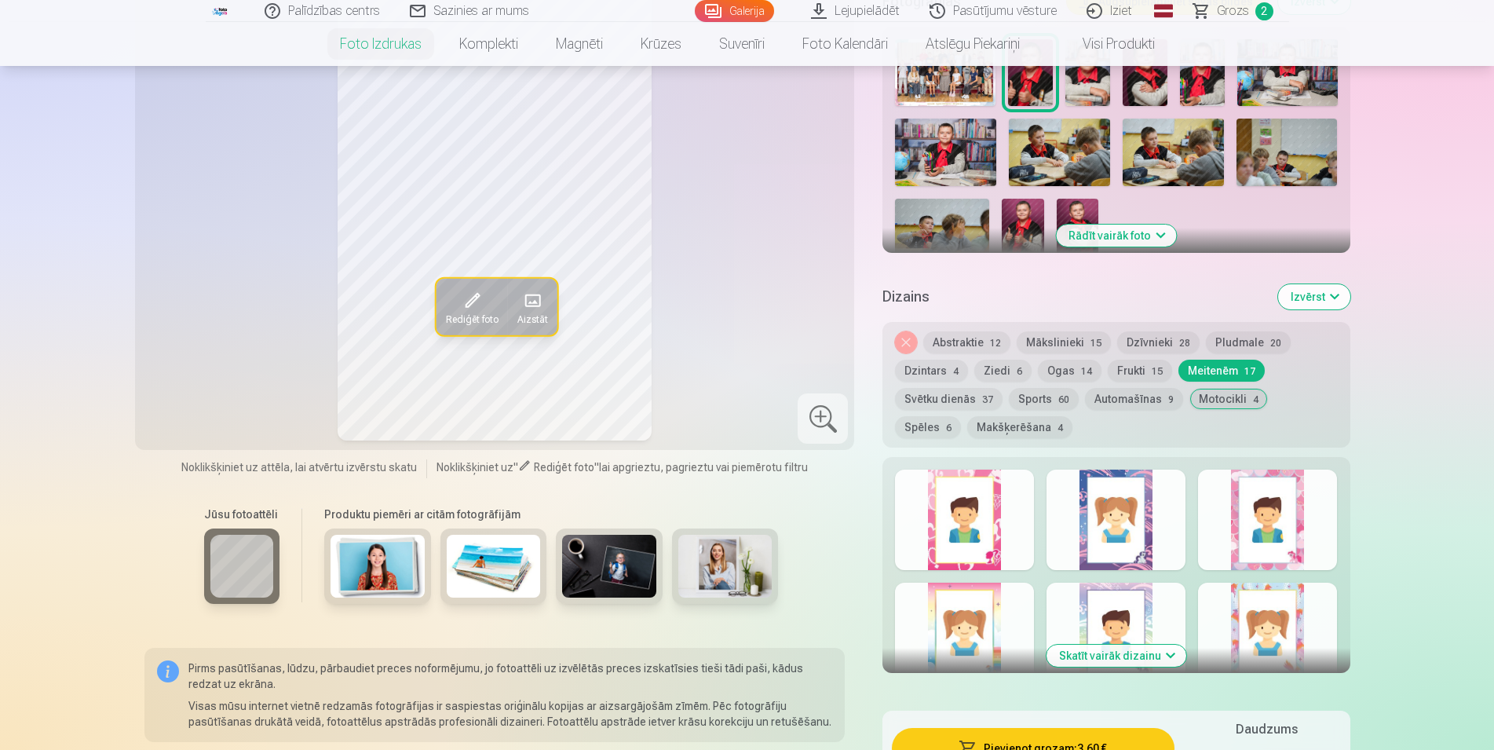
click at [947, 537] on div at bounding box center [964, 519] width 139 height 100
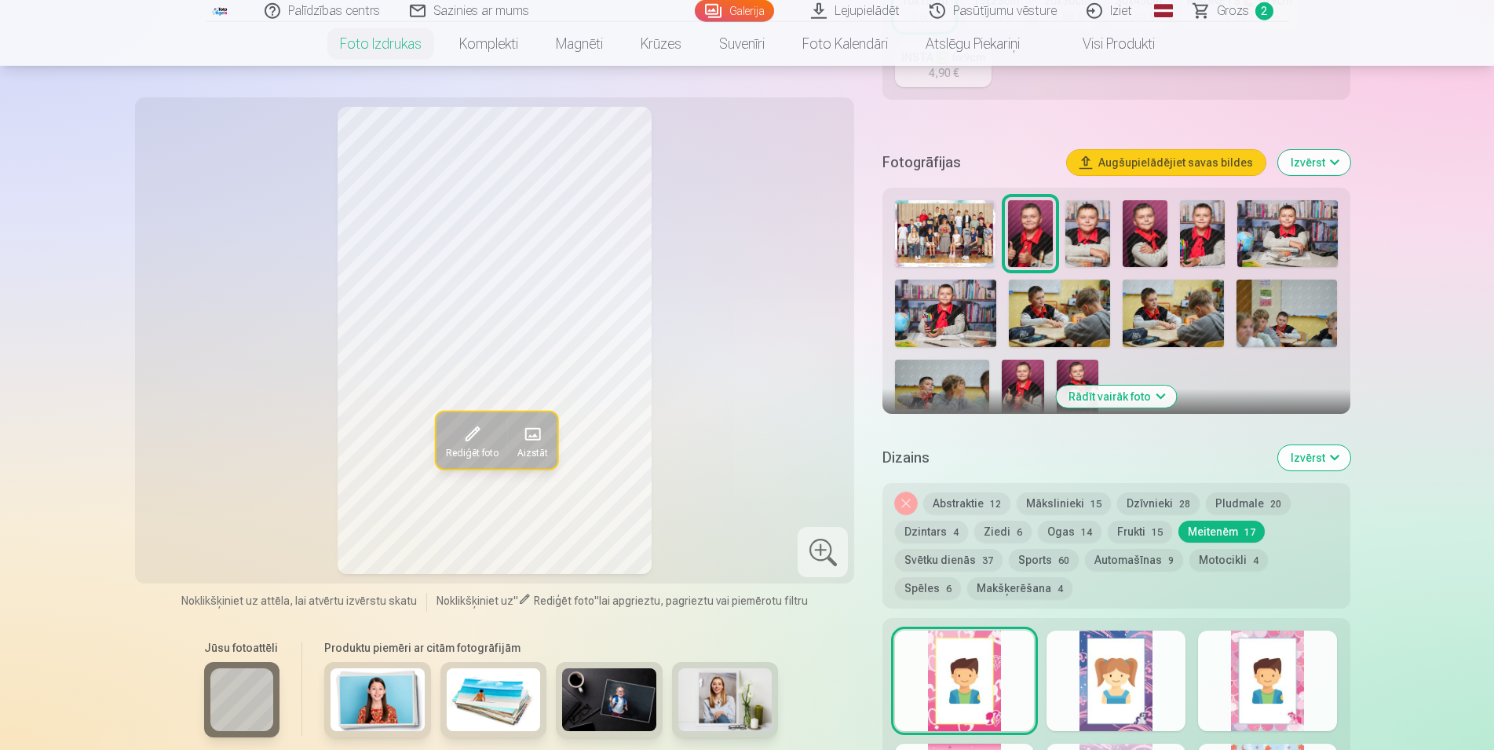
scroll to position [400, 0]
click at [1288, 660] on div at bounding box center [1267, 680] width 139 height 100
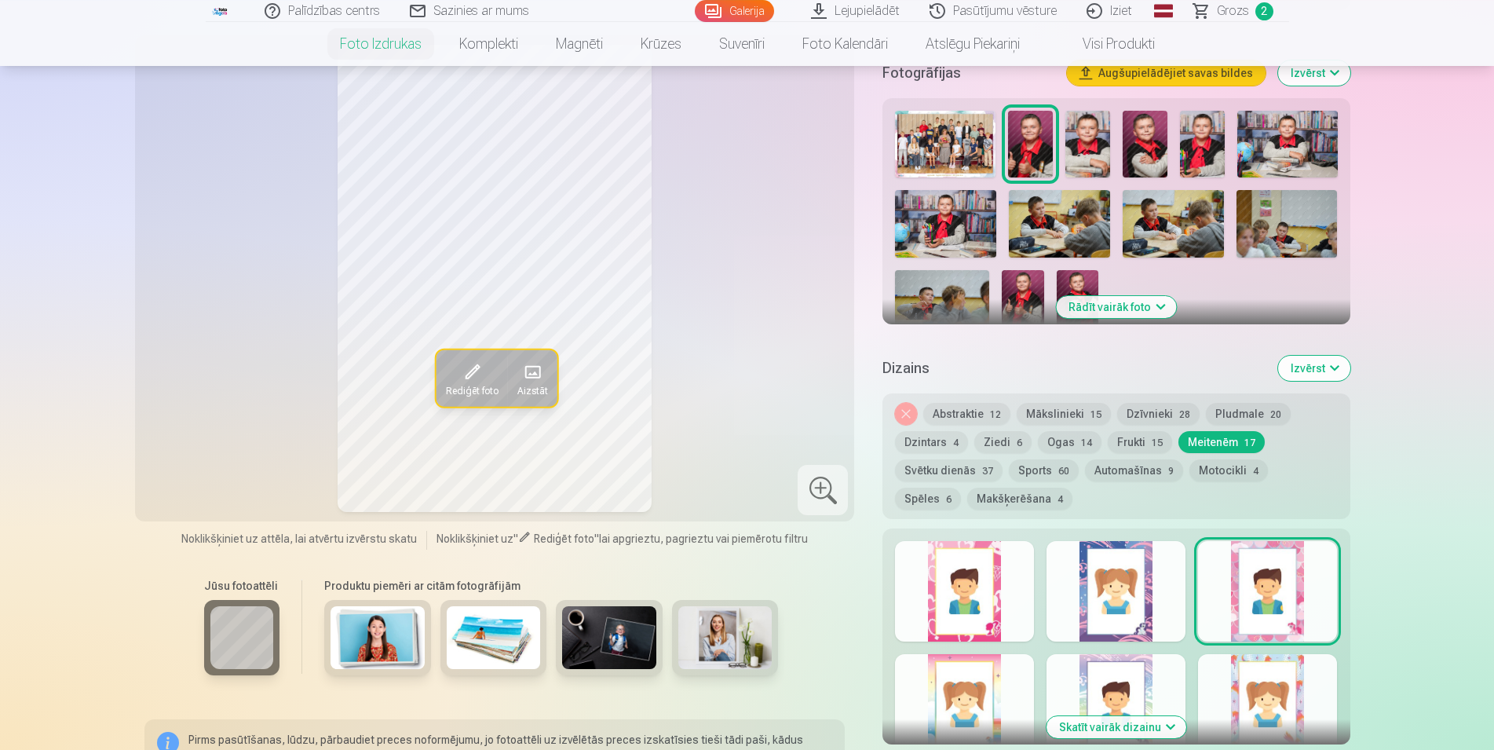
scroll to position [561, 0]
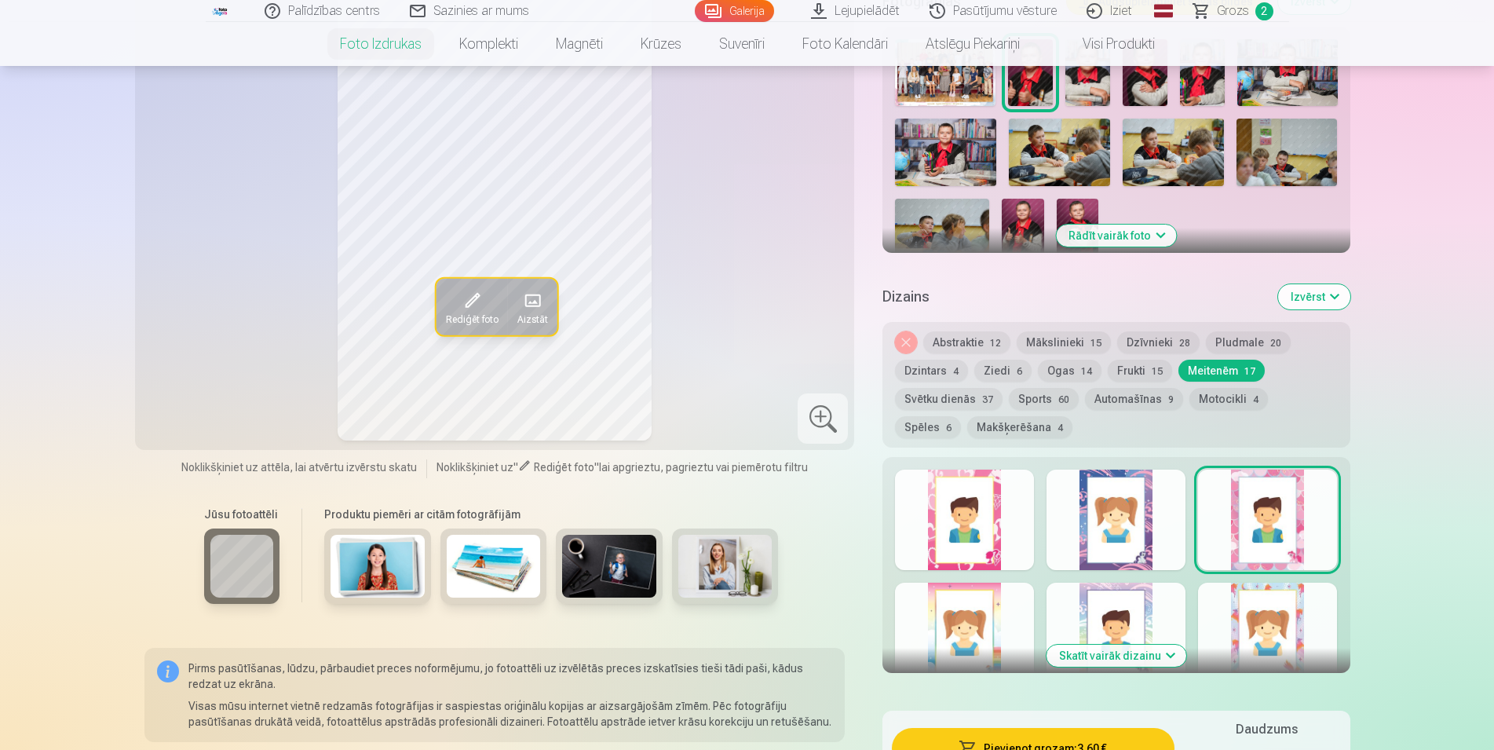
click at [1124, 658] on button "Skatīt vairāk dizainu" at bounding box center [1117, 656] width 140 height 22
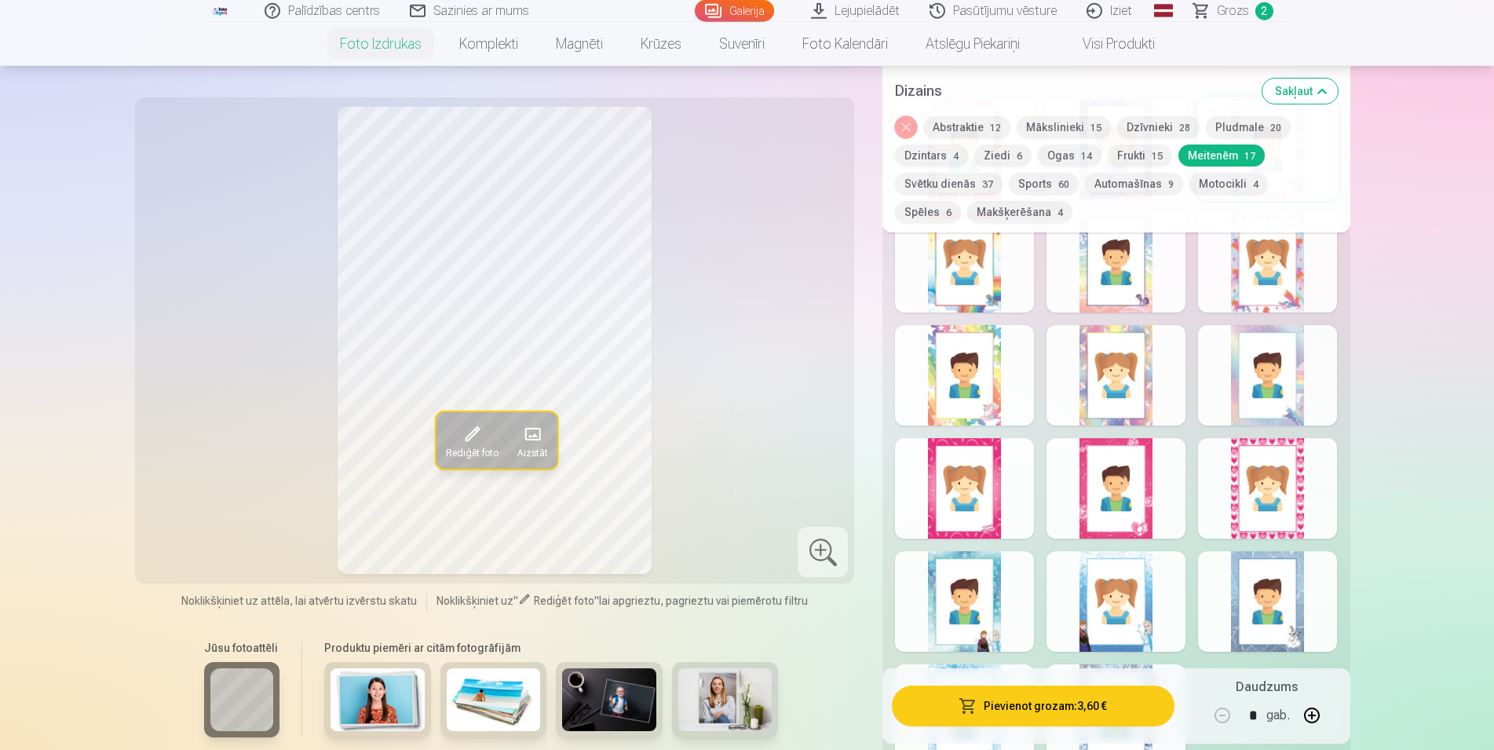
scroll to position [961, 0]
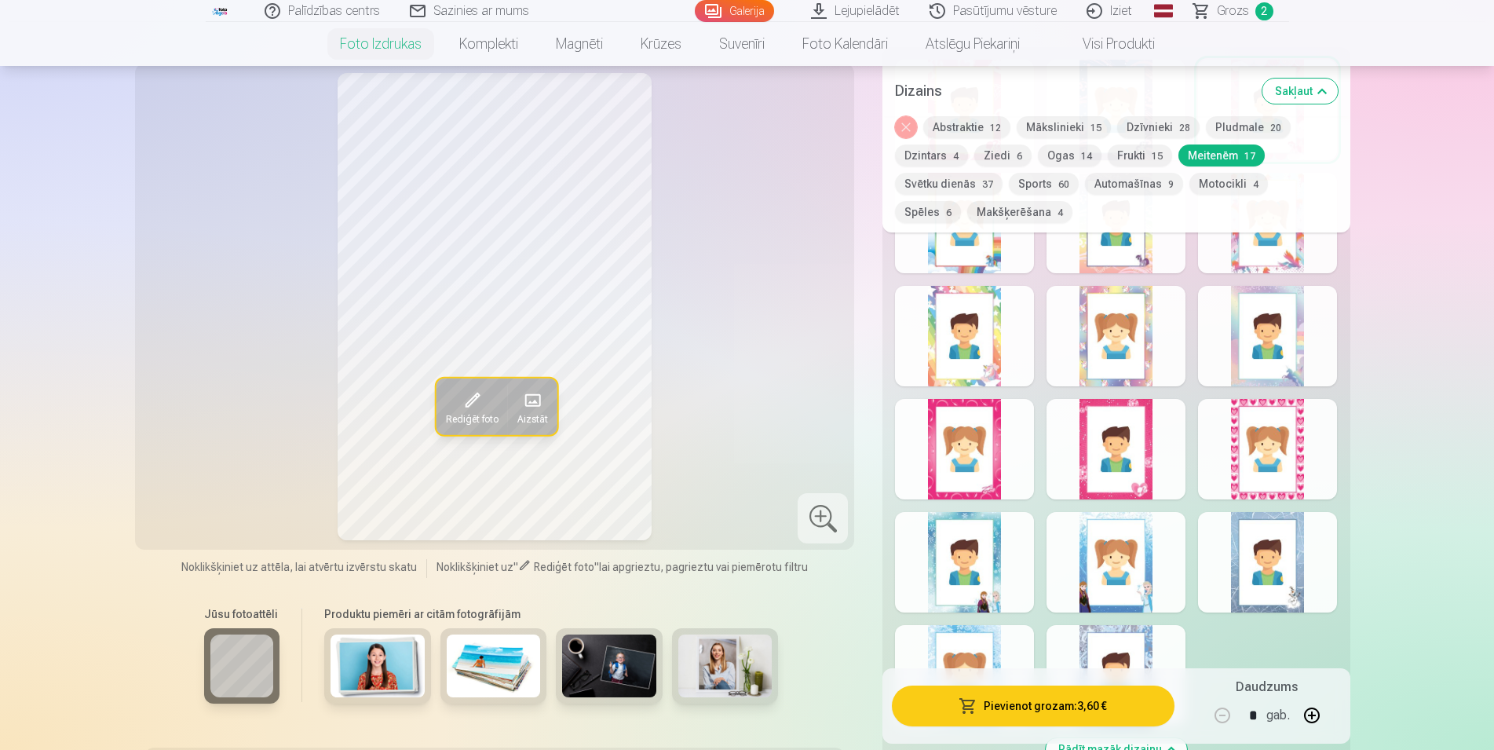
click at [1105, 436] on div at bounding box center [1116, 449] width 139 height 100
click at [972, 446] on div at bounding box center [964, 449] width 139 height 100
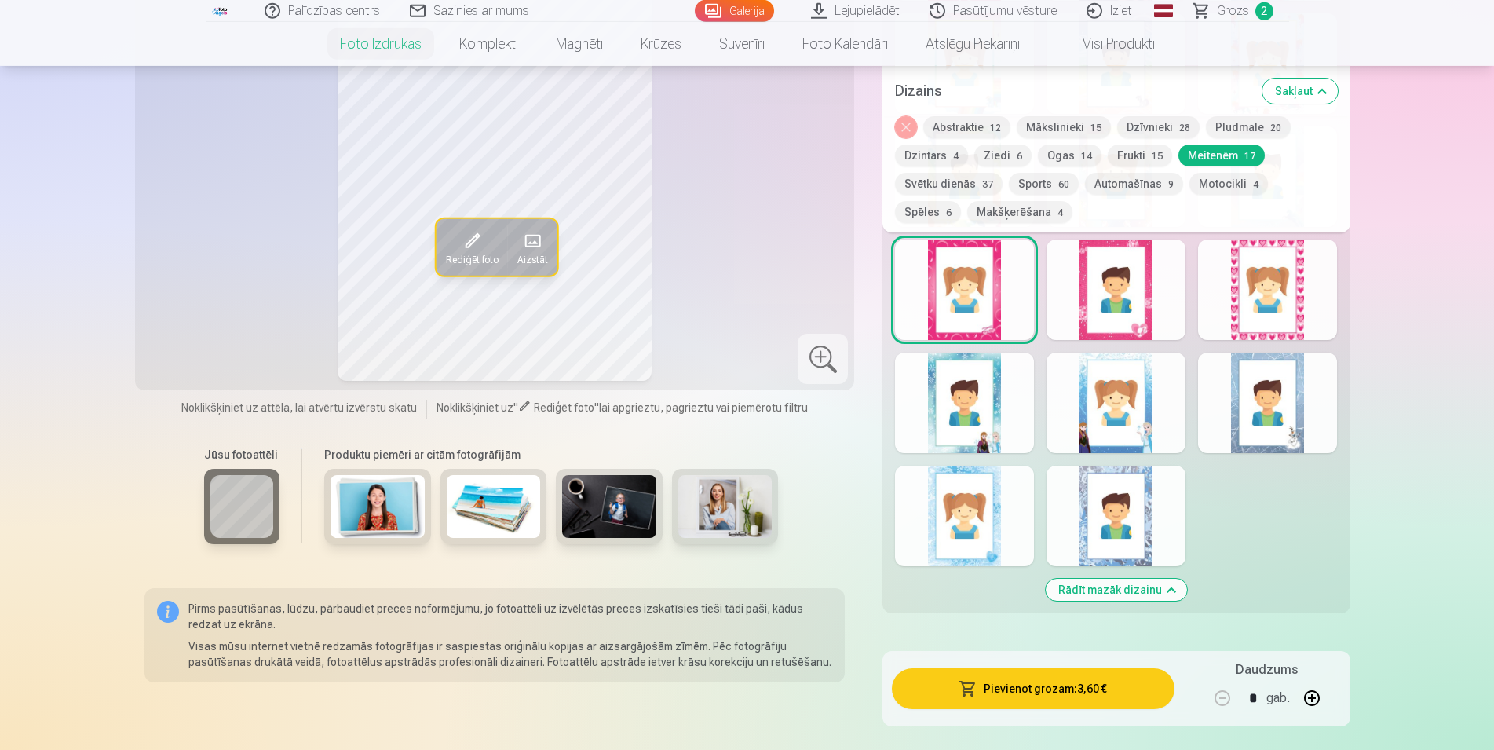
scroll to position [1121, 0]
click at [1269, 297] on div at bounding box center [1267, 289] width 139 height 100
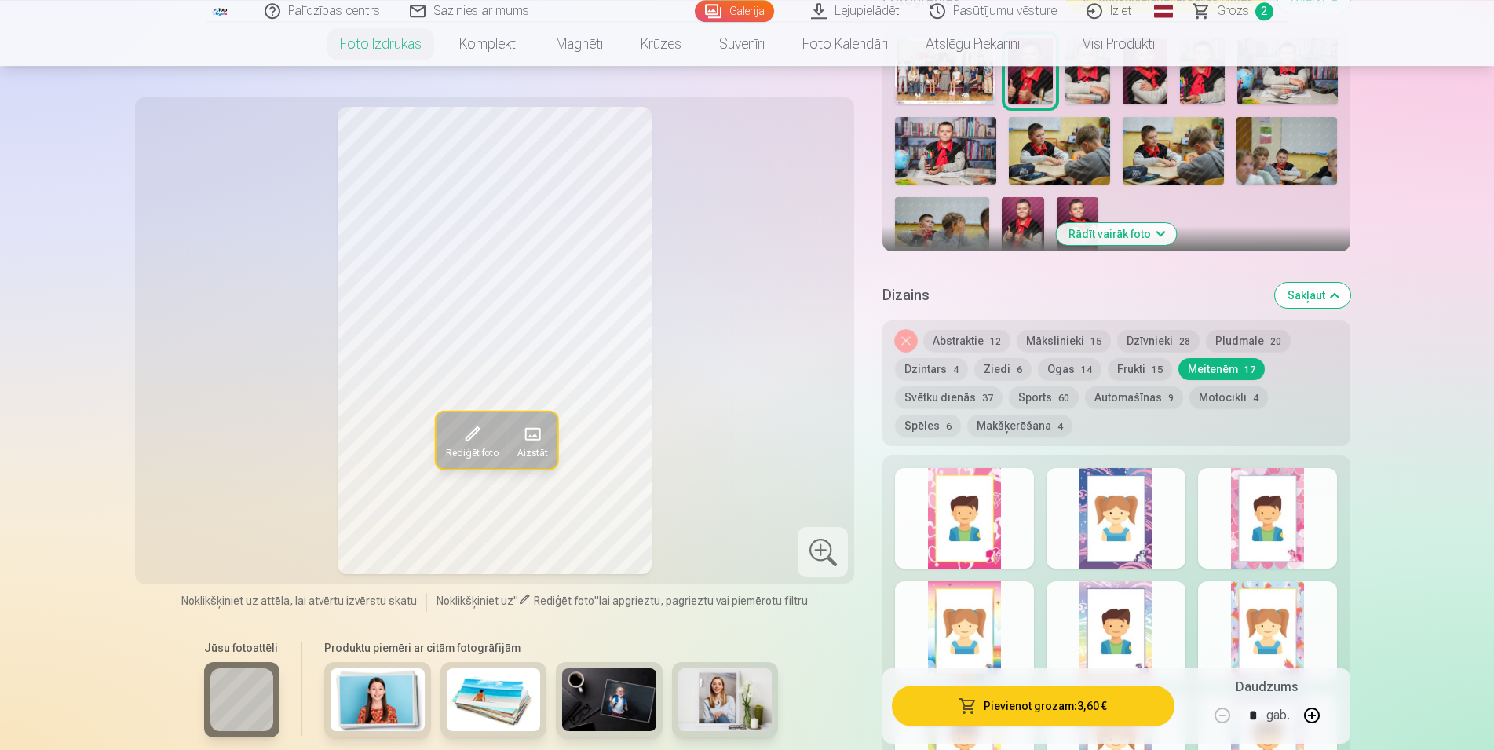
scroll to position [561, 0]
click at [1069, 337] on button "Mākslinieki 15" at bounding box center [1064, 342] width 94 height 22
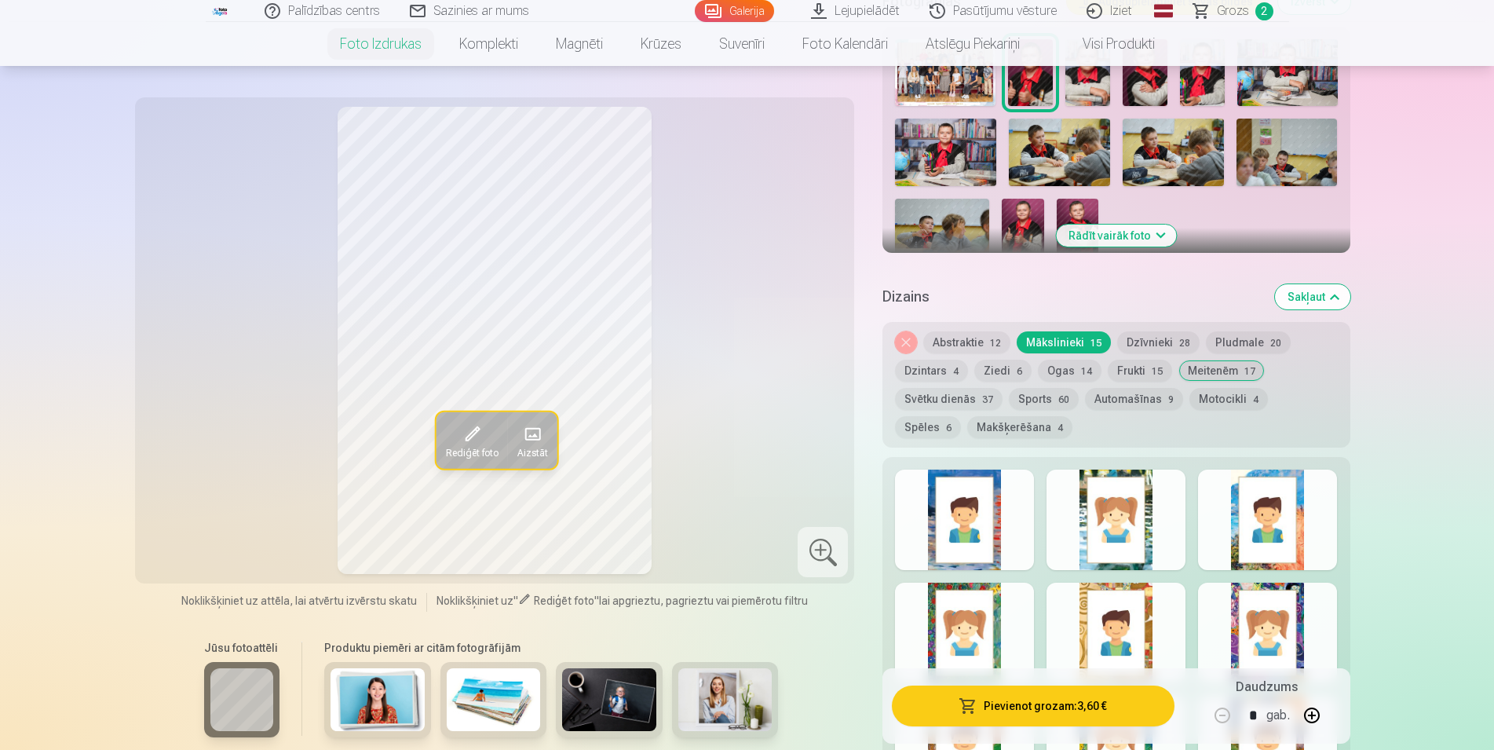
click at [1107, 526] on div at bounding box center [1116, 519] width 139 height 100
click at [962, 528] on div at bounding box center [964, 519] width 139 height 100
click at [1134, 373] on button "Frukti 15" at bounding box center [1140, 371] width 64 height 22
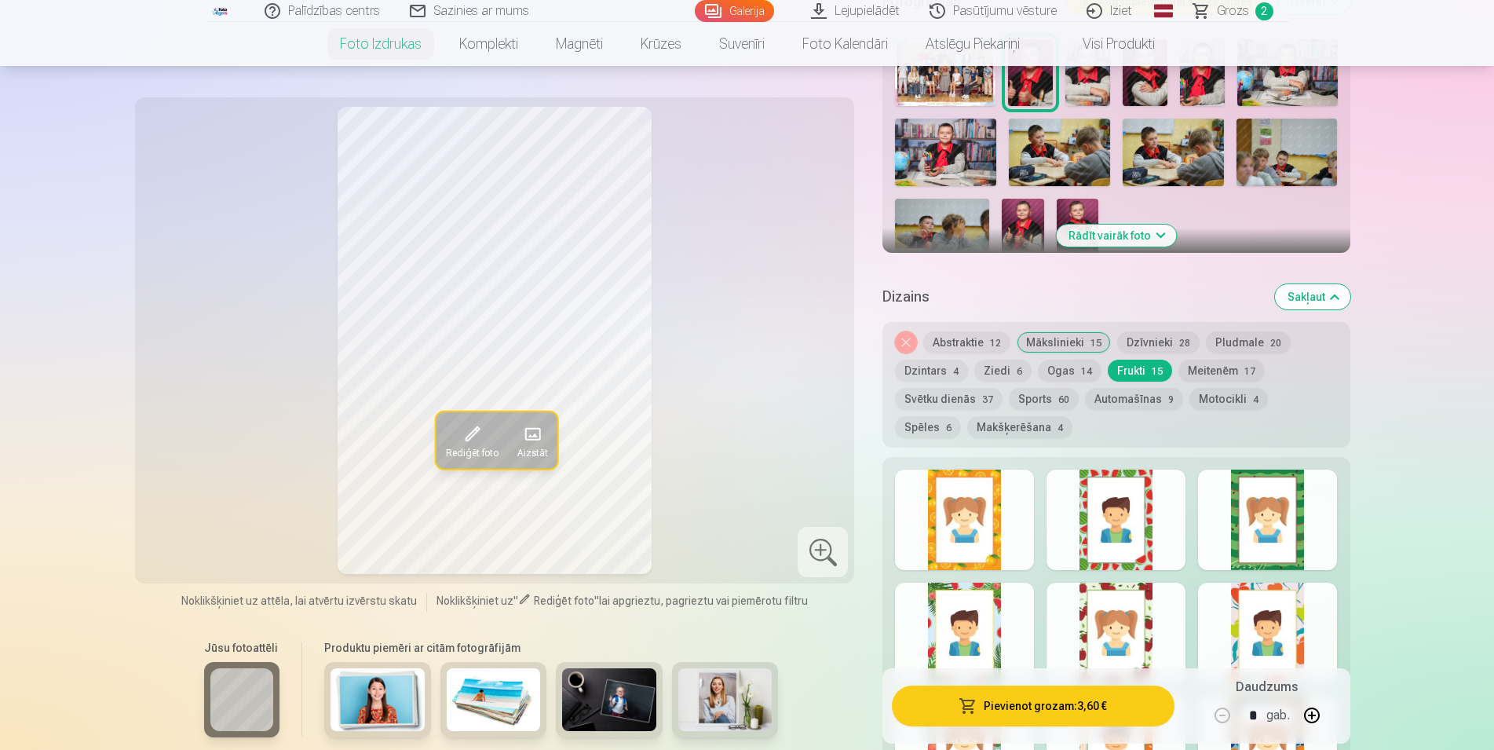
click at [1113, 513] on div at bounding box center [1116, 519] width 139 height 100
click at [978, 525] on div at bounding box center [964, 519] width 139 height 100
click at [1265, 526] on div at bounding box center [1267, 519] width 139 height 100
click at [1266, 625] on div at bounding box center [1267, 633] width 139 height 100
click at [1129, 616] on div at bounding box center [1116, 633] width 139 height 100
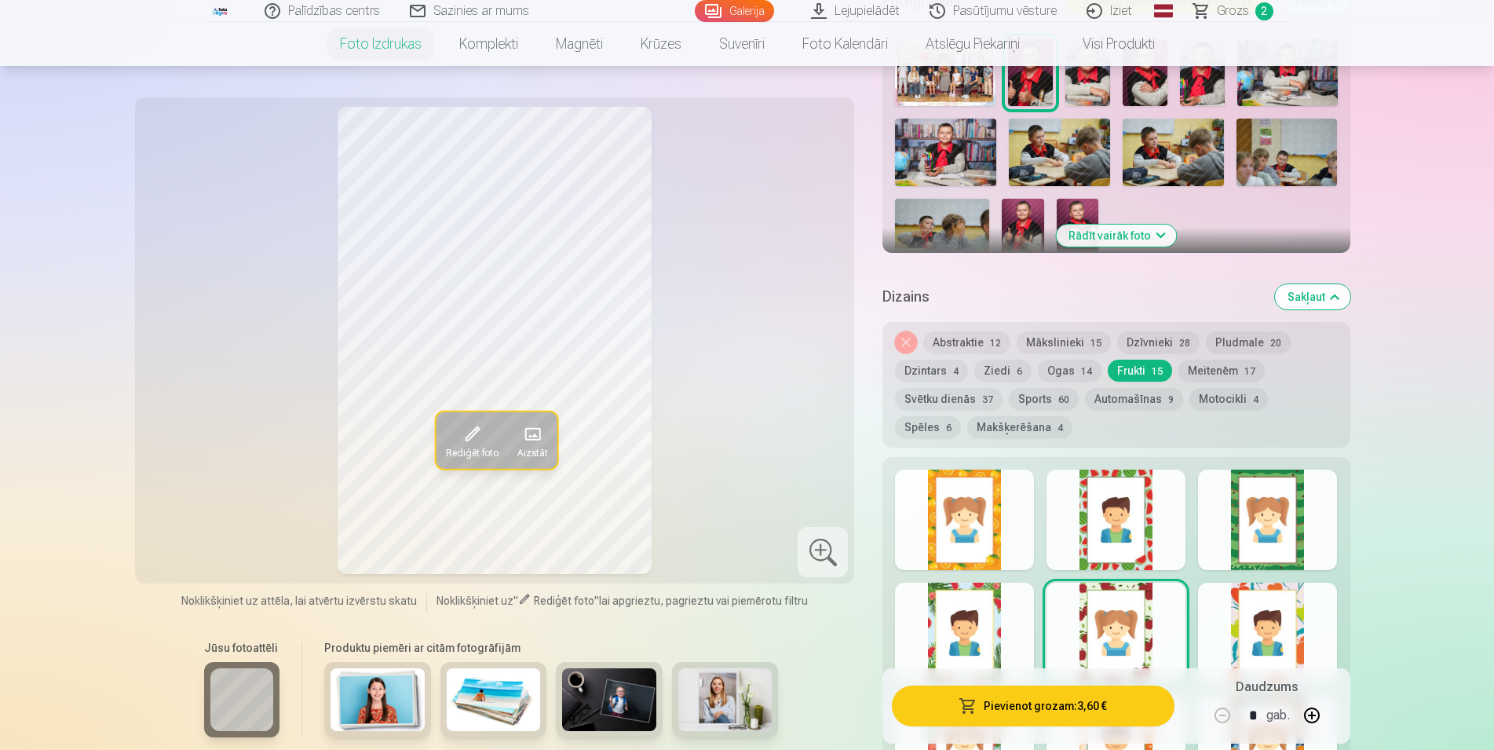
click at [997, 619] on div at bounding box center [964, 633] width 139 height 100
click at [1065, 366] on button "Ogas 14" at bounding box center [1070, 371] width 64 height 22
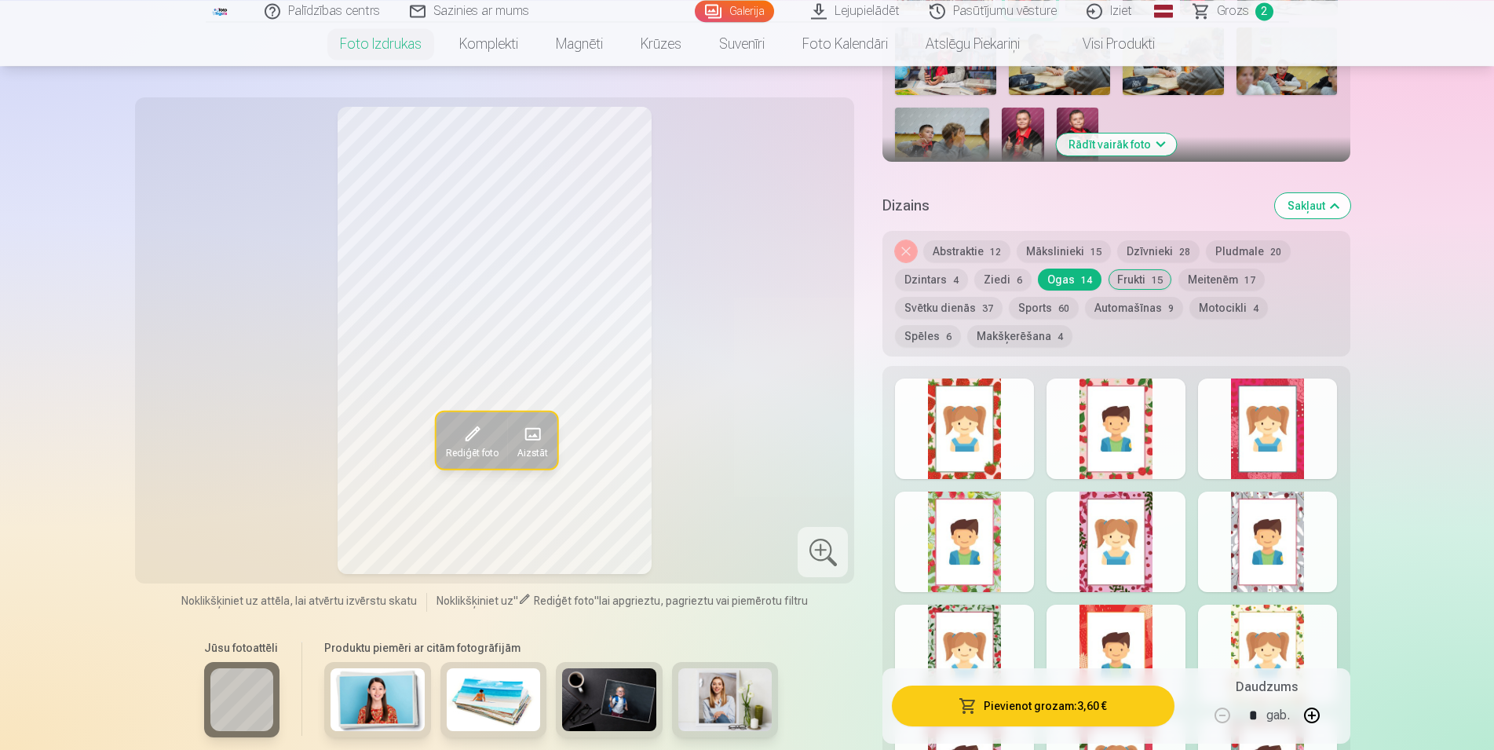
scroll to position [480, 0]
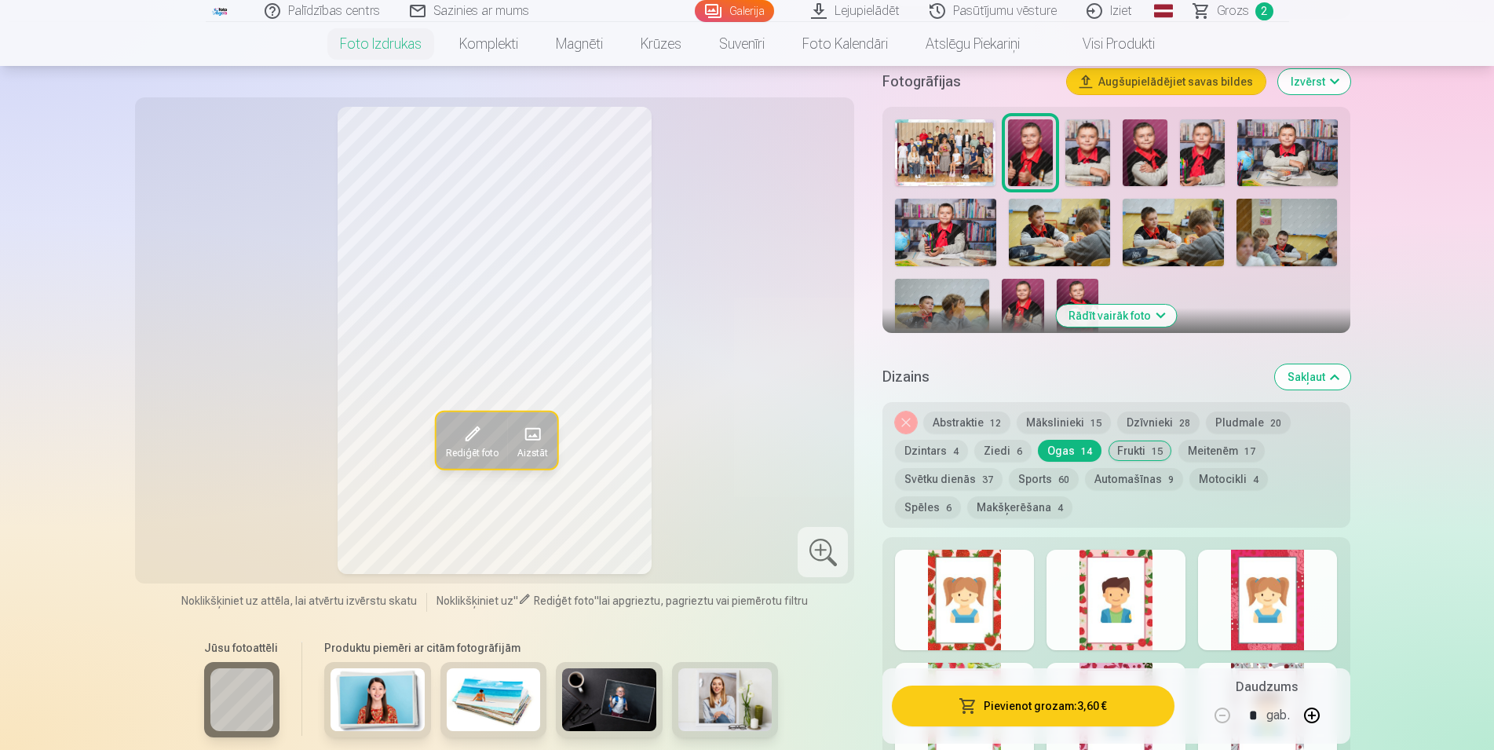
click at [1000, 457] on button "Ziedi 6" at bounding box center [1002, 451] width 57 height 22
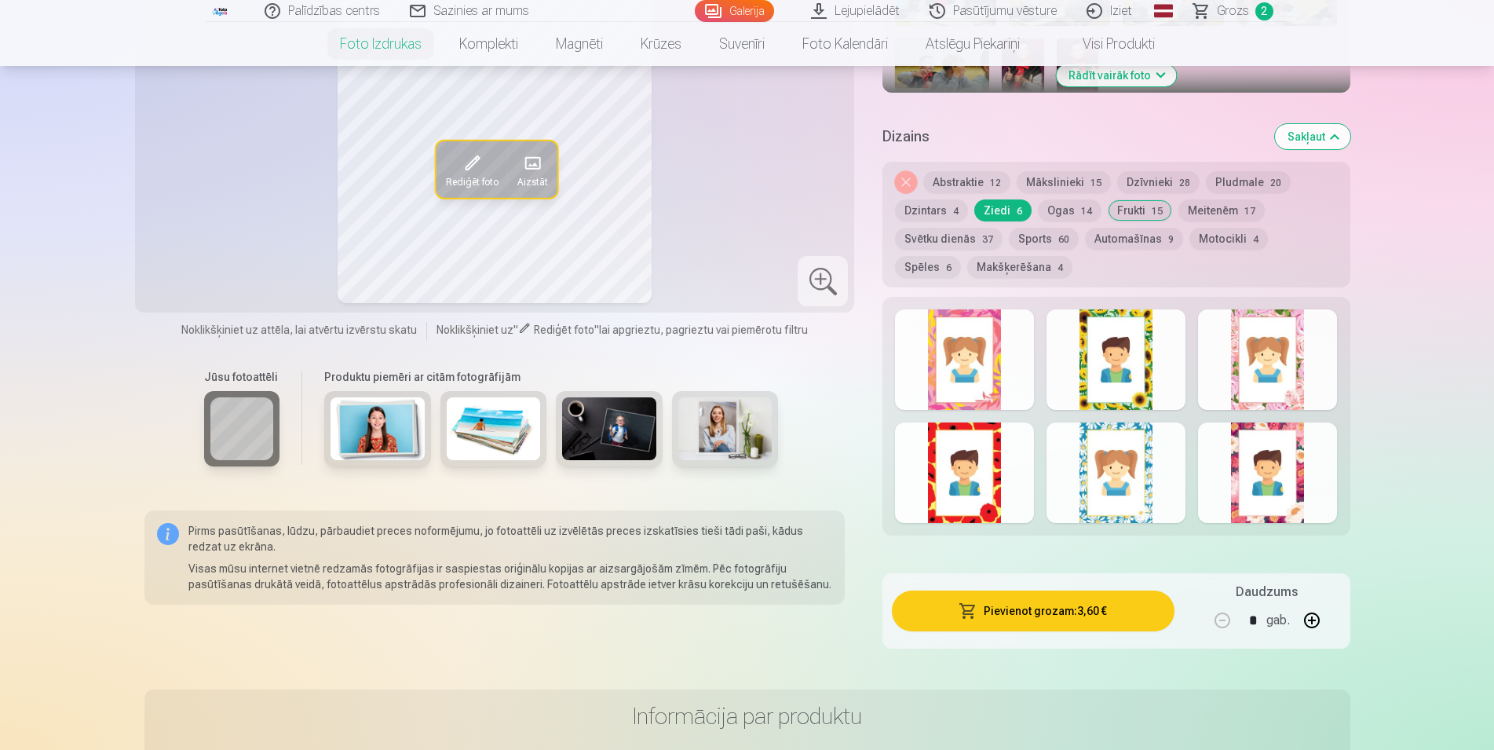
scroll to position [641, 0]
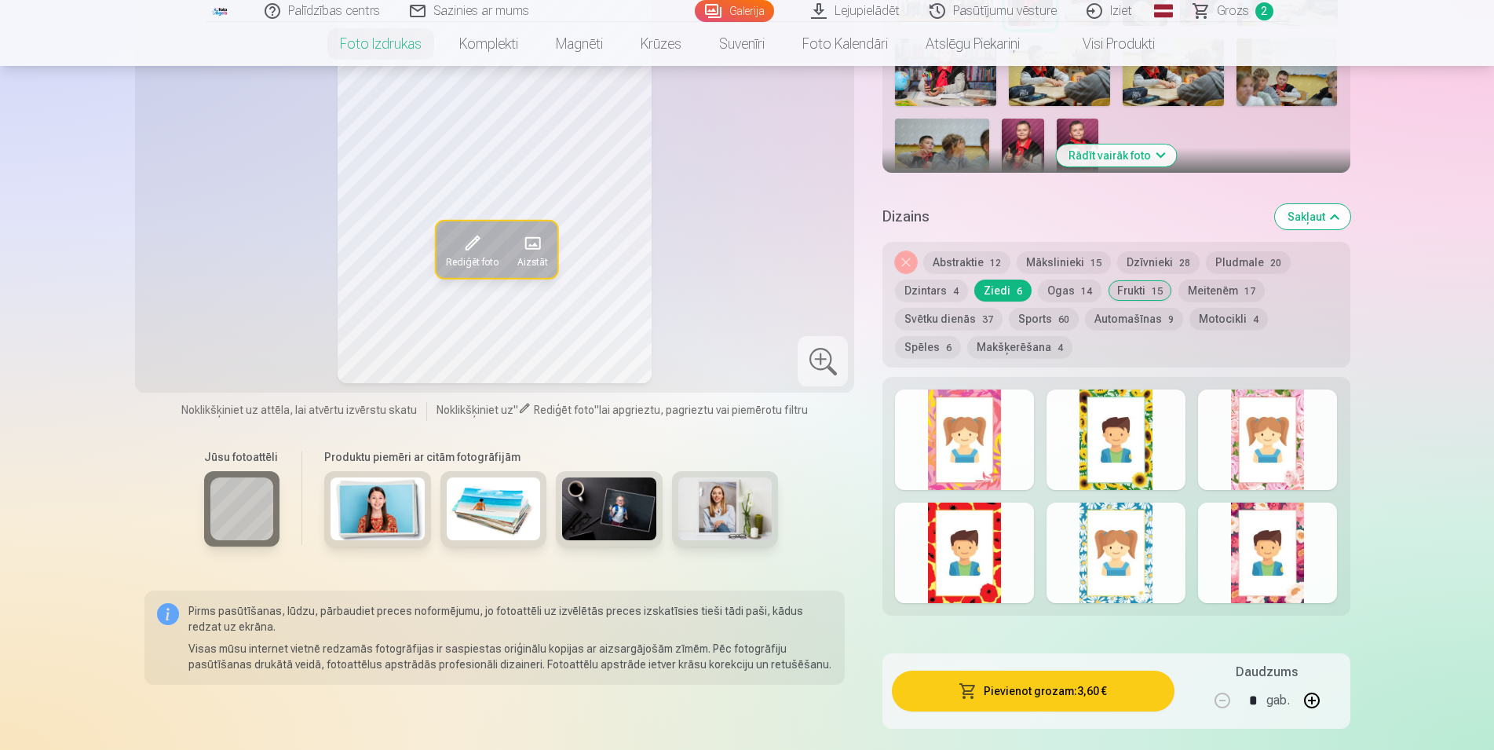
click at [925, 284] on button "Dzintars 4" at bounding box center [931, 290] width 73 height 22
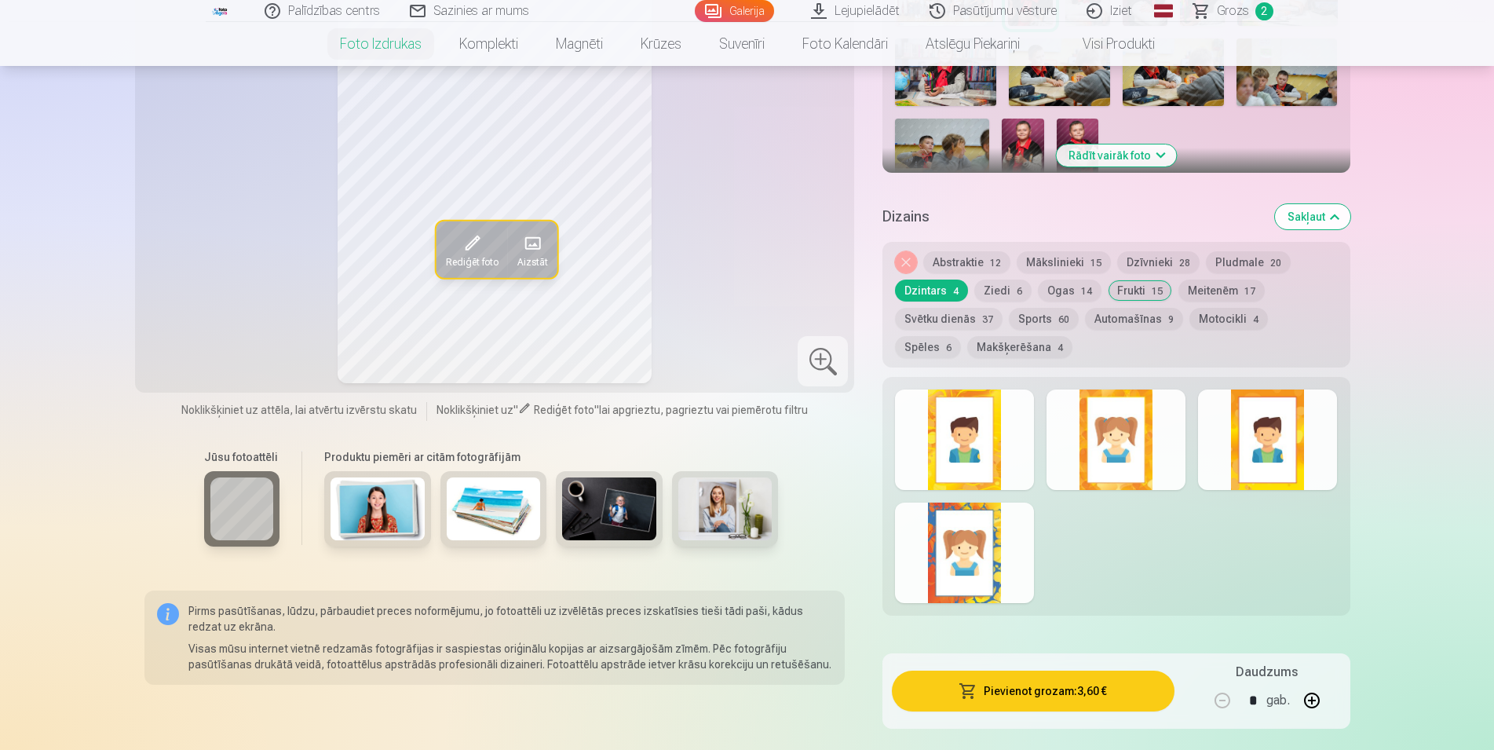
click at [966, 433] on div at bounding box center [964, 439] width 139 height 100
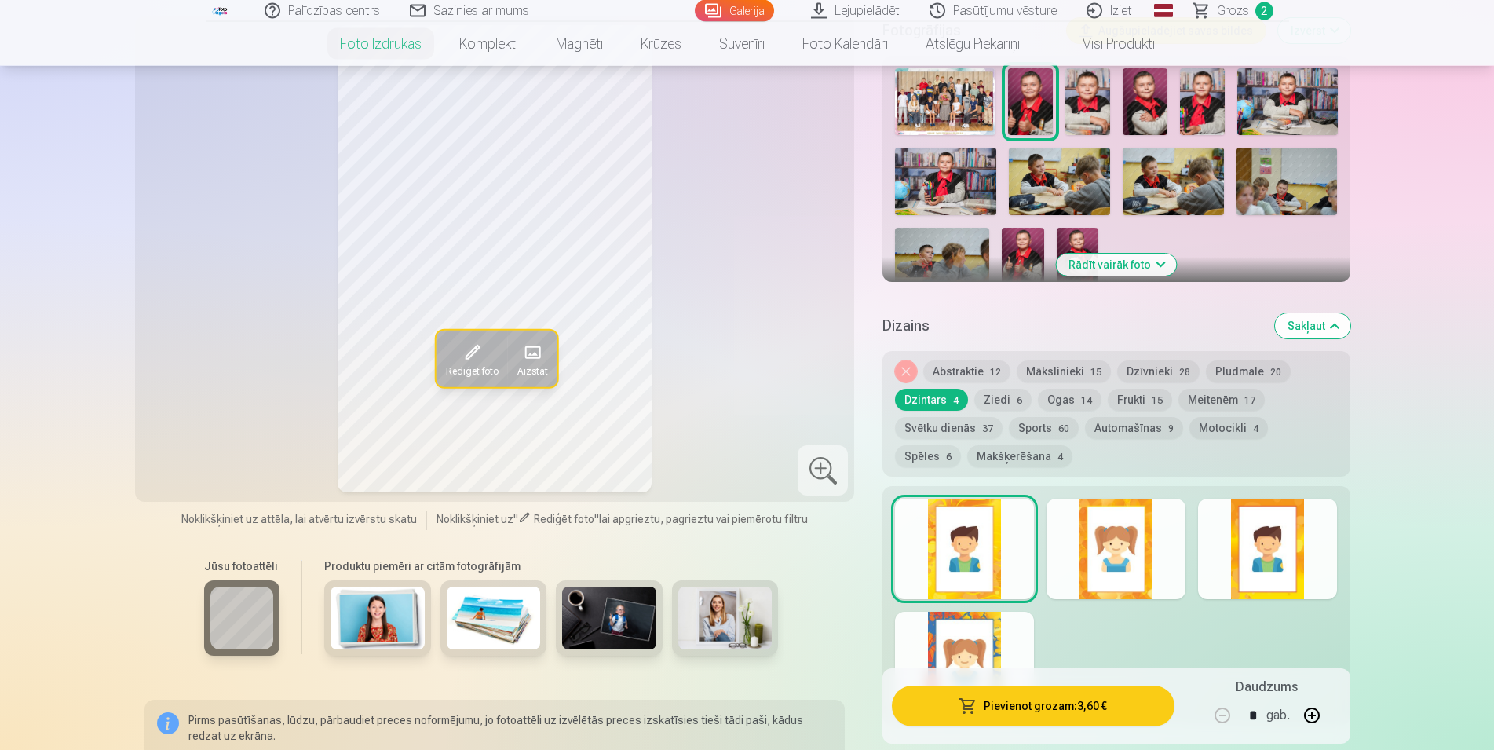
scroll to position [561, 0]
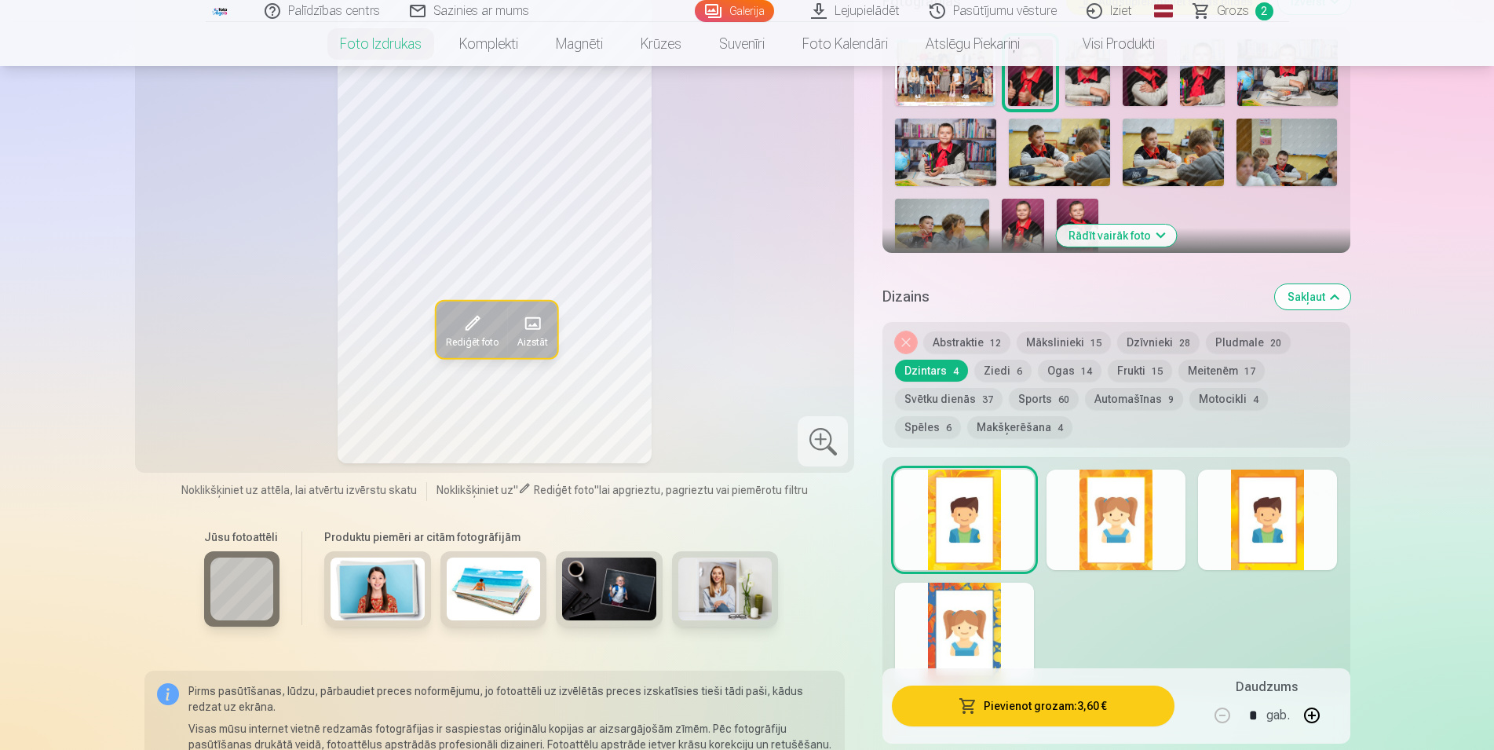
click at [1123, 495] on div at bounding box center [1116, 519] width 139 height 100
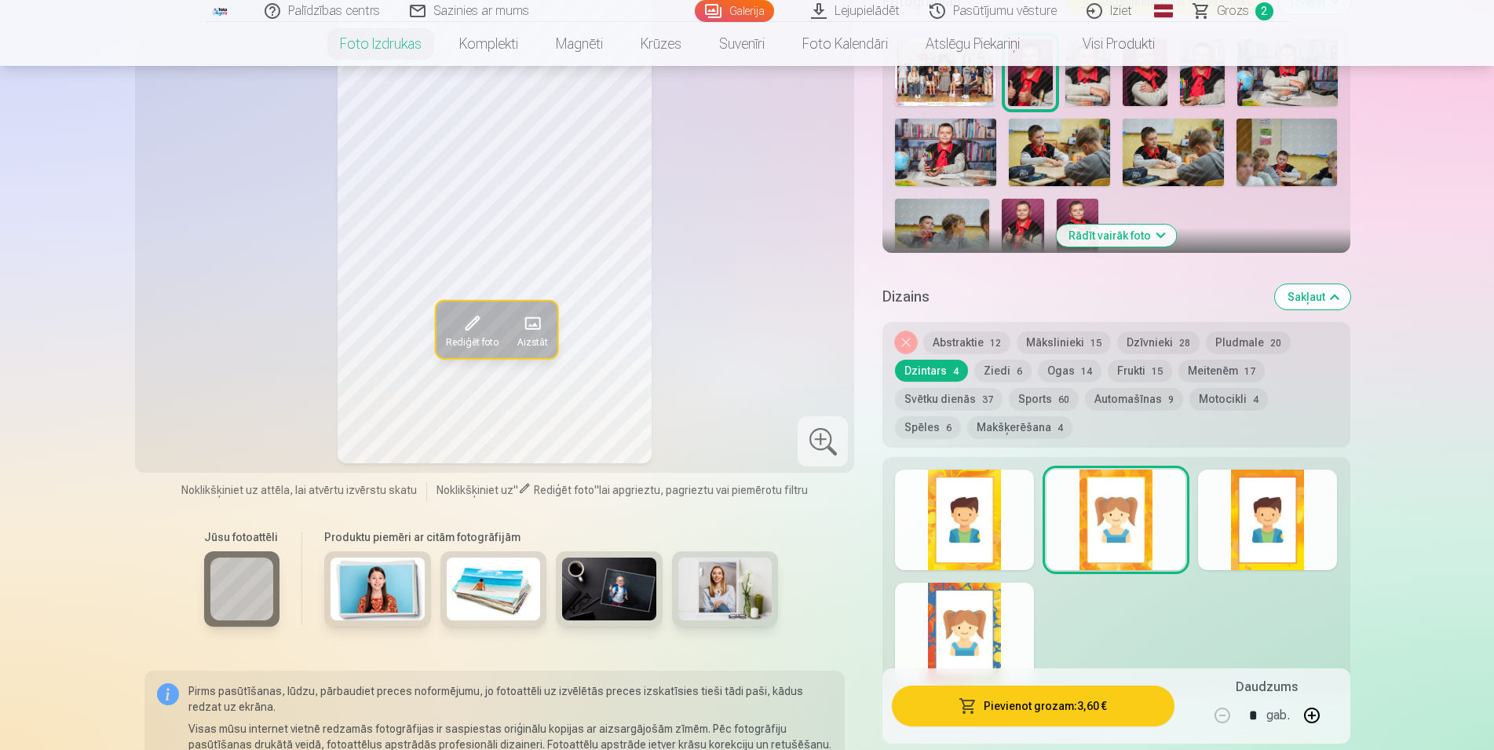
click at [1250, 518] on div at bounding box center [1267, 519] width 139 height 100
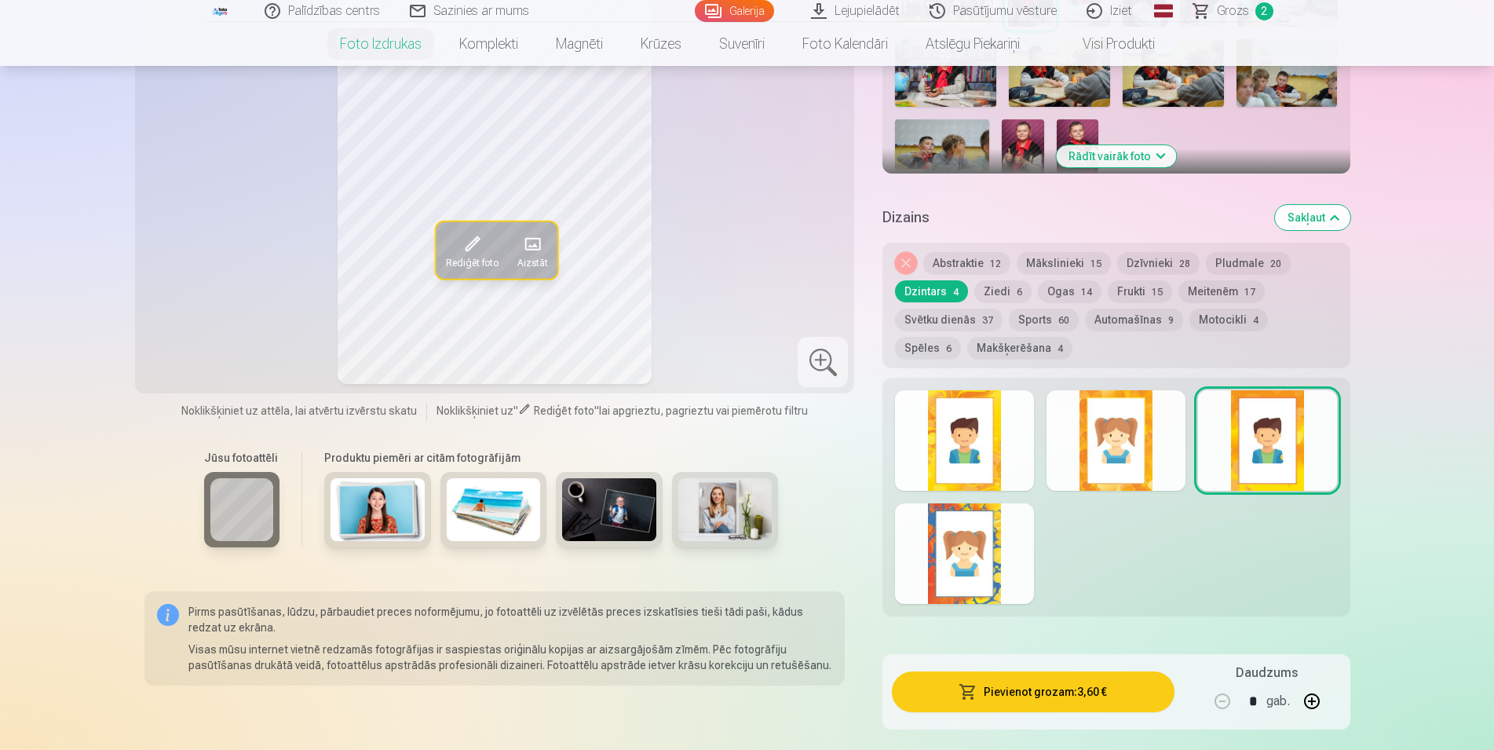
scroll to position [641, 0]
click at [980, 547] on div at bounding box center [964, 552] width 139 height 100
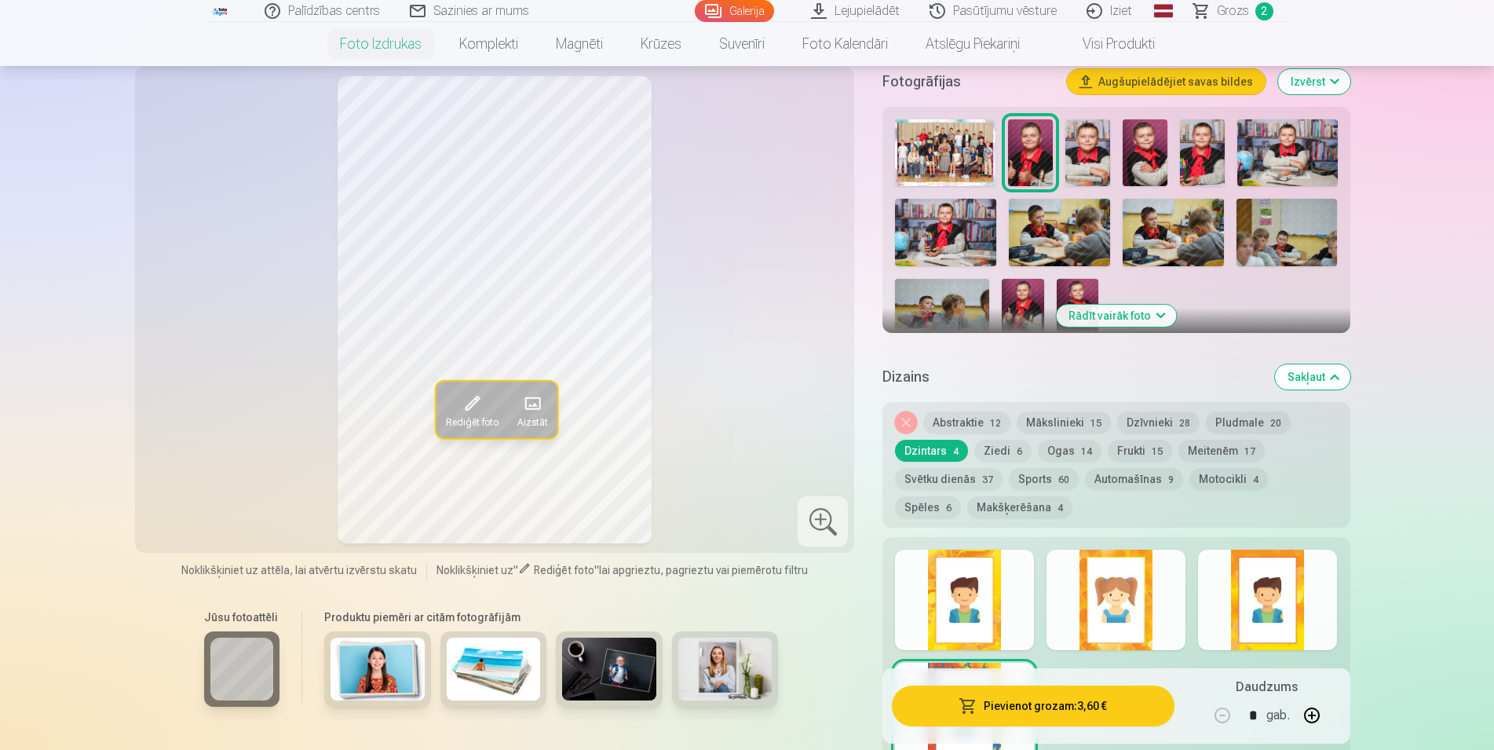
scroll to position [561, 0]
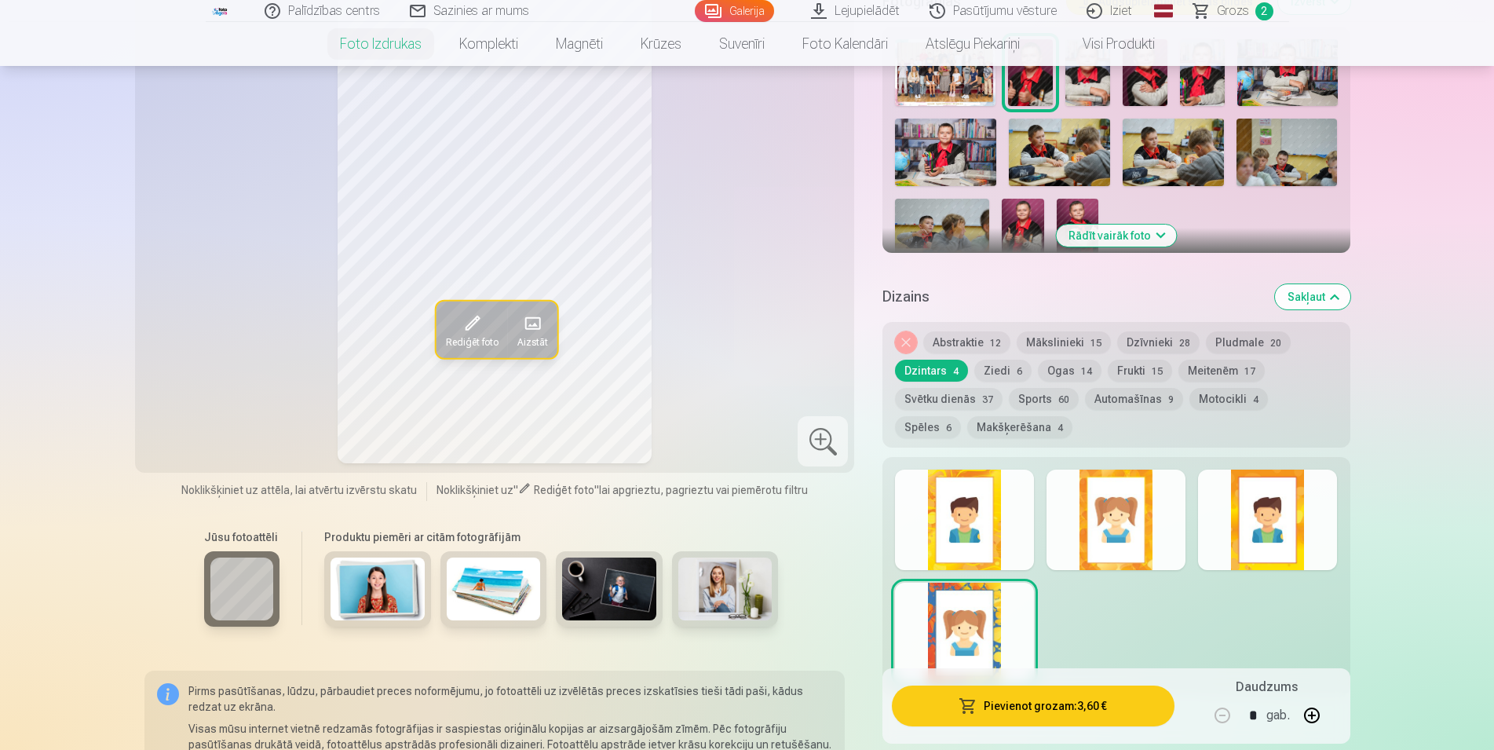
click at [1027, 392] on button "Sports 60" at bounding box center [1044, 399] width 70 height 22
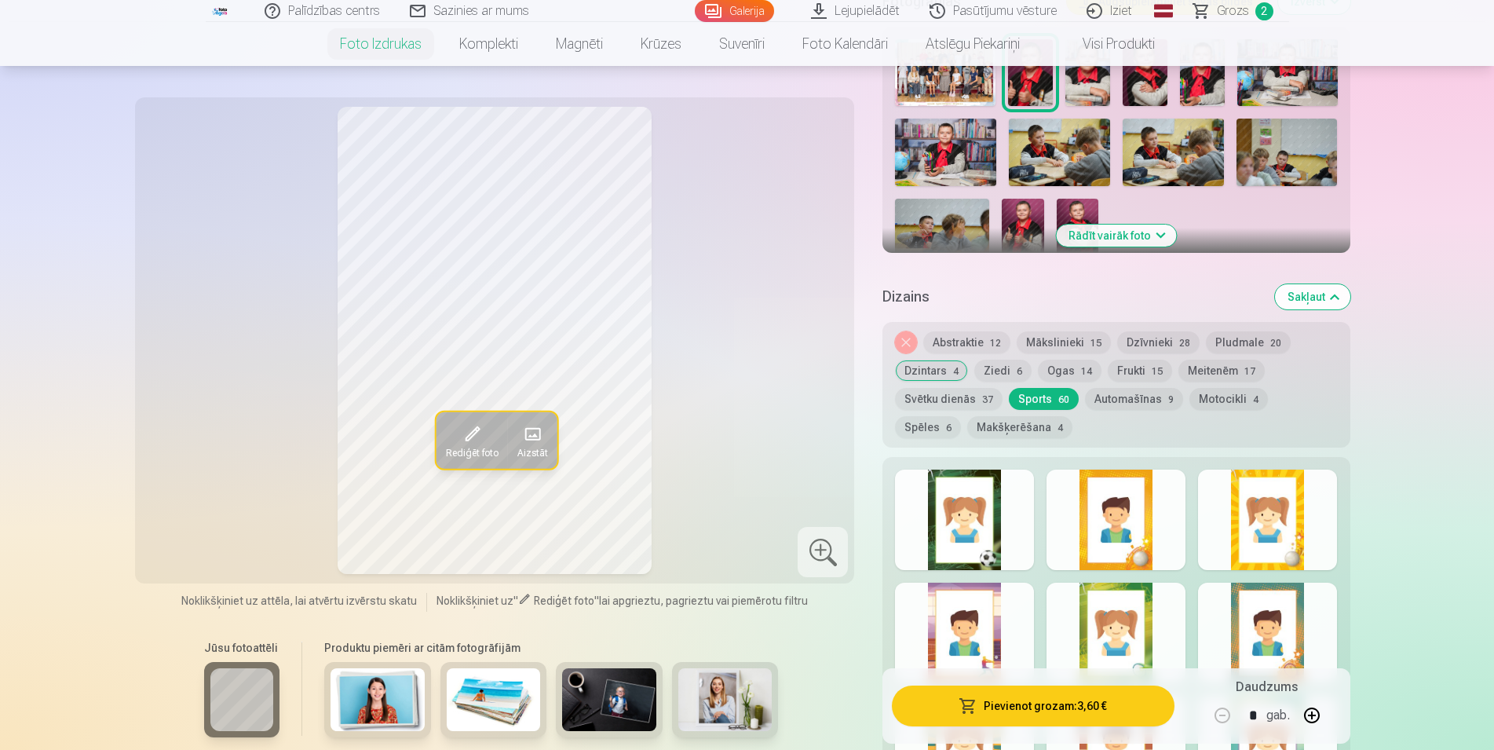
click at [1004, 528] on div at bounding box center [964, 519] width 139 height 100
click at [1127, 552] on div at bounding box center [1116, 519] width 139 height 100
click at [1284, 547] on div at bounding box center [1267, 519] width 139 height 100
click at [1280, 631] on div at bounding box center [1267, 633] width 139 height 100
click at [1142, 632] on div at bounding box center [1116, 633] width 139 height 100
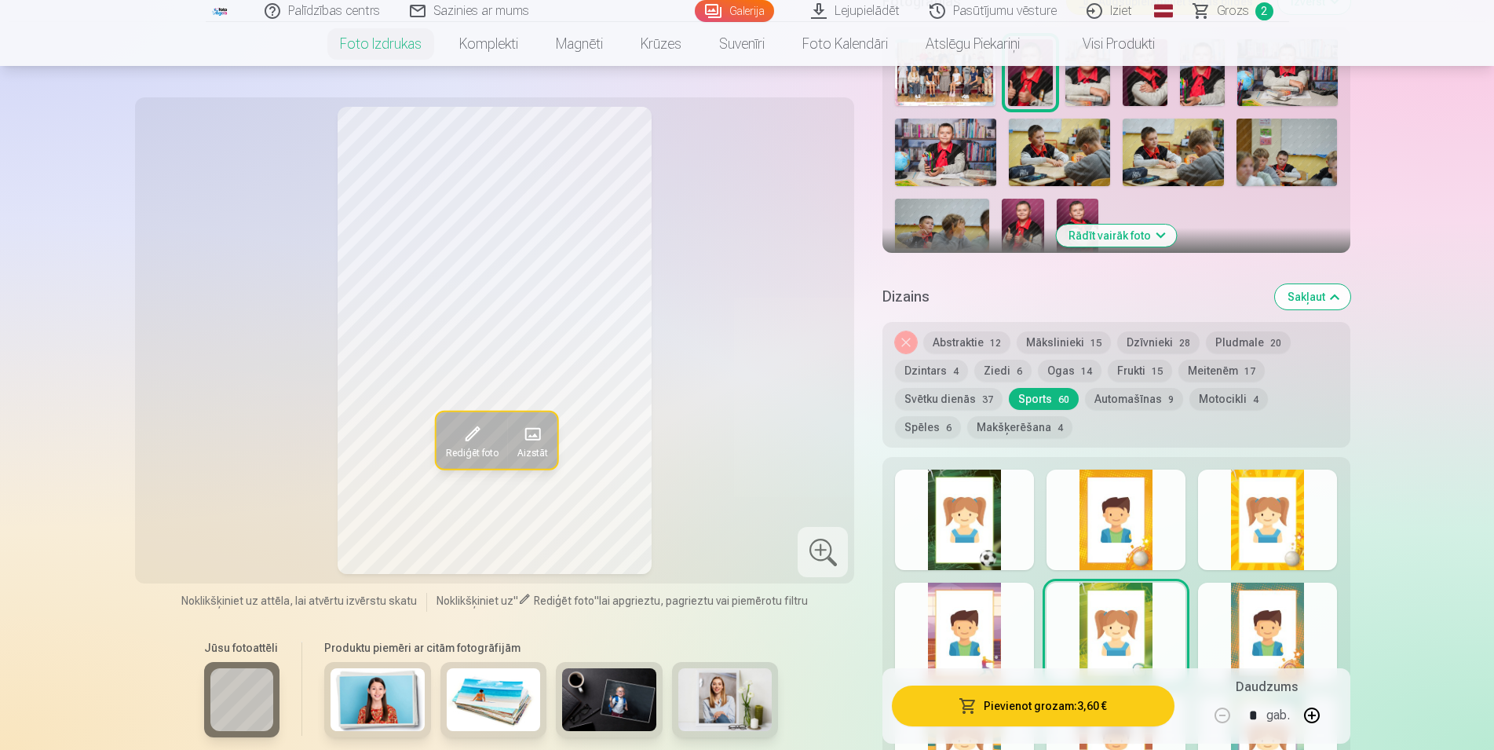
click at [1001, 612] on div at bounding box center [964, 633] width 139 height 100
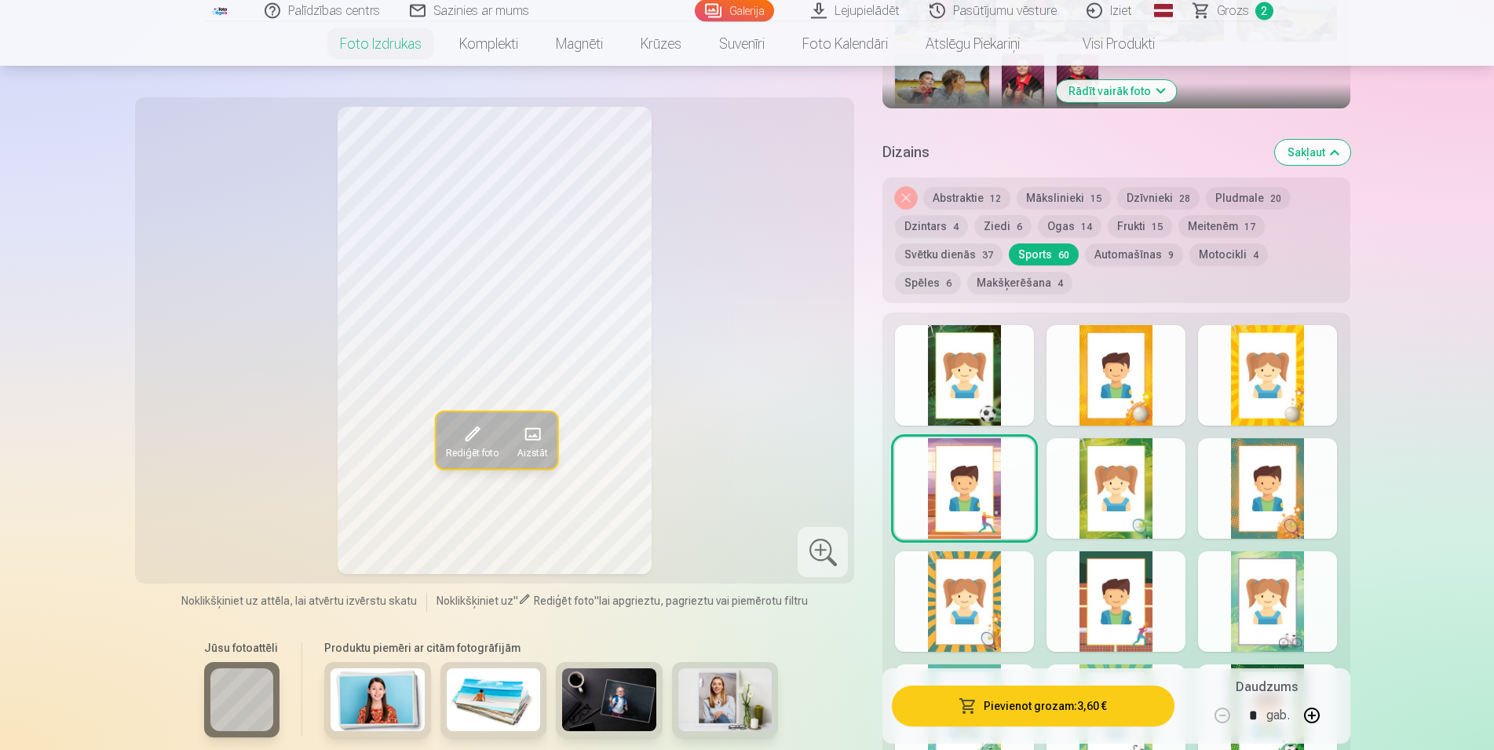
scroll to position [721, 0]
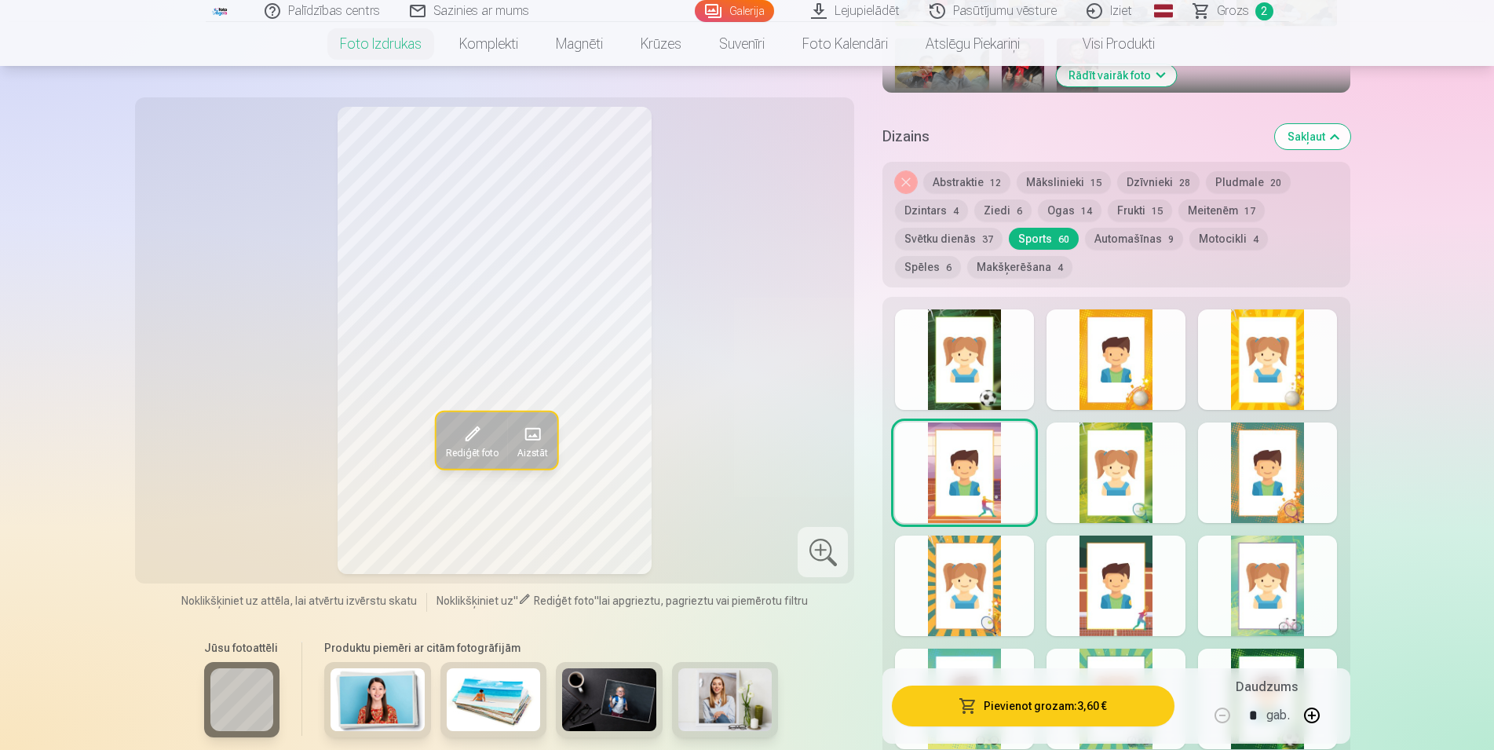
click at [980, 584] on div at bounding box center [964, 585] width 139 height 100
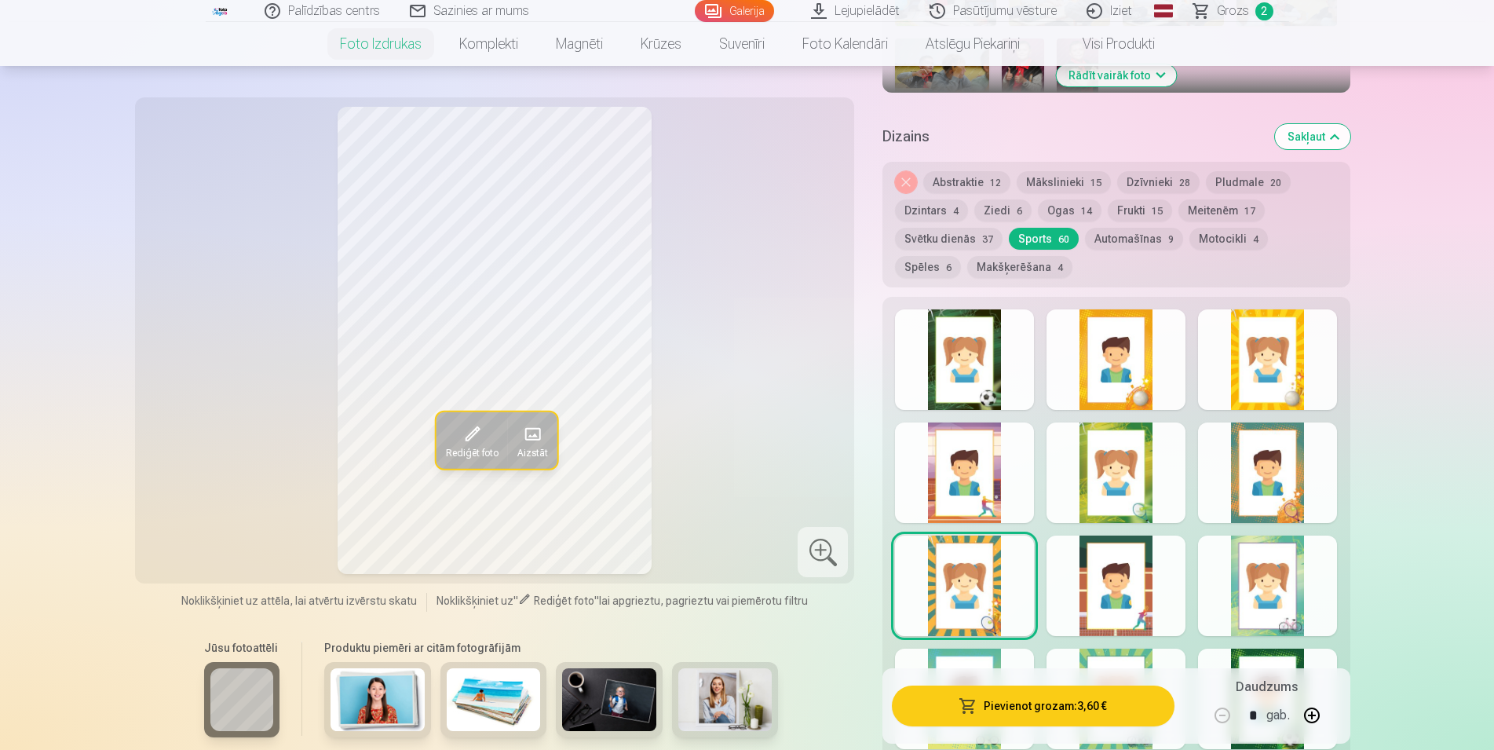
click at [1115, 601] on div at bounding box center [1116, 585] width 139 height 100
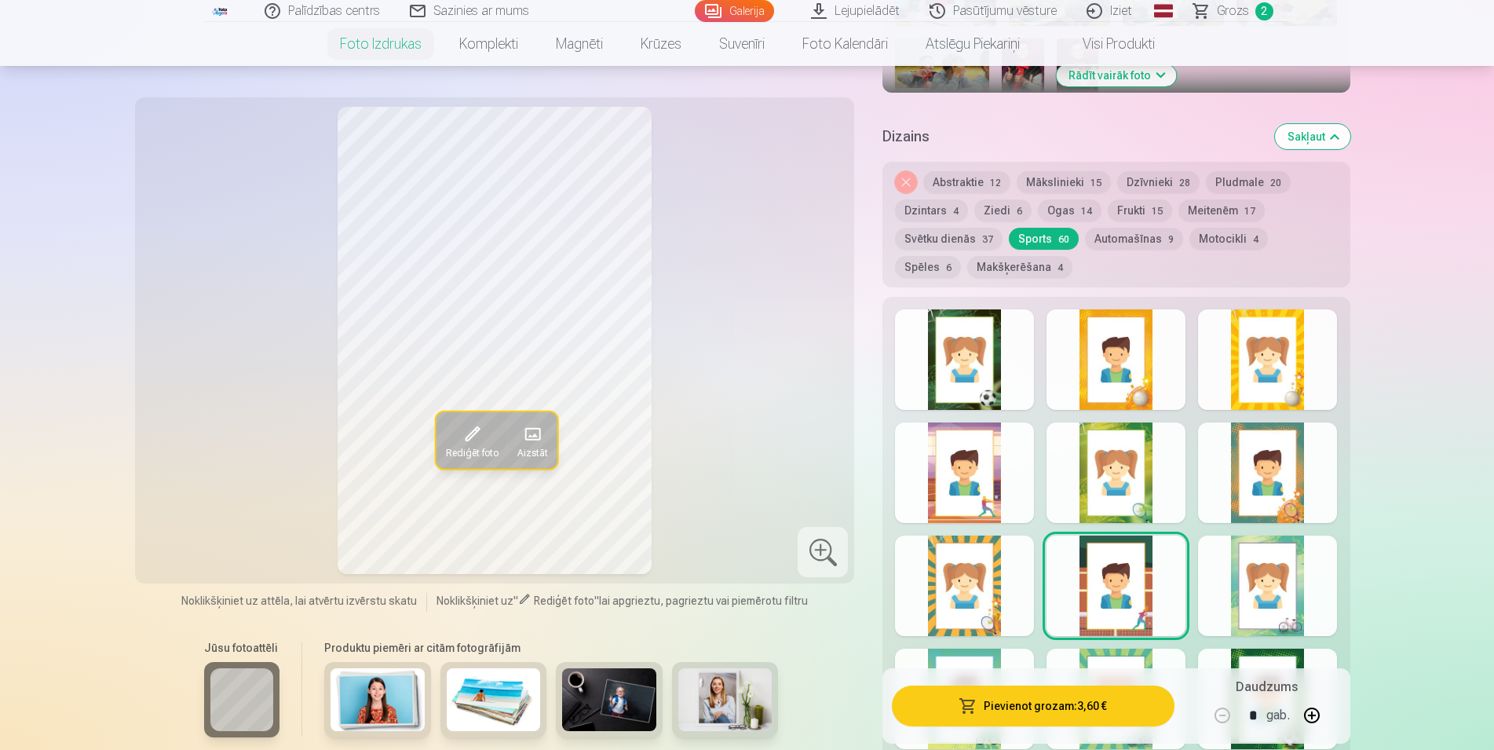
click at [1253, 600] on div at bounding box center [1267, 585] width 139 height 100
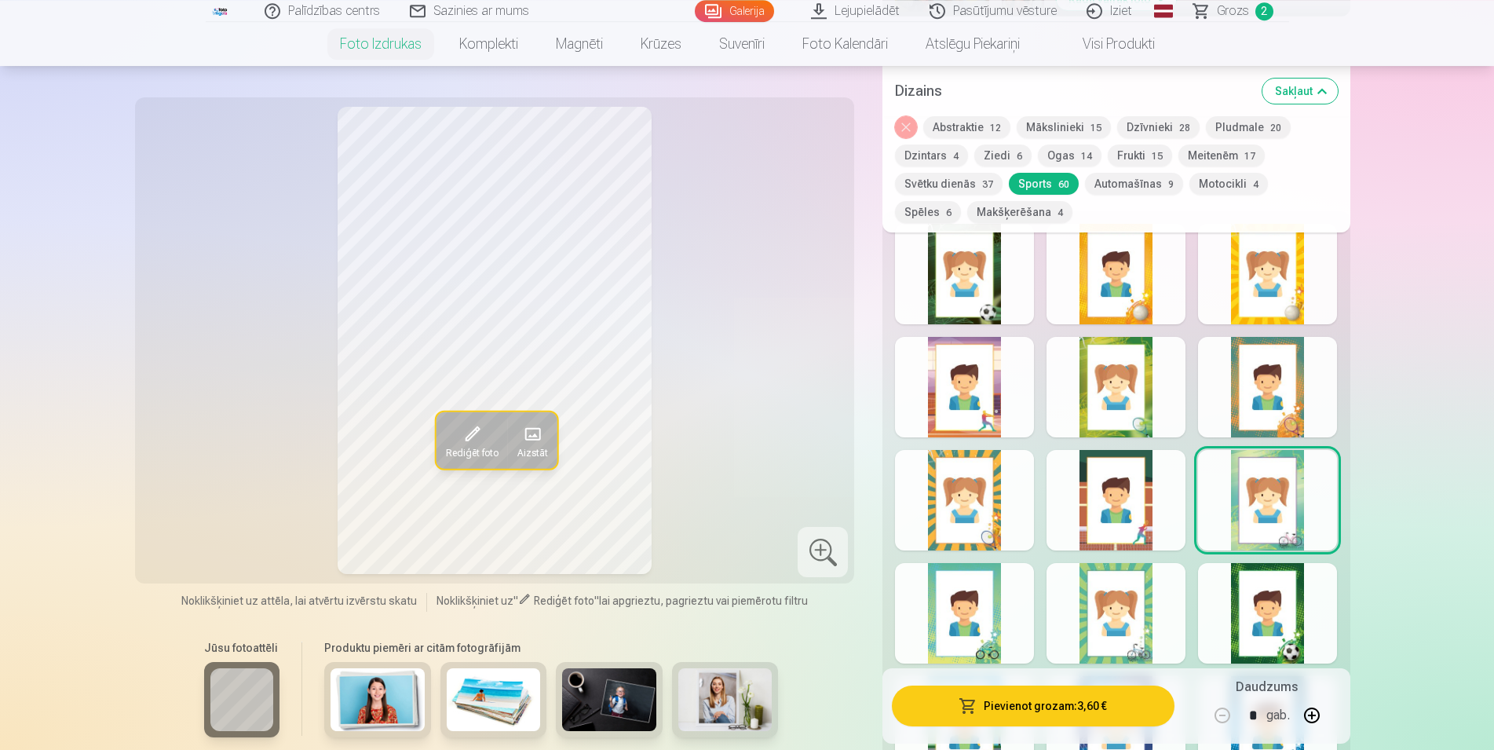
scroll to position [881, 0]
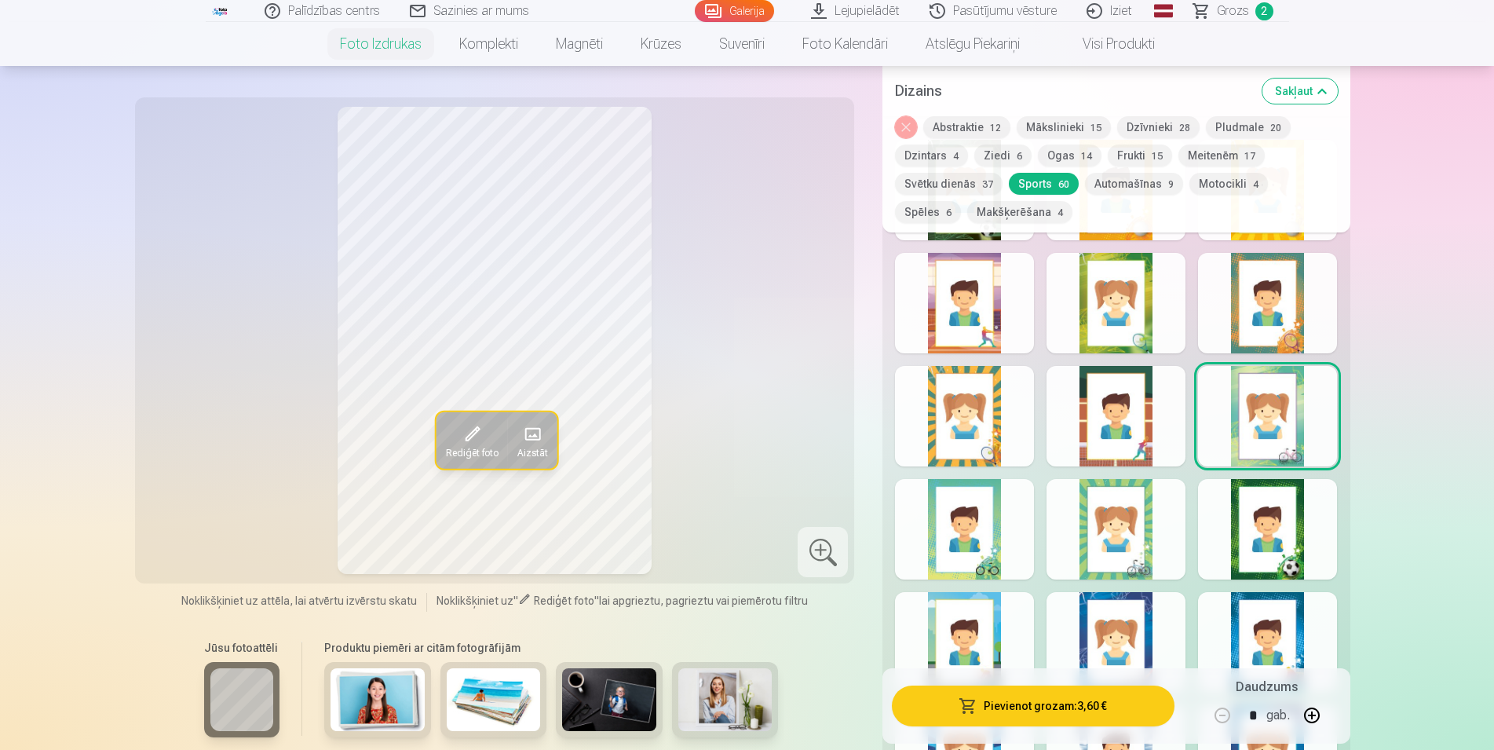
click at [970, 545] on div at bounding box center [964, 529] width 139 height 100
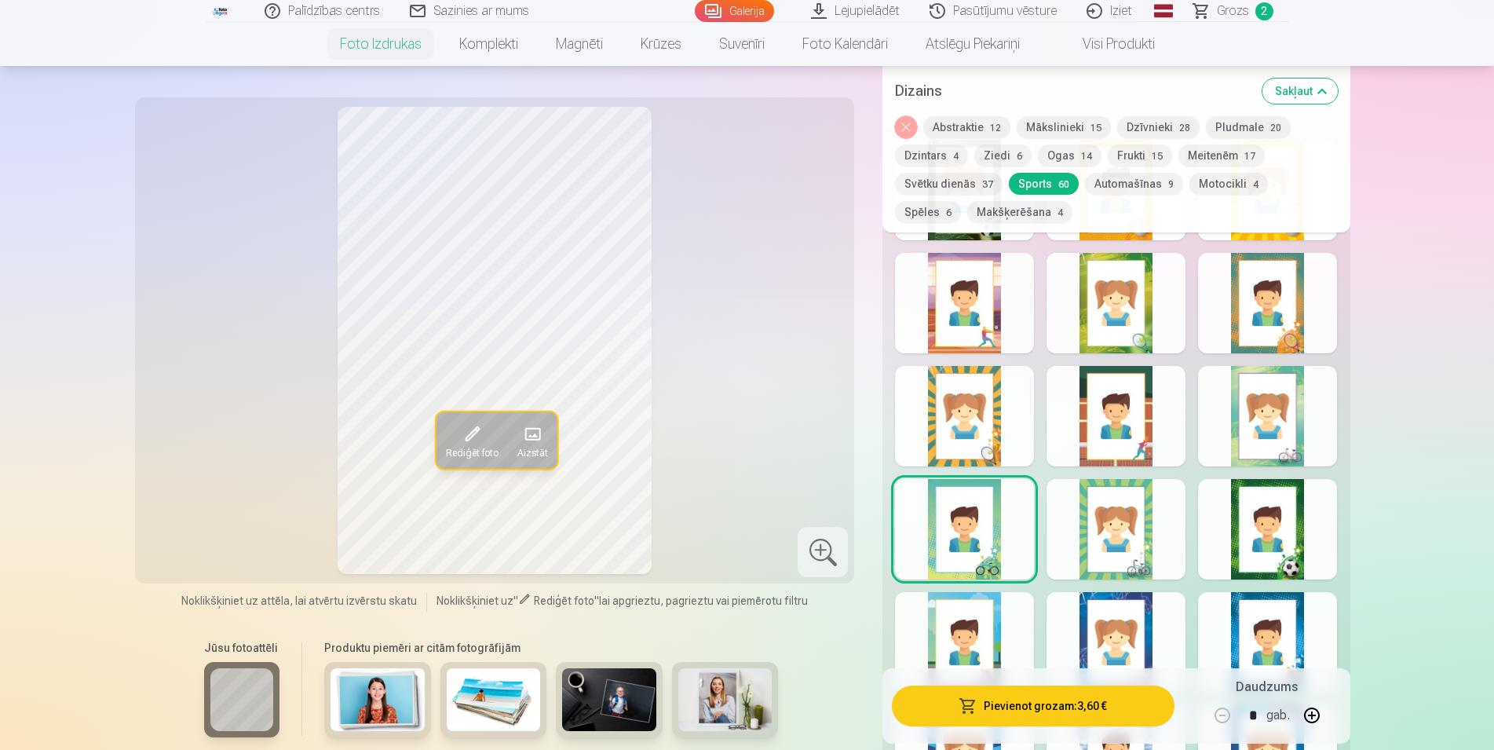
click at [1131, 544] on div at bounding box center [1116, 529] width 139 height 100
click at [1242, 544] on div at bounding box center [1267, 529] width 139 height 100
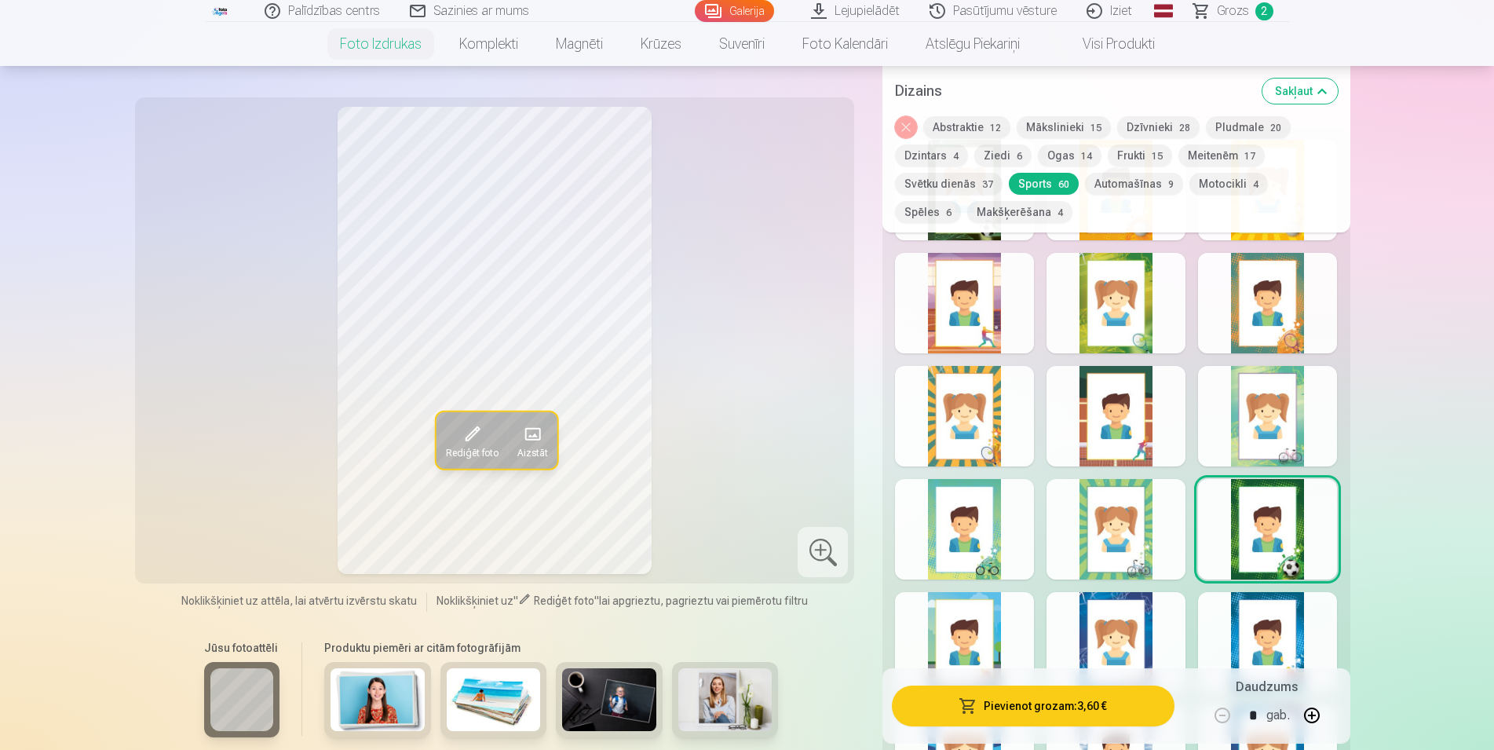
click at [985, 619] on div at bounding box center [964, 642] width 139 height 100
click at [1112, 632] on div at bounding box center [1116, 642] width 139 height 100
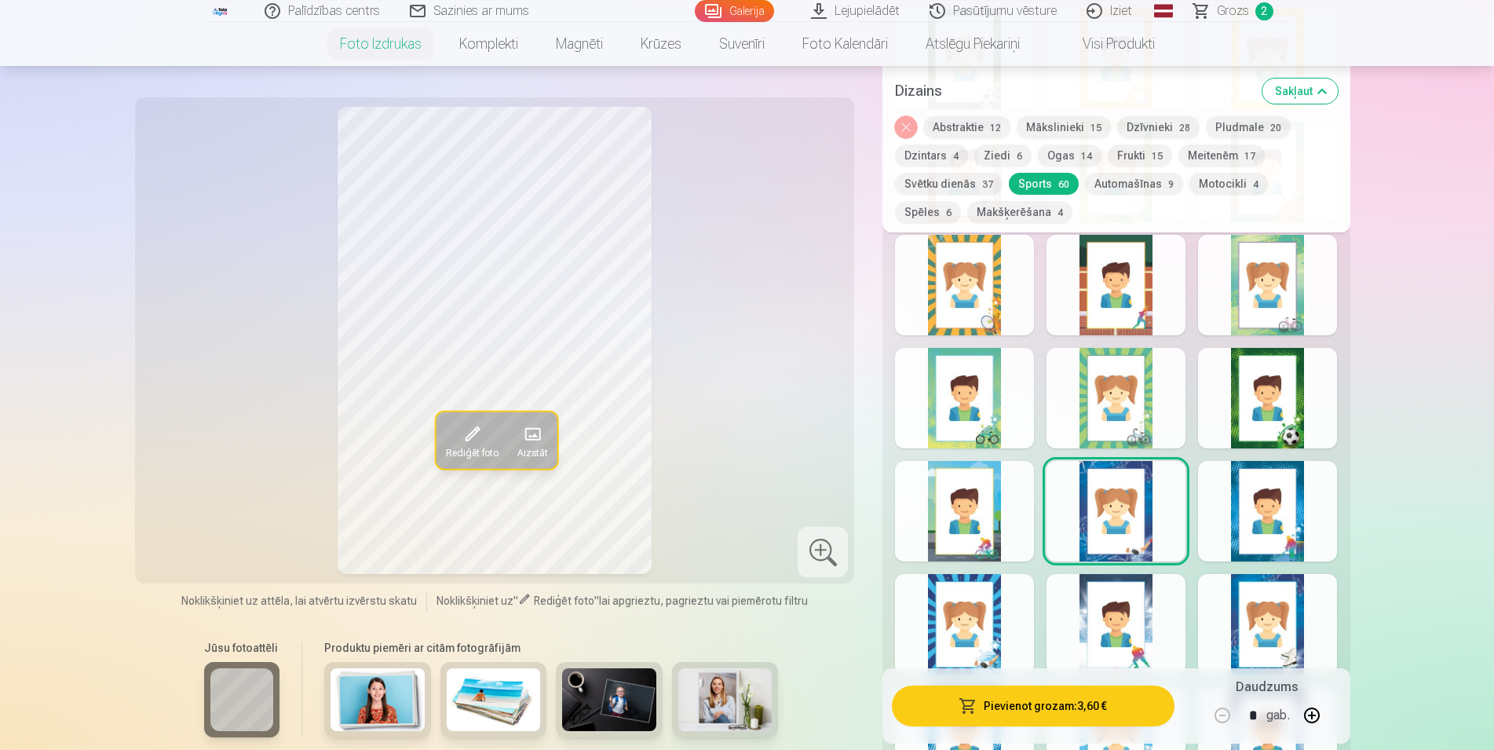
scroll to position [1041, 0]
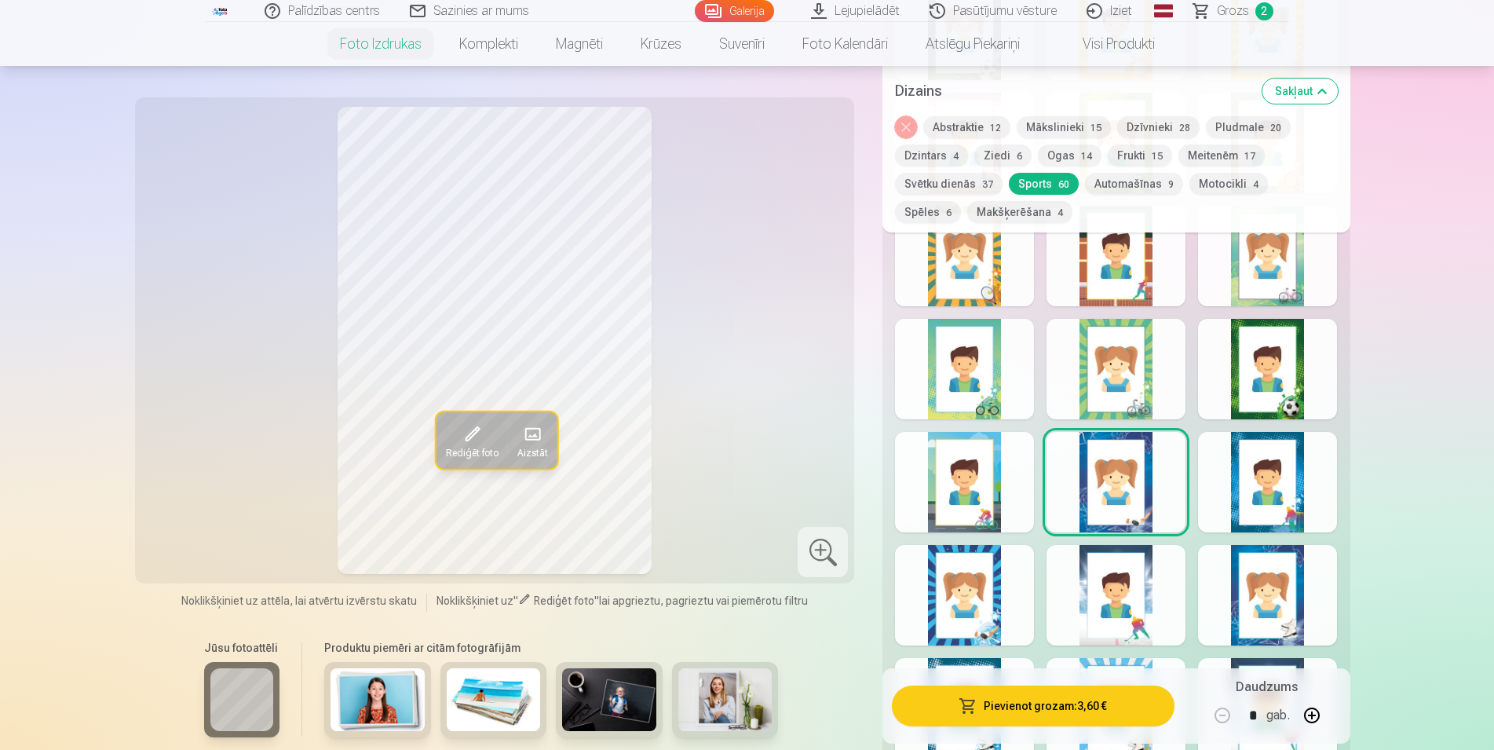
click at [1248, 496] on div at bounding box center [1267, 482] width 139 height 100
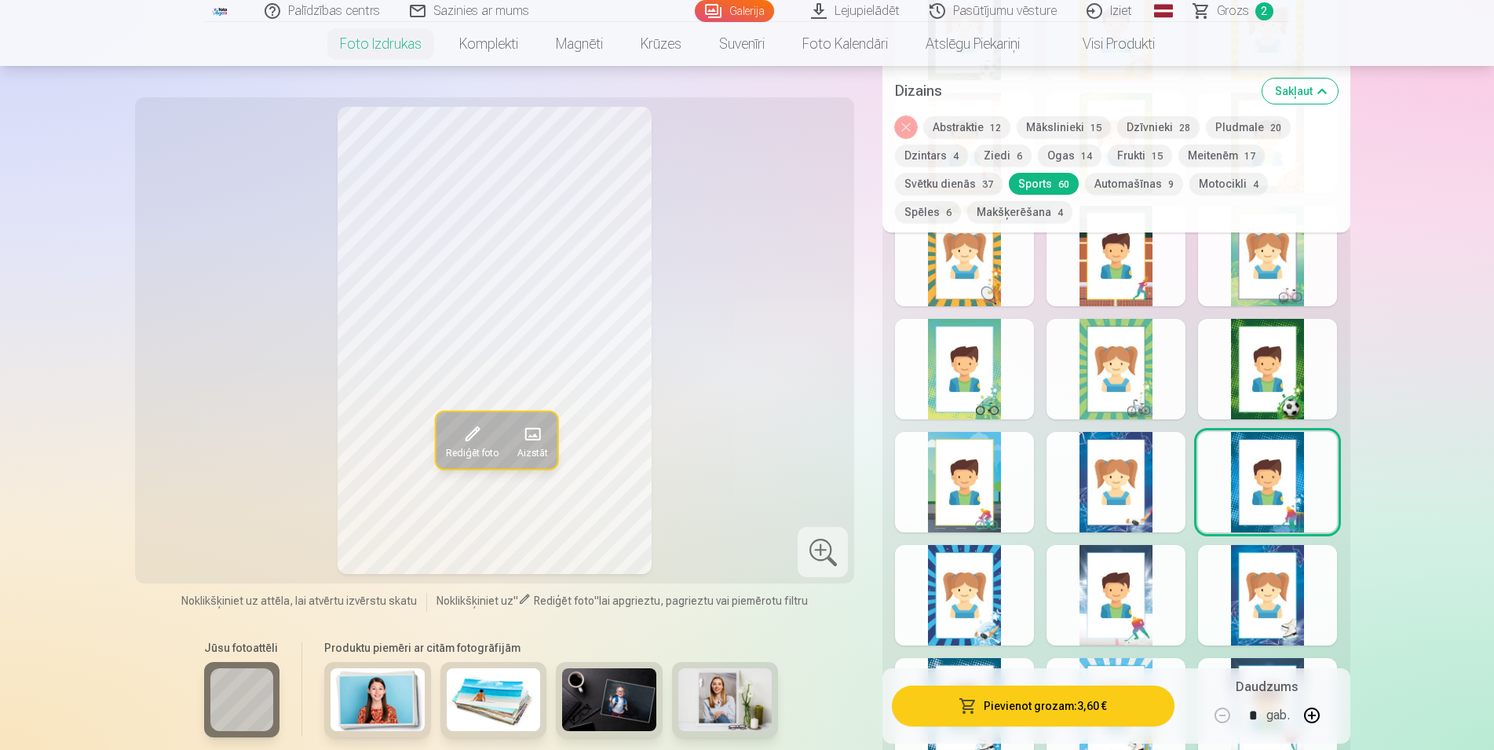
click at [997, 604] on div at bounding box center [964, 595] width 139 height 100
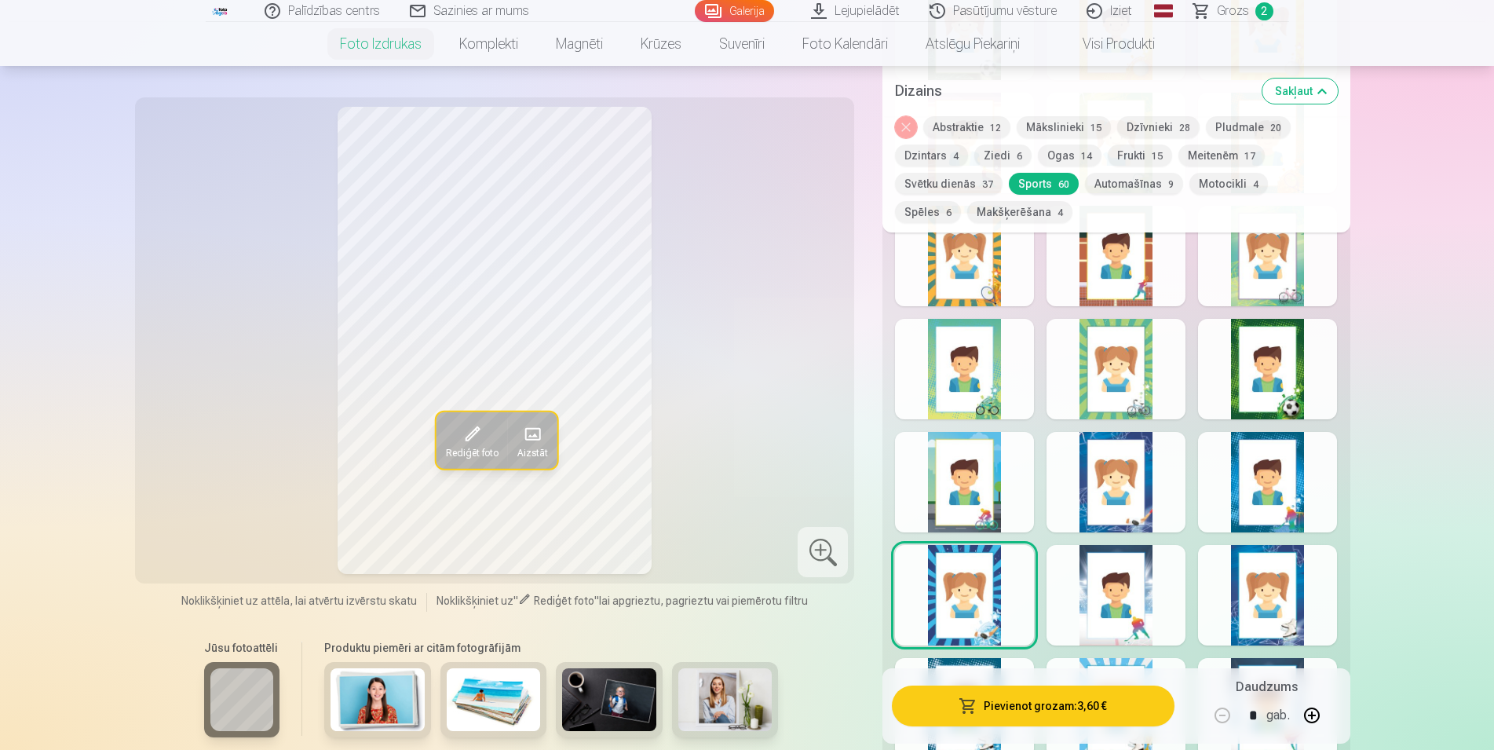
click at [1125, 608] on div at bounding box center [1116, 595] width 139 height 100
click at [1245, 601] on div at bounding box center [1267, 595] width 139 height 100
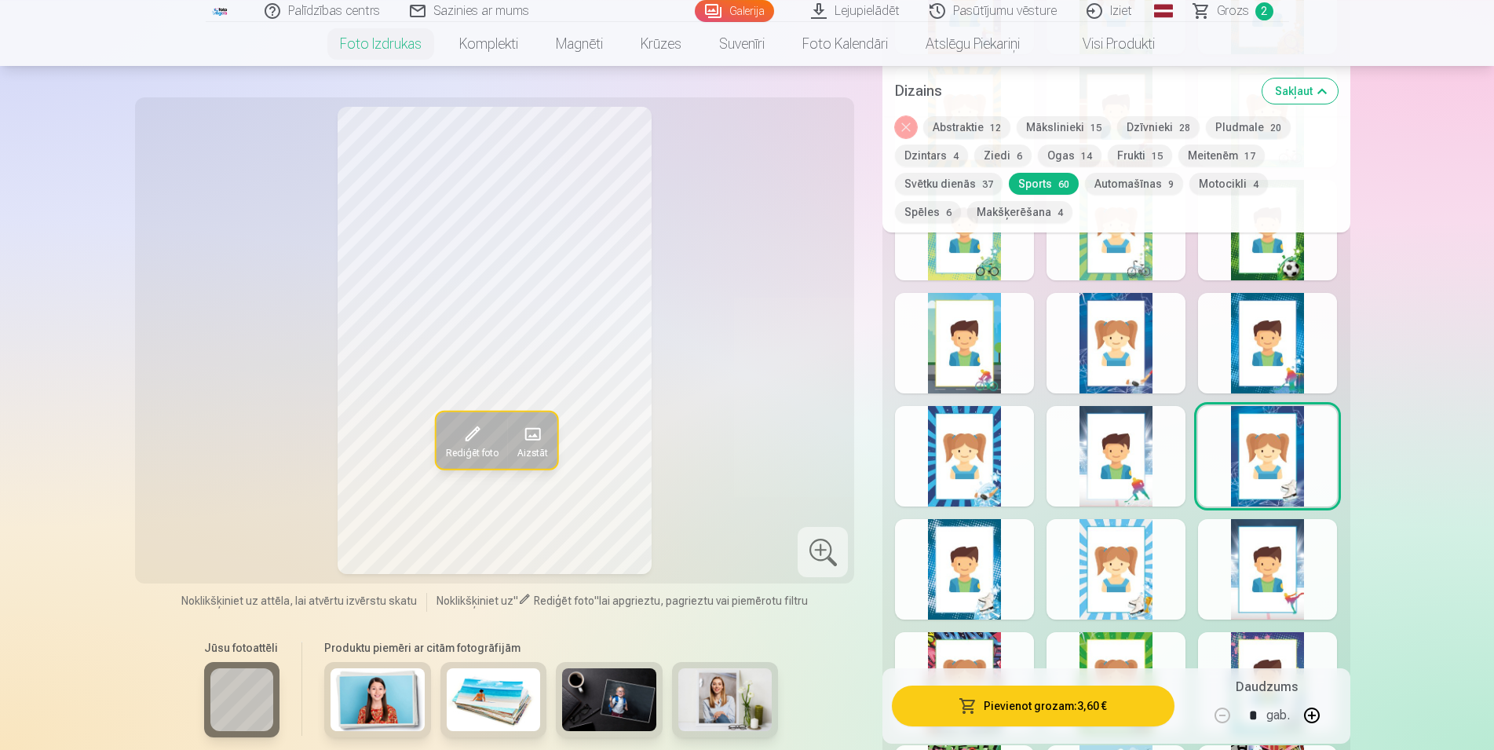
scroll to position [1201, 0]
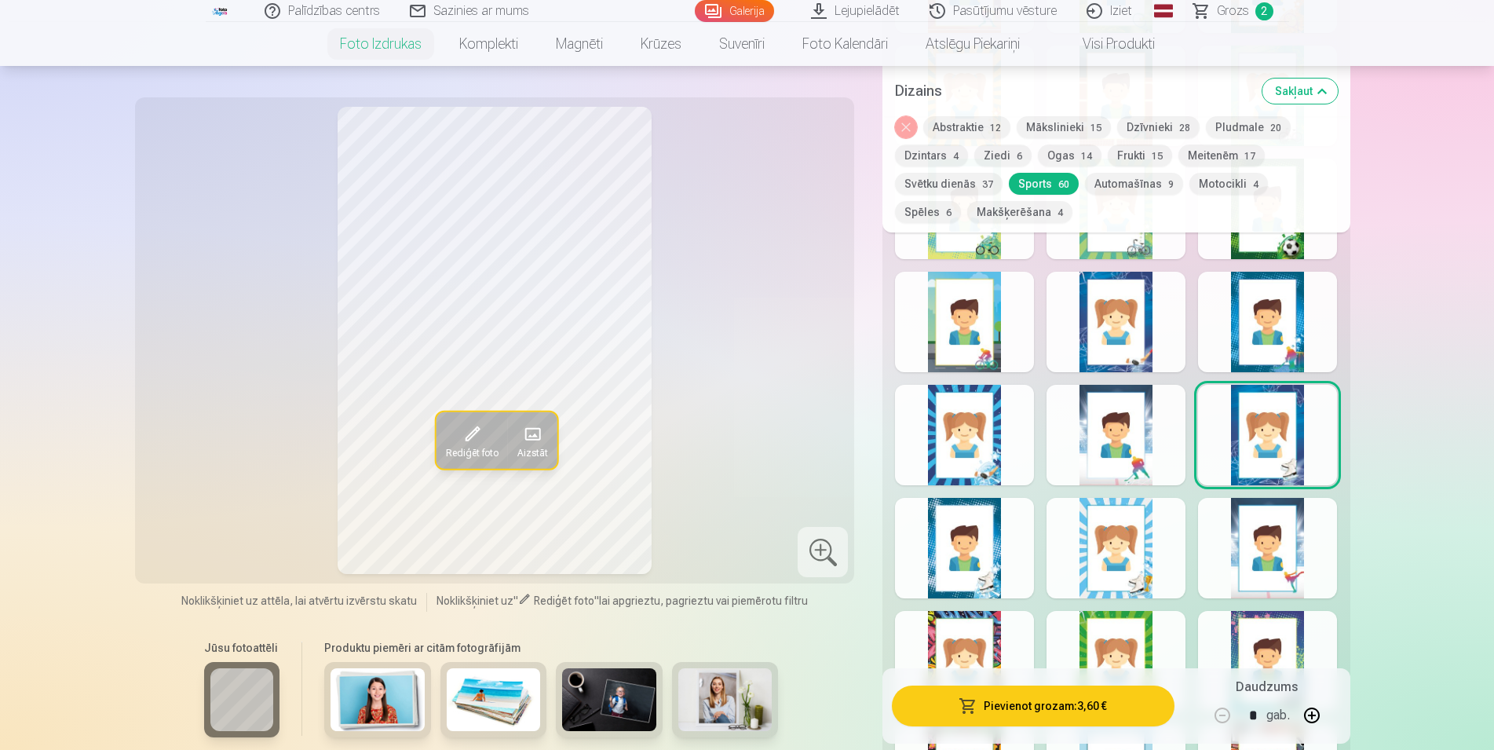
click at [1004, 565] on div at bounding box center [964, 548] width 139 height 100
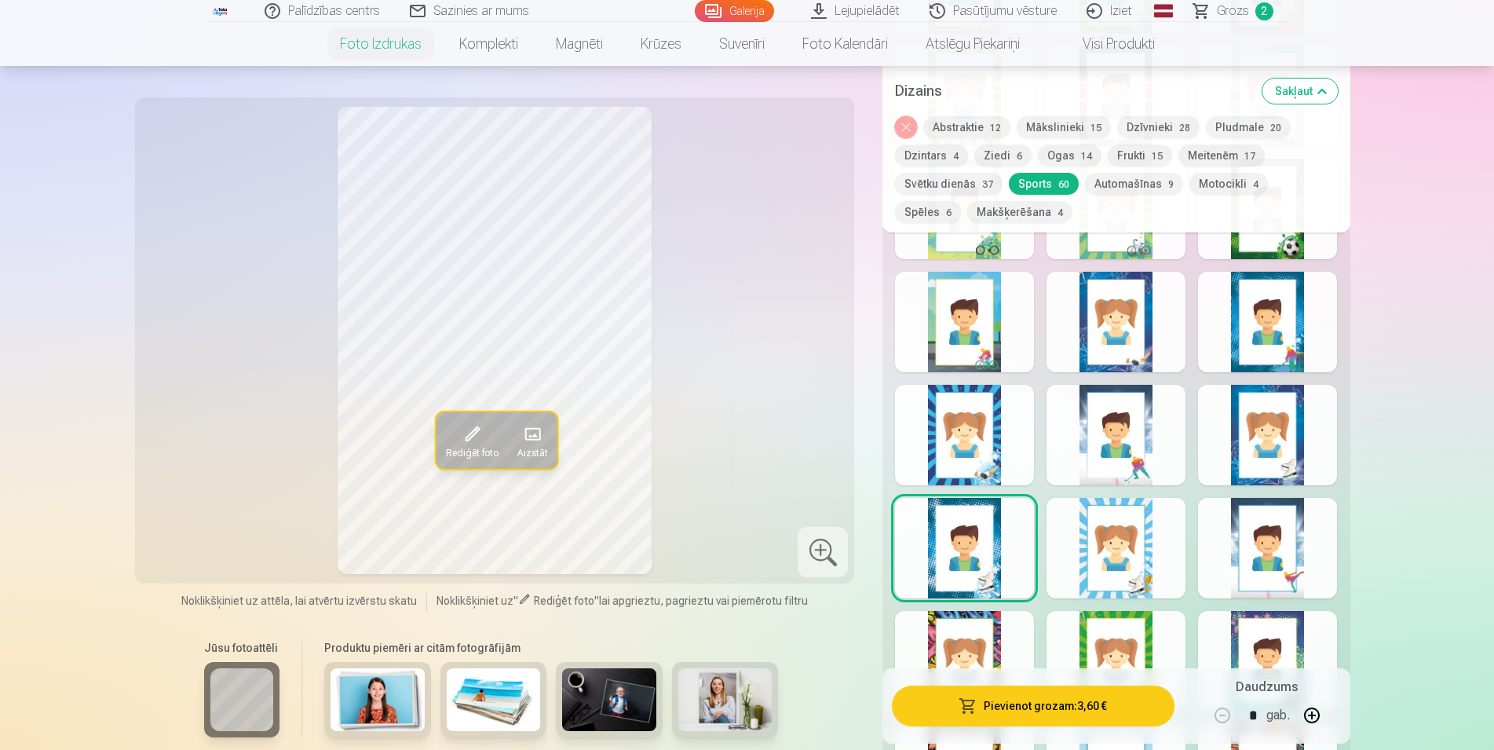
click at [1109, 558] on div at bounding box center [1116, 548] width 139 height 100
click at [1224, 564] on div at bounding box center [1267, 548] width 139 height 100
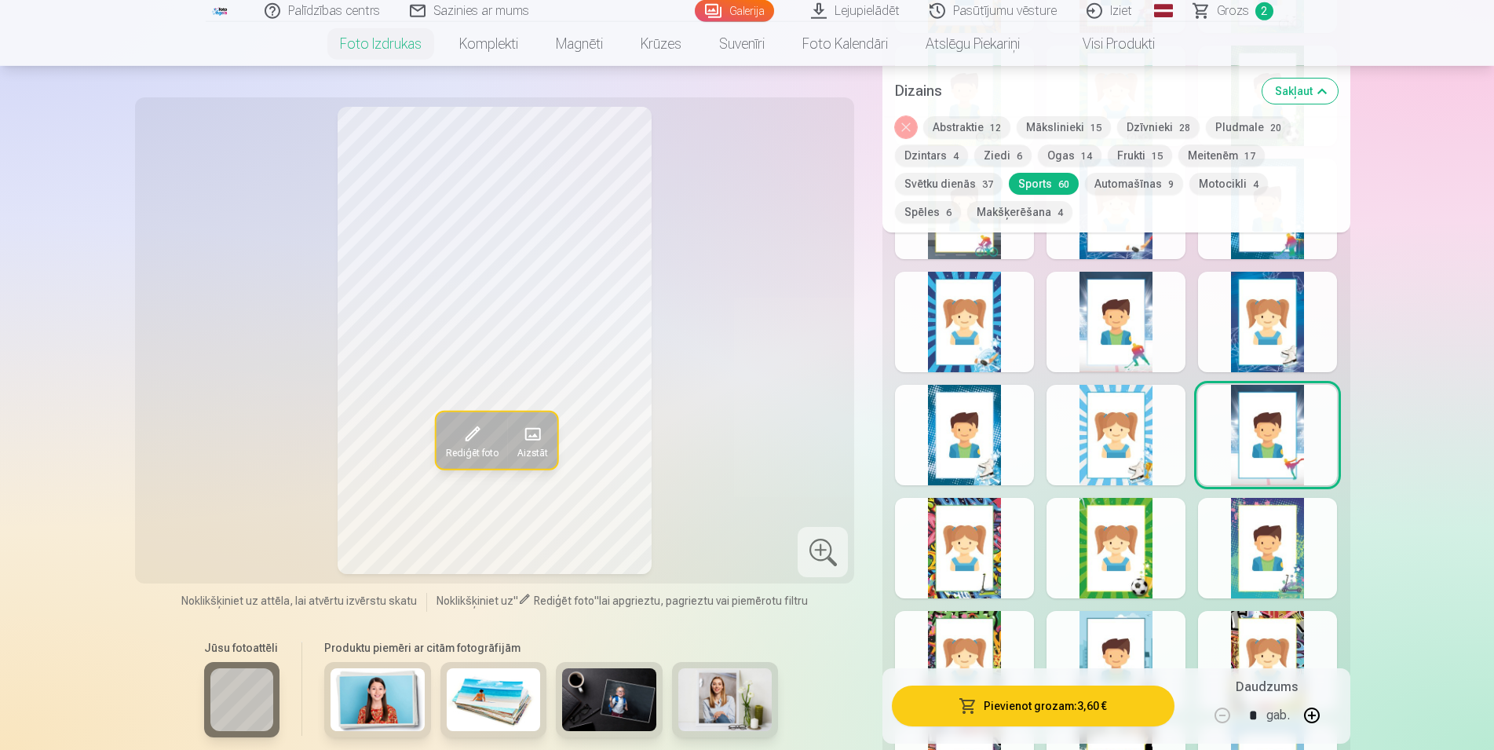
scroll to position [1361, 0]
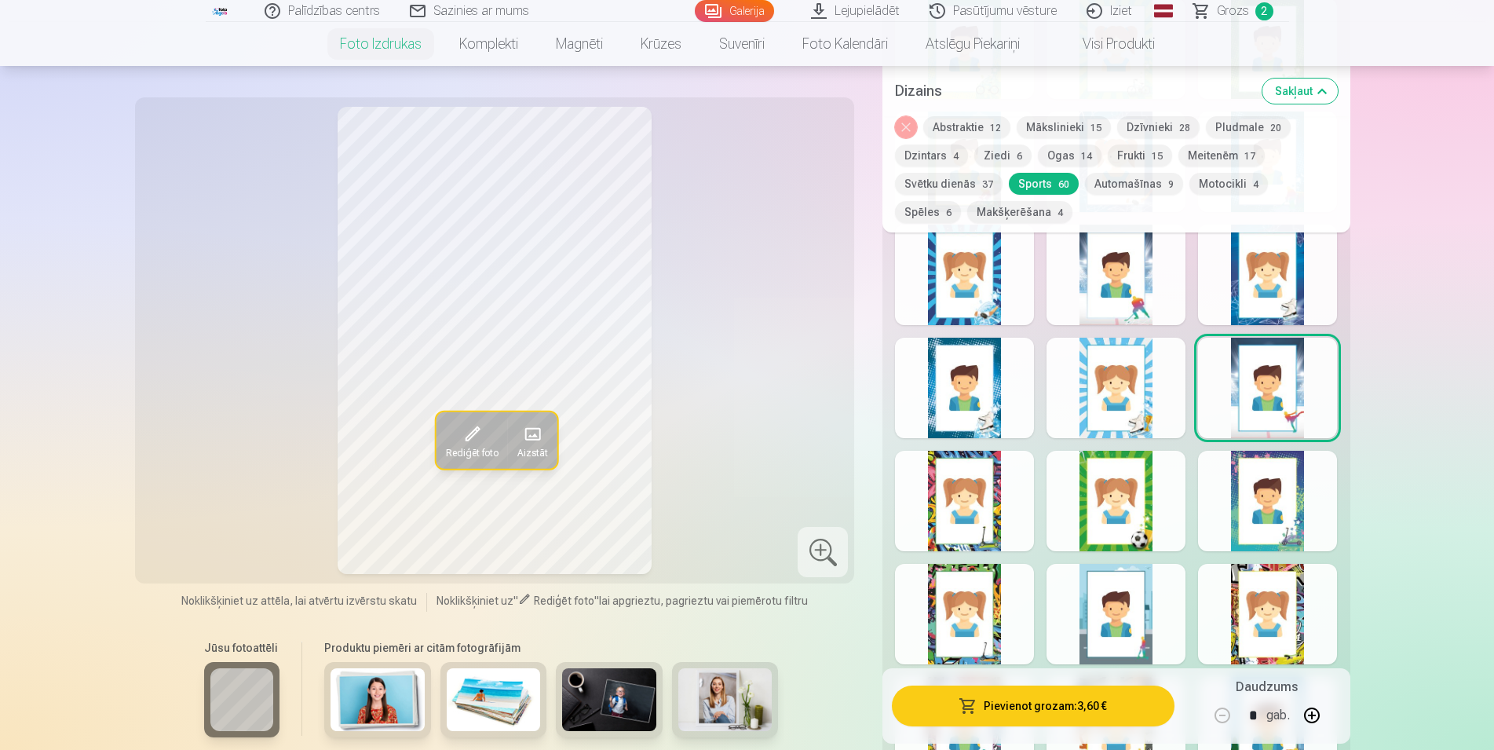
click at [1235, 532] on div at bounding box center [1267, 501] width 139 height 100
click at [1290, 632] on div at bounding box center [1267, 614] width 139 height 100
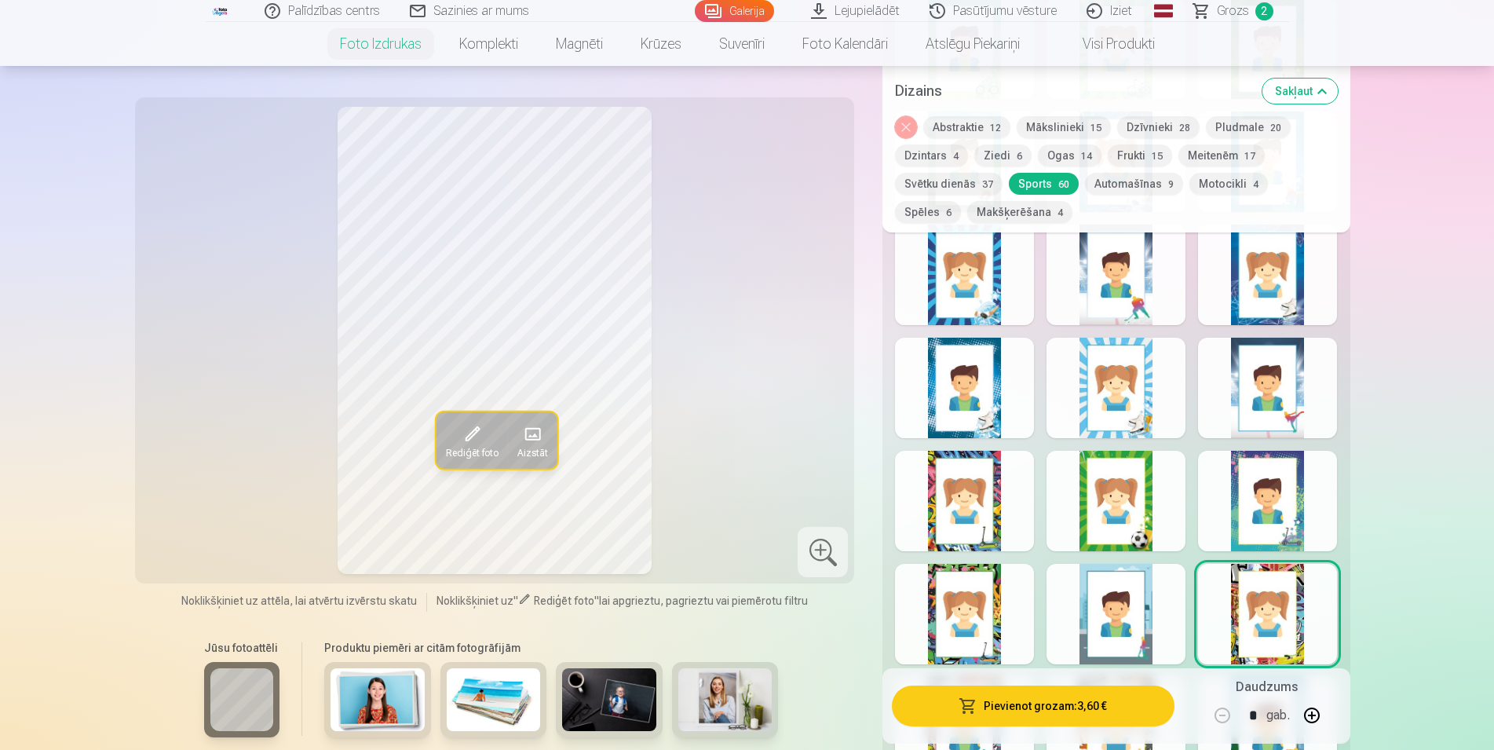
click at [1126, 618] on div at bounding box center [1116, 614] width 139 height 100
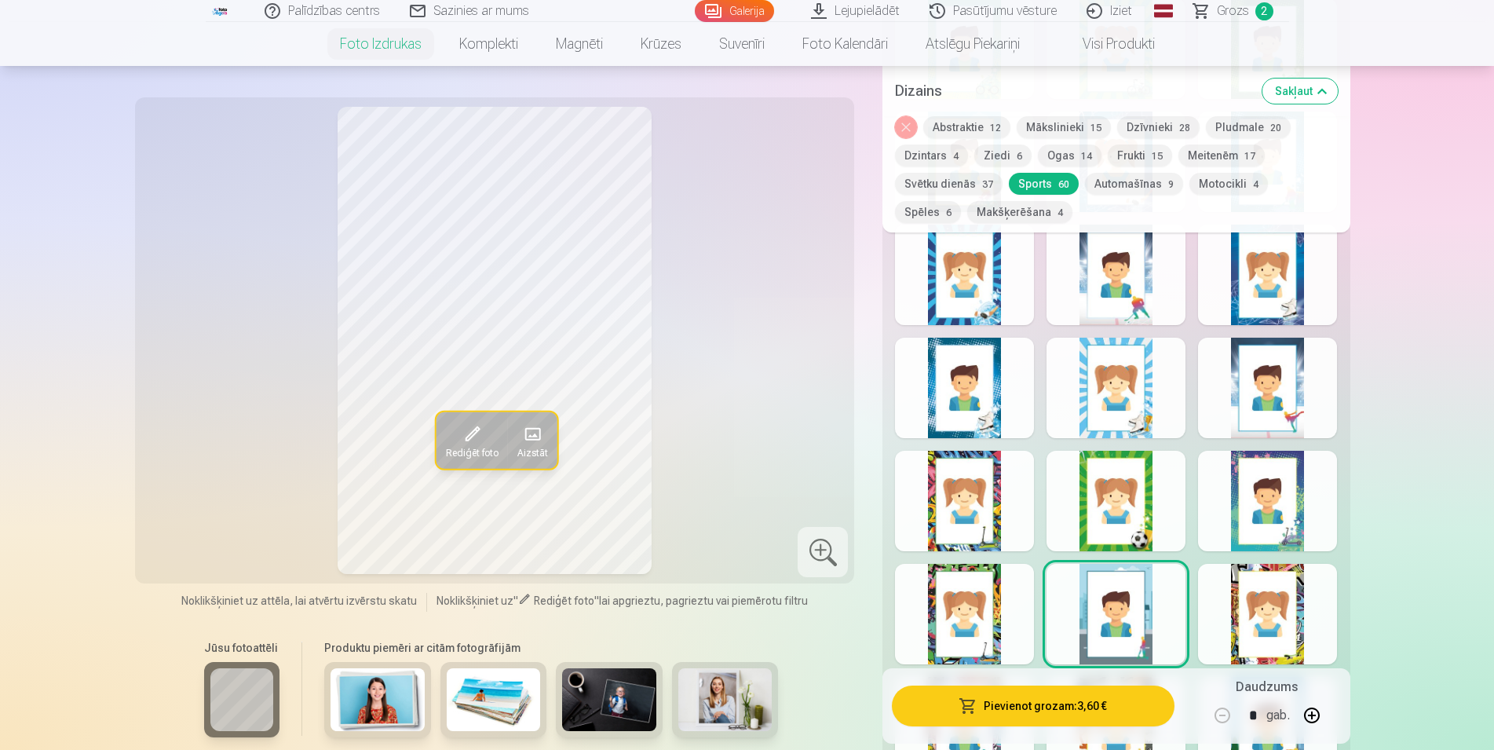
click at [974, 616] on div at bounding box center [964, 614] width 139 height 100
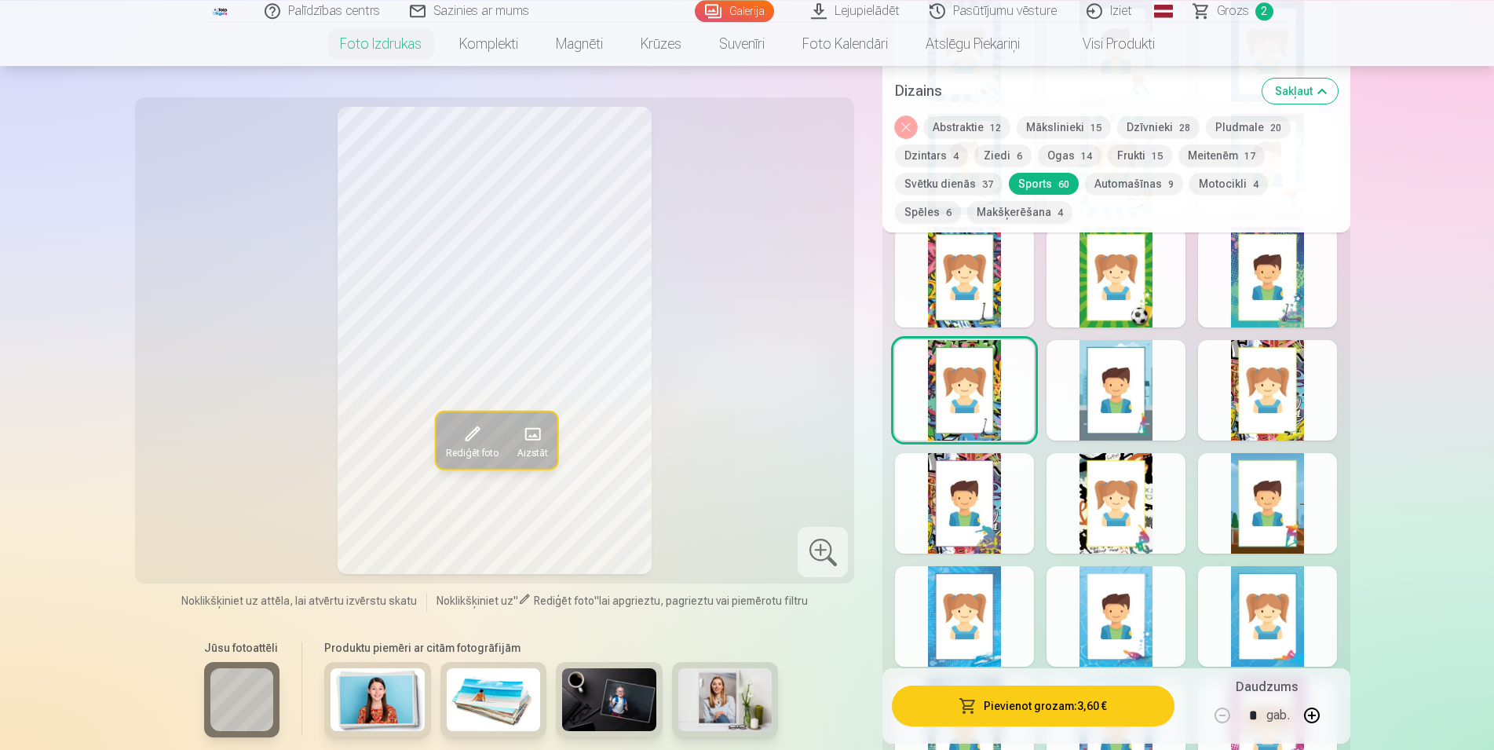
scroll to position [1602, 0]
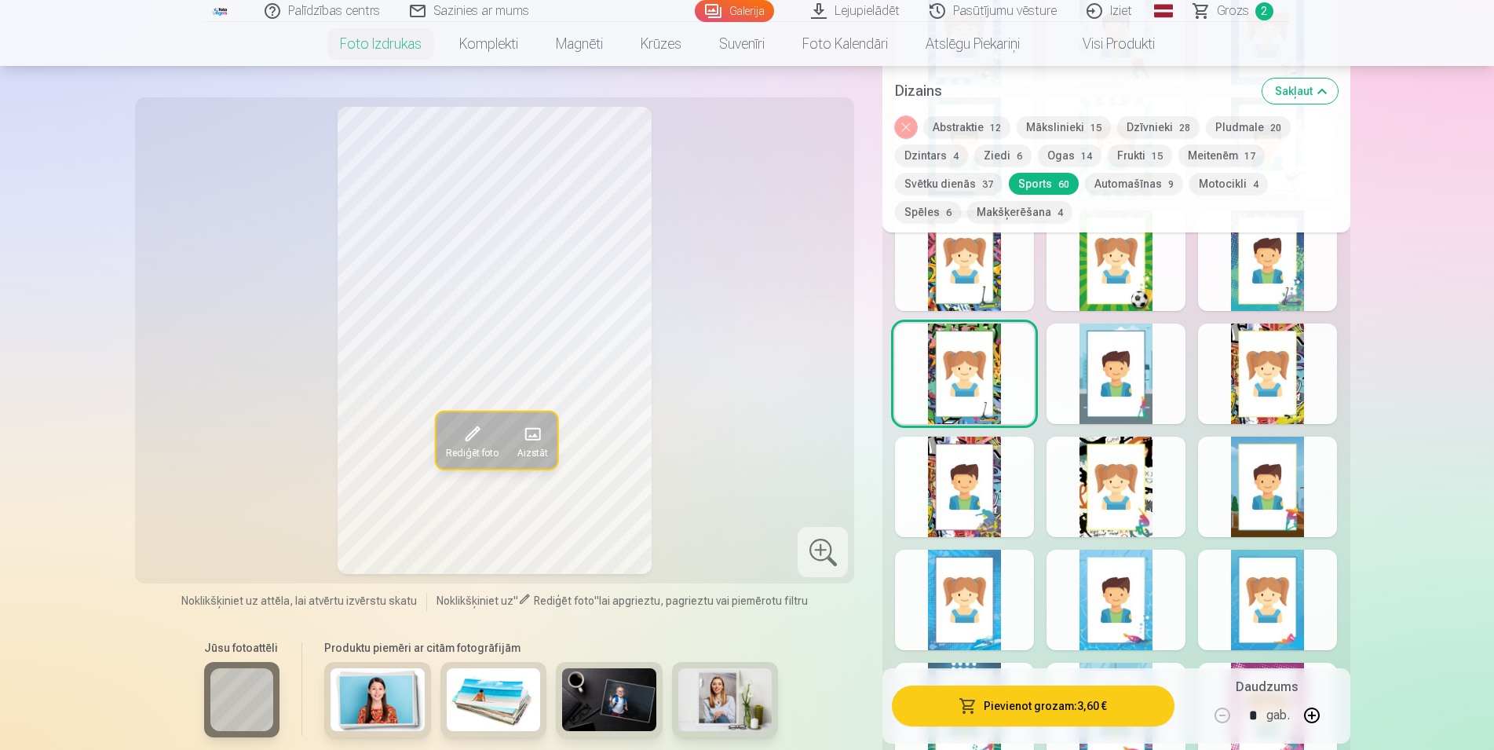
click at [979, 508] on div at bounding box center [964, 487] width 139 height 100
click at [1122, 511] on div at bounding box center [1116, 487] width 139 height 100
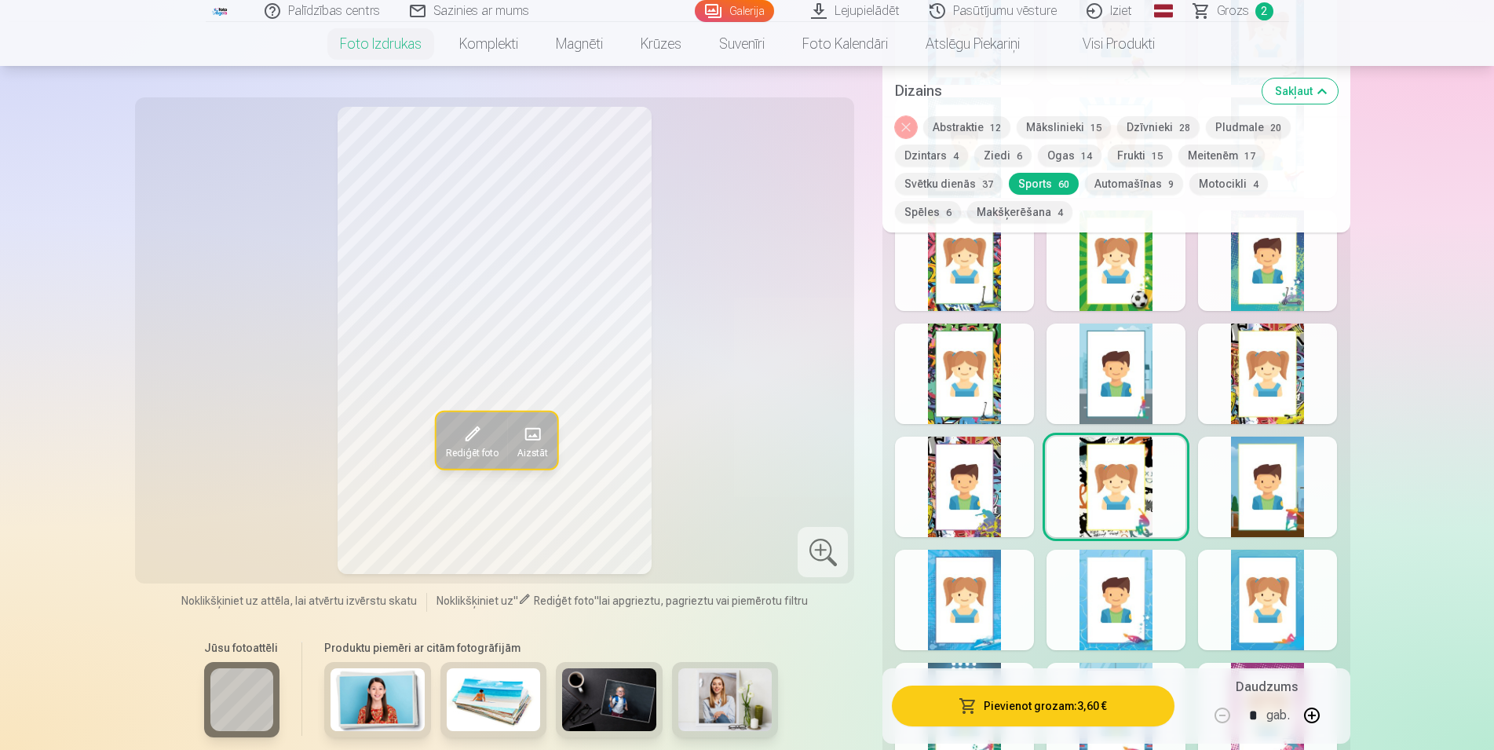
click at [1250, 495] on div at bounding box center [1267, 487] width 139 height 100
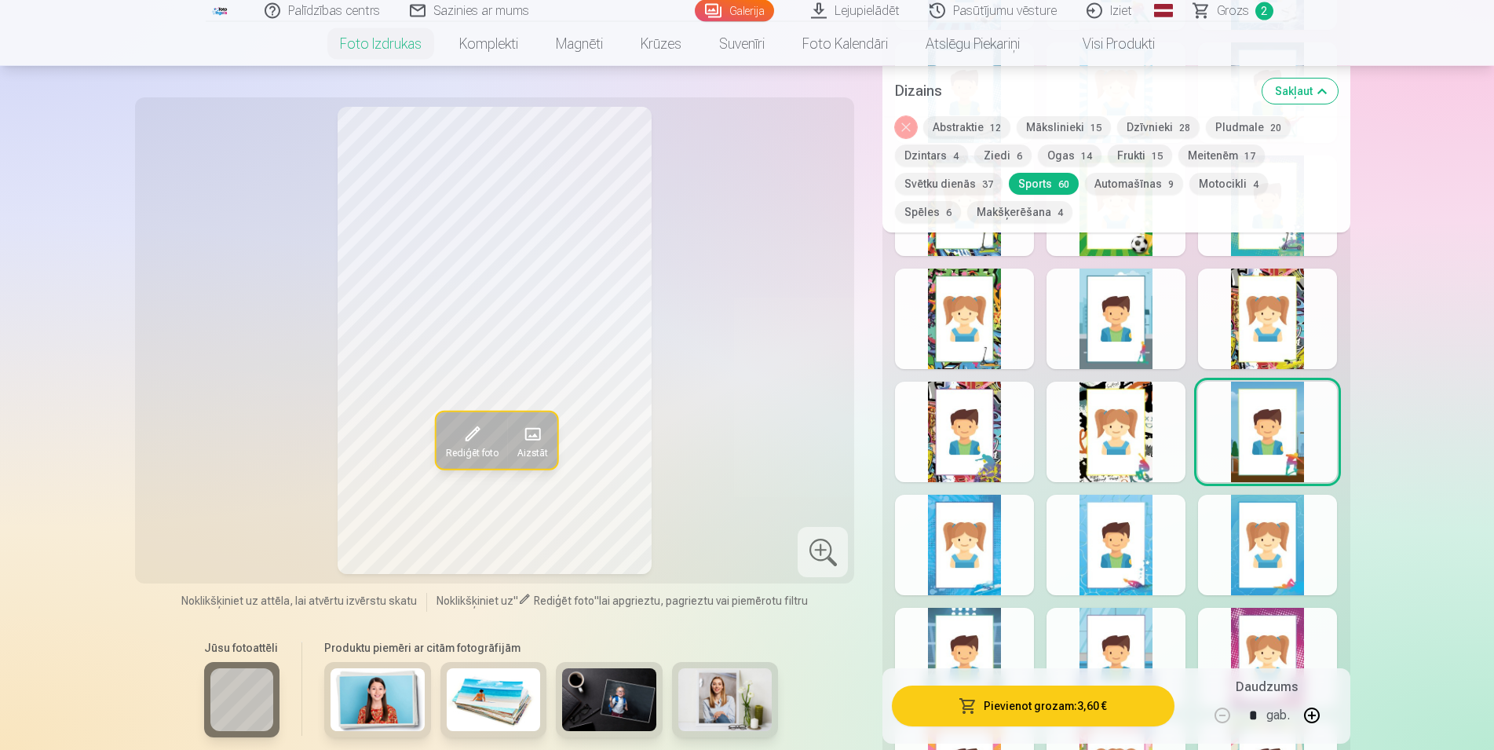
scroll to position [1682, 0]
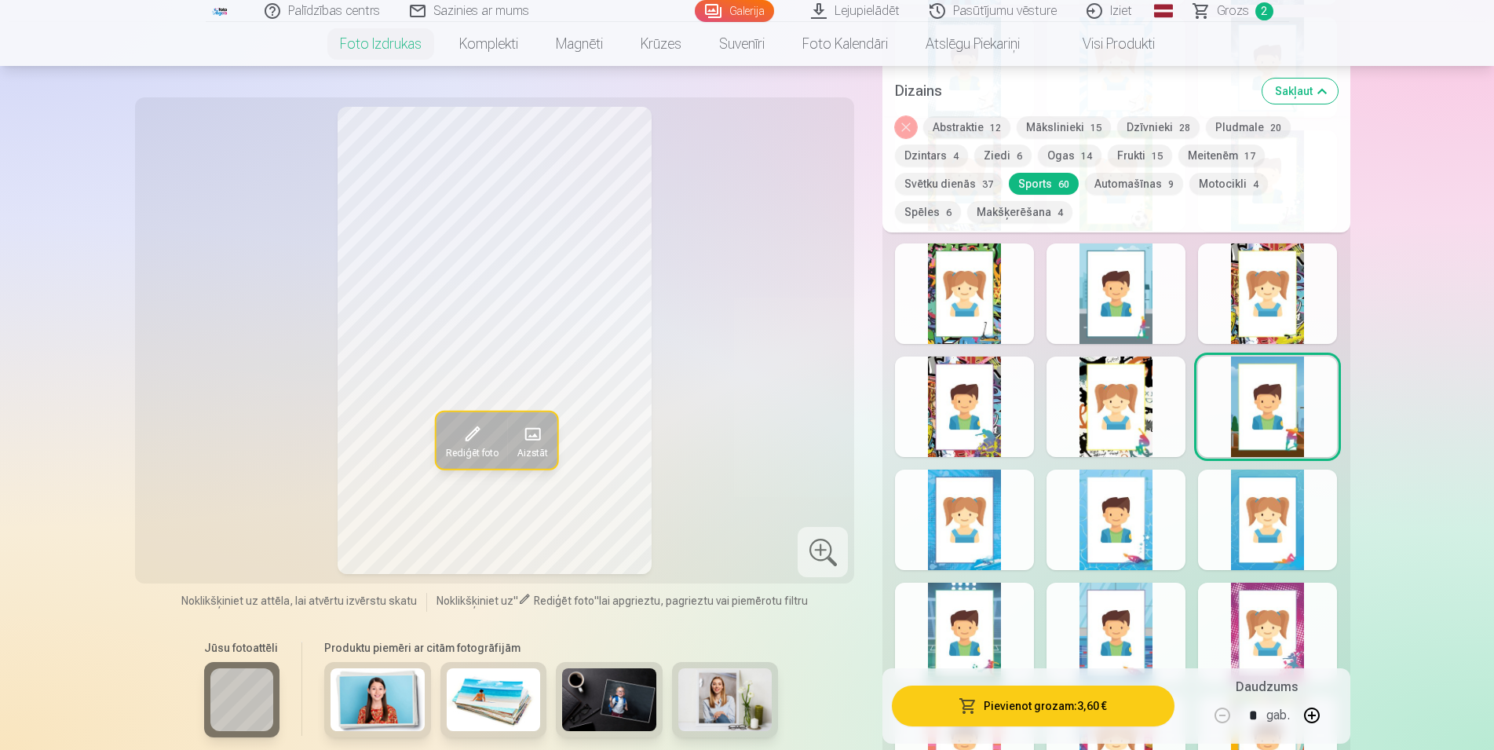
click at [1250, 543] on div at bounding box center [1267, 519] width 139 height 100
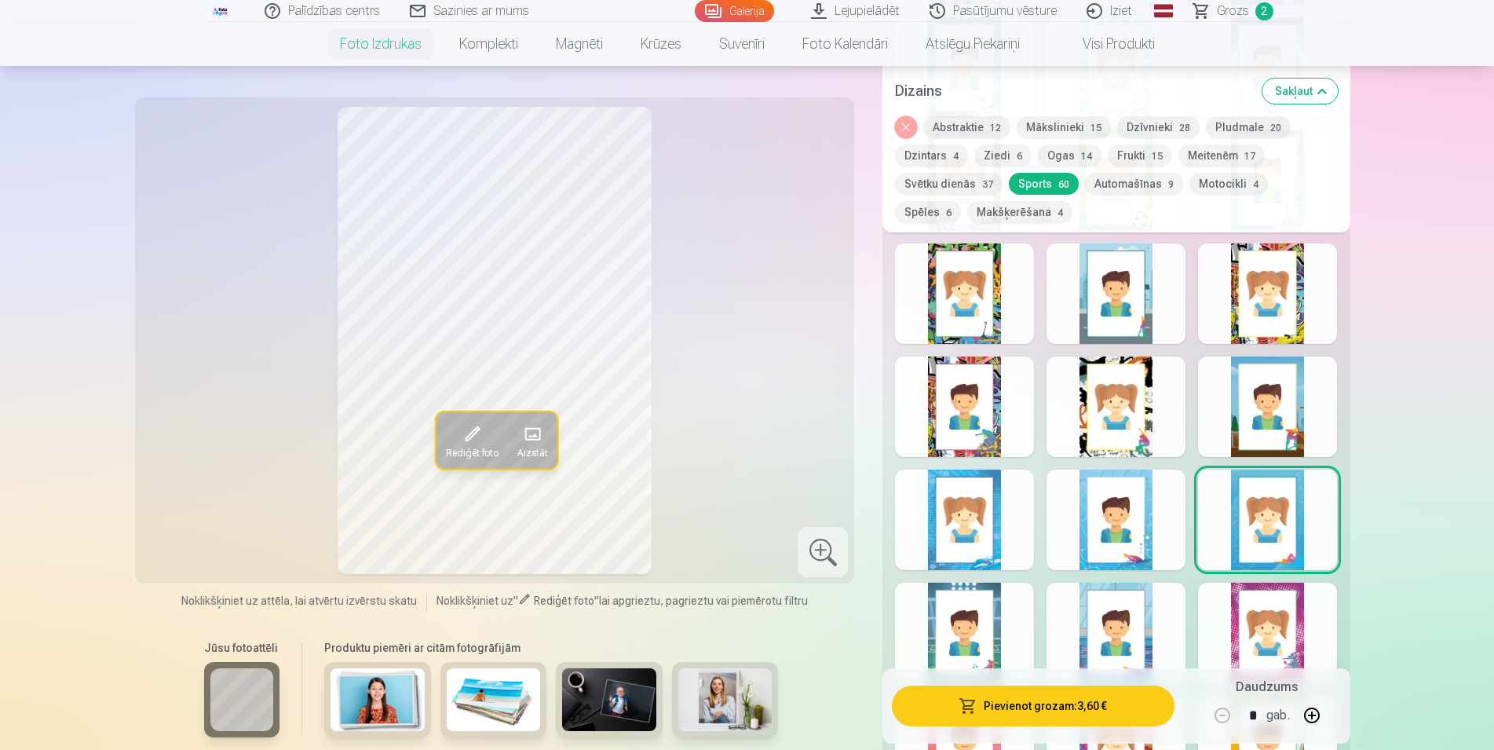
click at [1137, 530] on div at bounding box center [1116, 519] width 139 height 100
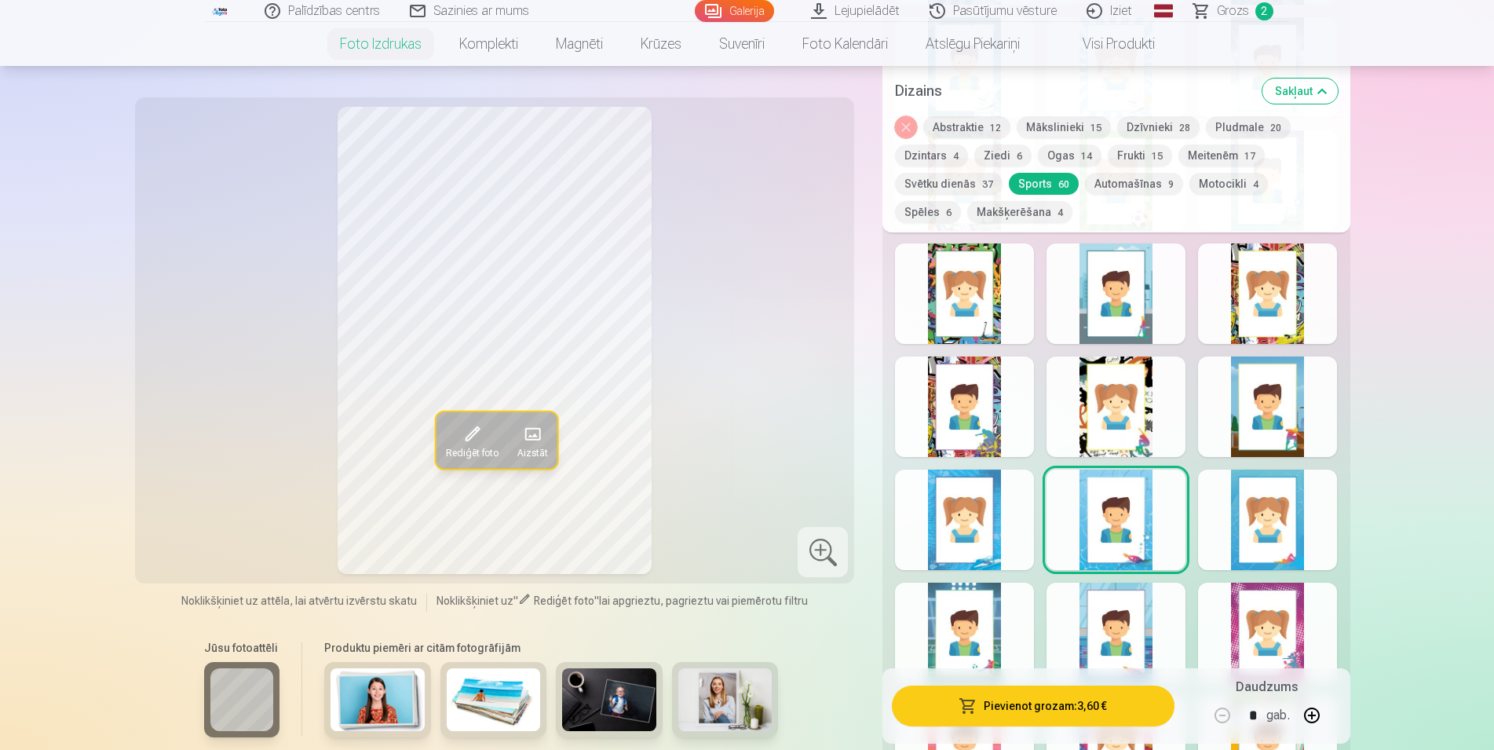
click at [999, 535] on div at bounding box center [964, 519] width 139 height 100
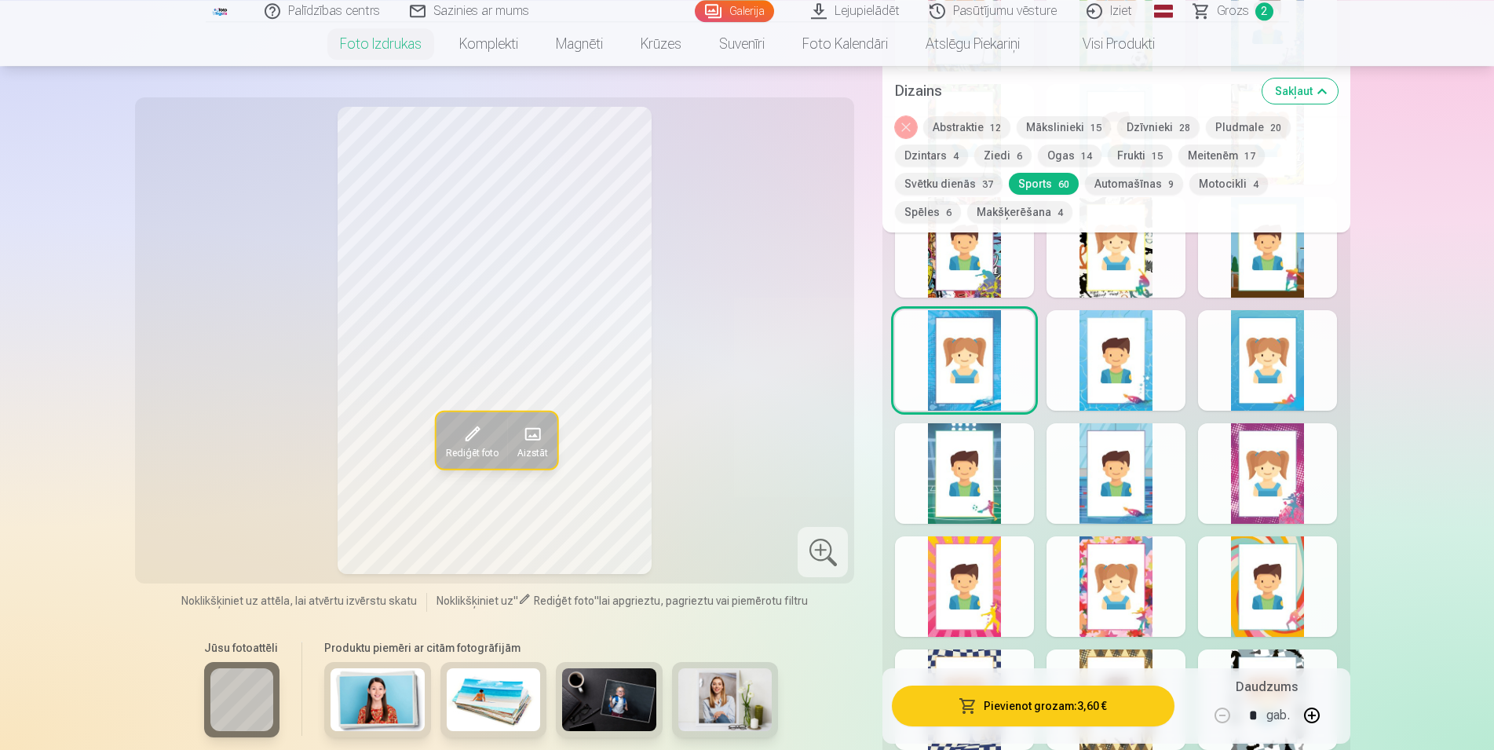
scroll to position [1842, 0]
click at [986, 570] on div at bounding box center [964, 585] width 139 height 100
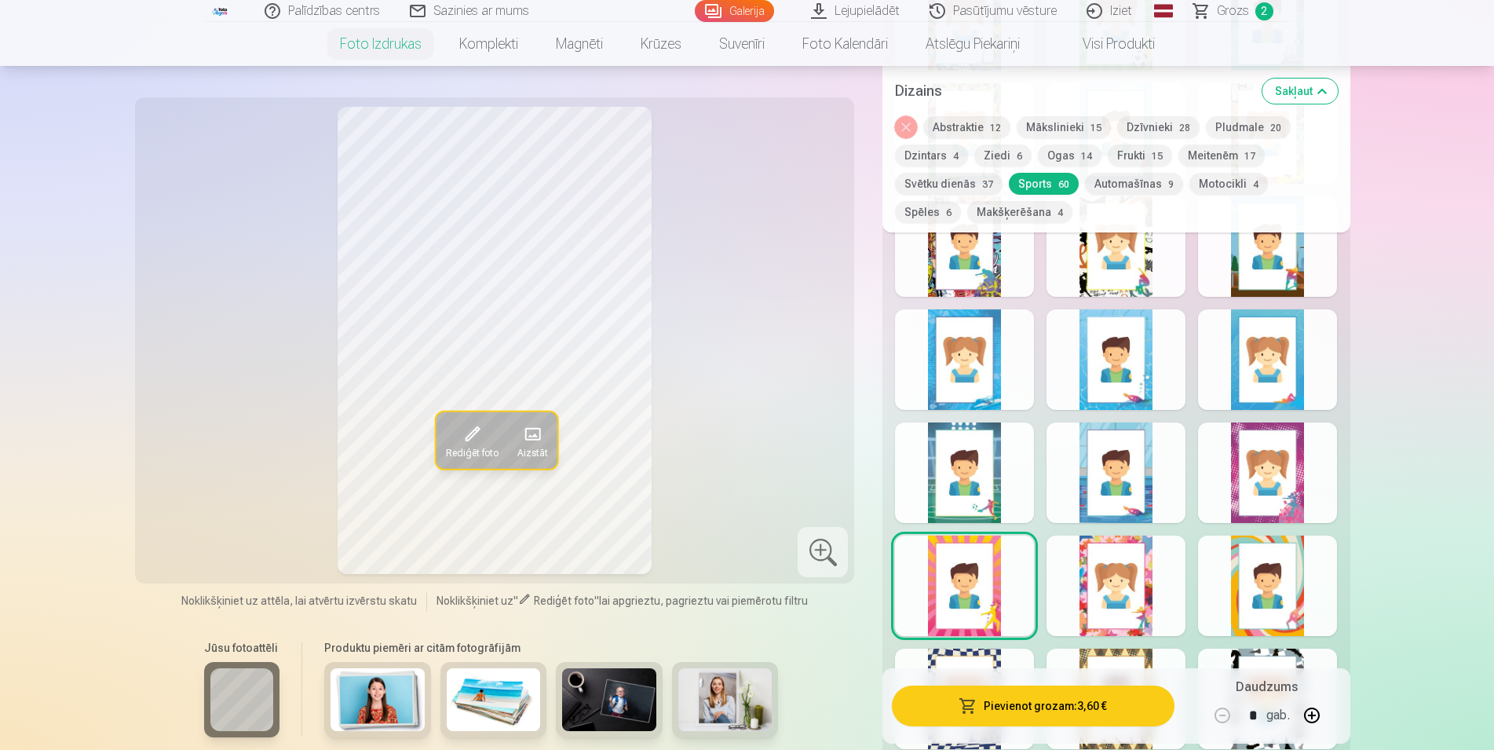
click at [1120, 572] on div at bounding box center [1116, 585] width 139 height 100
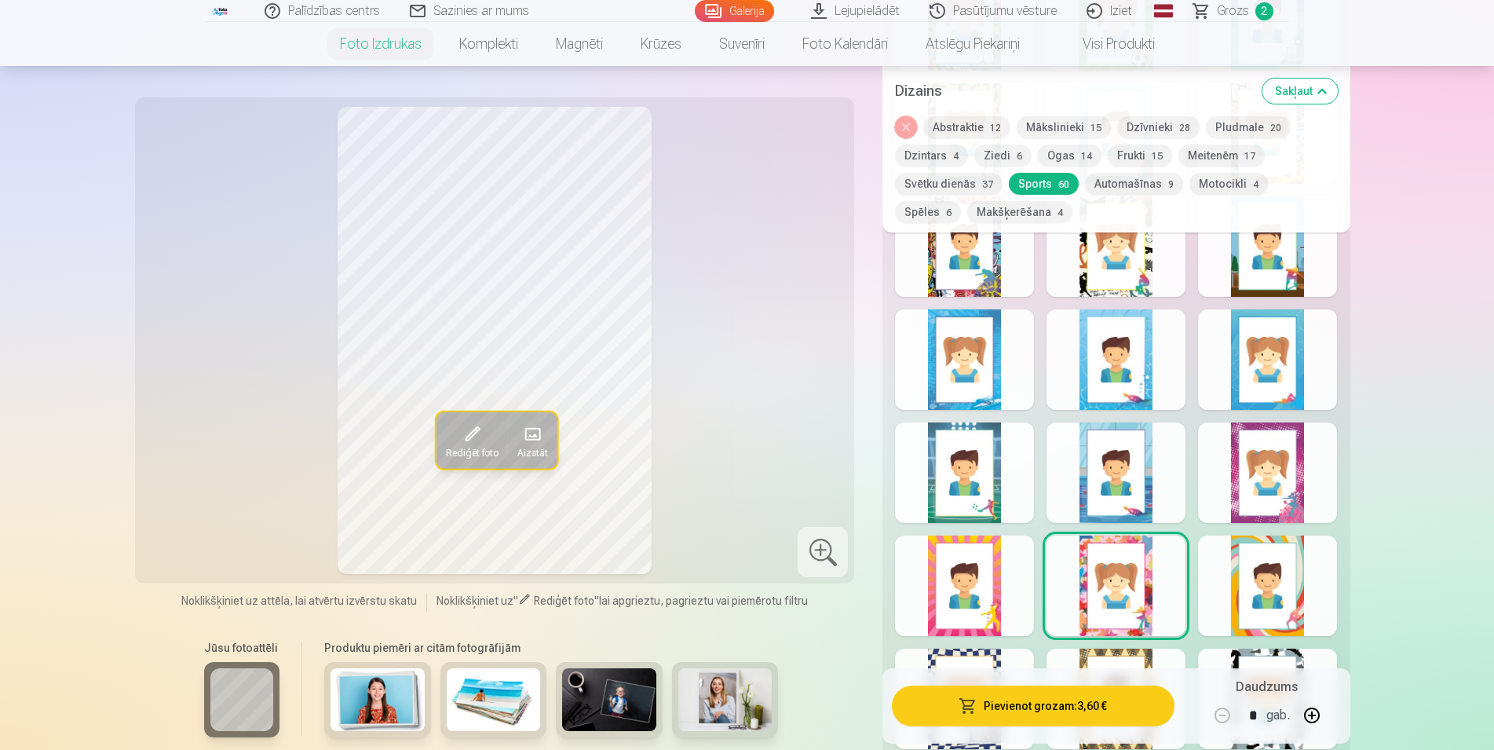
click at [1234, 590] on div at bounding box center [1267, 585] width 139 height 100
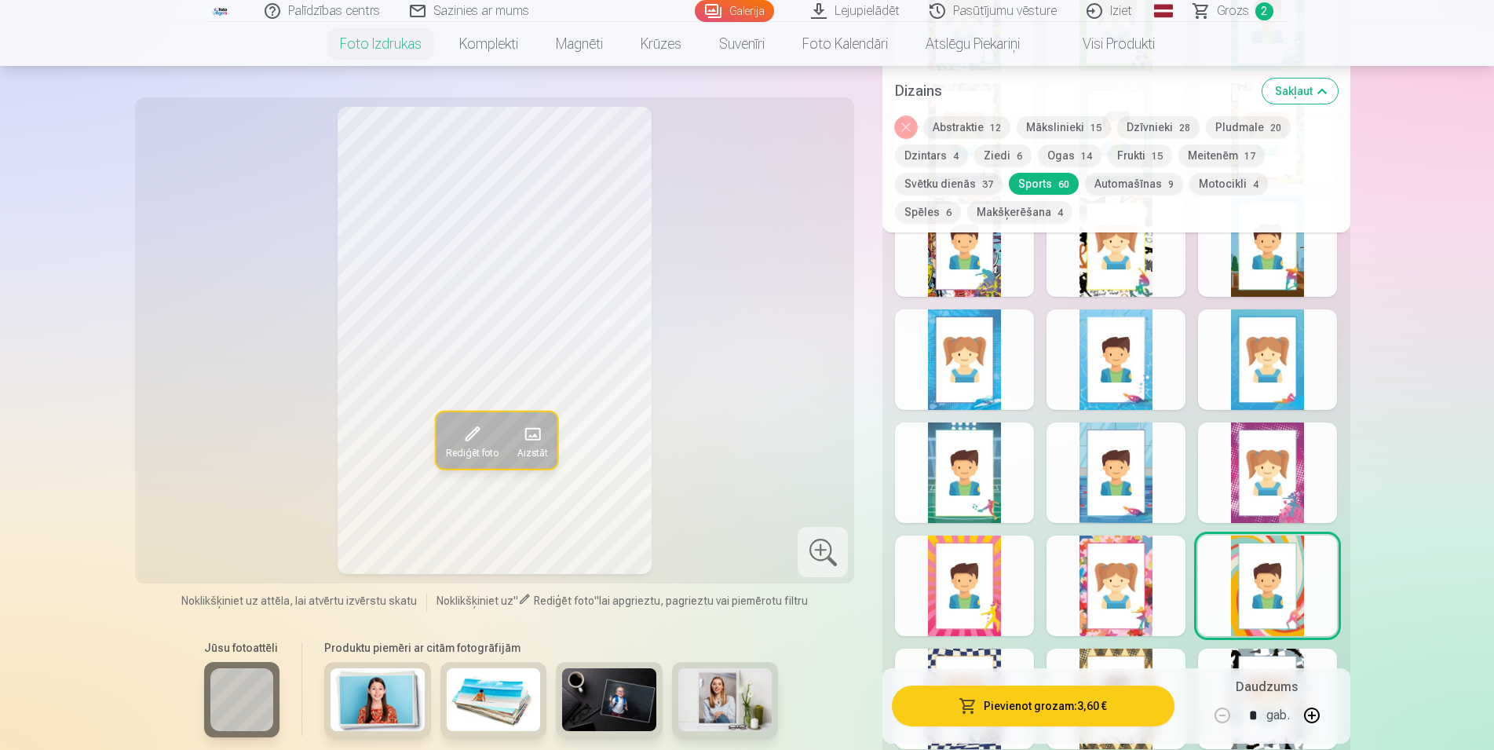
scroll to position [1922, 0]
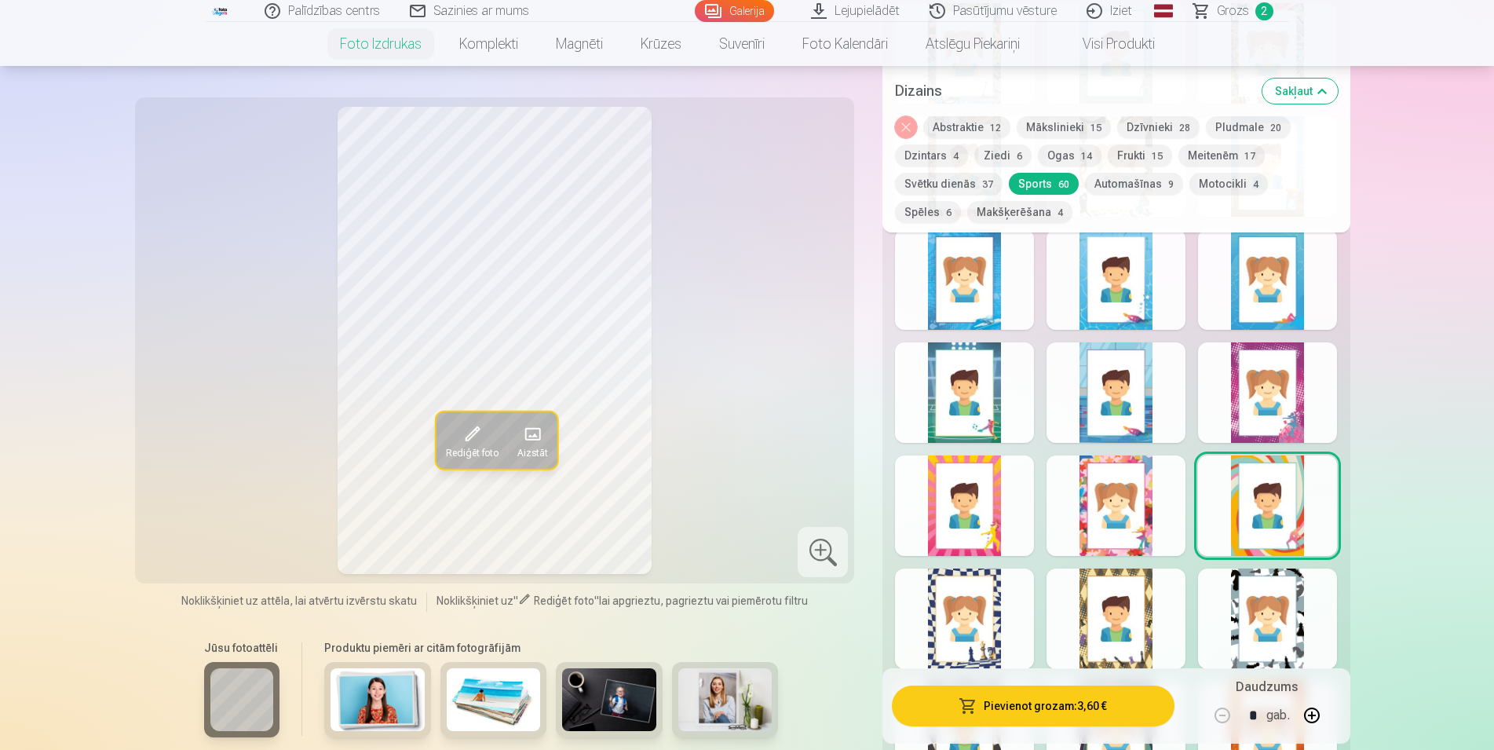
click at [1251, 590] on div at bounding box center [1267, 618] width 139 height 100
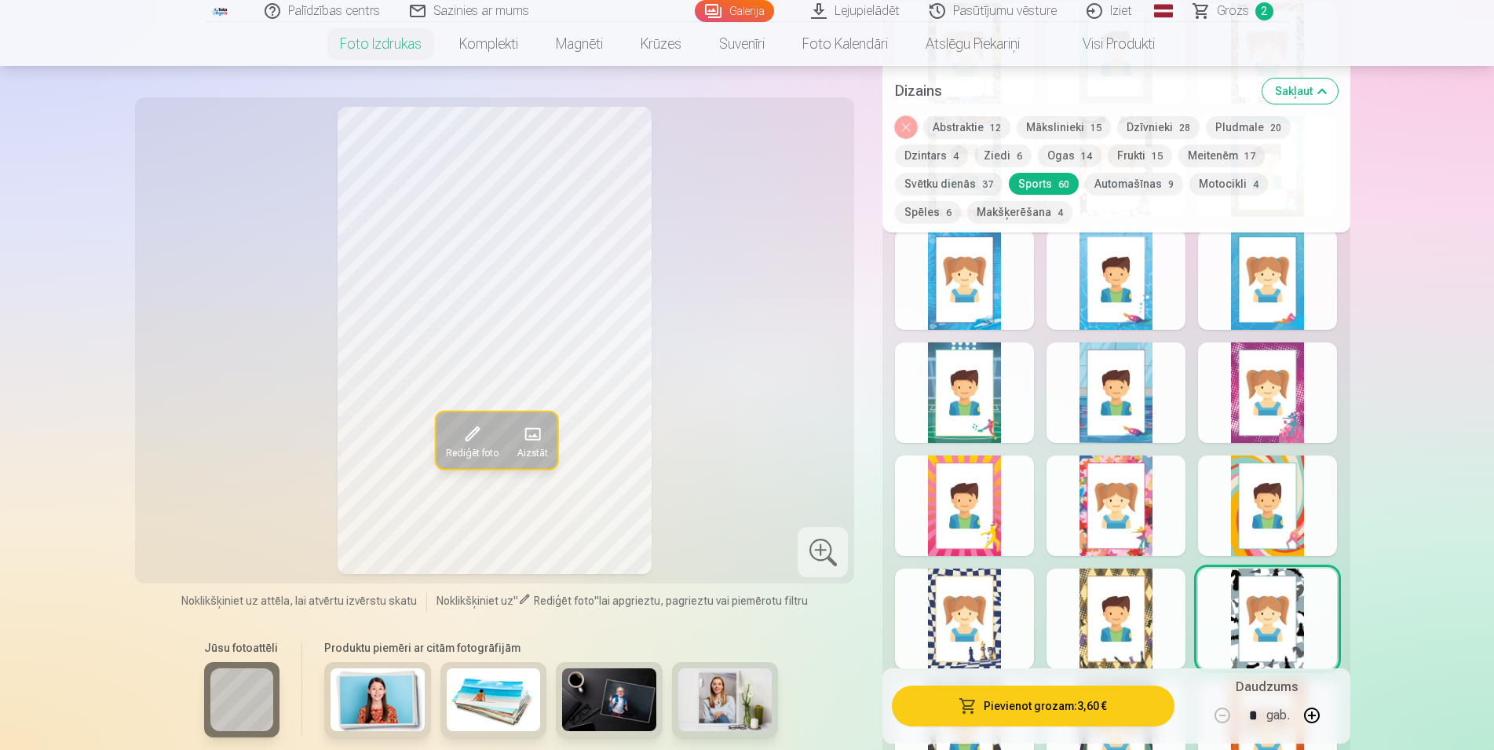
click at [1136, 612] on div at bounding box center [1116, 618] width 139 height 100
click at [981, 619] on div at bounding box center [964, 618] width 139 height 100
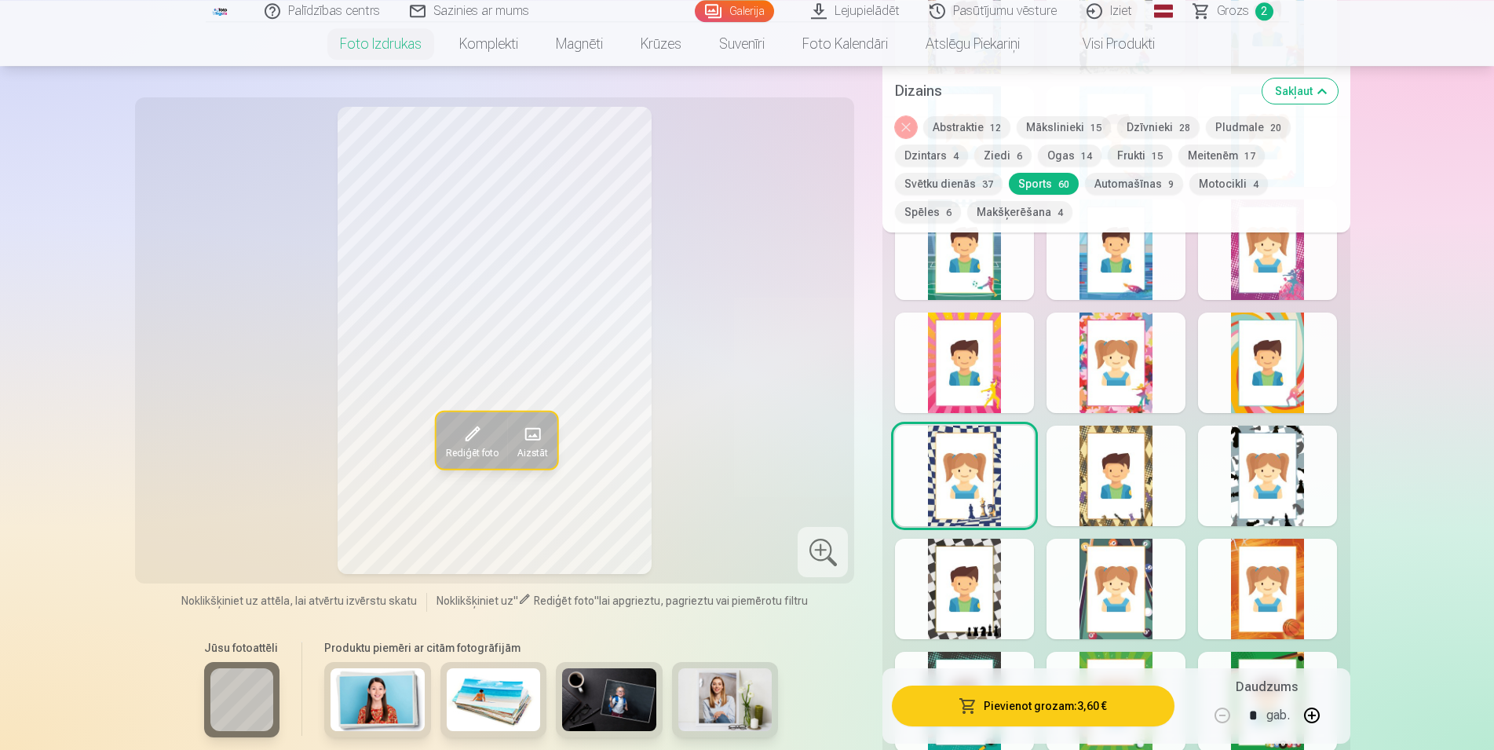
scroll to position [2162, 0]
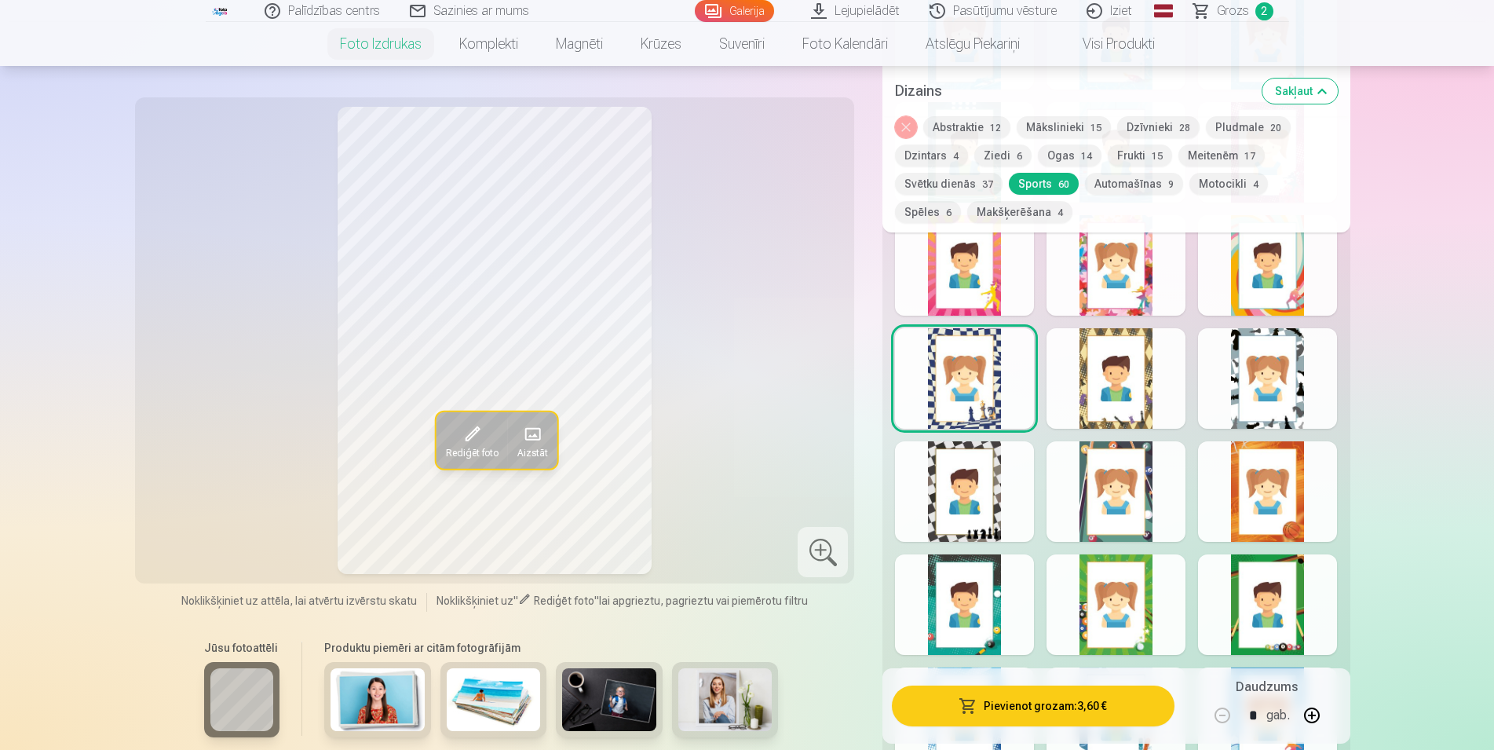
click at [971, 520] on div at bounding box center [964, 491] width 139 height 100
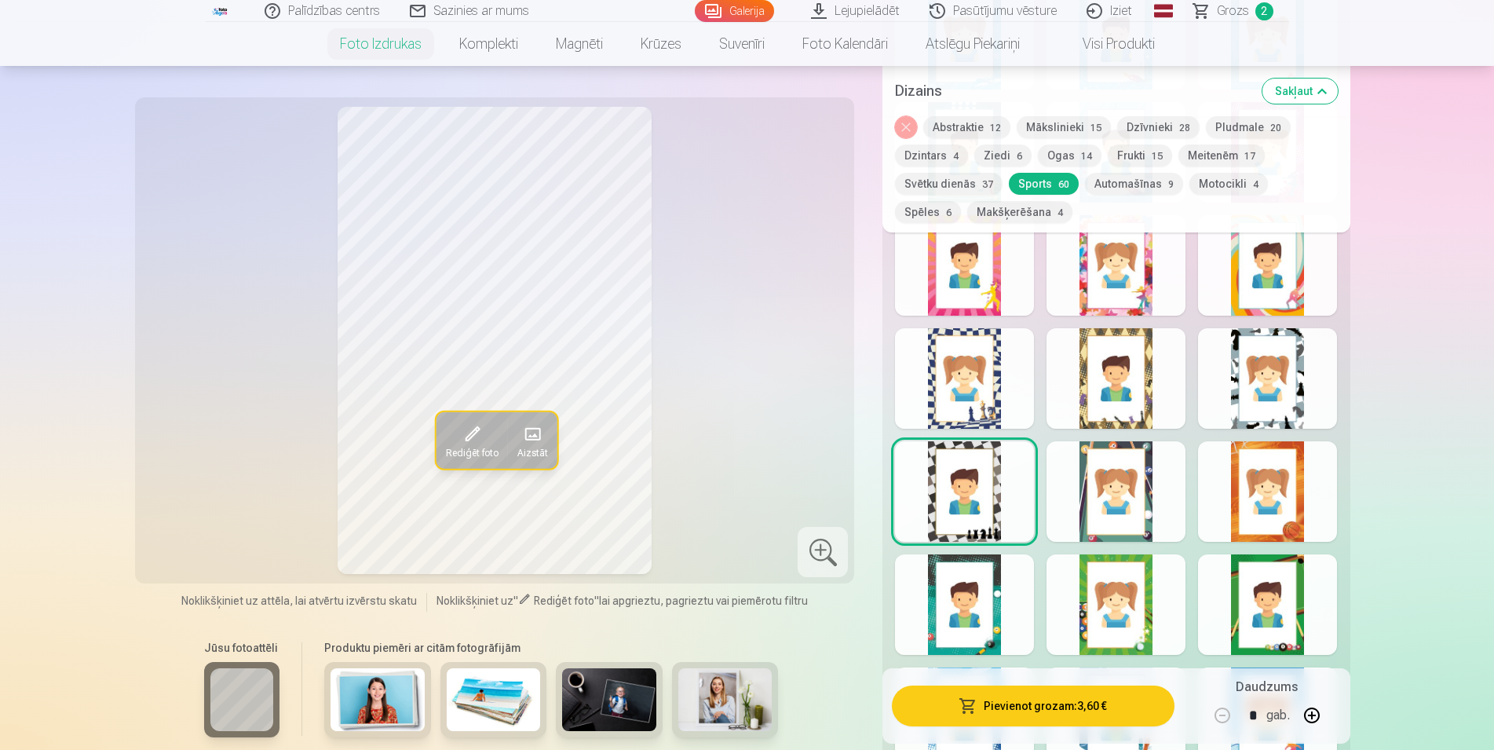
click at [1120, 492] on div at bounding box center [1116, 491] width 139 height 100
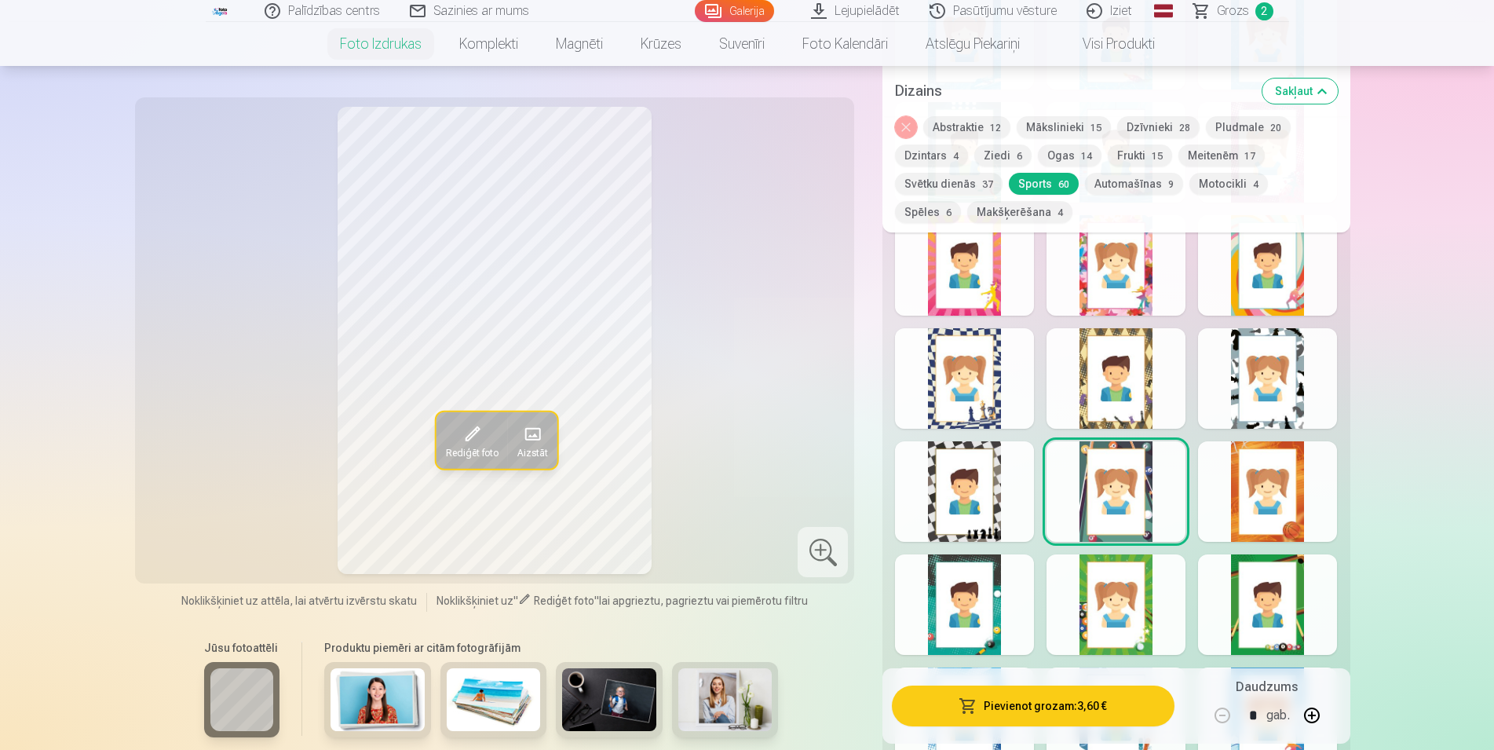
click at [1256, 488] on div at bounding box center [1267, 491] width 139 height 100
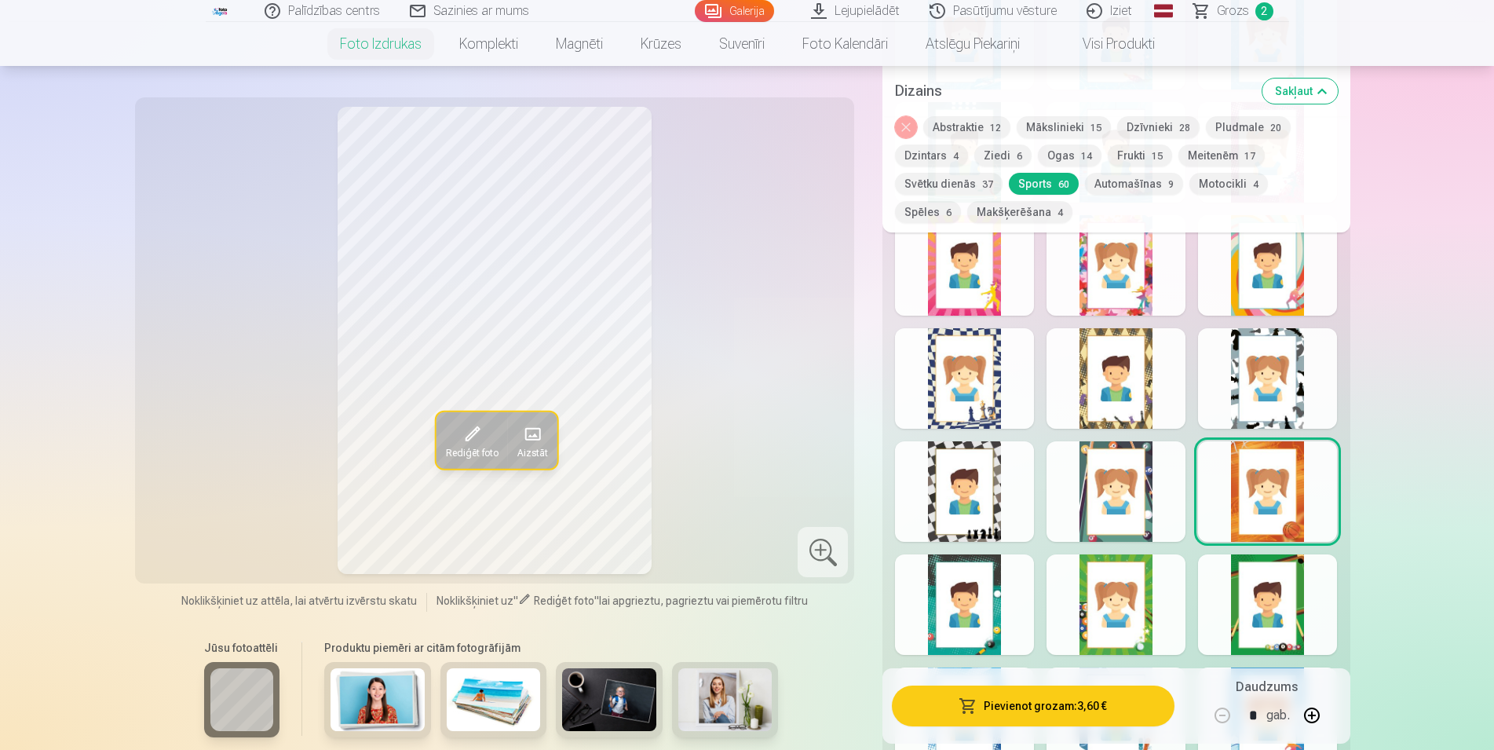
click at [1275, 603] on div at bounding box center [1267, 604] width 139 height 100
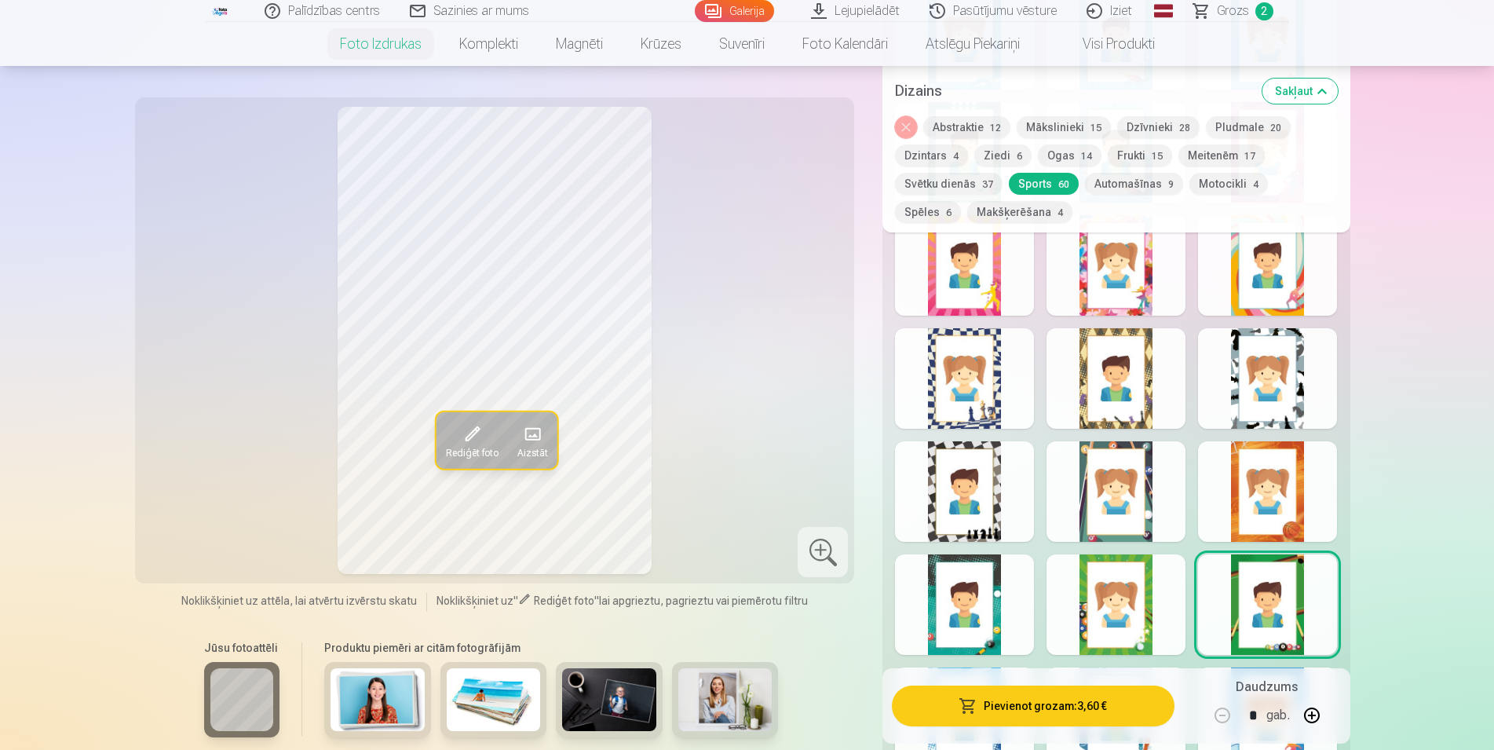
click at [1152, 605] on div at bounding box center [1116, 604] width 139 height 100
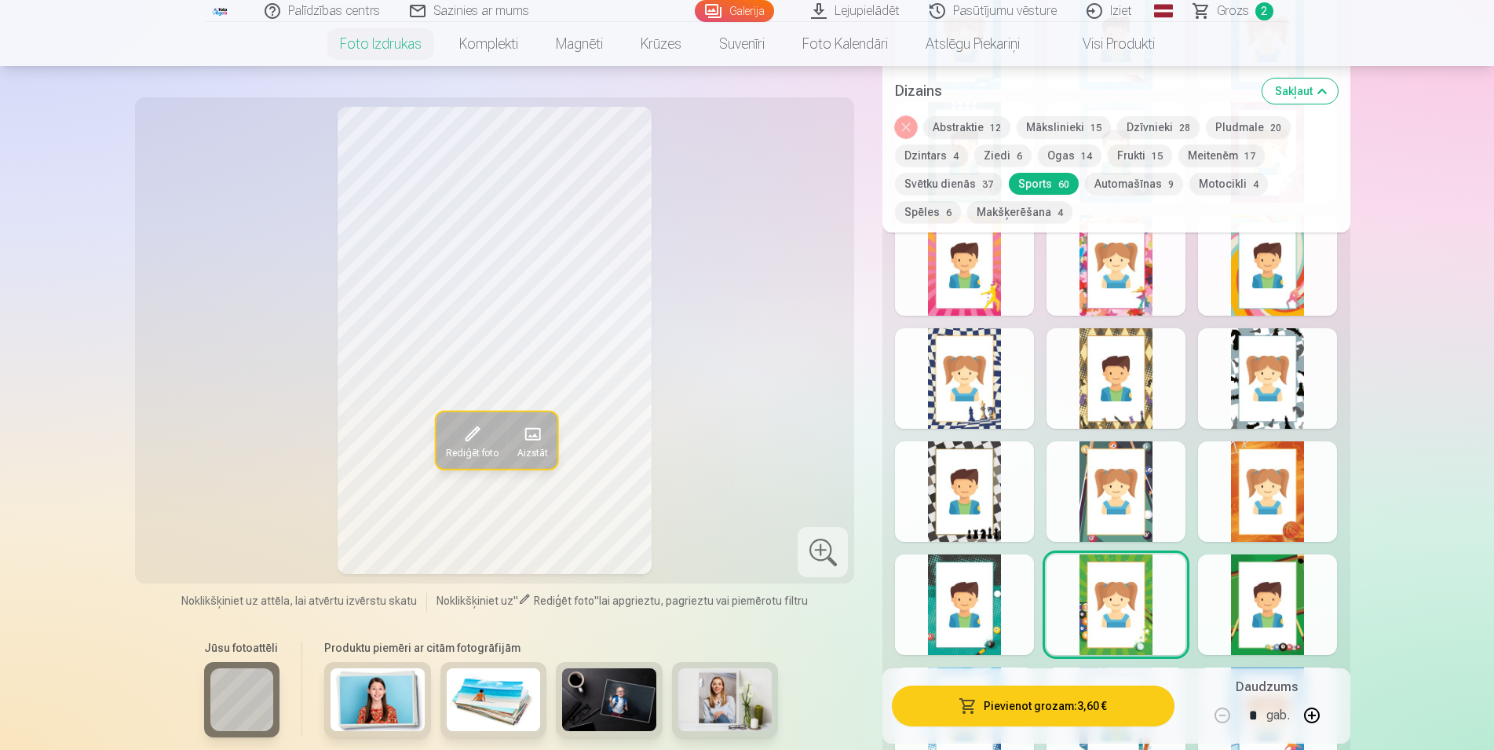
click at [961, 601] on div at bounding box center [964, 604] width 139 height 100
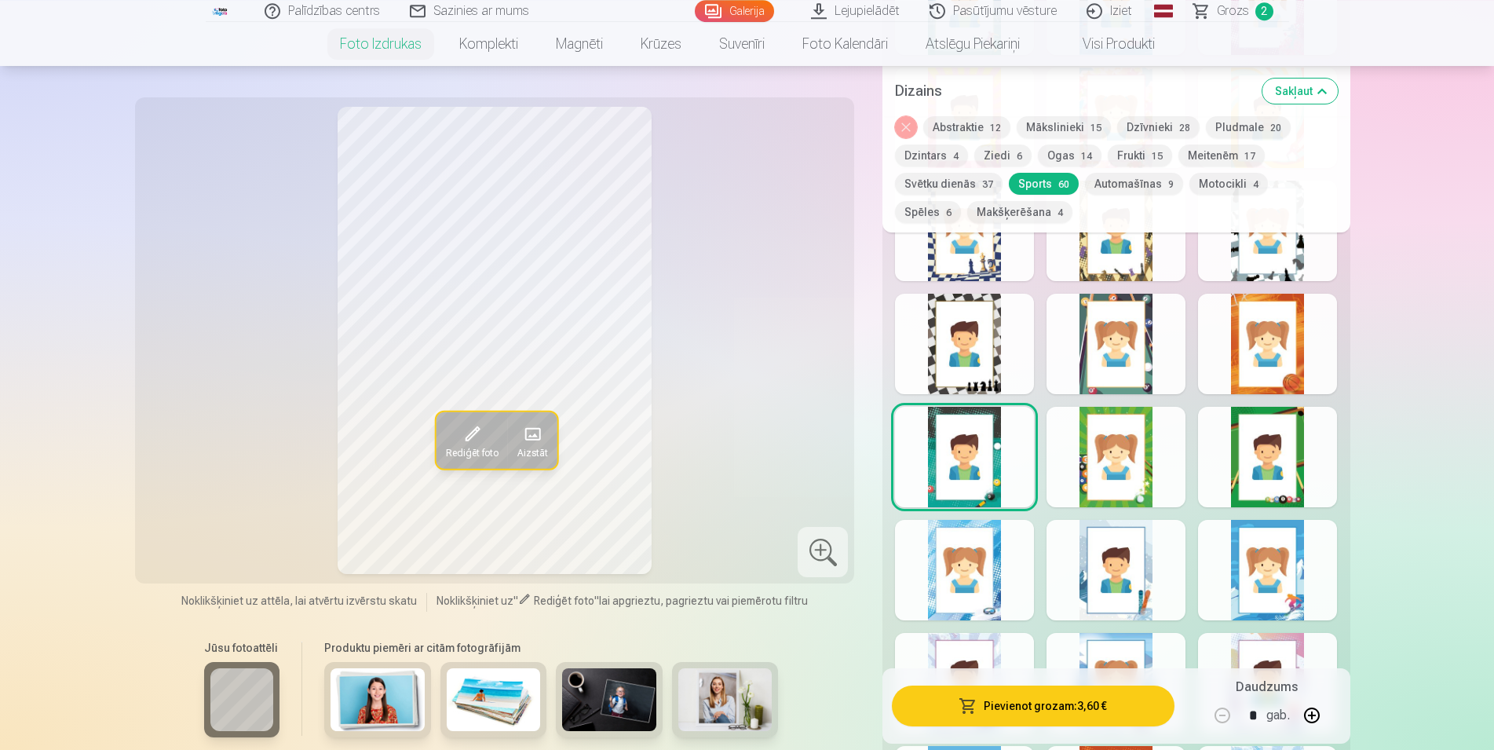
scroll to position [2322, 0]
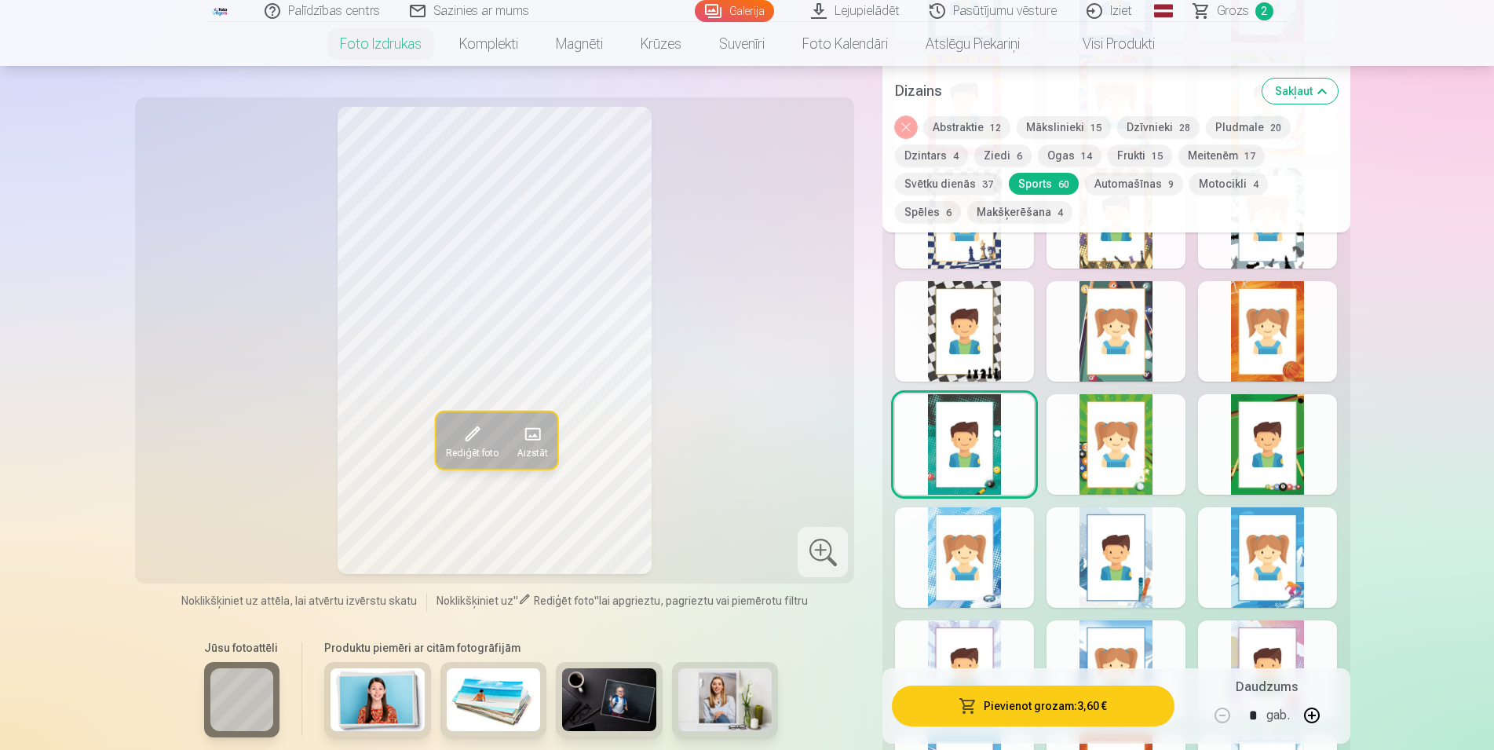
click at [974, 586] on div at bounding box center [964, 557] width 139 height 100
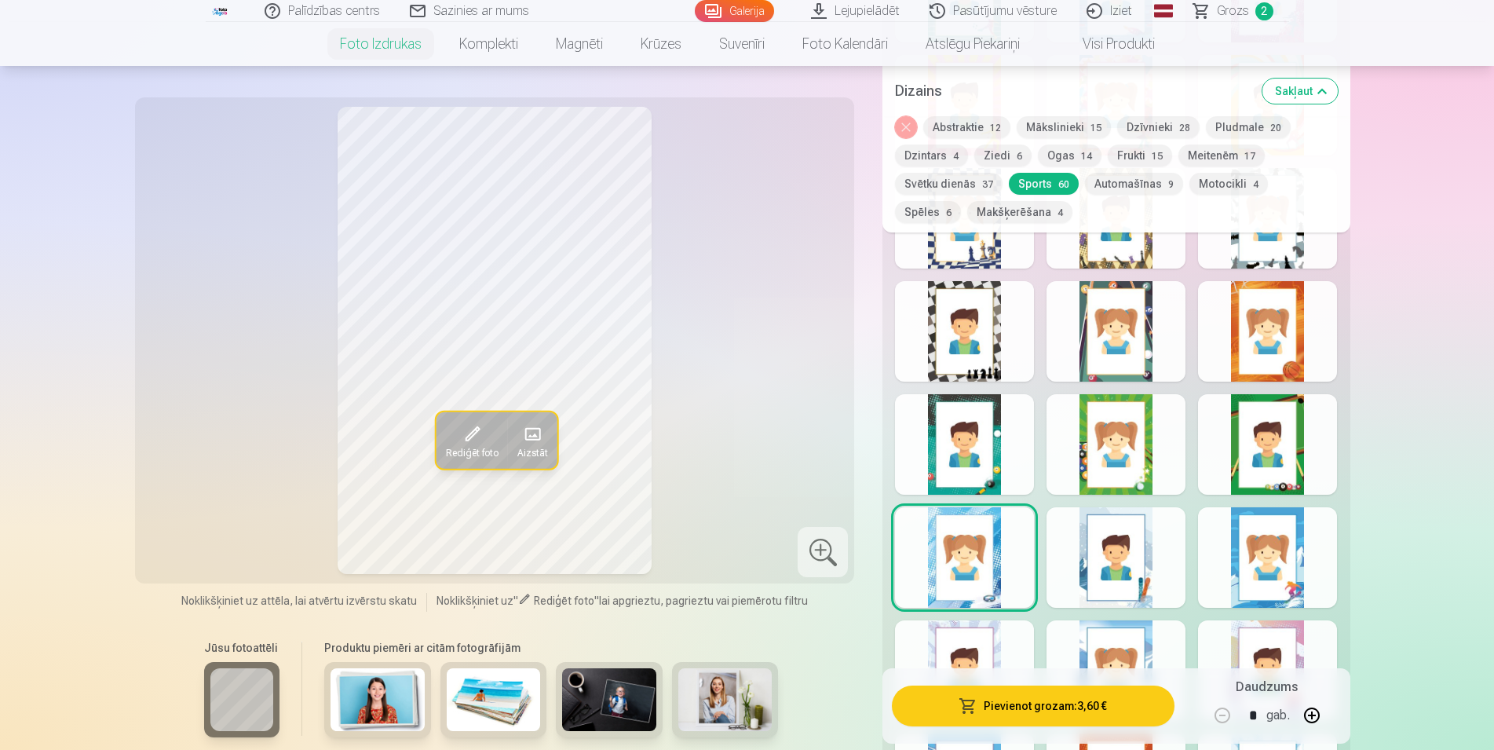
click at [1109, 569] on div at bounding box center [1116, 557] width 139 height 100
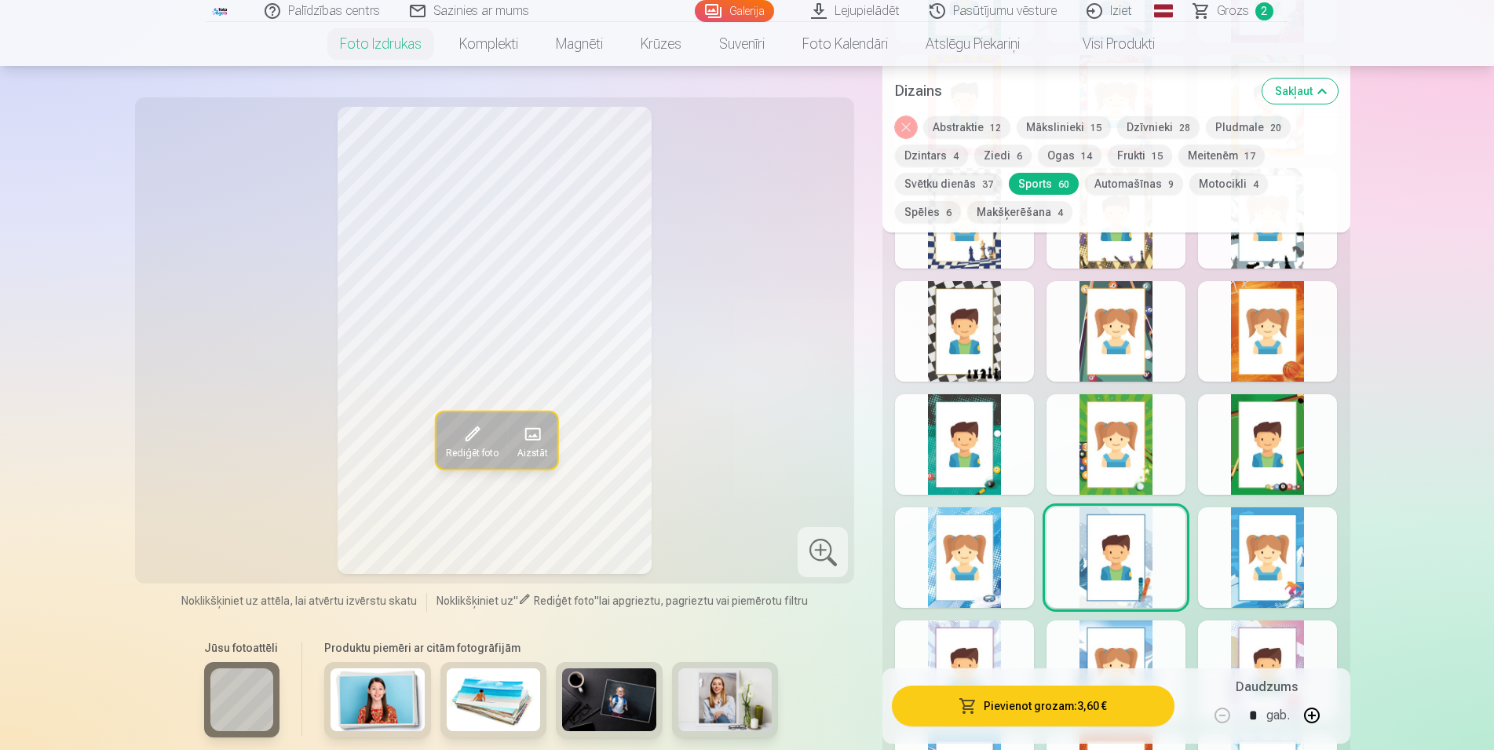
click at [1236, 573] on div at bounding box center [1267, 557] width 139 height 100
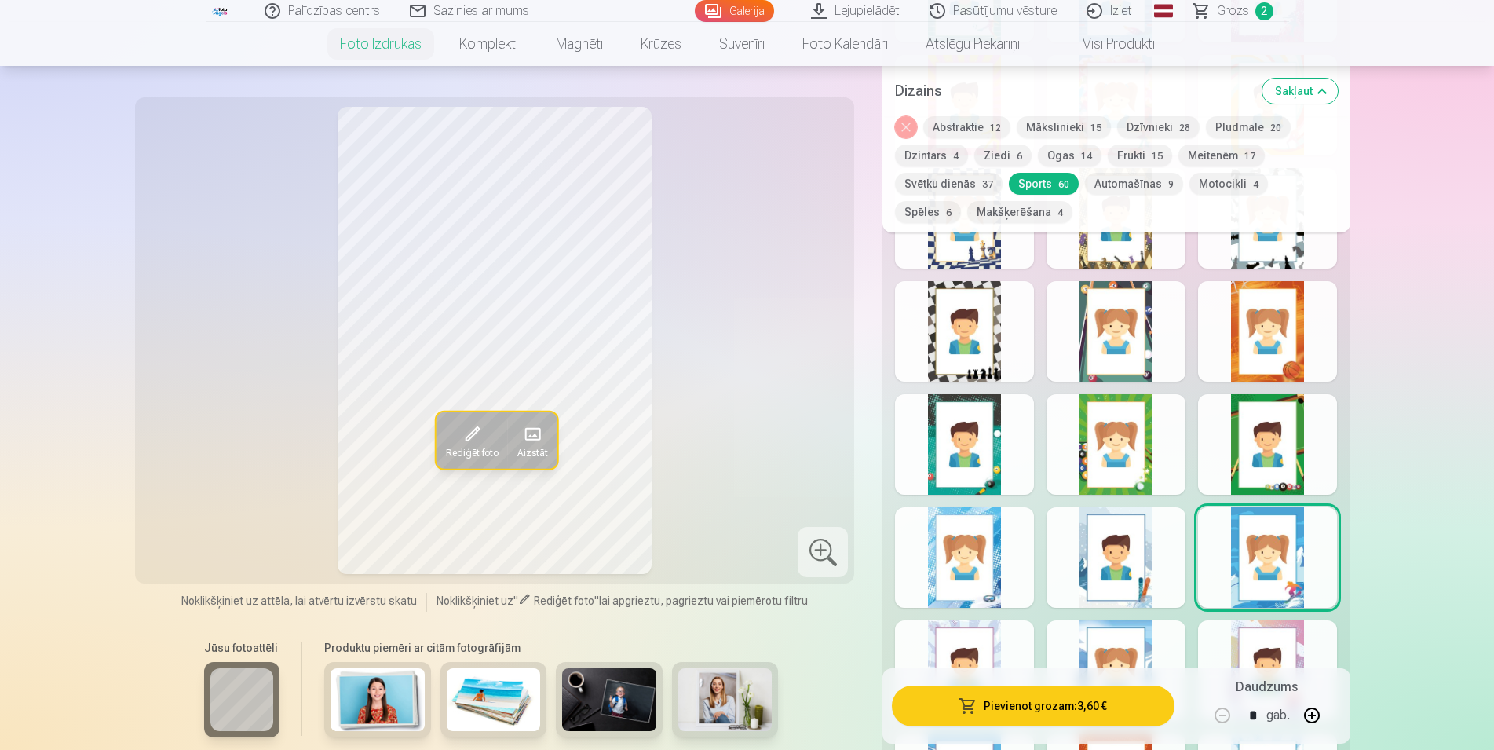
click at [1266, 637] on div at bounding box center [1267, 670] width 139 height 100
click at [1142, 644] on div at bounding box center [1116, 670] width 139 height 100
click at [1003, 636] on div at bounding box center [964, 670] width 139 height 100
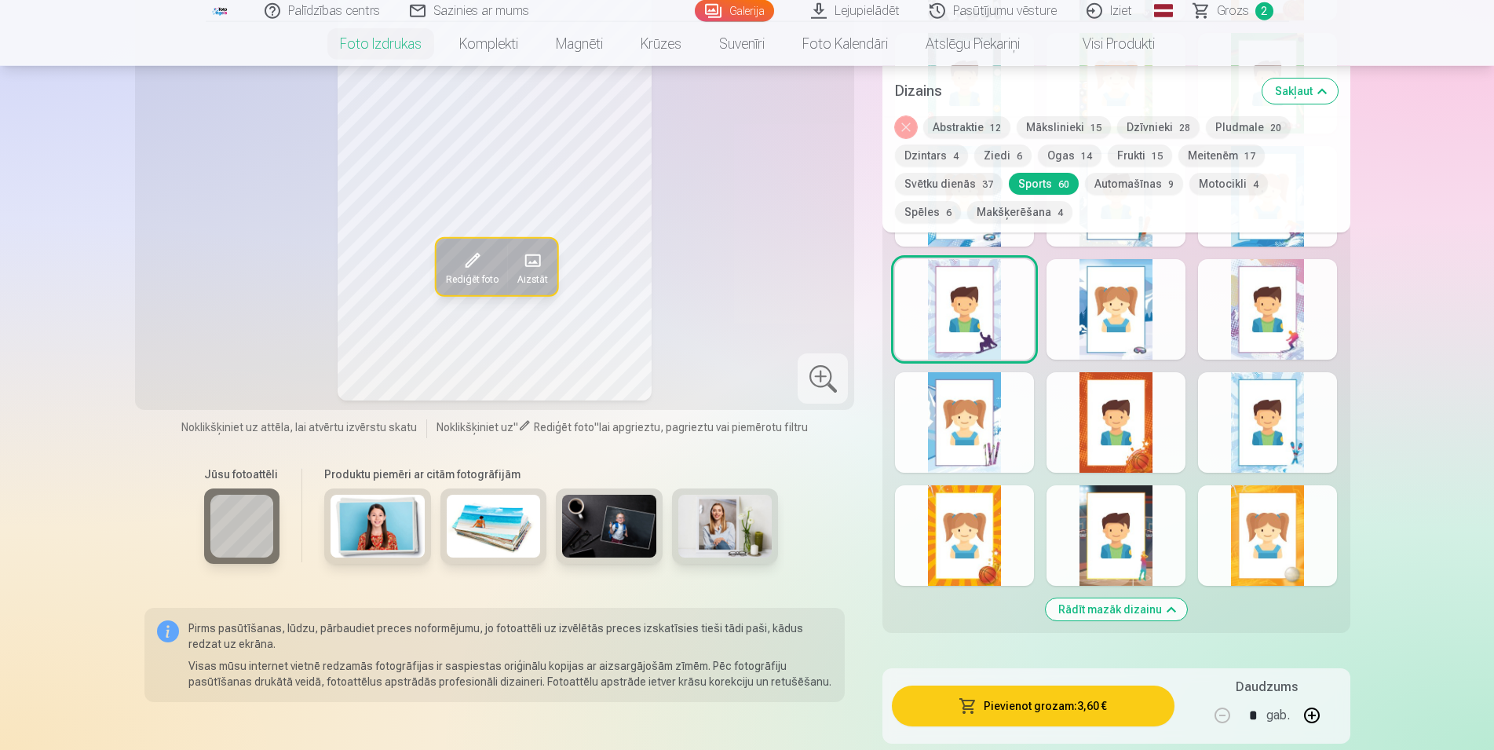
scroll to position [2723, 0]
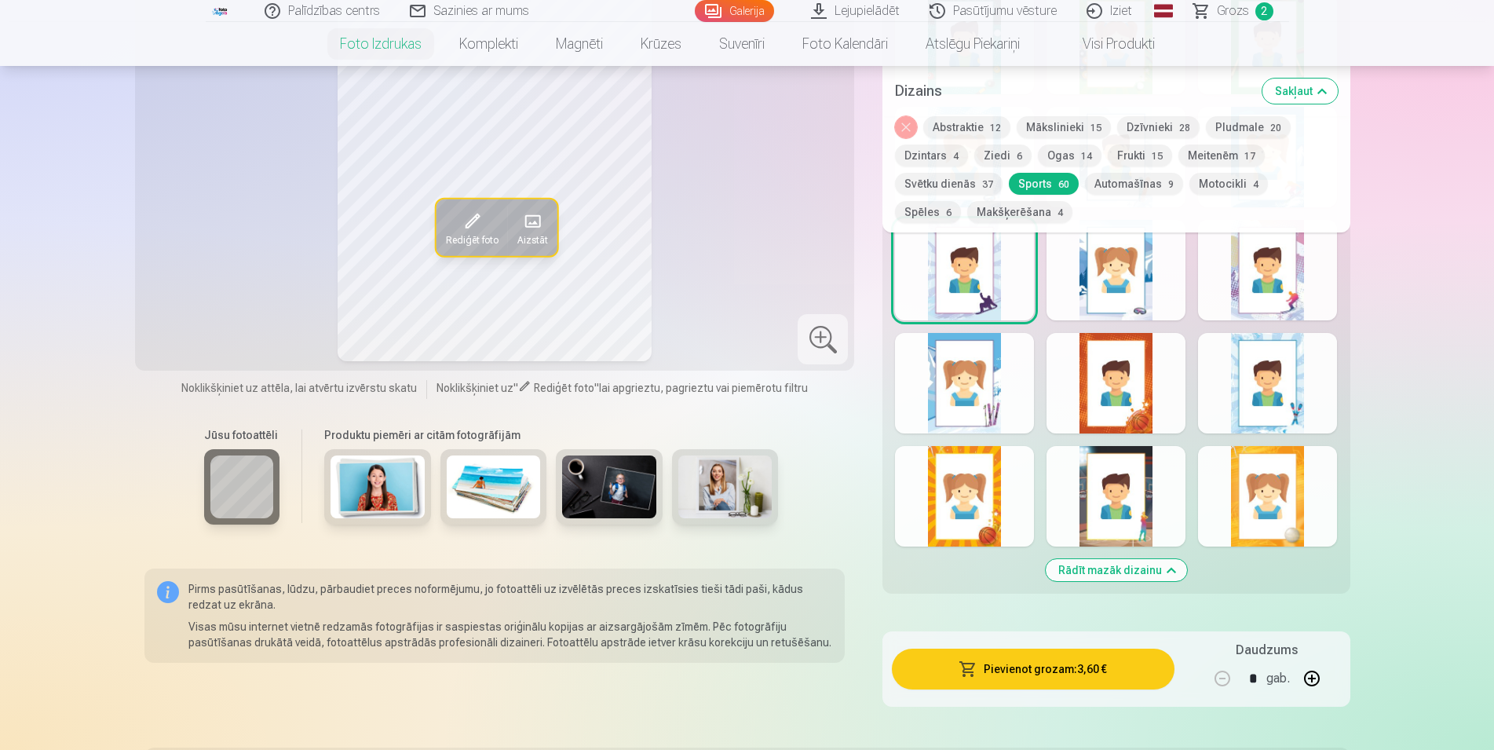
click at [1014, 398] on div at bounding box center [964, 383] width 139 height 100
click at [1110, 399] on div at bounding box center [1116, 383] width 139 height 100
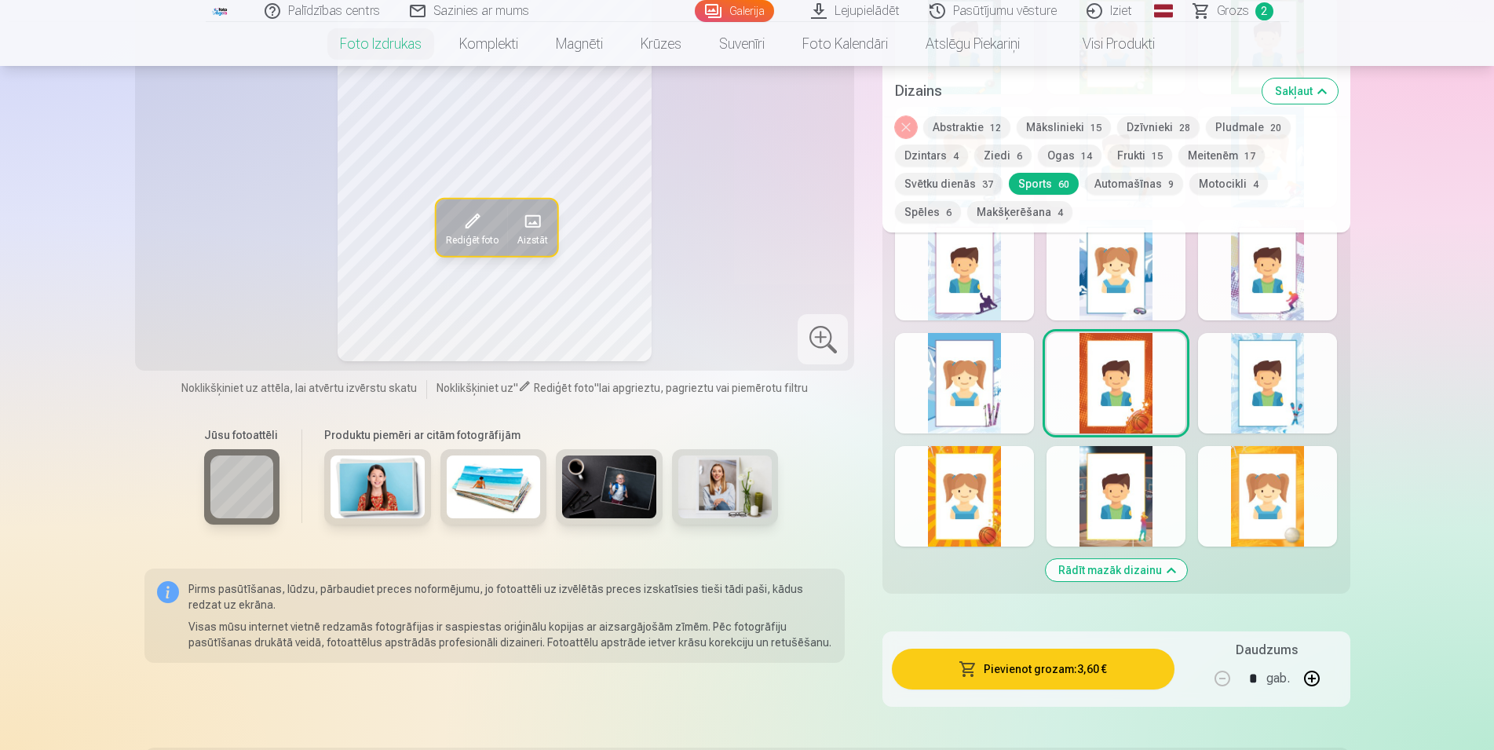
click at [1270, 396] on div at bounding box center [1267, 383] width 139 height 100
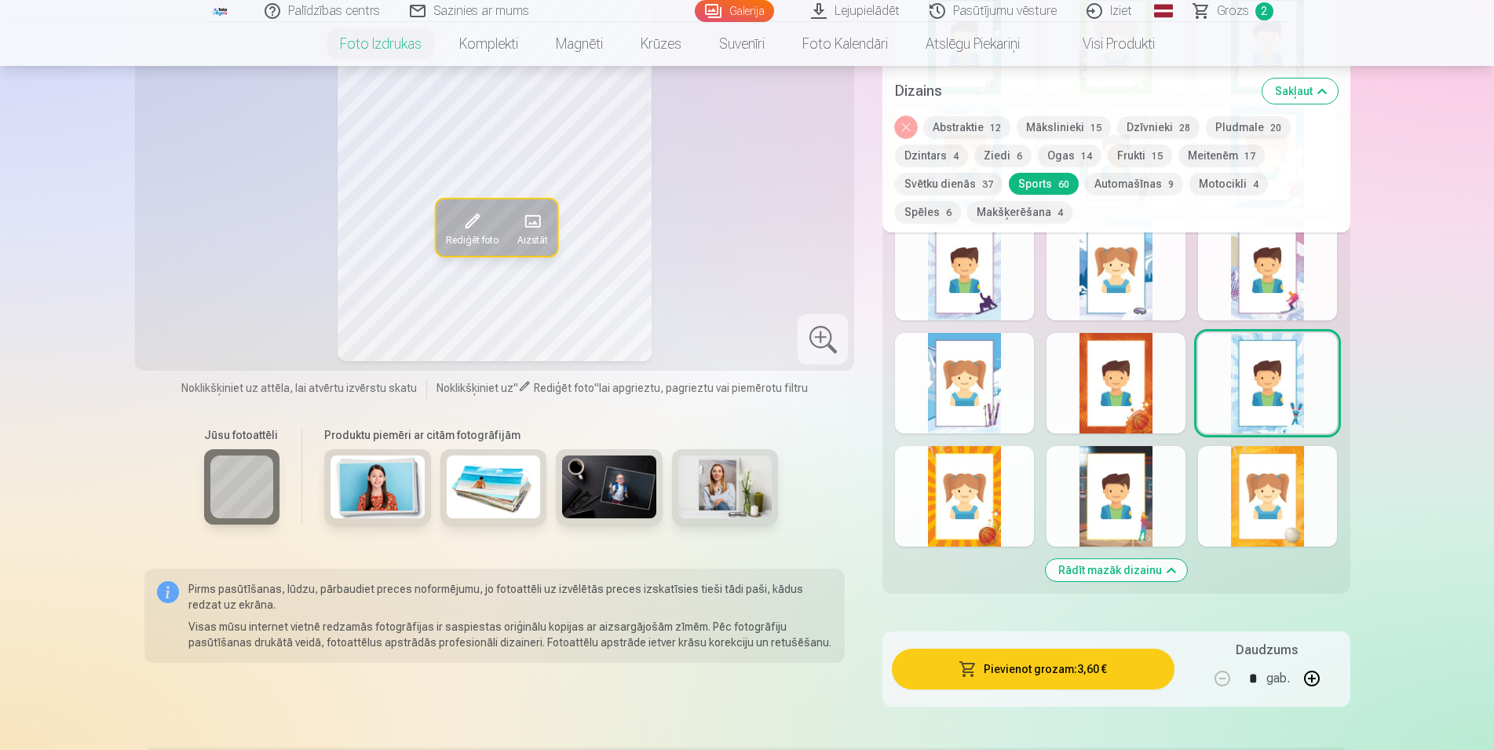
click at [1273, 515] on div at bounding box center [1267, 496] width 139 height 100
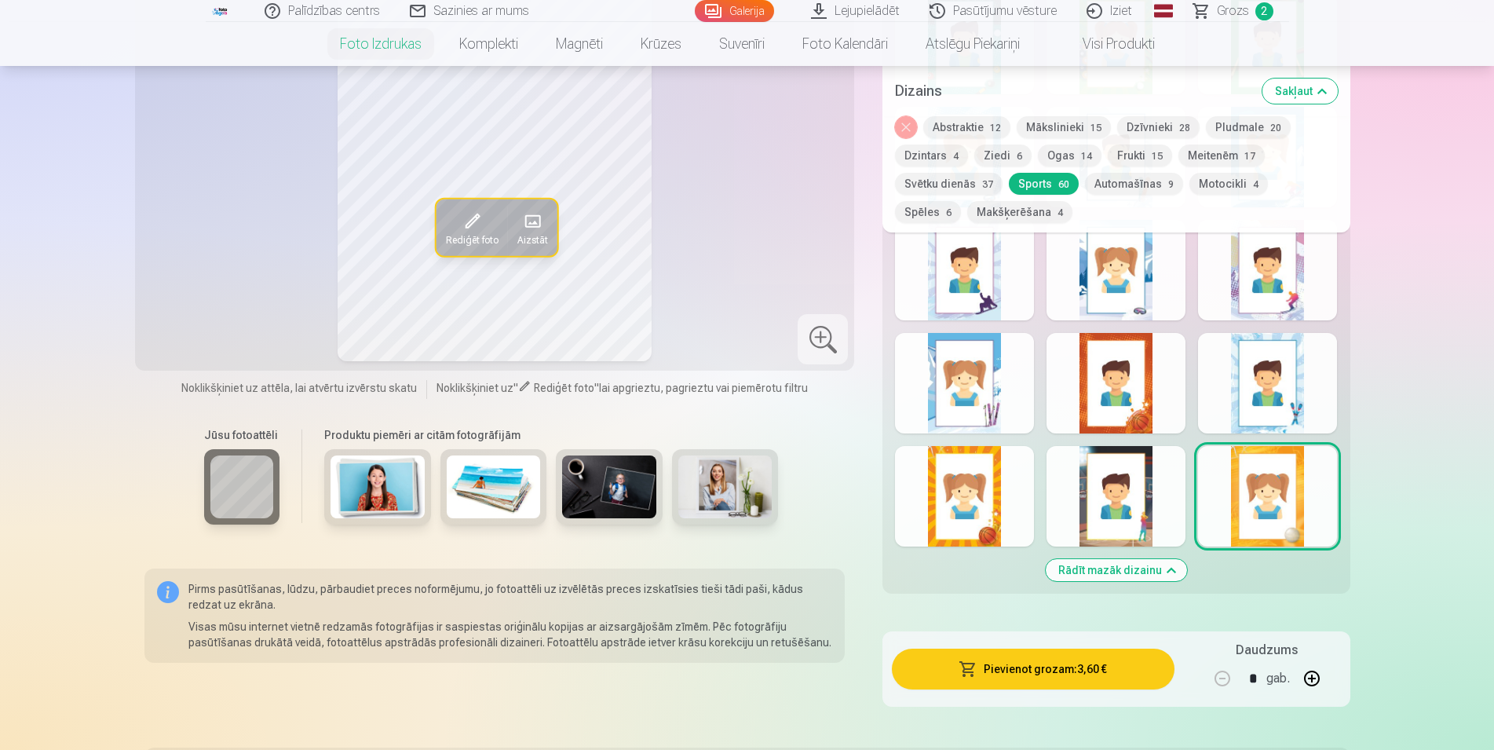
click at [1104, 491] on div at bounding box center [1116, 496] width 139 height 100
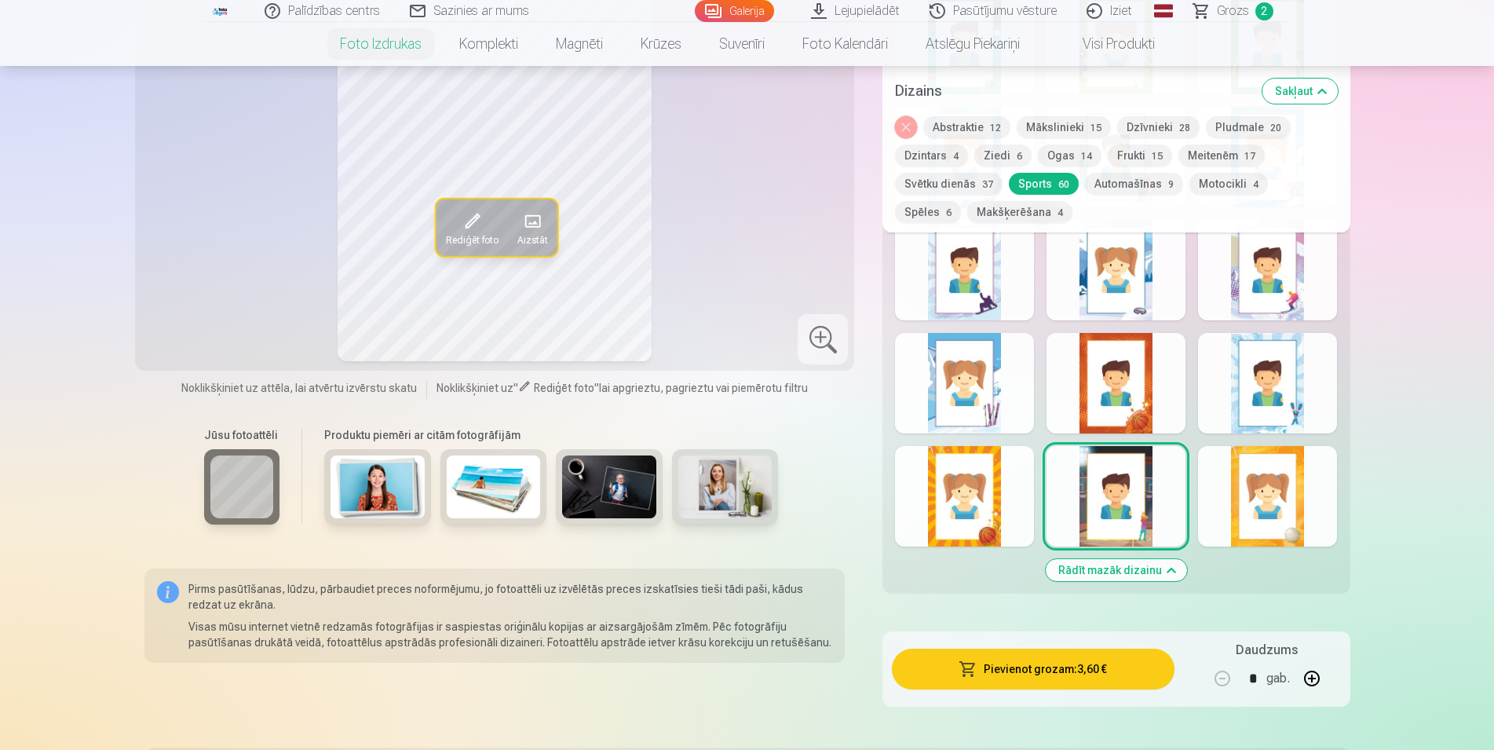
click at [959, 490] on div at bounding box center [964, 496] width 139 height 100
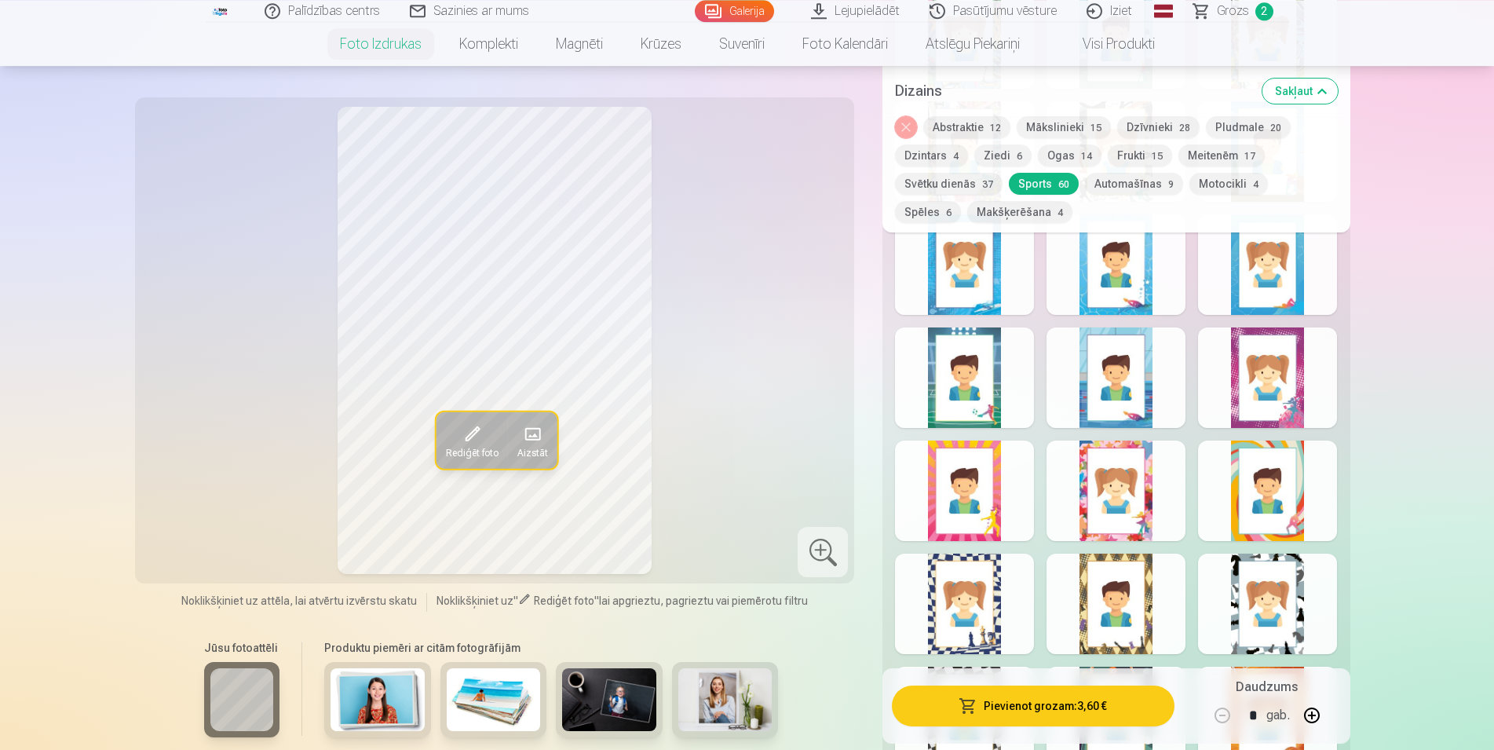
scroll to position [1922, 0]
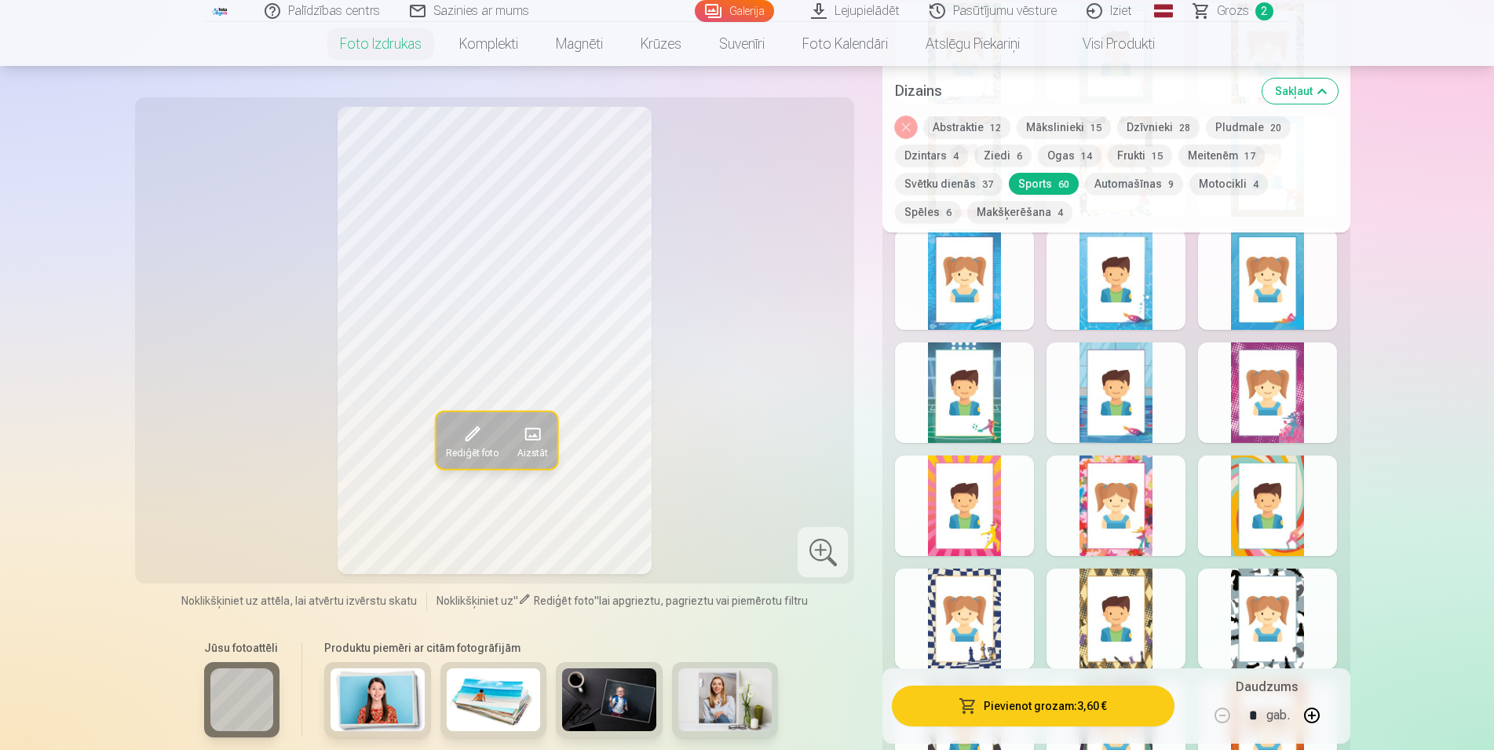
click at [1150, 528] on div at bounding box center [1116, 505] width 139 height 100
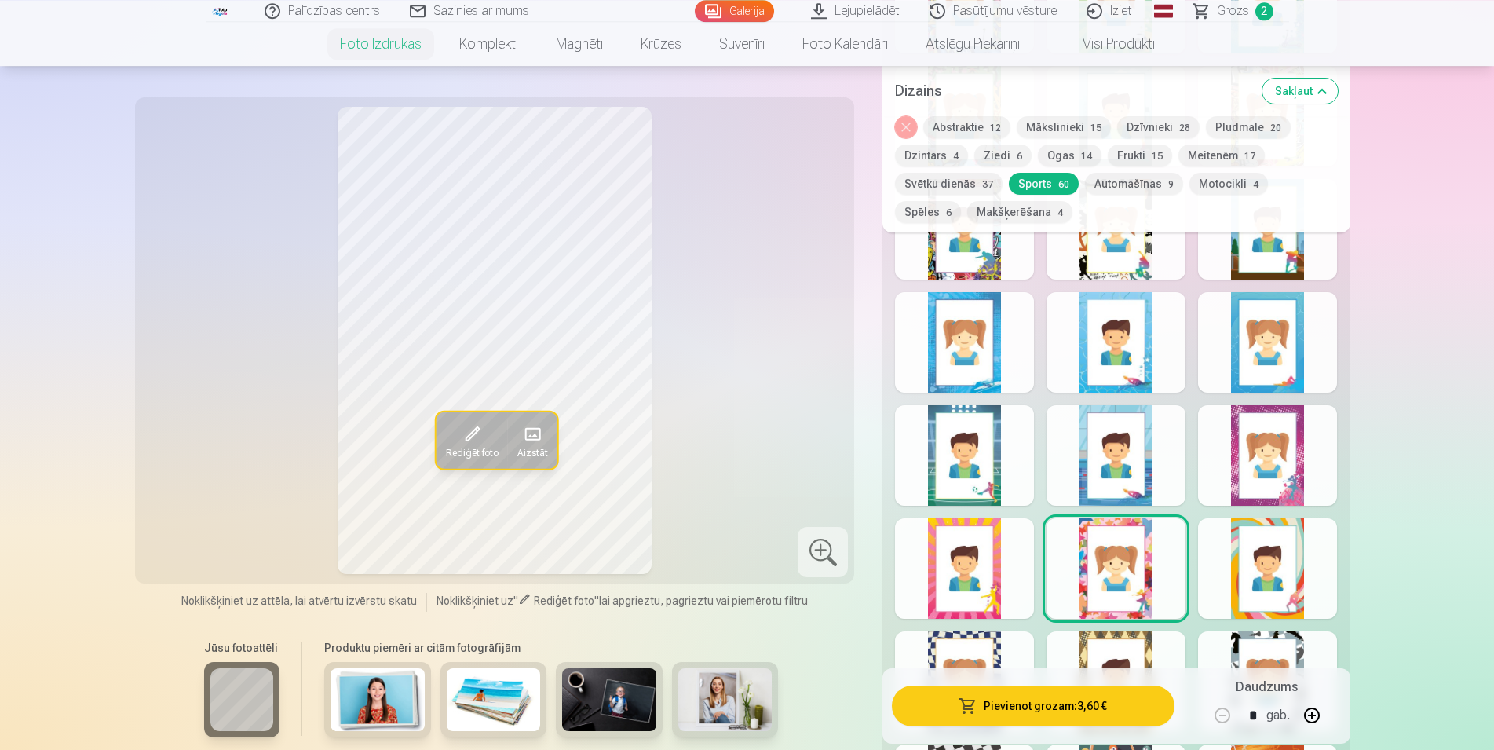
scroll to position [1842, 0]
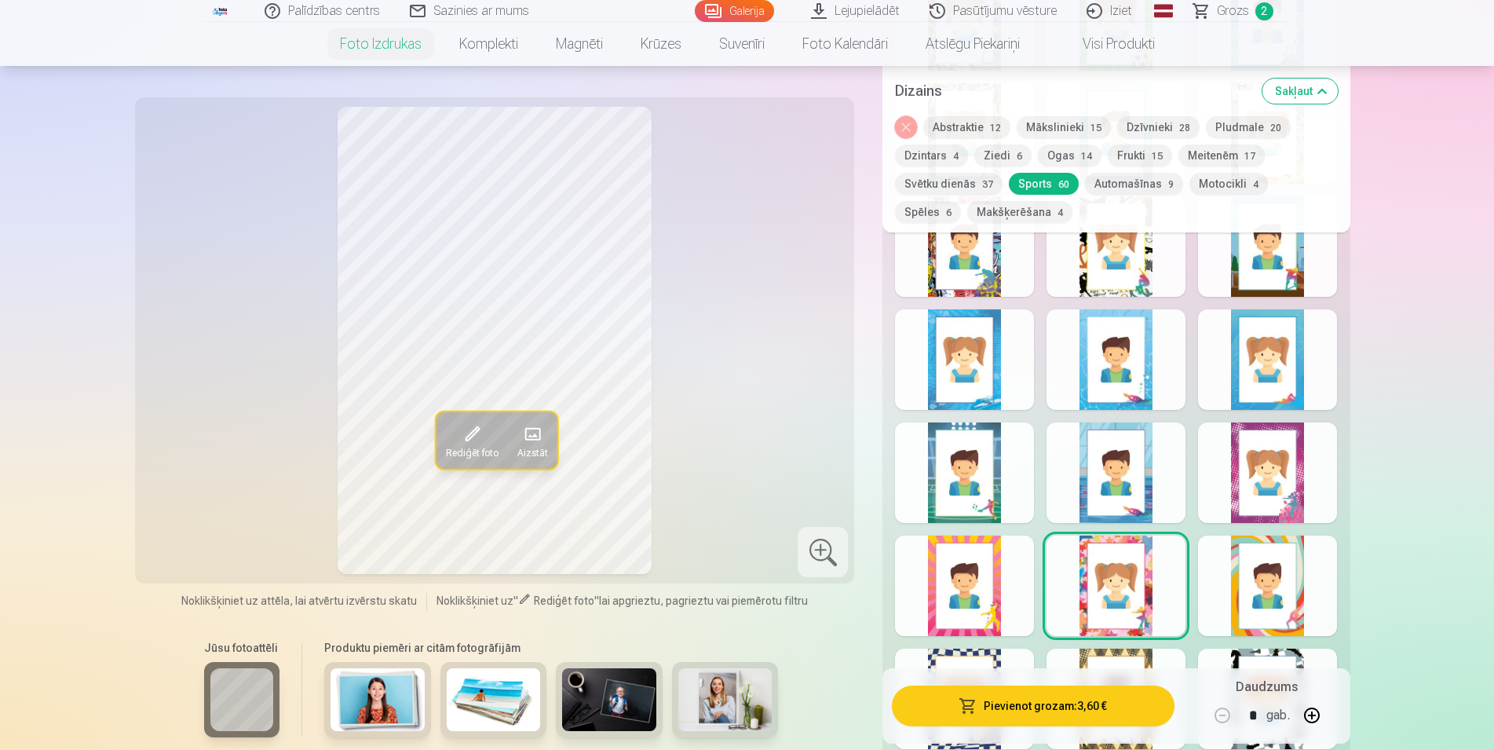
click at [1103, 515] on div at bounding box center [1116, 472] width 139 height 100
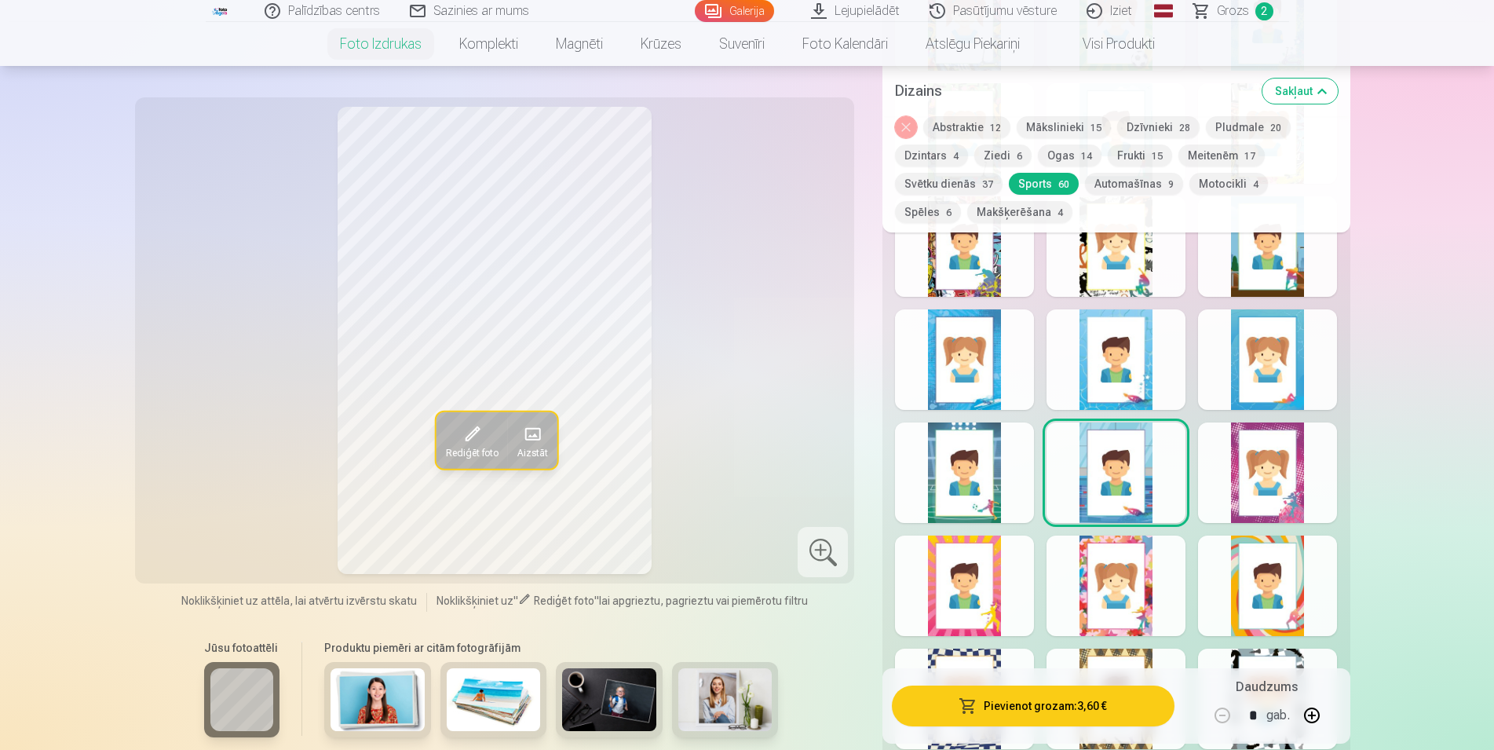
click at [998, 495] on div at bounding box center [964, 472] width 139 height 100
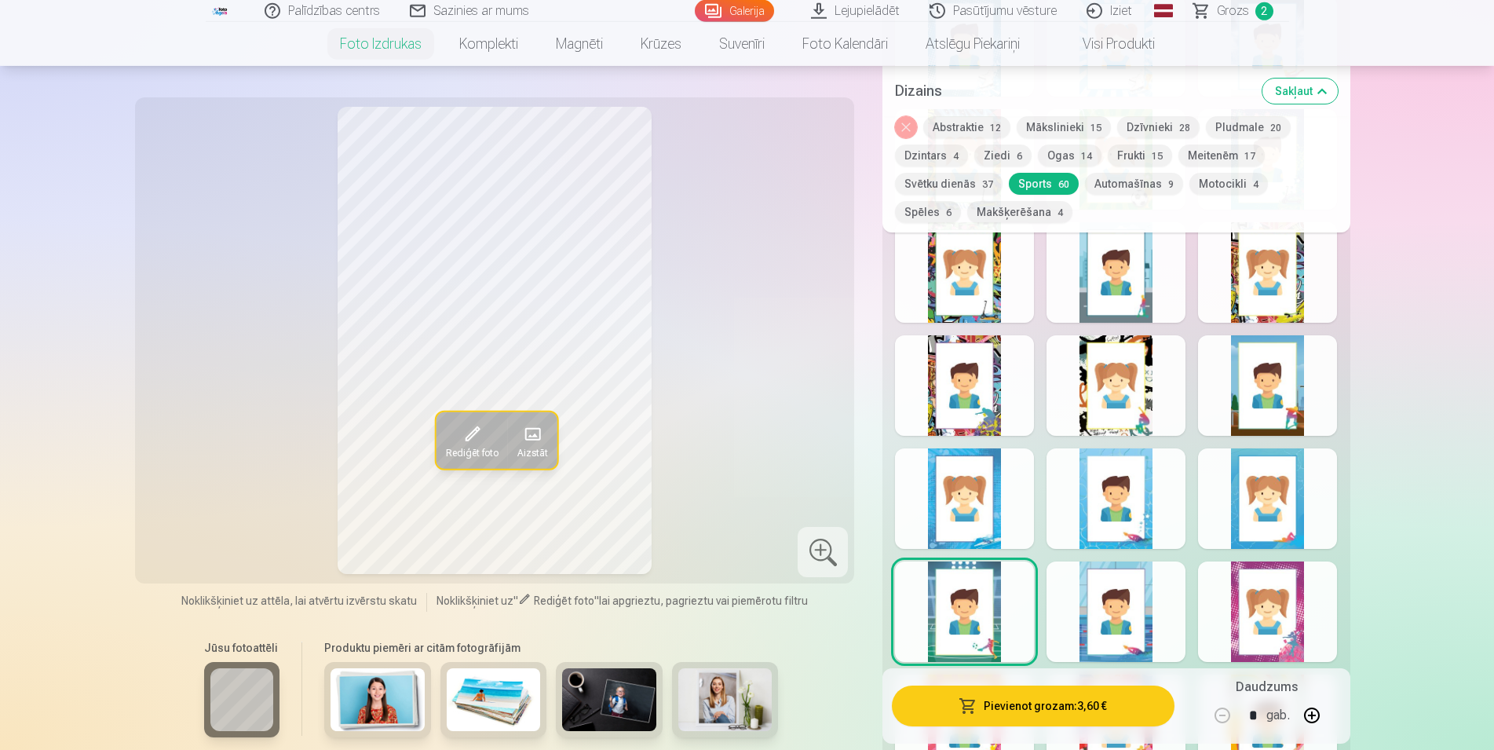
scroll to position [1682, 0]
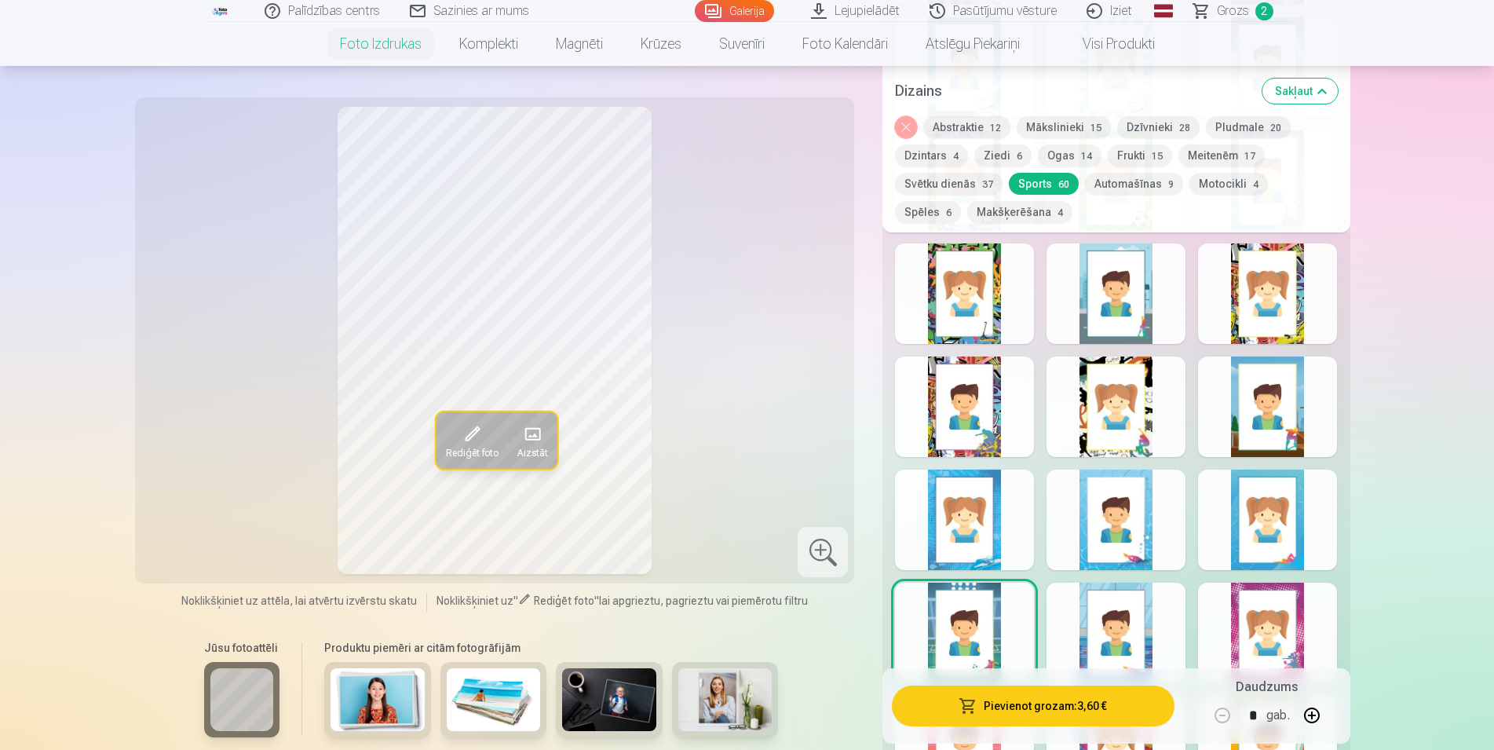
click at [1271, 422] on div at bounding box center [1267, 406] width 139 height 100
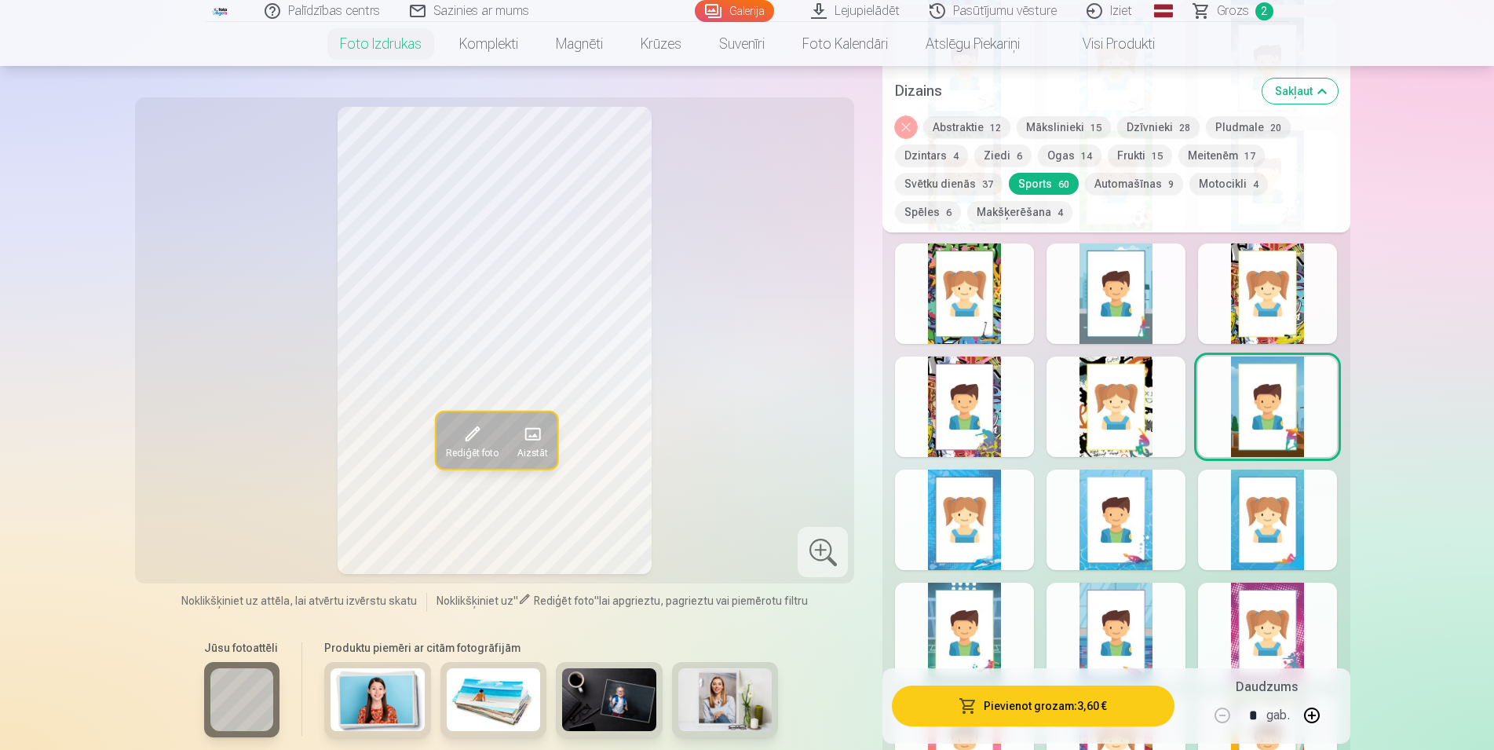
click at [1150, 329] on div at bounding box center [1116, 293] width 139 height 100
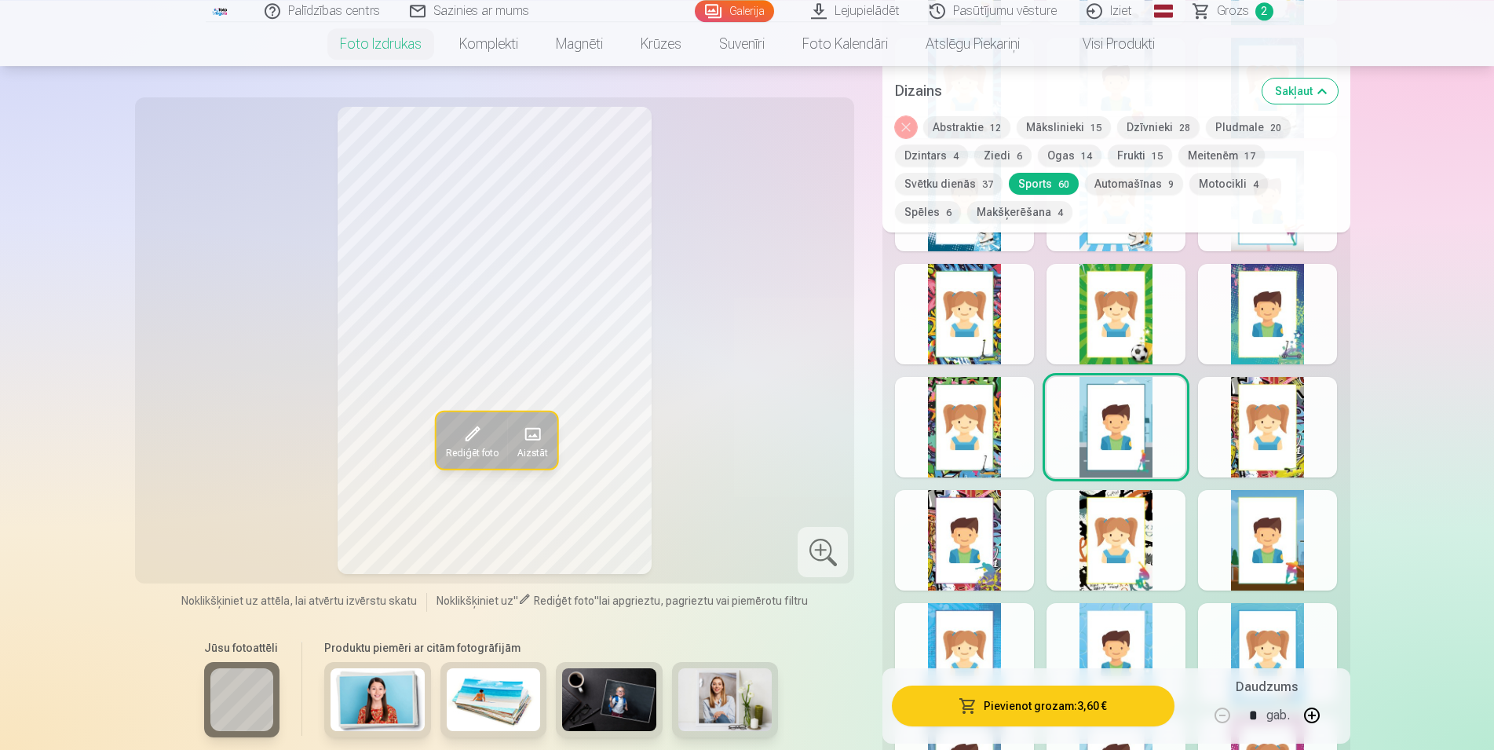
scroll to position [1522, 0]
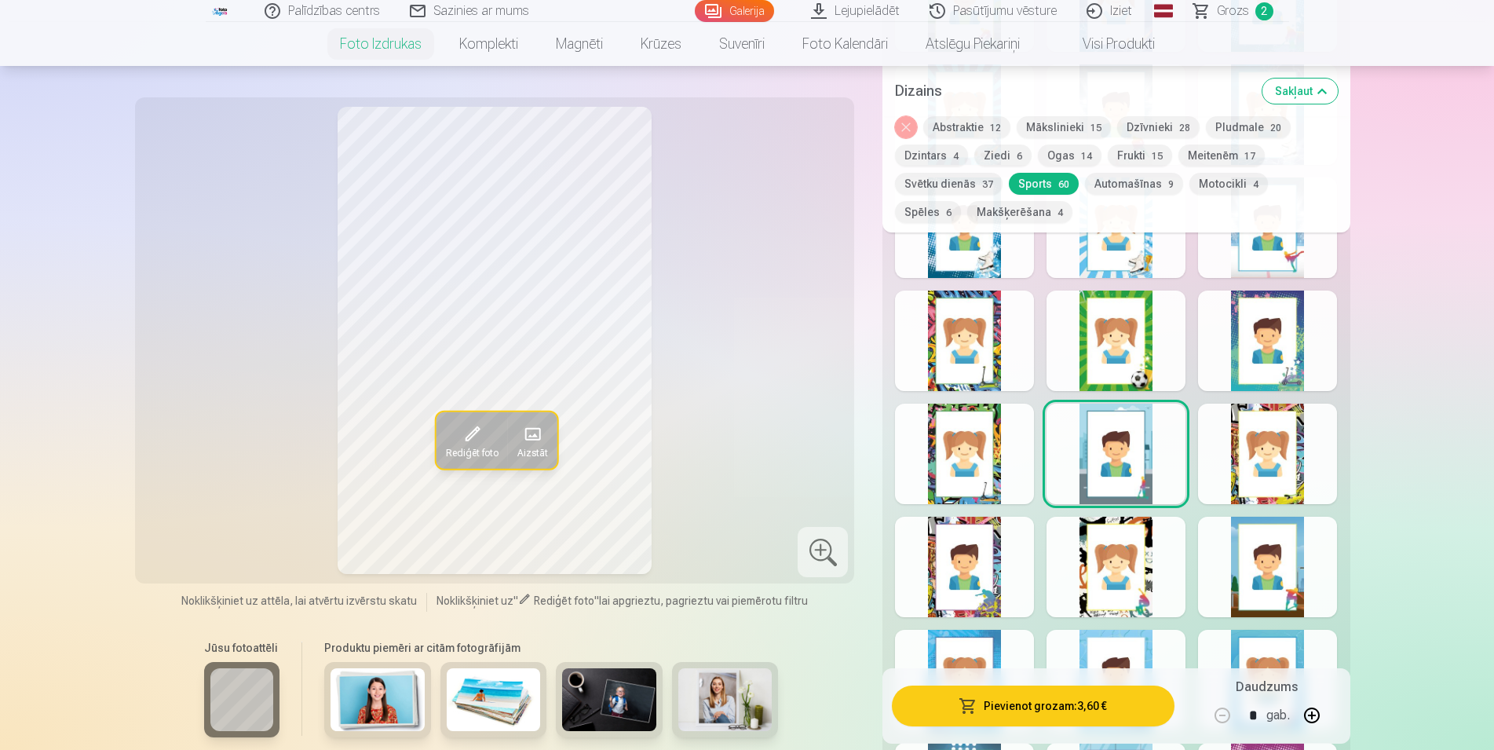
drag, startPoint x: 986, startPoint y: 476, endPoint x: 1094, endPoint y: 543, distance: 127.7
click at [987, 476] on div at bounding box center [964, 454] width 139 height 100
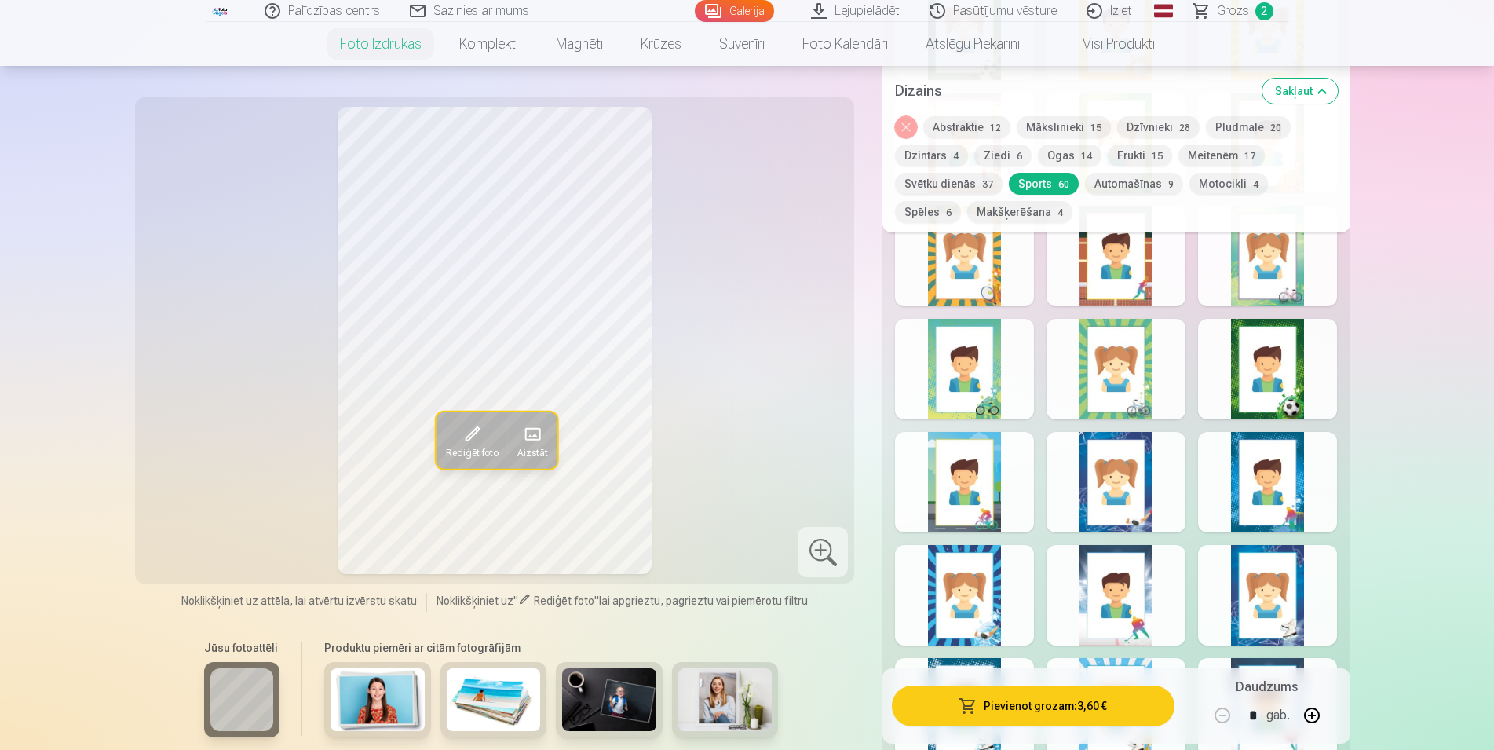
scroll to position [961, 0]
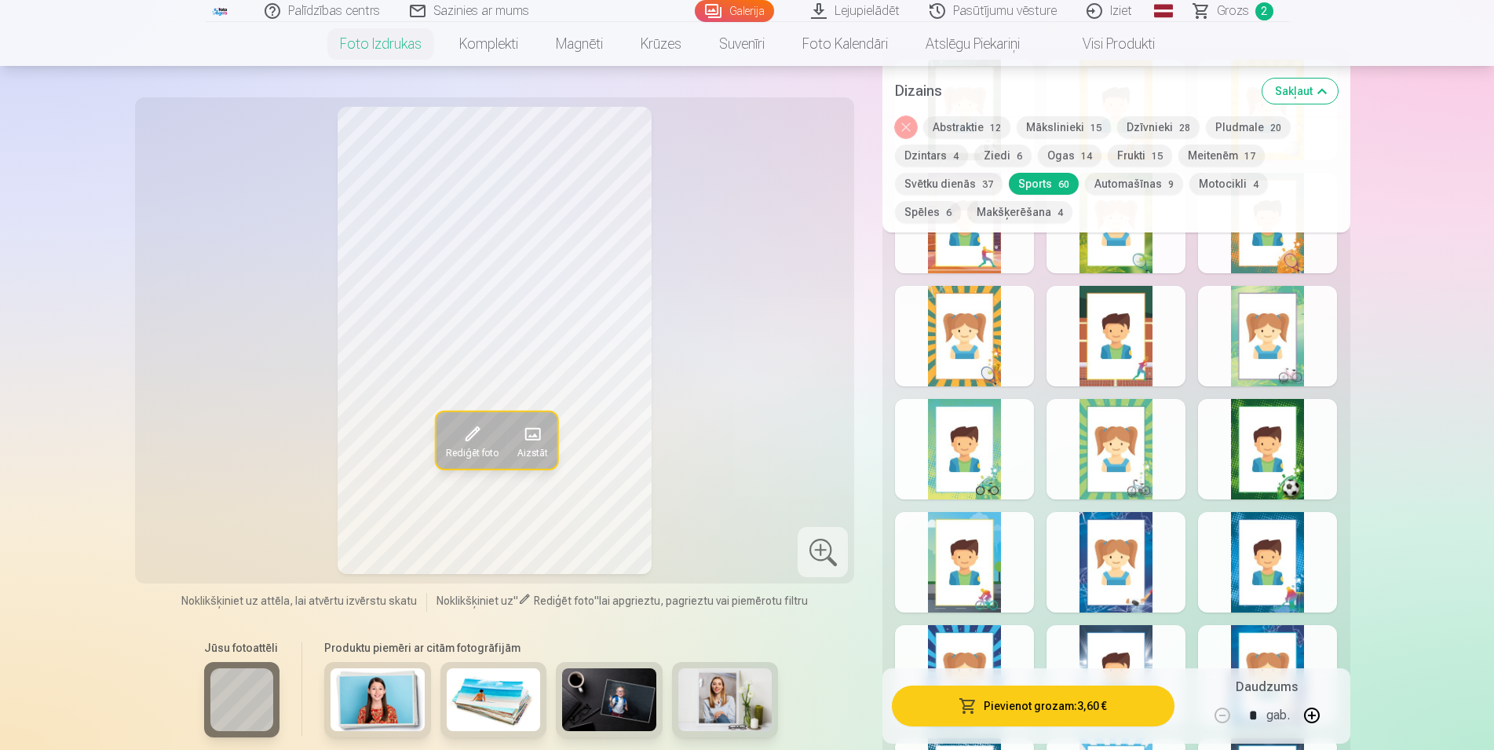
click at [1270, 350] on div at bounding box center [1267, 336] width 139 height 100
click at [1111, 465] on div at bounding box center [1116, 449] width 139 height 100
click at [963, 593] on div at bounding box center [964, 562] width 139 height 100
click at [997, 454] on div at bounding box center [964, 449] width 139 height 100
click at [1094, 451] on div at bounding box center [1116, 449] width 139 height 100
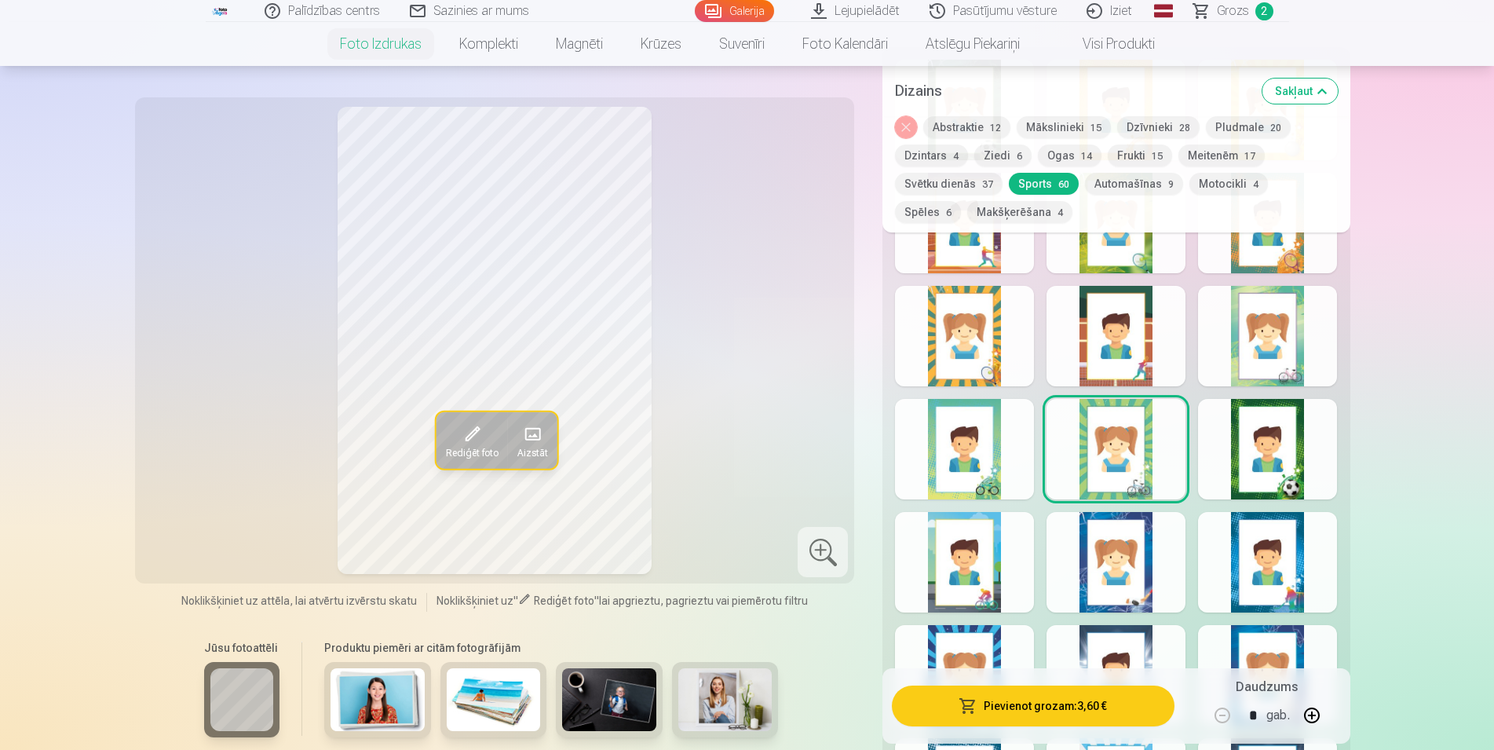
click at [1089, 554] on div at bounding box center [1116, 562] width 139 height 100
click at [1265, 598] on div at bounding box center [1267, 562] width 139 height 100
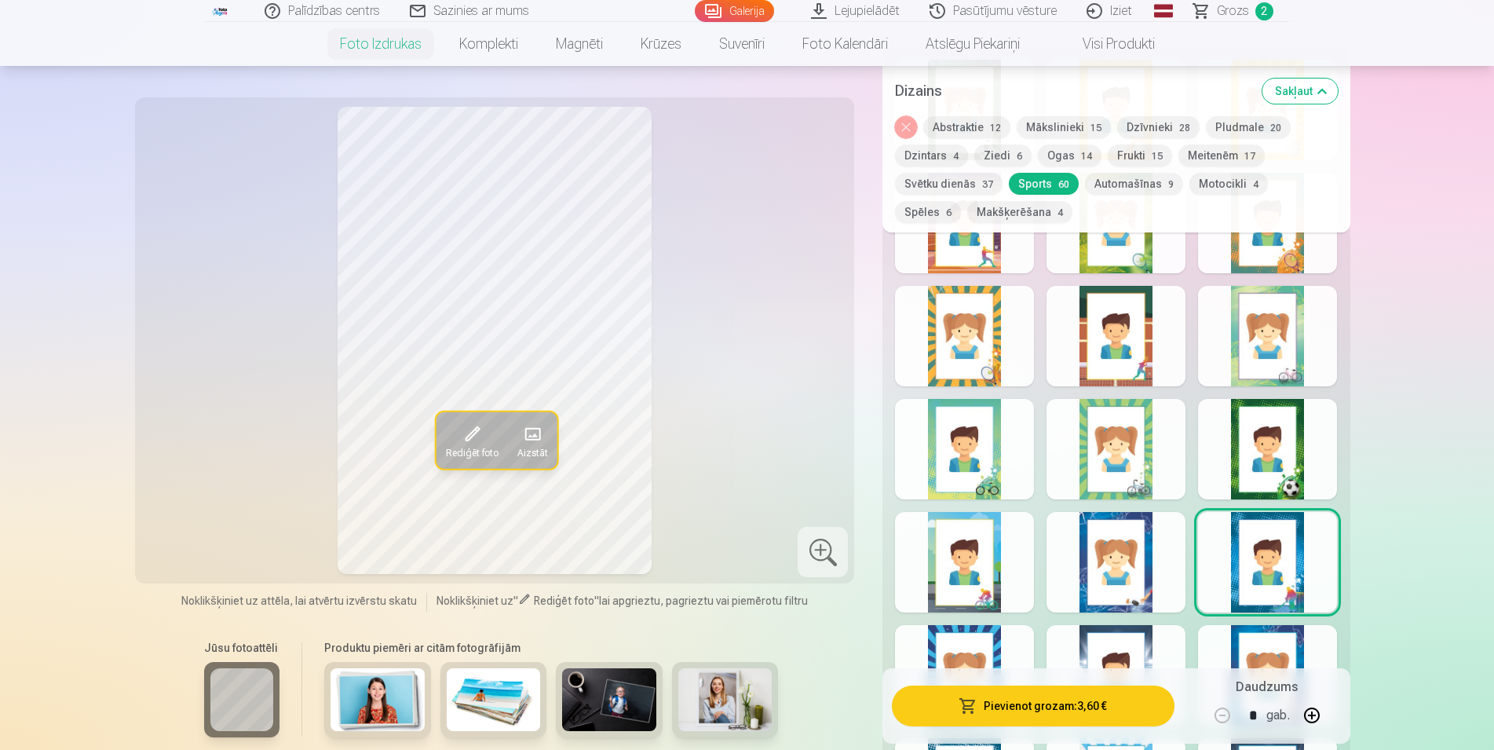
click at [1109, 469] on div at bounding box center [1116, 449] width 139 height 100
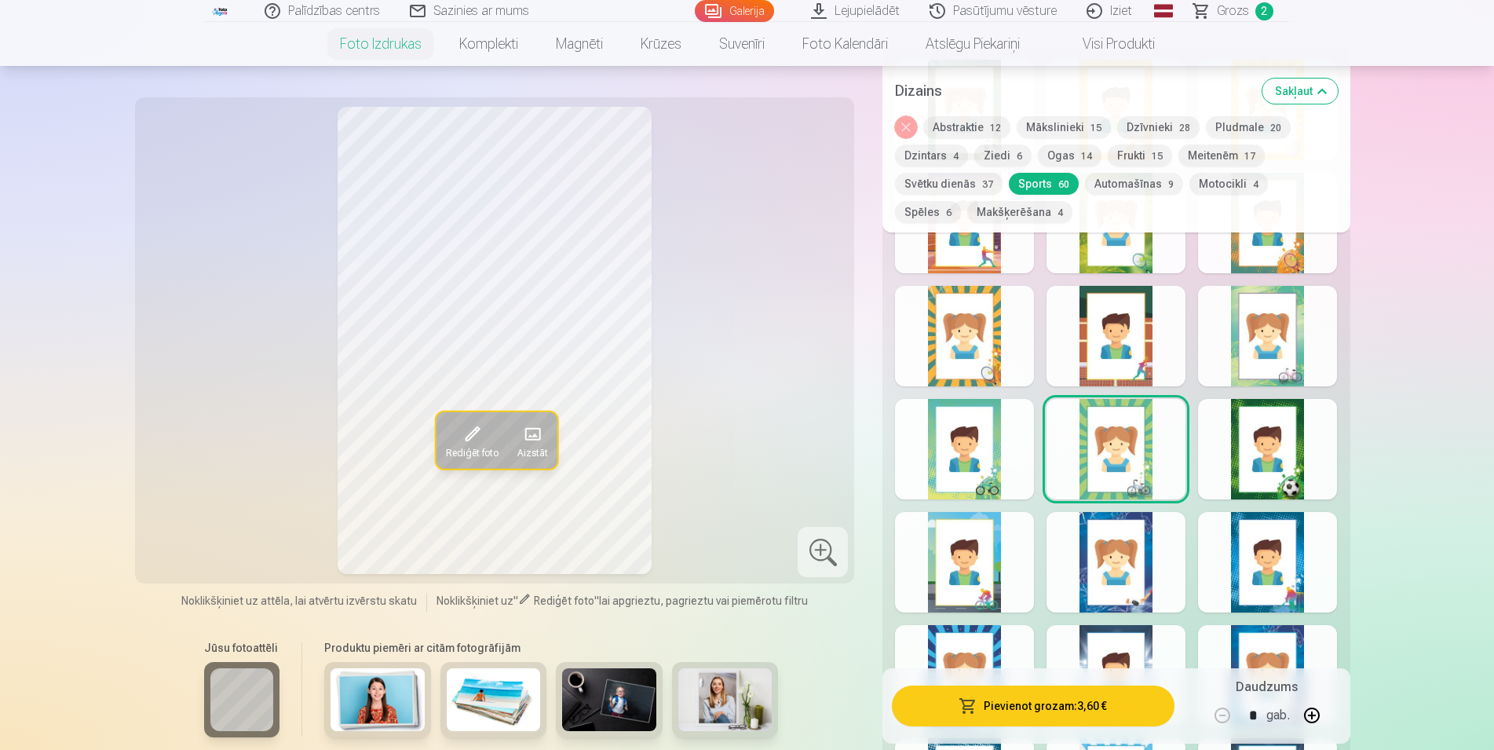
click at [967, 465] on div at bounding box center [964, 449] width 139 height 100
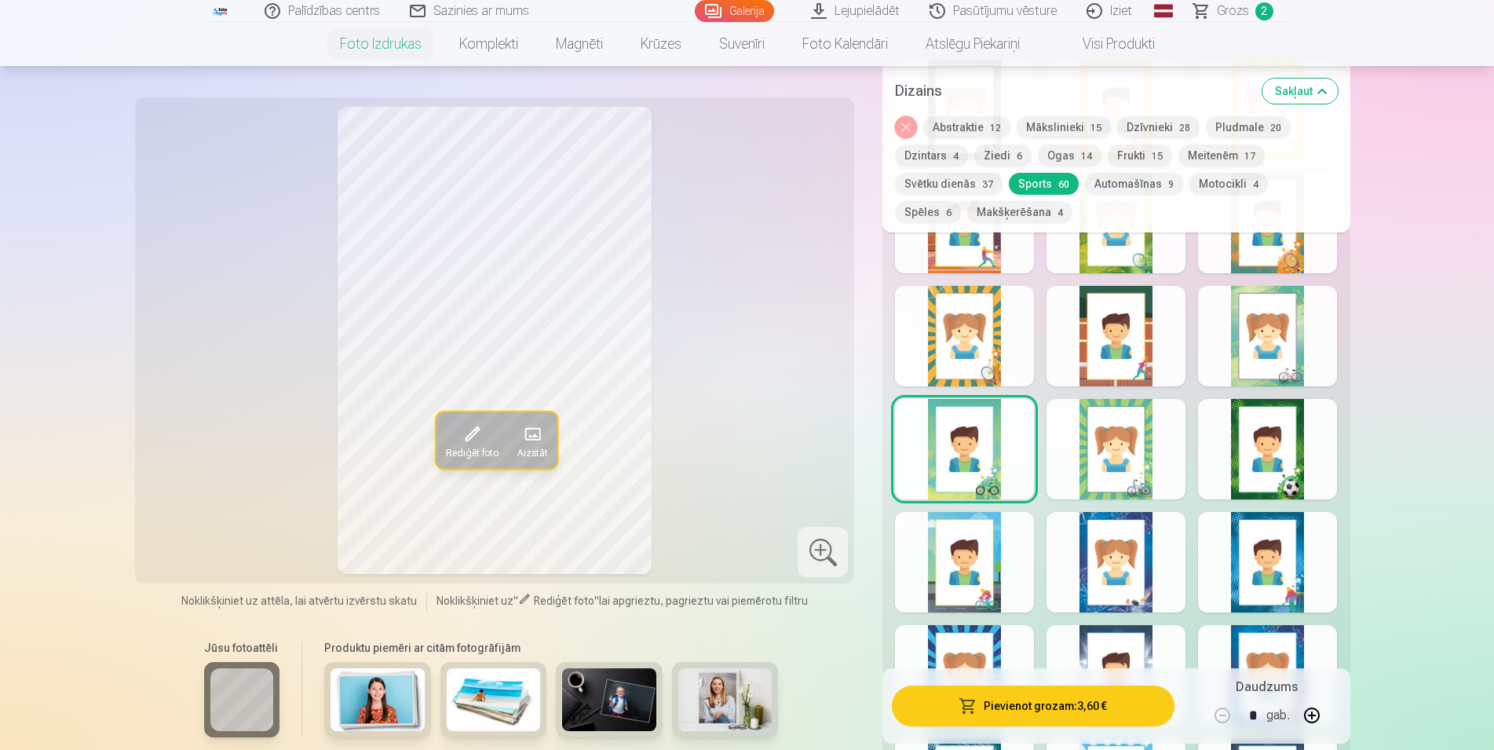
click at [1086, 473] on div at bounding box center [1116, 449] width 139 height 100
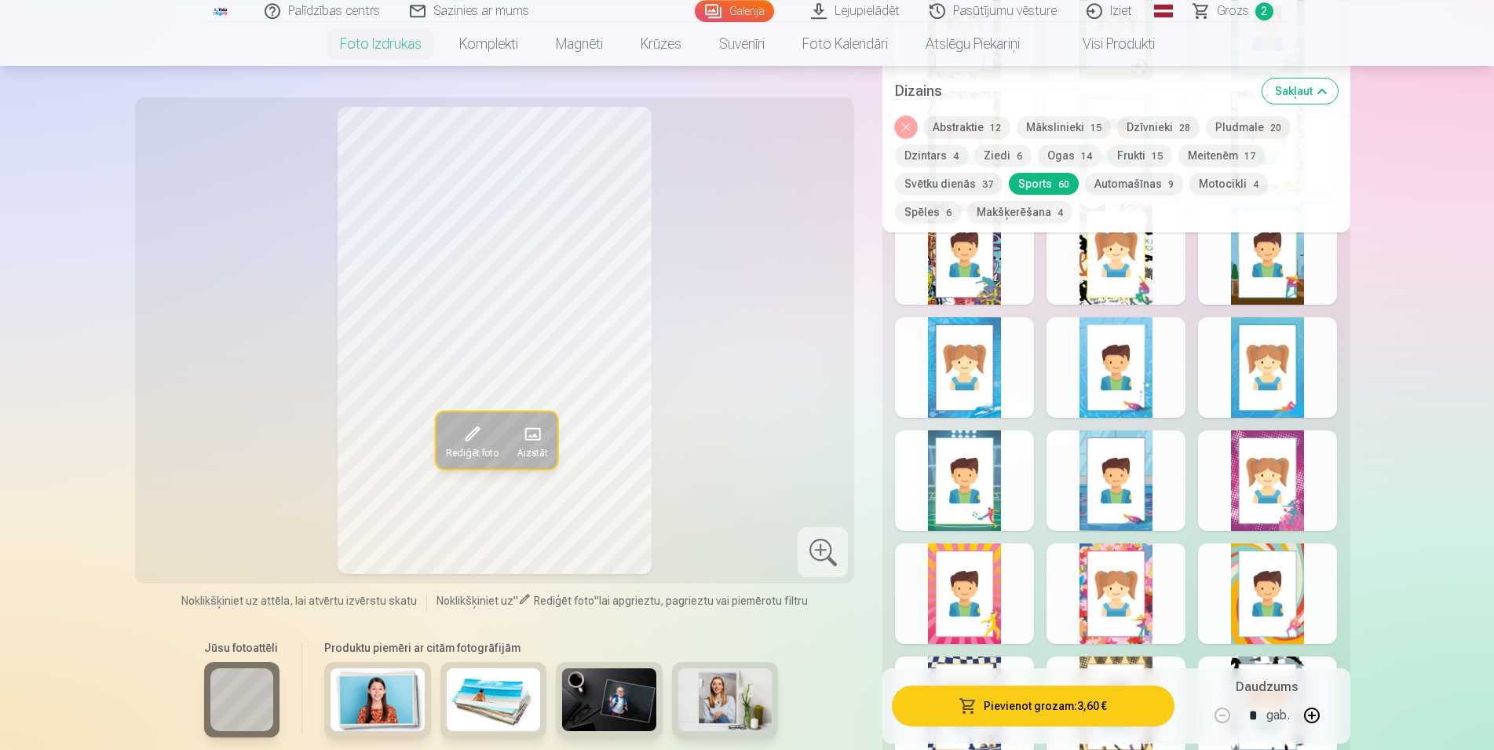
scroll to position [1762, 0]
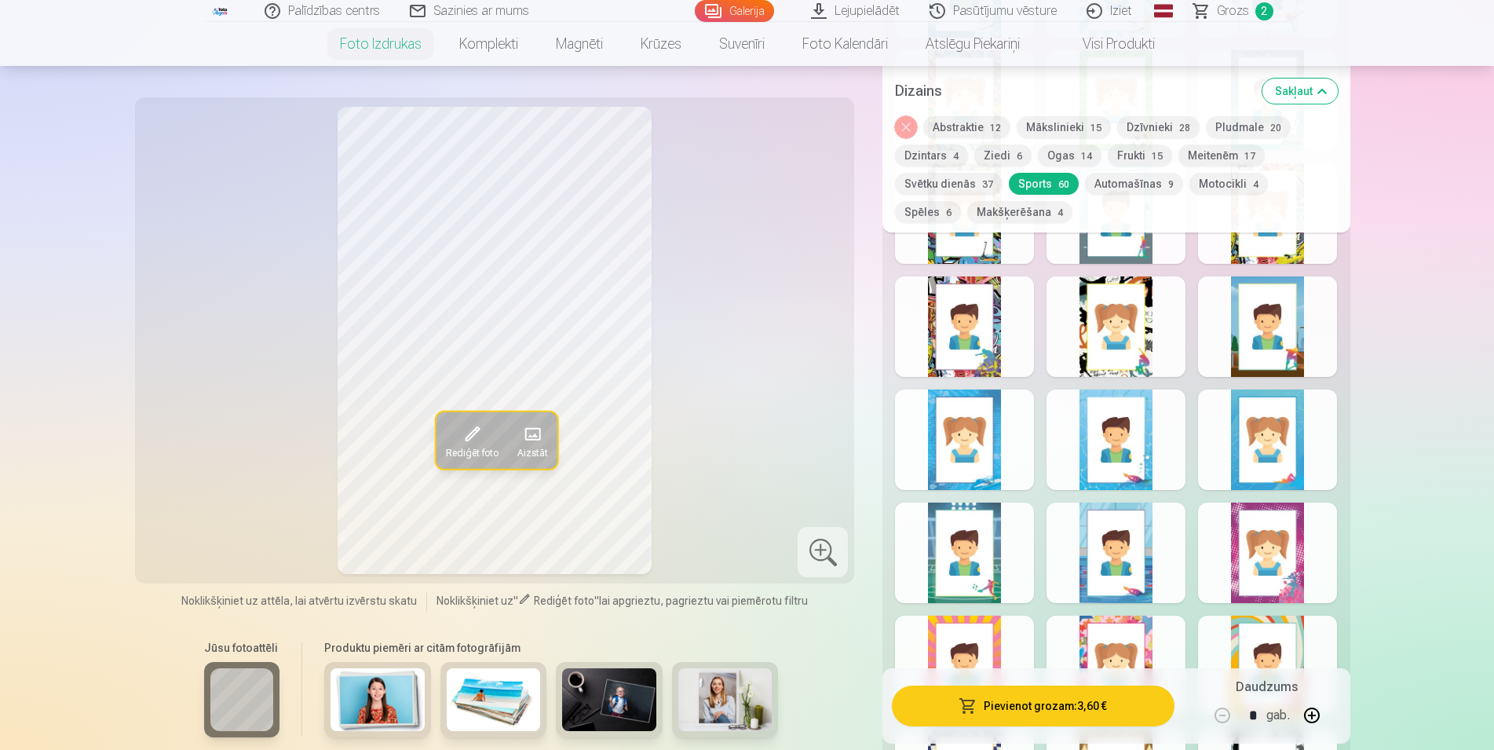
click at [1161, 188] on button "Automašīnas 9" at bounding box center [1134, 184] width 98 height 22
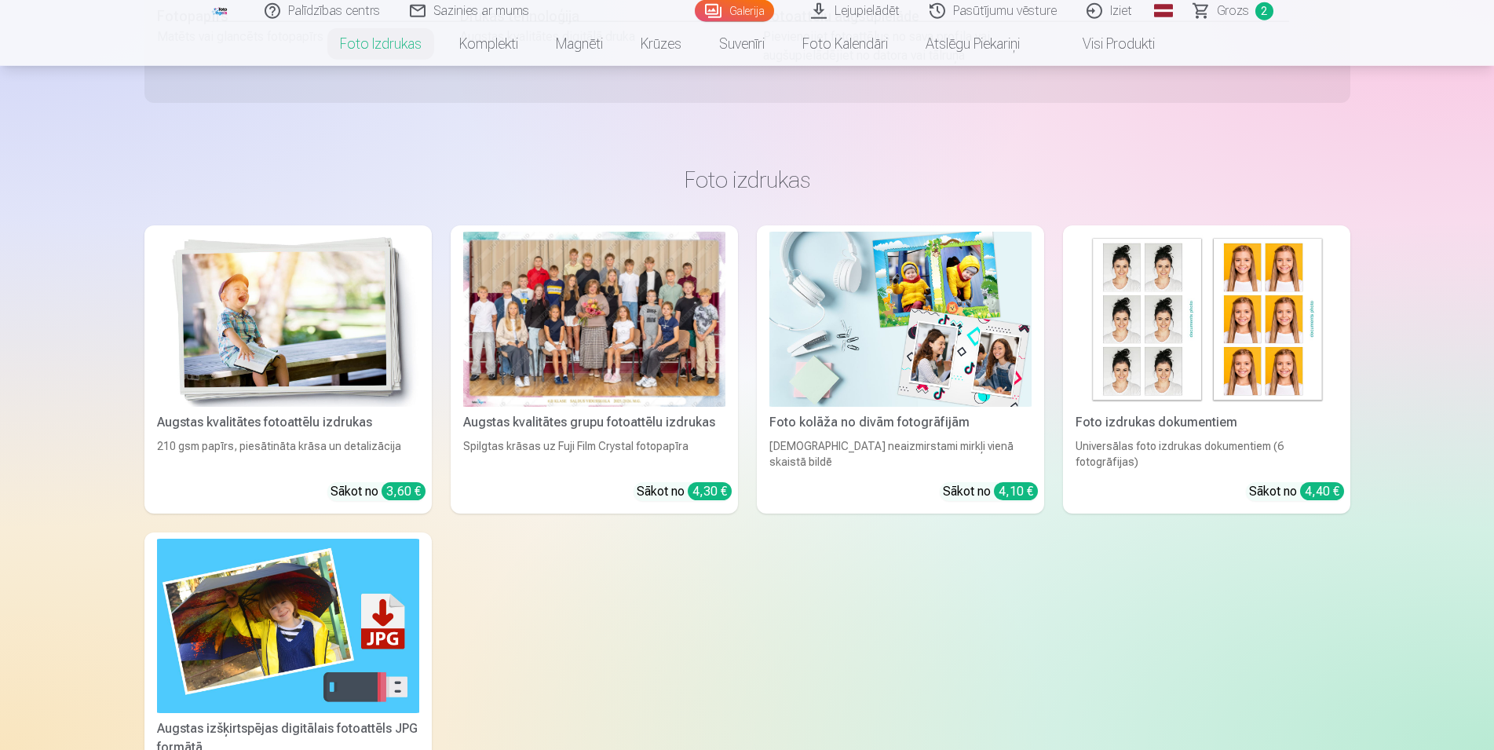
scroll to position [1441, 0]
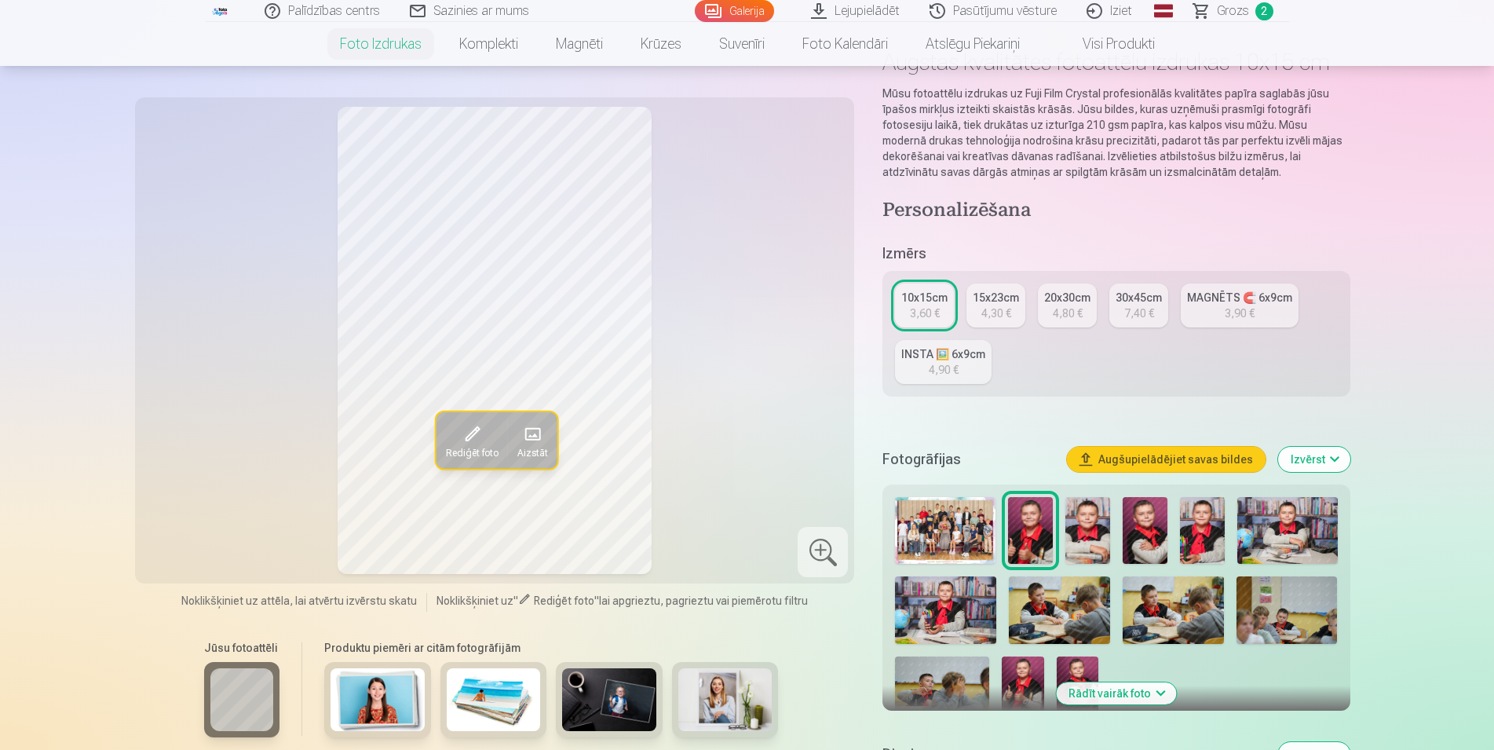
scroll to position [343, 0]
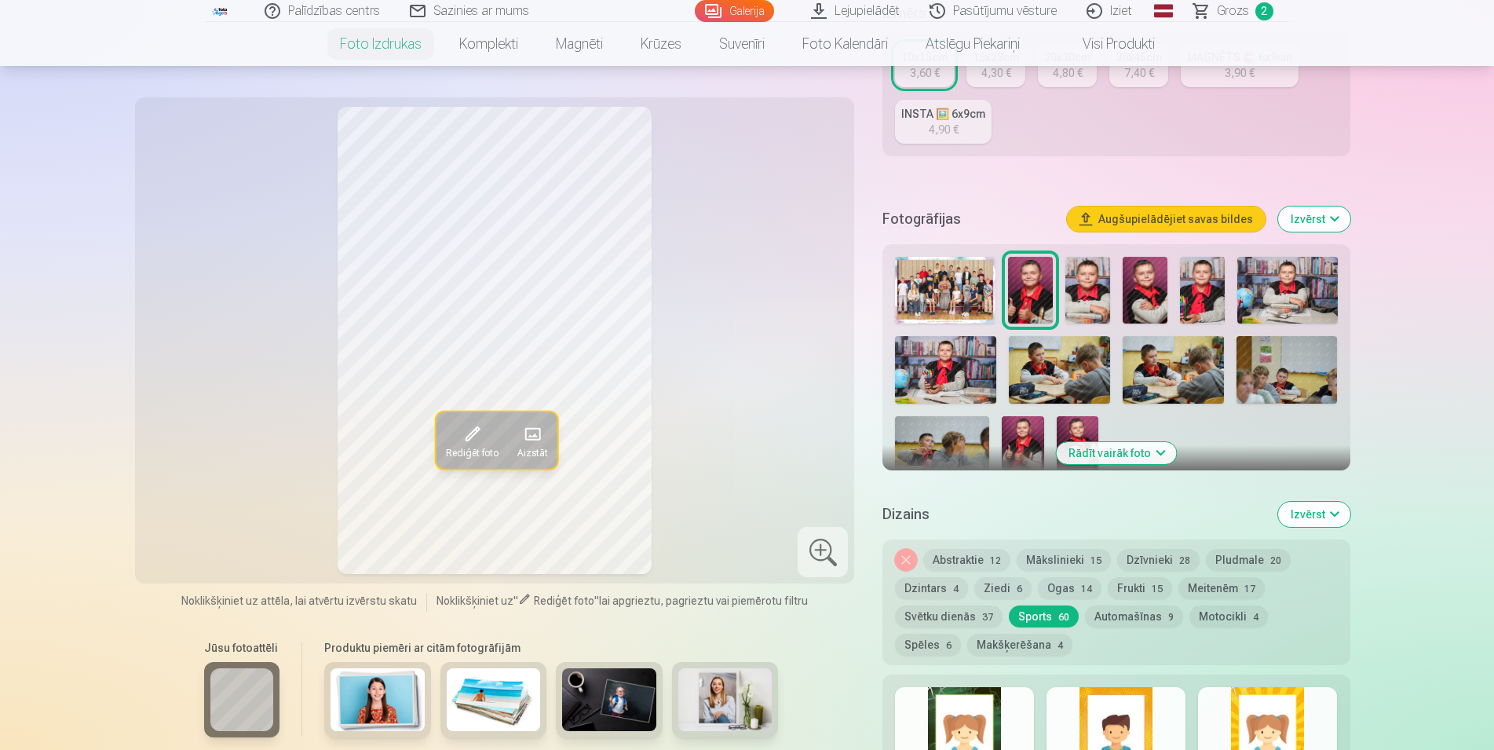
click at [1127, 619] on button "Automašīnas 9" at bounding box center [1134, 616] width 98 height 22
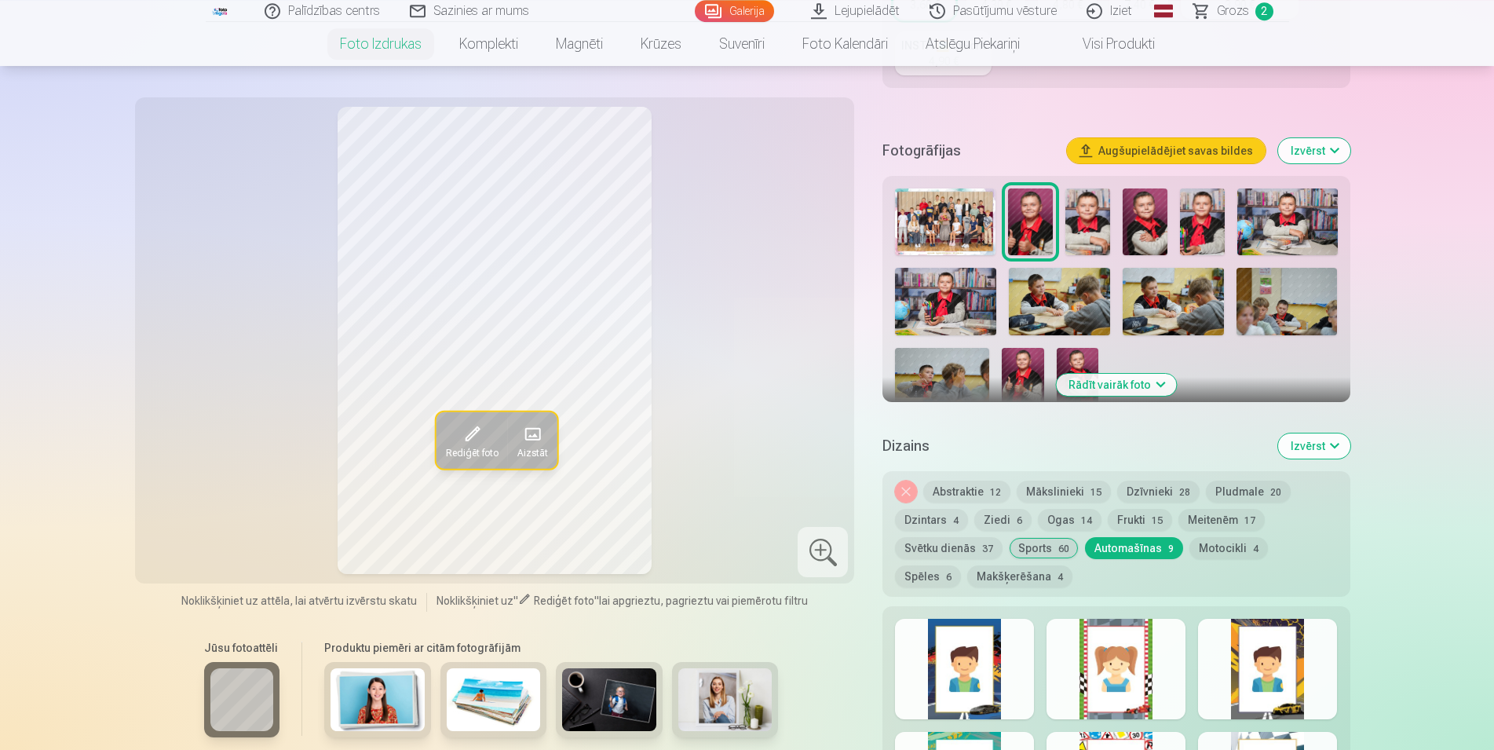
scroll to position [663, 0]
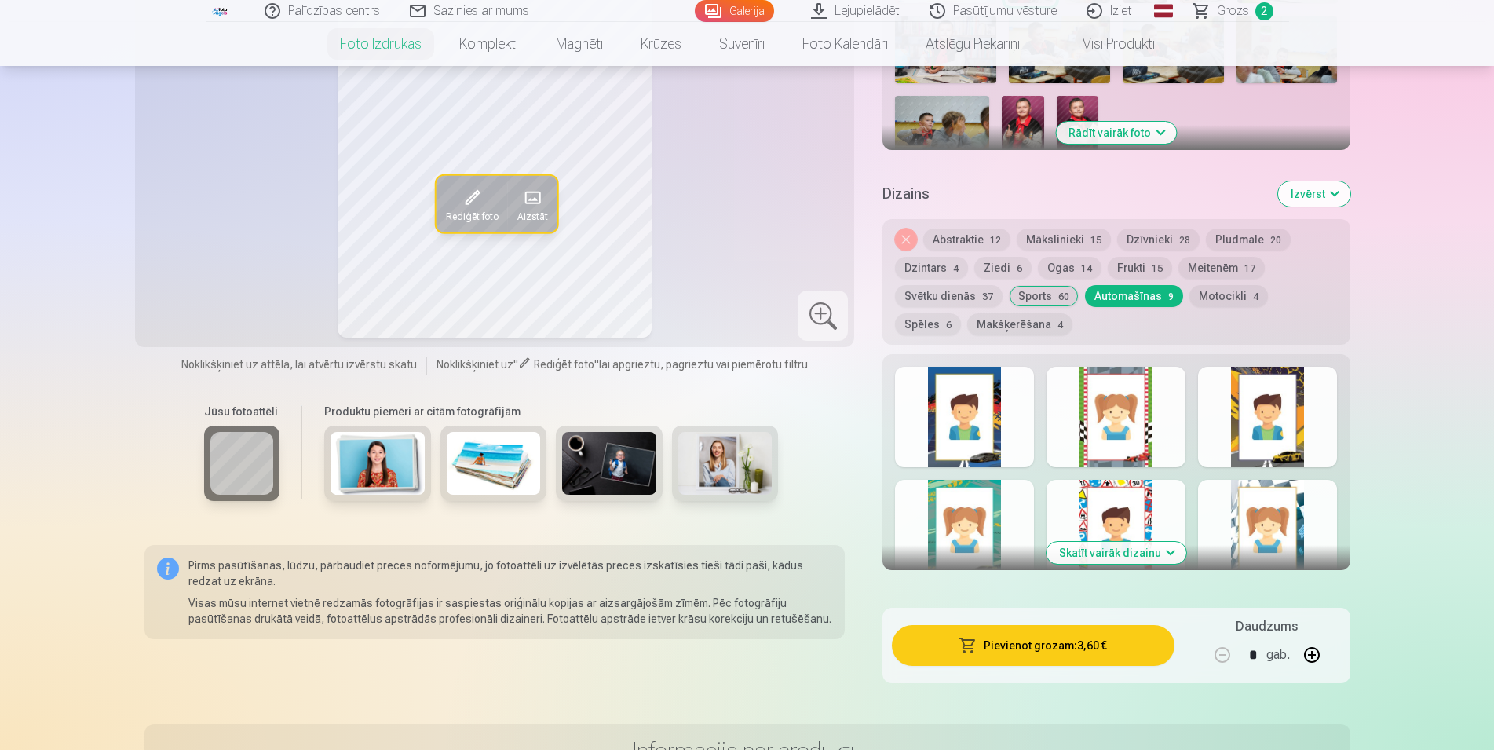
click at [1120, 553] on button "Skatīt vairāk dizainu" at bounding box center [1117, 553] width 140 height 22
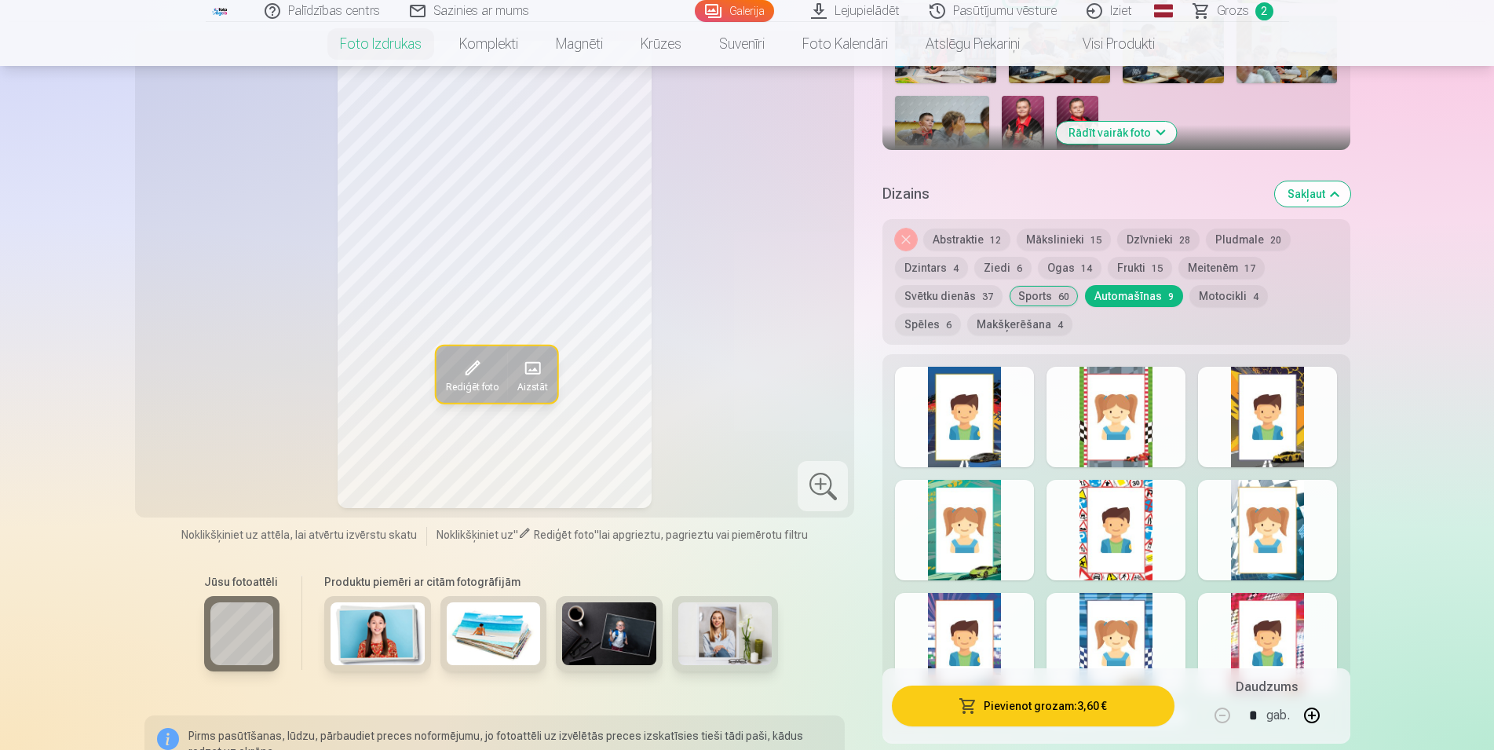
click at [978, 420] on div at bounding box center [964, 417] width 139 height 100
click at [1123, 441] on div at bounding box center [1116, 417] width 139 height 100
click at [1266, 456] on div at bounding box center [1267, 417] width 139 height 100
click at [998, 541] on div at bounding box center [964, 530] width 139 height 100
click at [1140, 549] on div at bounding box center [1116, 530] width 139 height 100
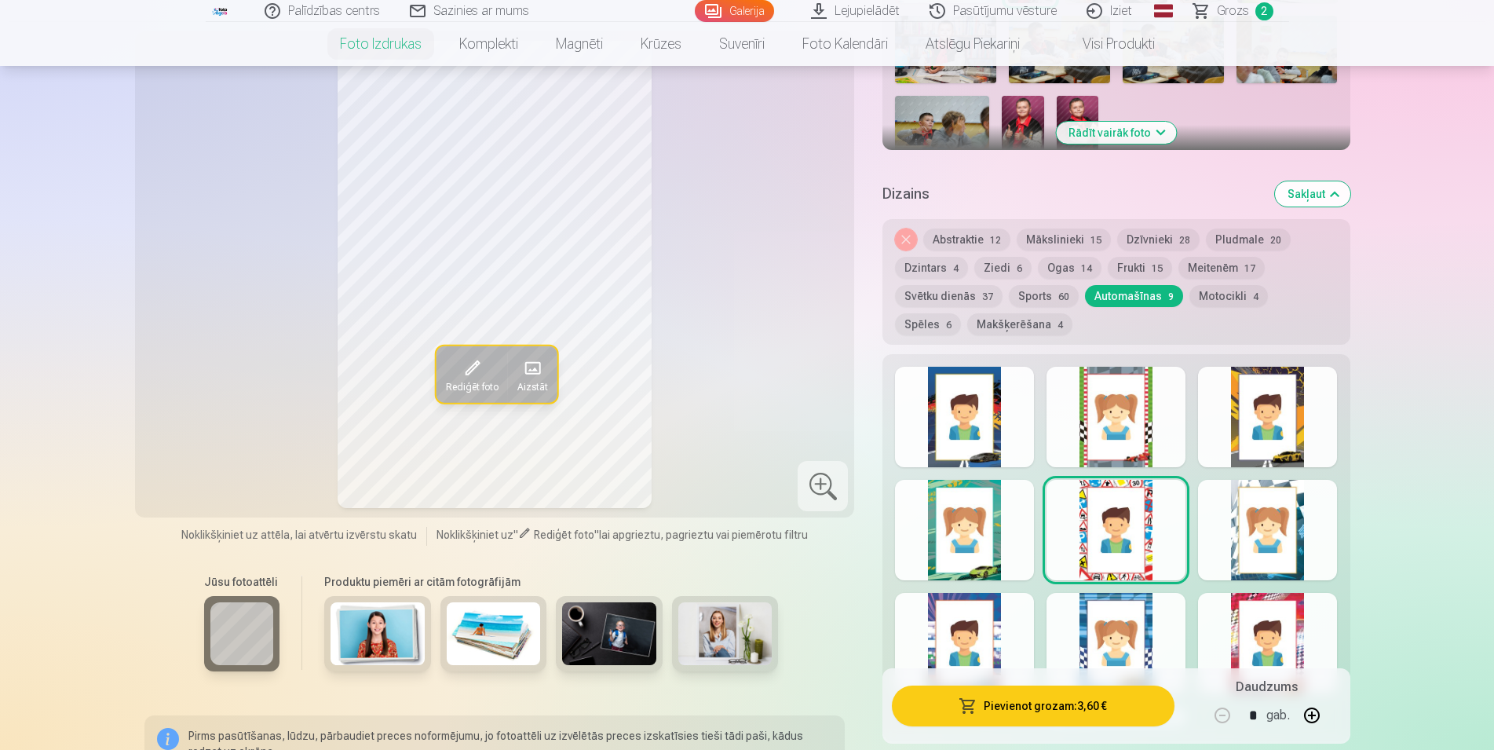
click at [1248, 529] on div at bounding box center [1267, 530] width 139 height 100
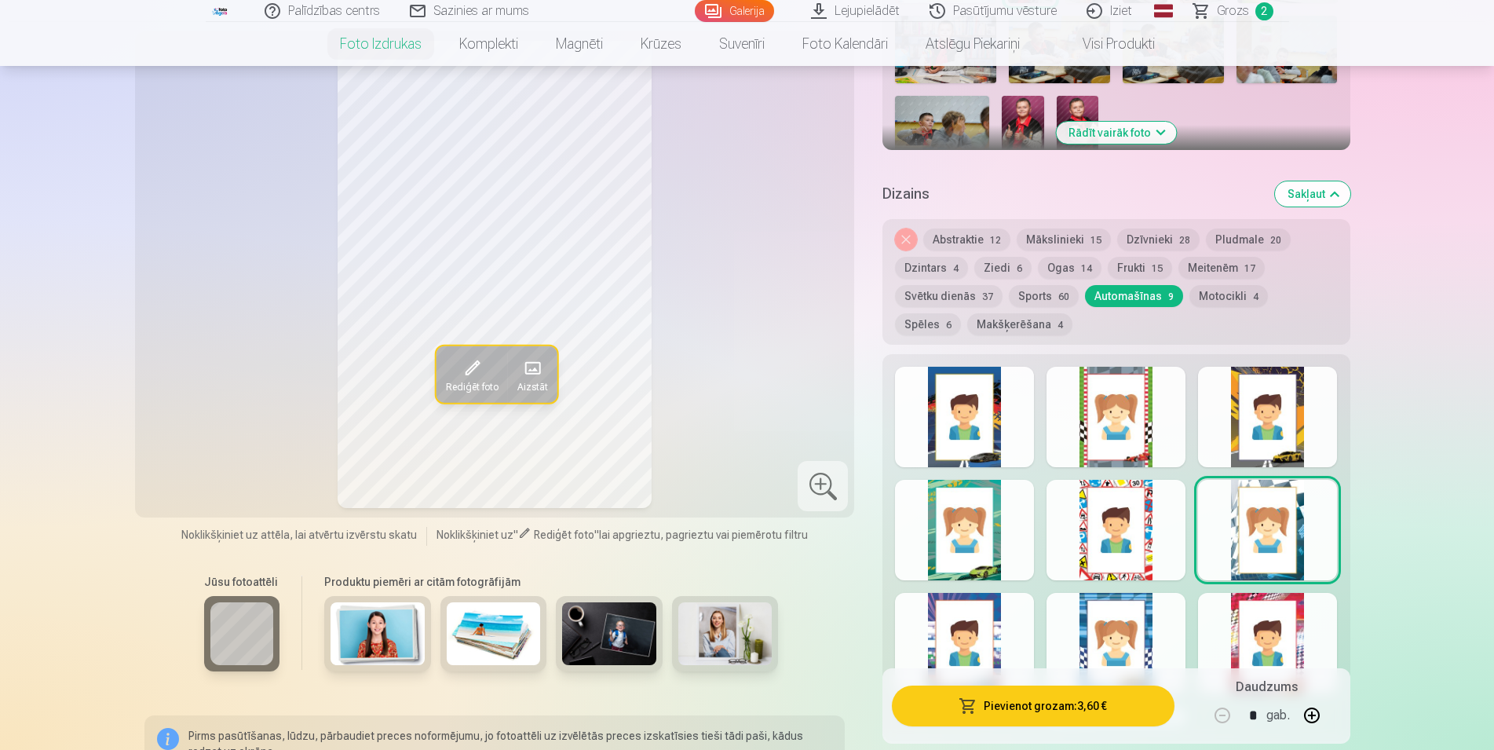
click at [980, 620] on div at bounding box center [964, 643] width 139 height 100
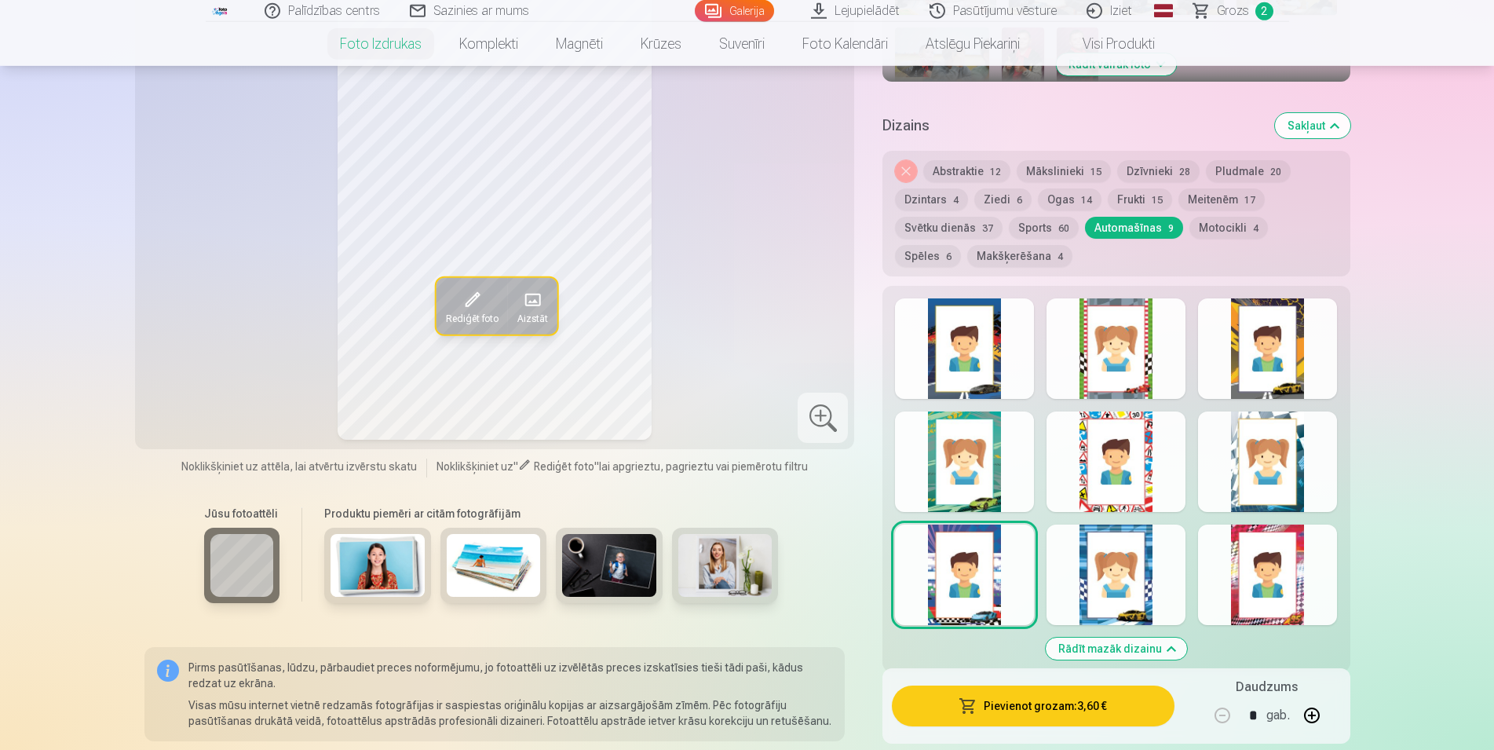
scroll to position [743, 0]
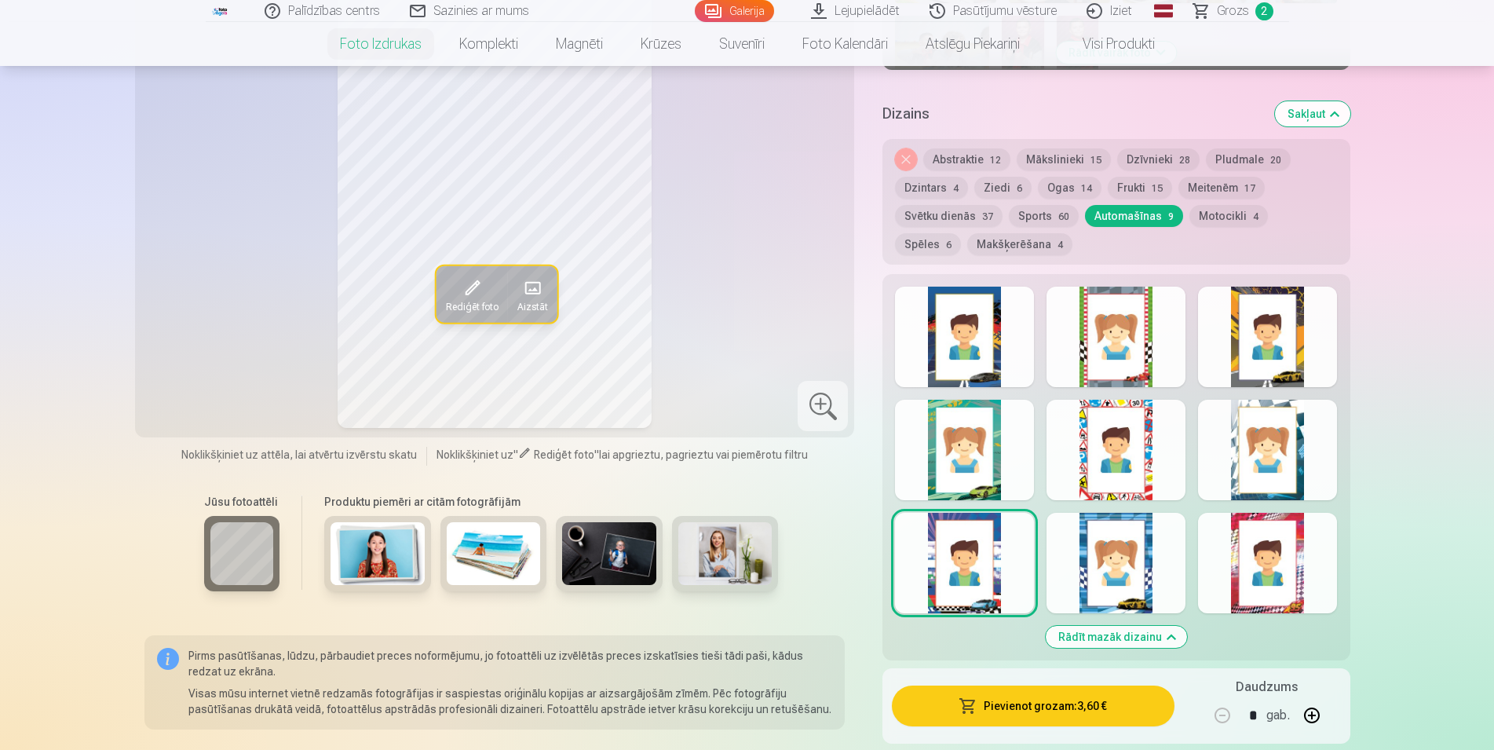
click at [1102, 576] on div at bounding box center [1116, 563] width 139 height 100
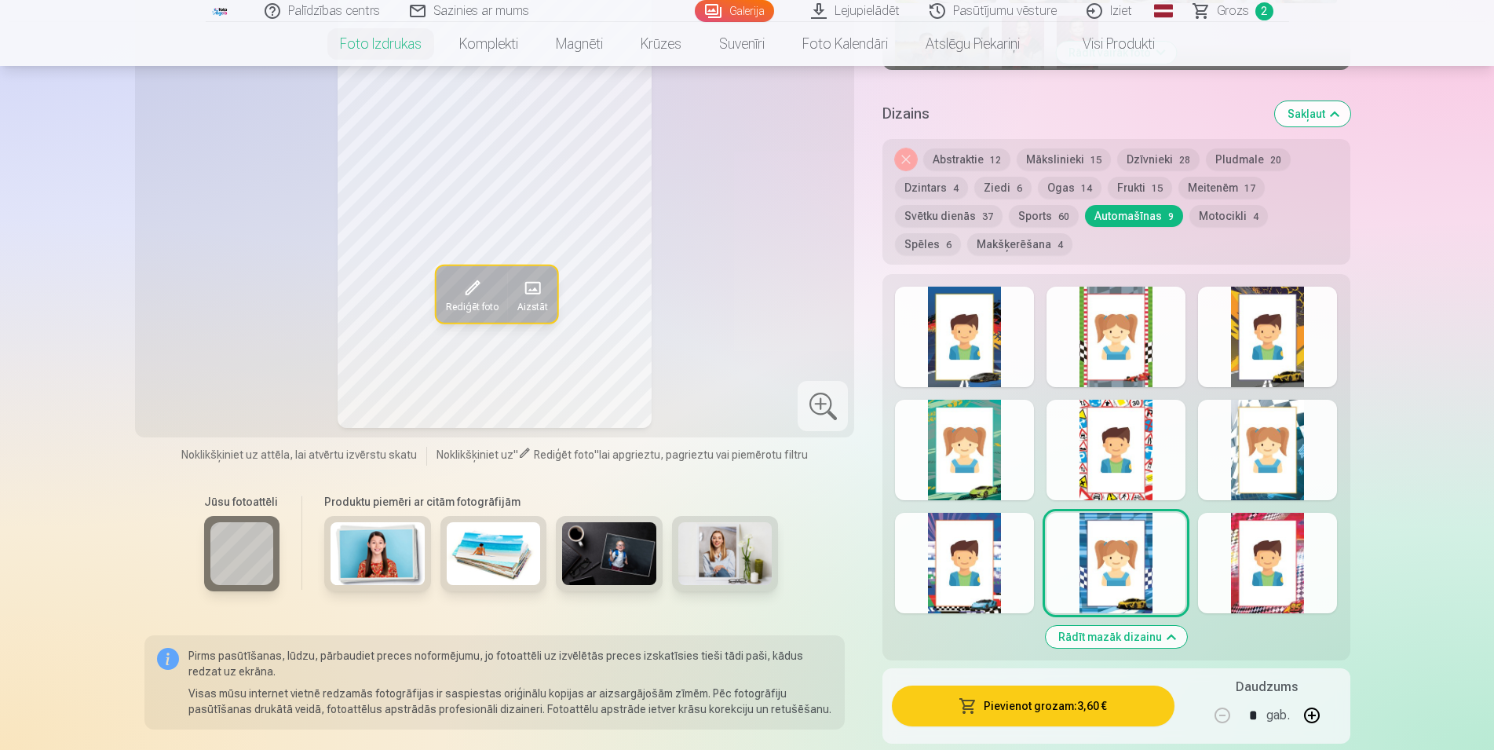
click at [1277, 579] on div at bounding box center [1267, 563] width 139 height 100
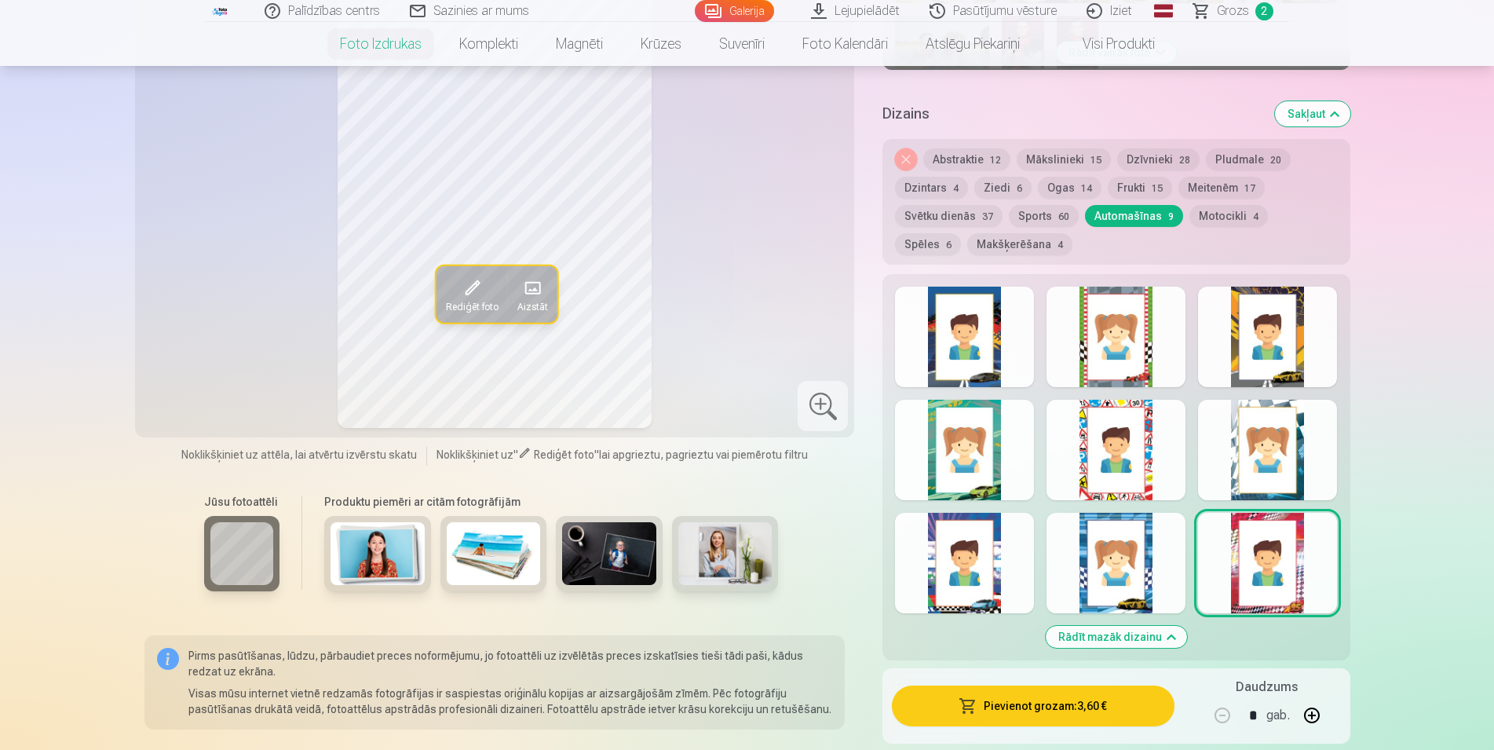
click at [1138, 577] on div at bounding box center [1116, 563] width 139 height 100
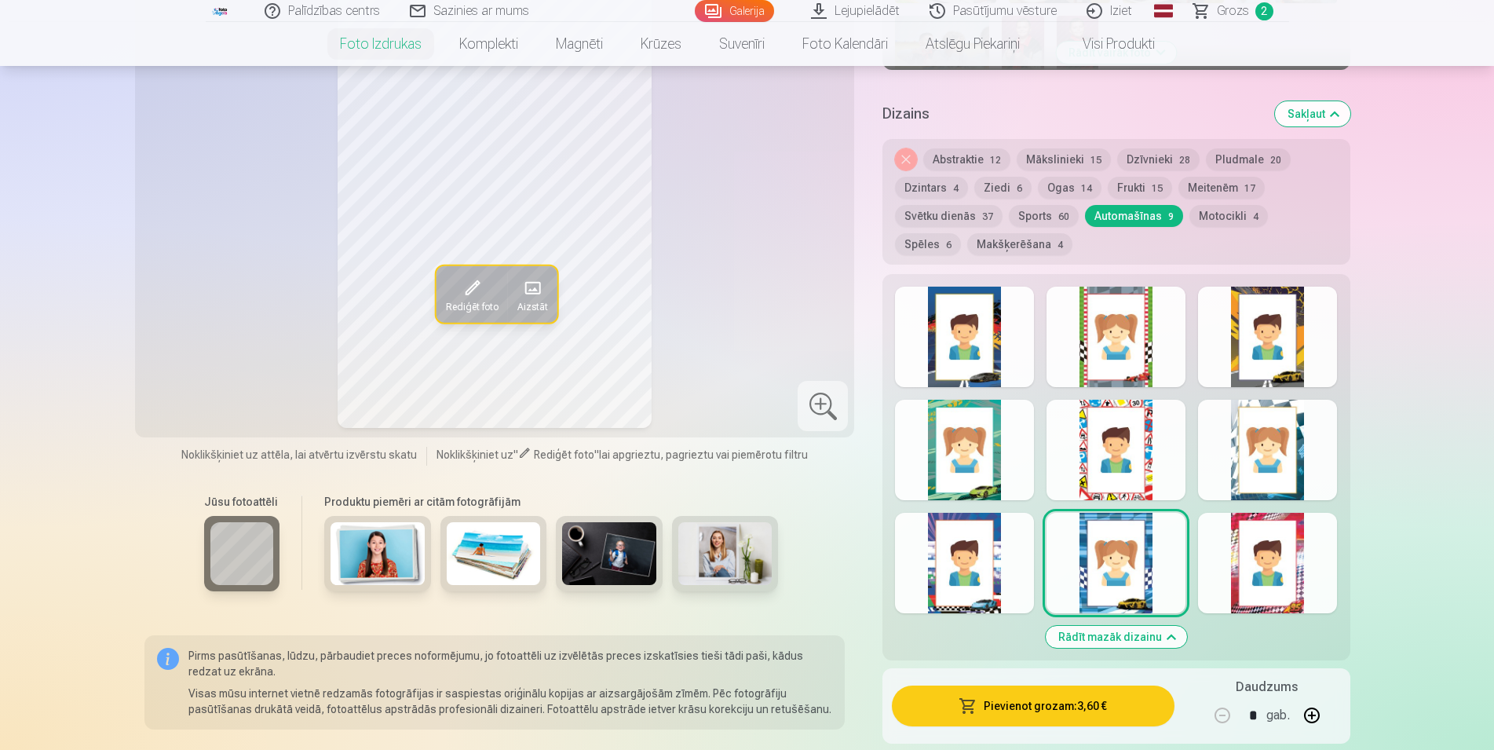
click at [966, 575] on div at bounding box center [964, 563] width 139 height 100
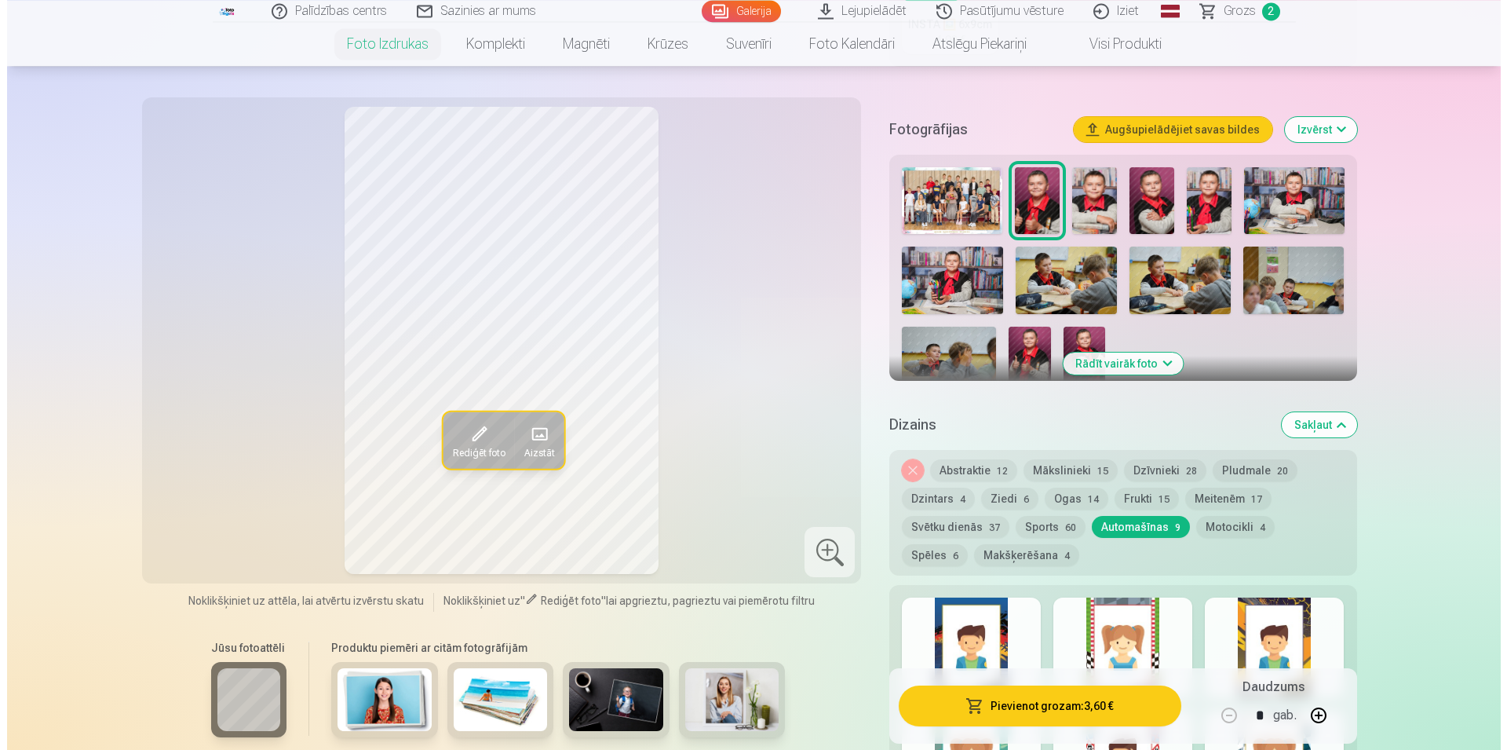
scroll to position [423, 0]
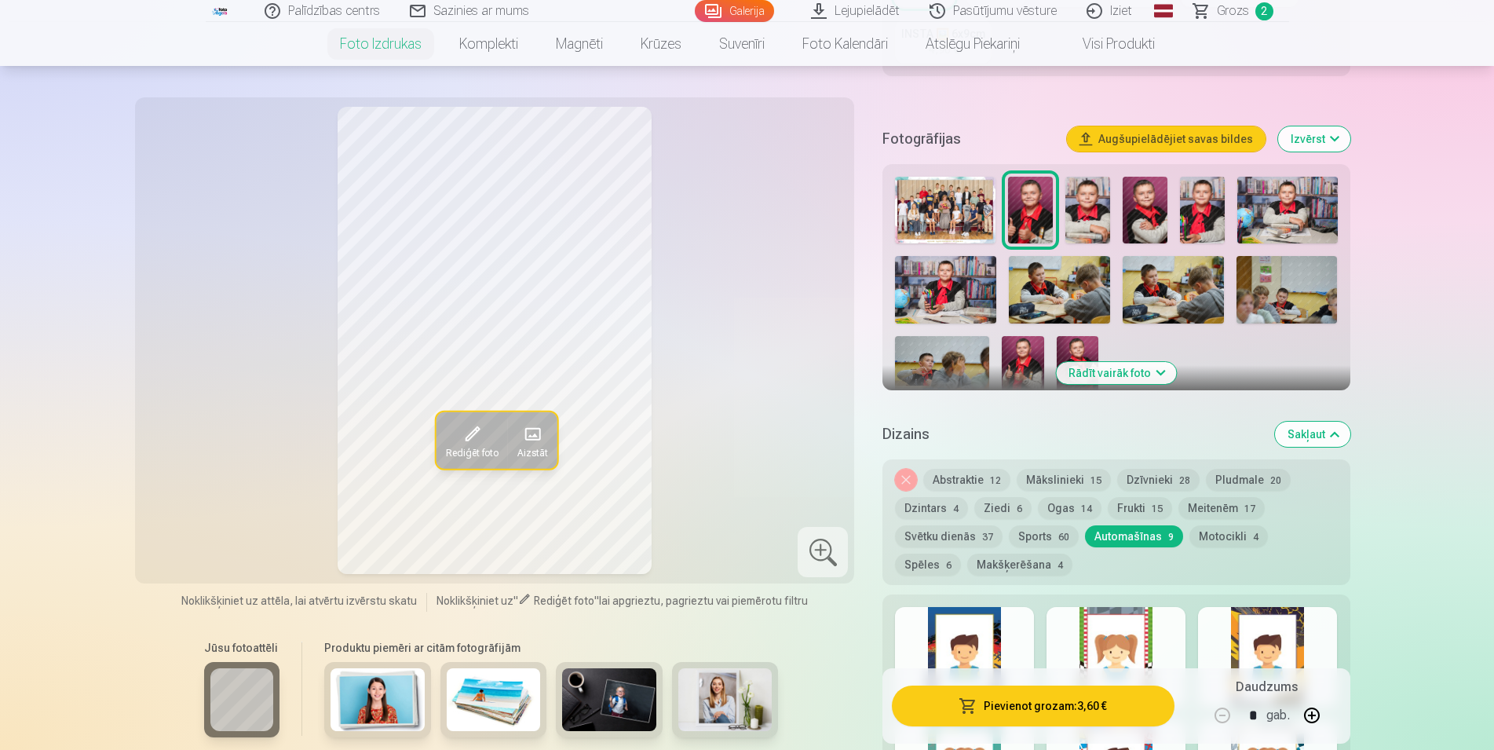
click at [1036, 696] on button "Pievienot grozam : 3,60 €" at bounding box center [1033, 705] width 282 height 41
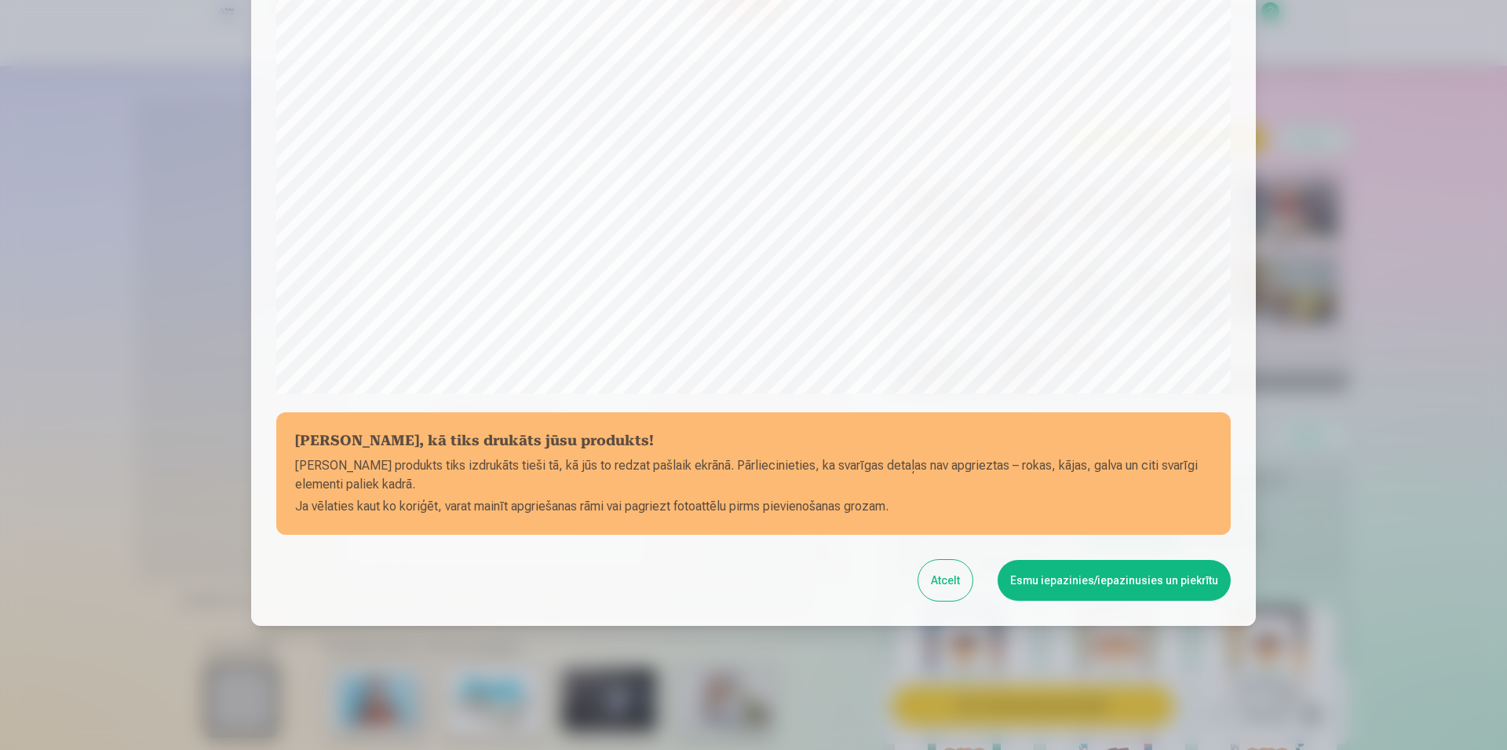
scroll to position [381, 0]
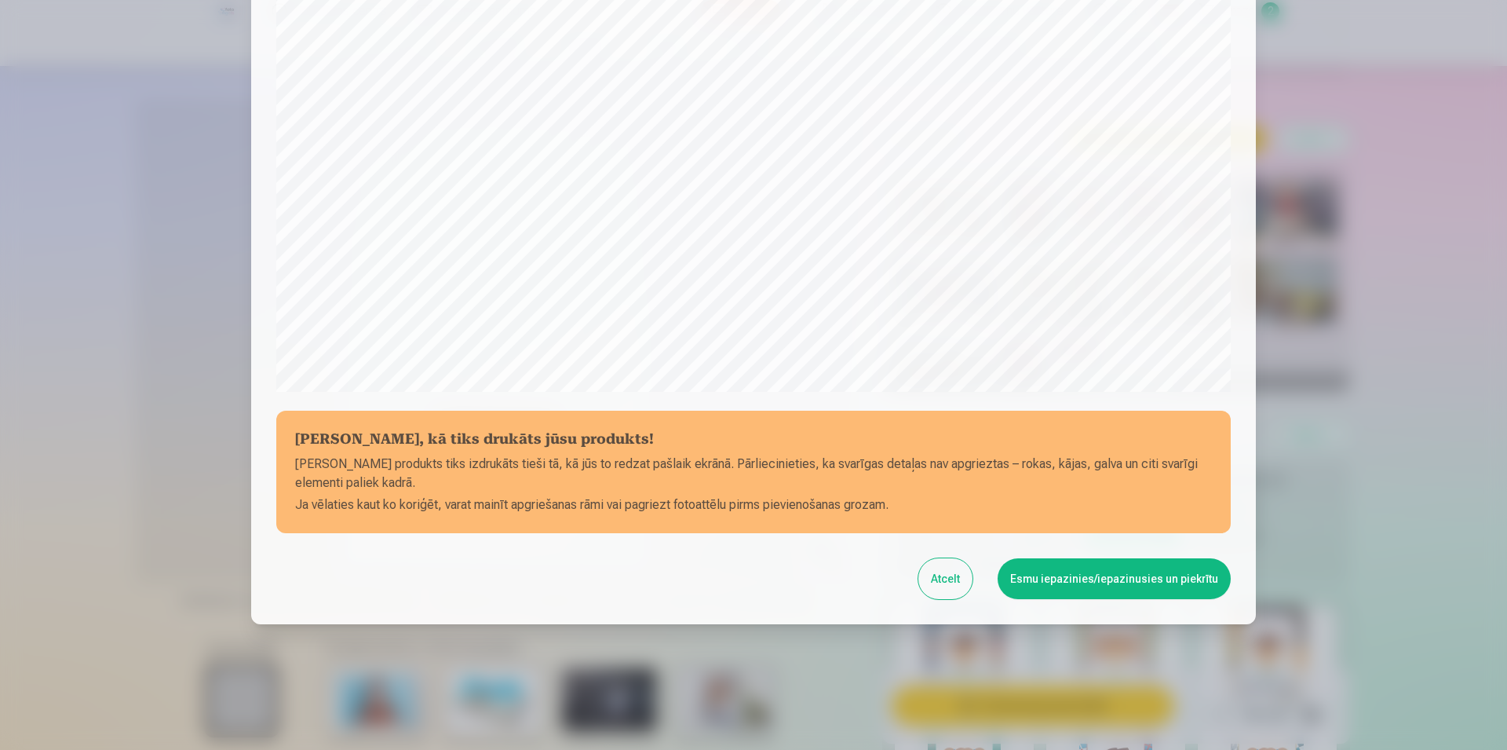
click at [1094, 583] on button "Esmu iepazinies/iepazinusies un piekrītu" at bounding box center [1114, 578] width 233 height 41
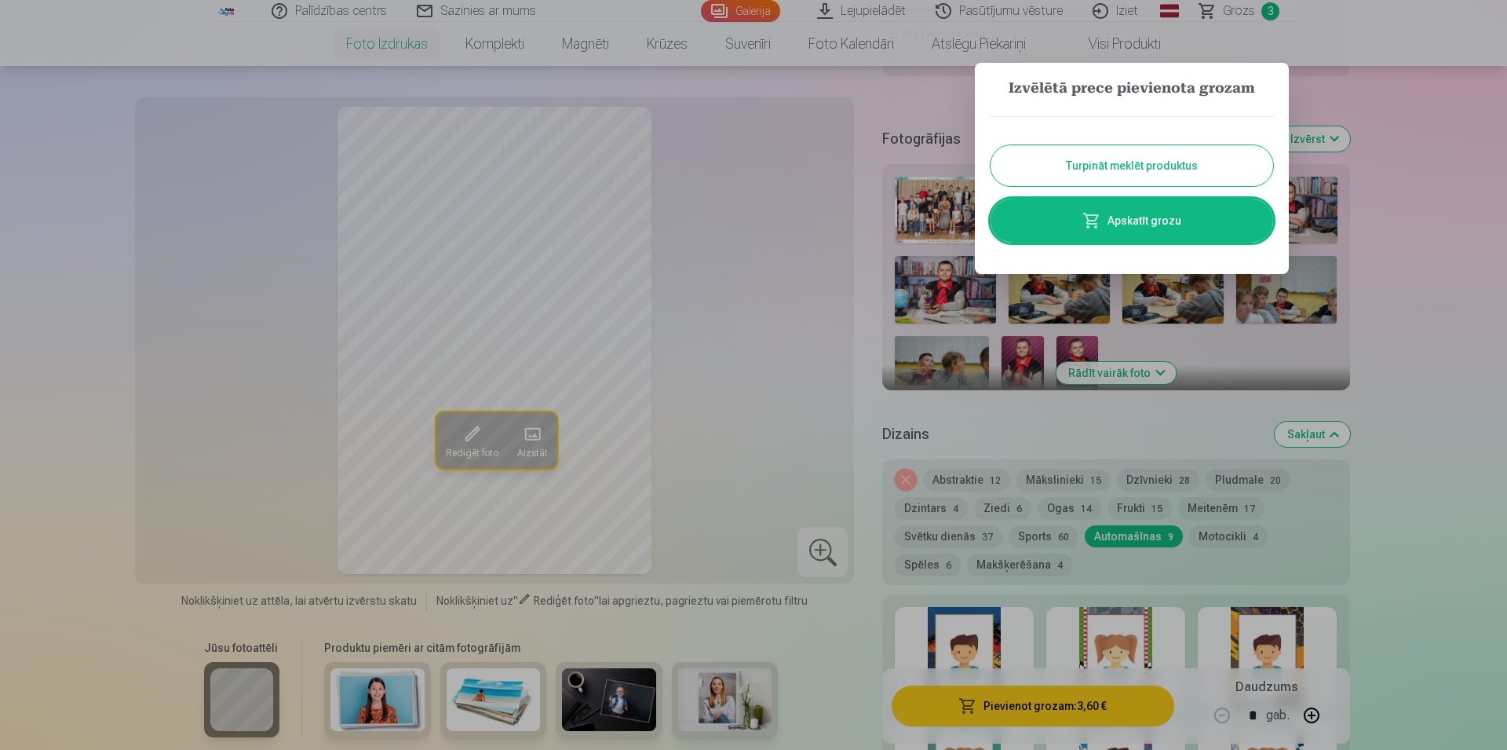
click at [1103, 216] on link "Apskatīt grozu" at bounding box center [1132, 221] width 283 height 44
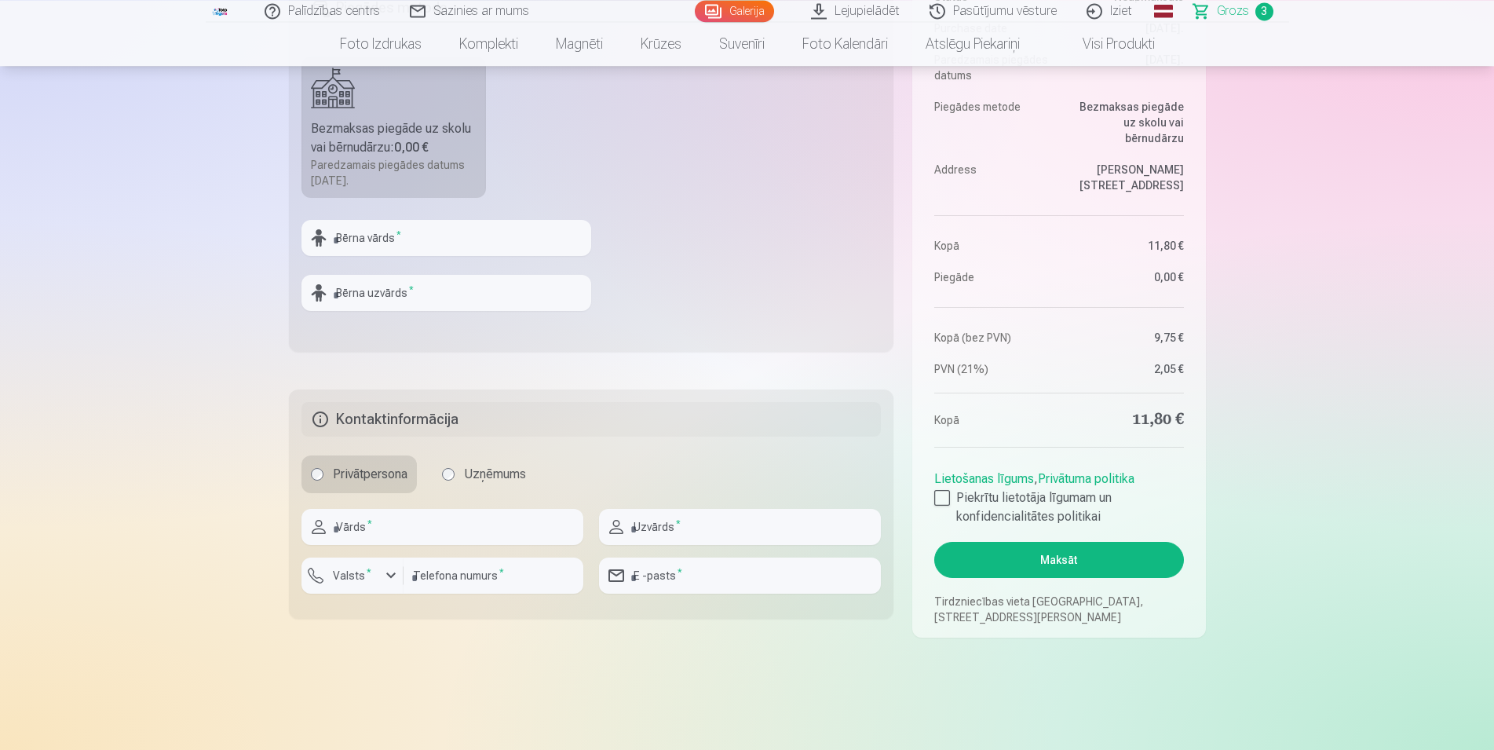
scroll to position [641, 0]
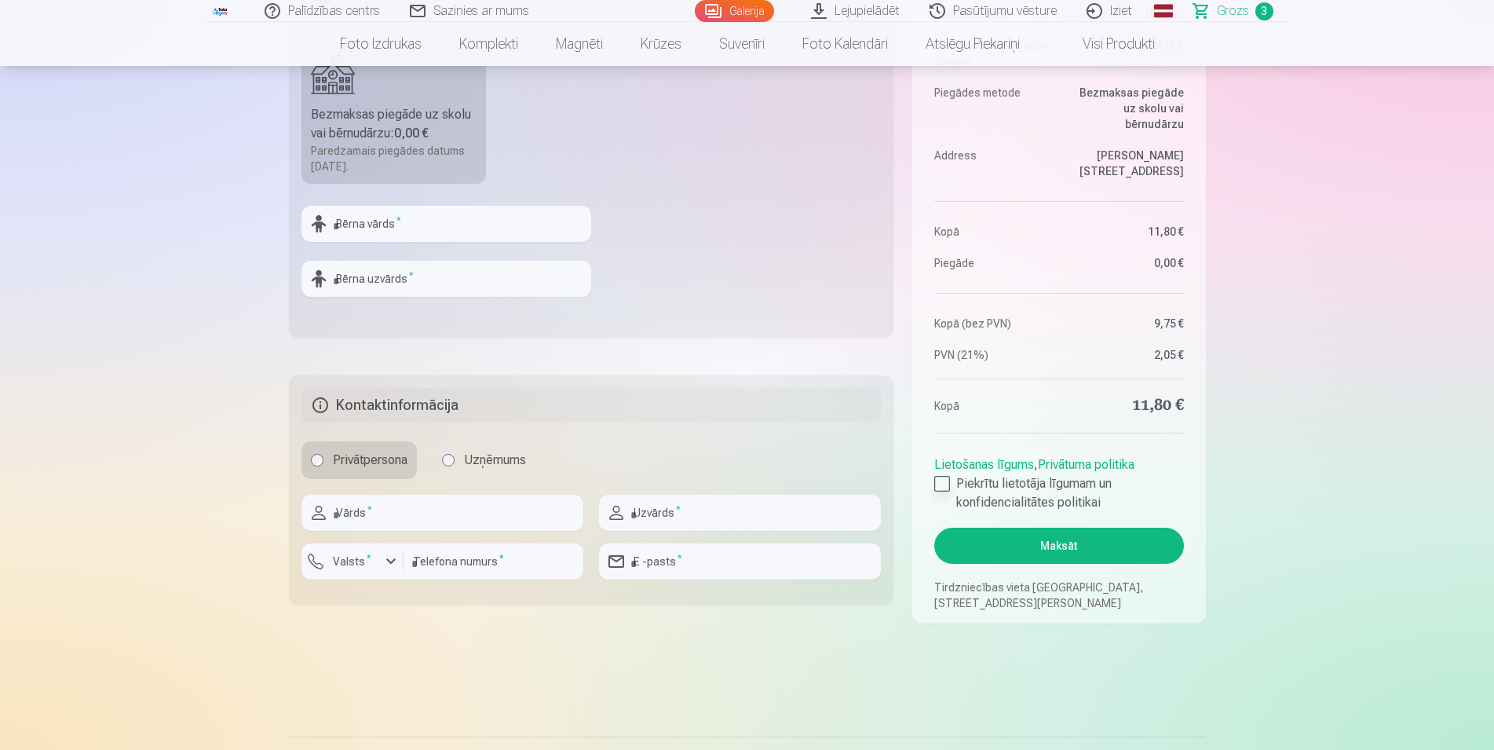
click at [944, 486] on div at bounding box center [942, 484] width 16 height 16
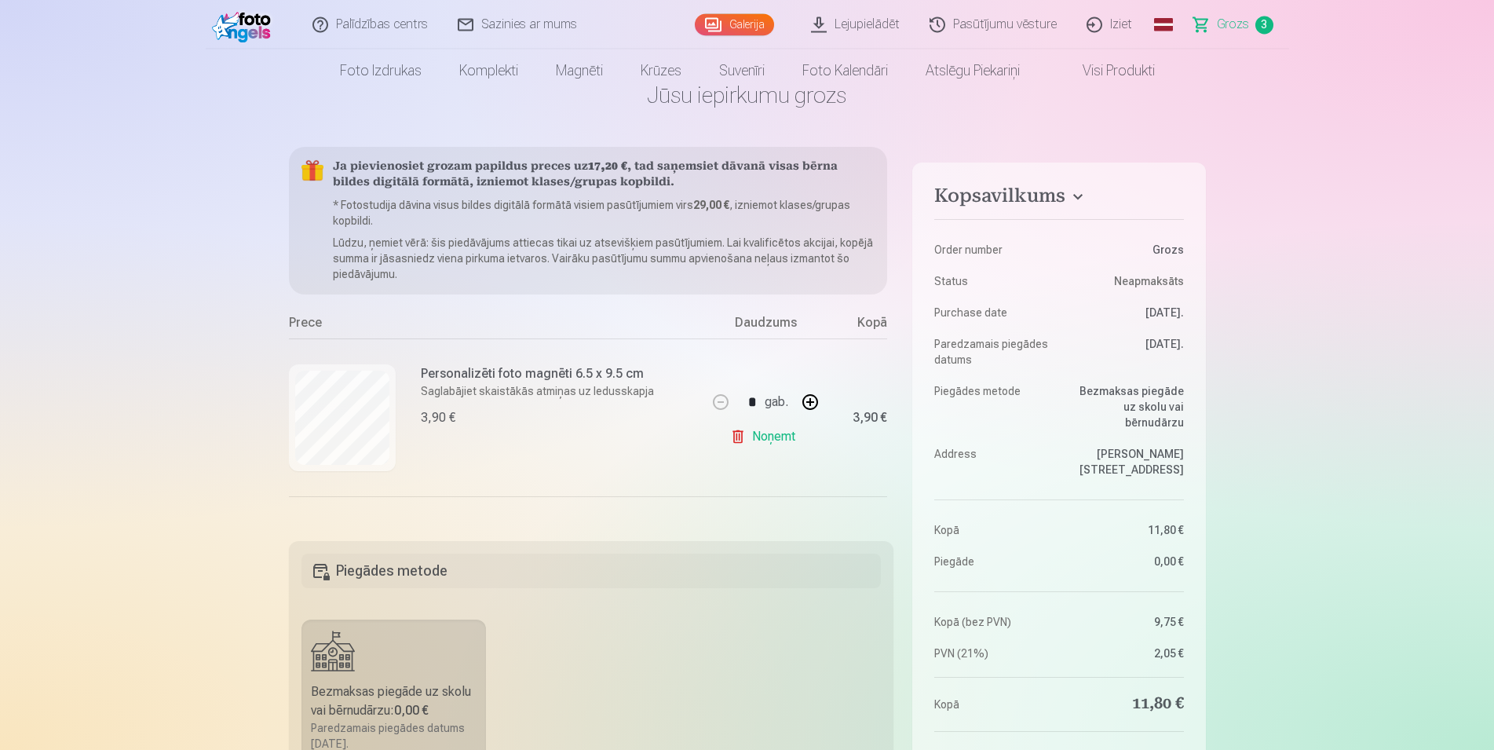
scroll to position [0, 0]
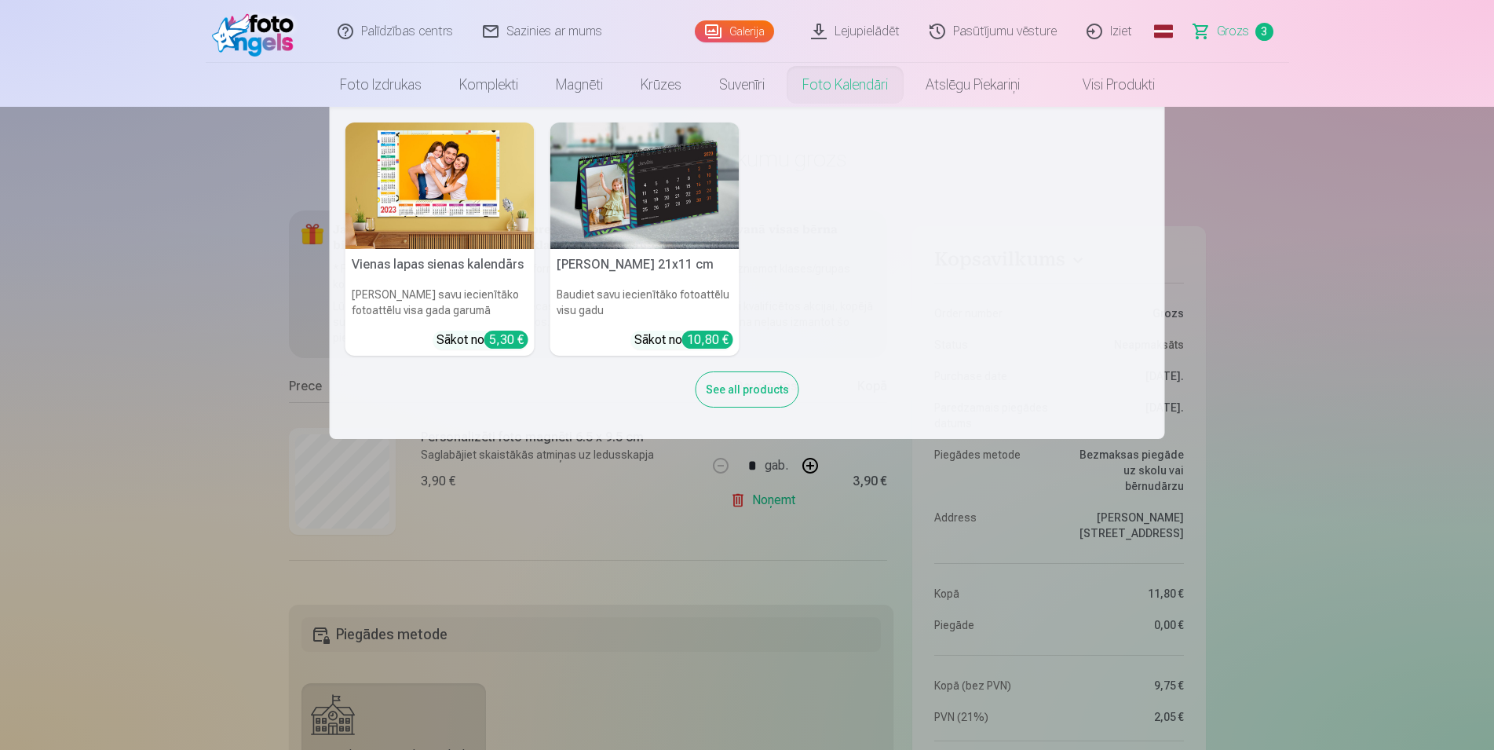
click at [853, 89] on link "Foto kalendāri" at bounding box center [845, 85] width 123 height 44
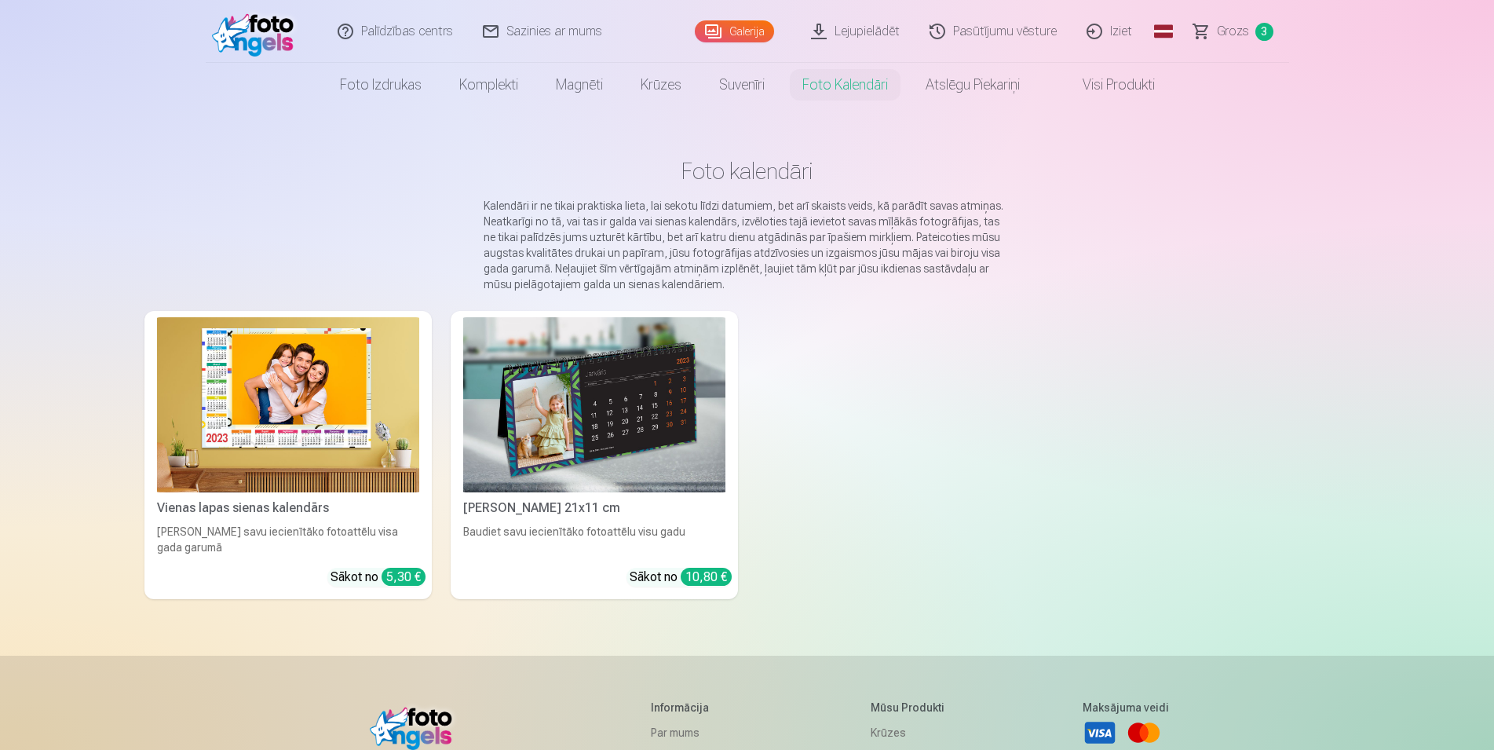
click at [342, 371] on img at bounding box center [288, 404] width 262 height 175
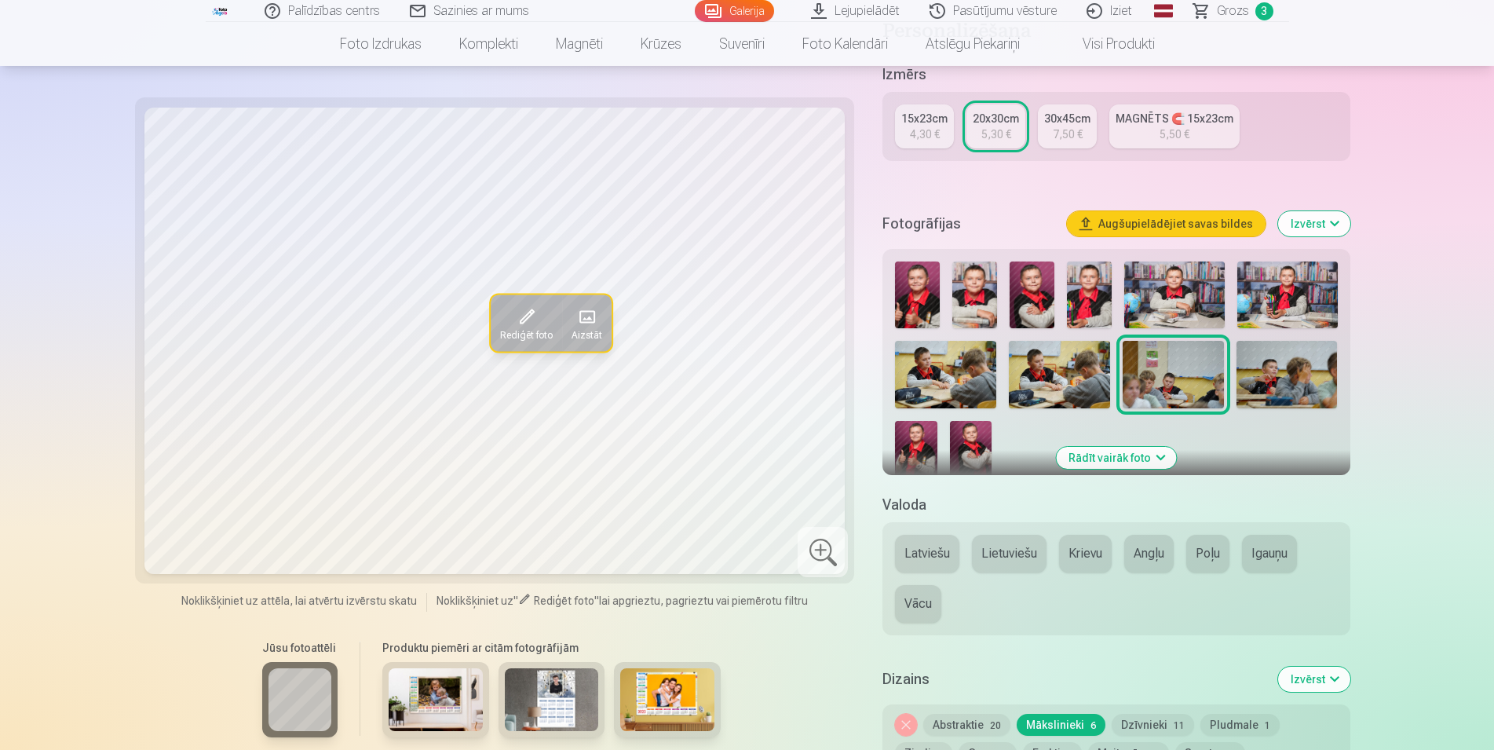
scroll to position [80, 0]
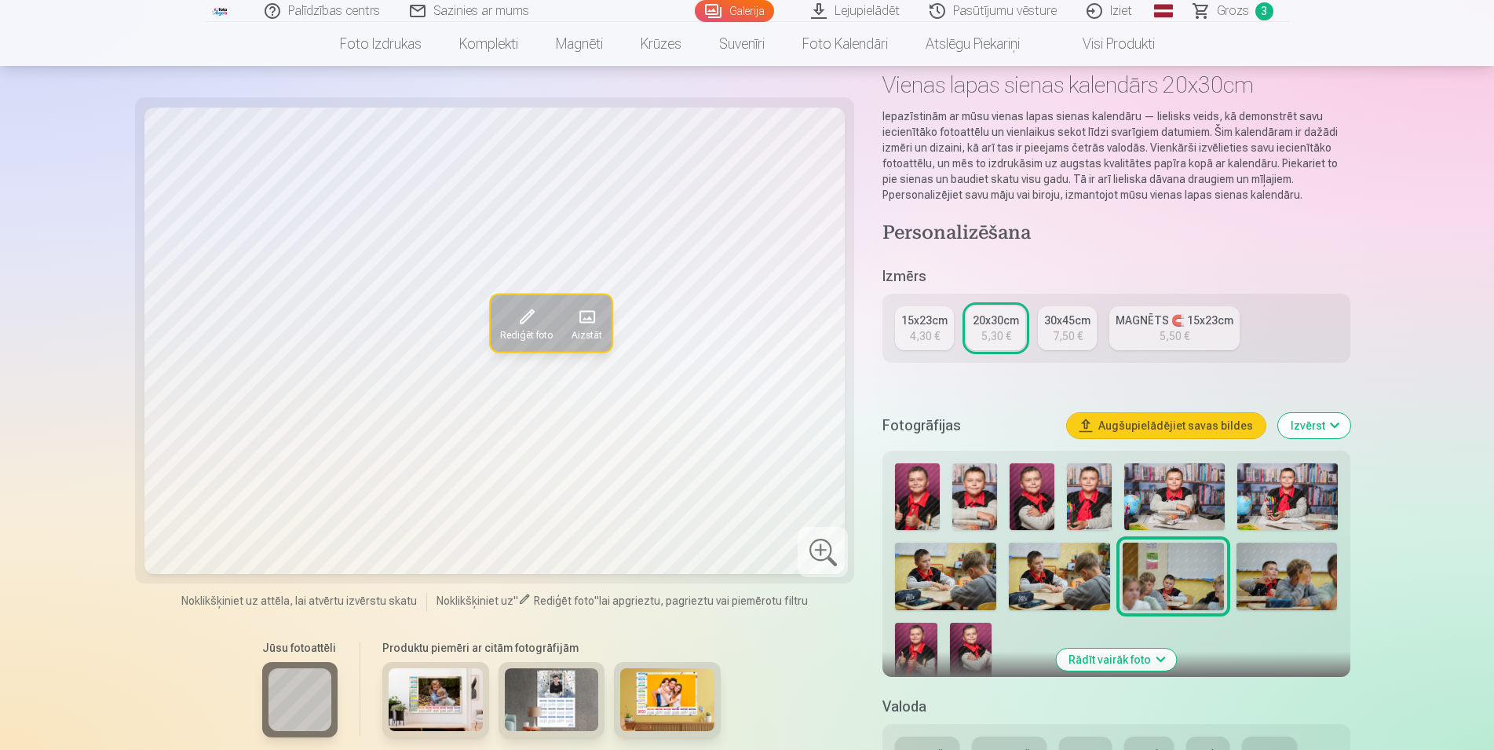
click at [1142, 324] on div "MAGNĒTS 🧲 15x23cm" at bounding box center [1175, 320] width 118 height 16
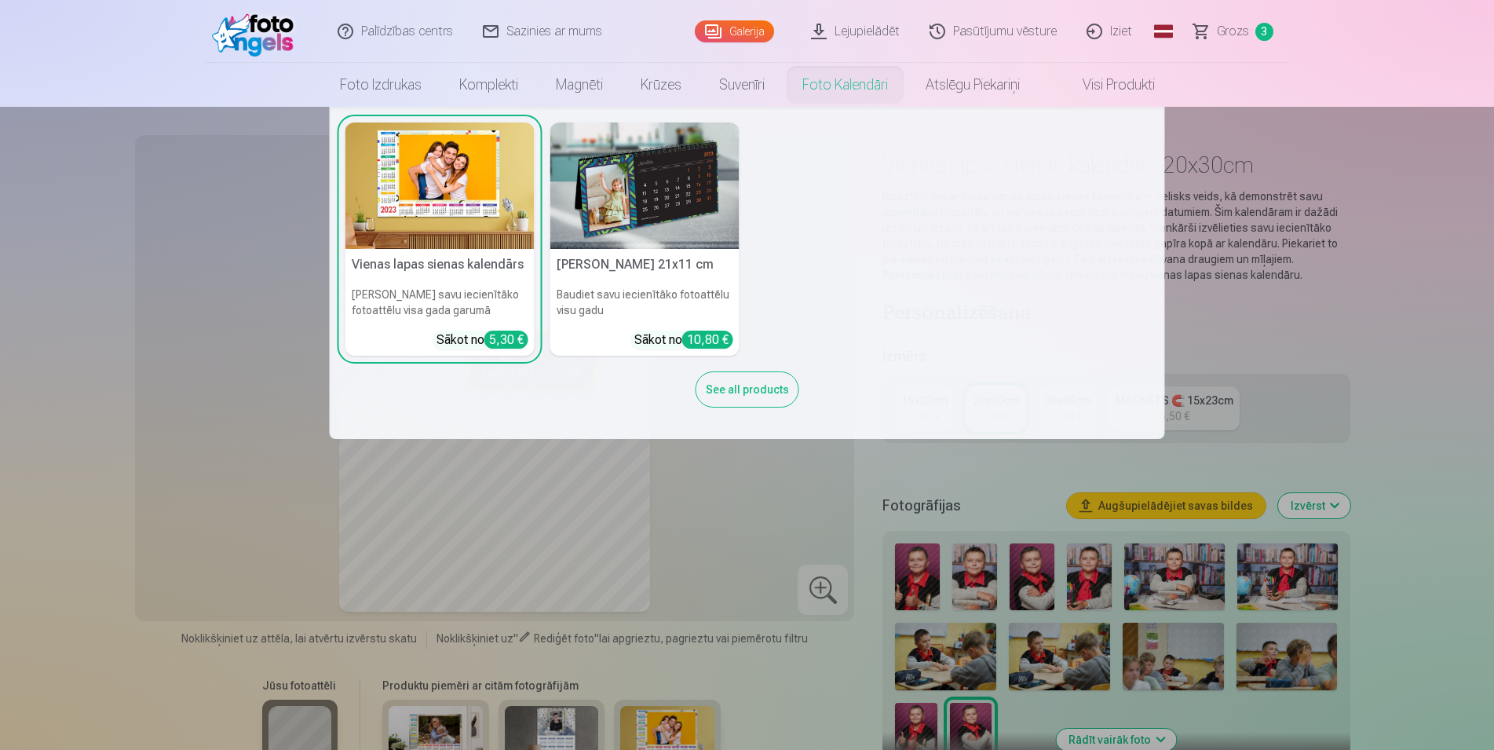
click at [828, 84] on link "Foto kalendāri" at bounding box center [845, 85] width 123 height 44
